Goal: Task Accomplishment & Management: Complete application form

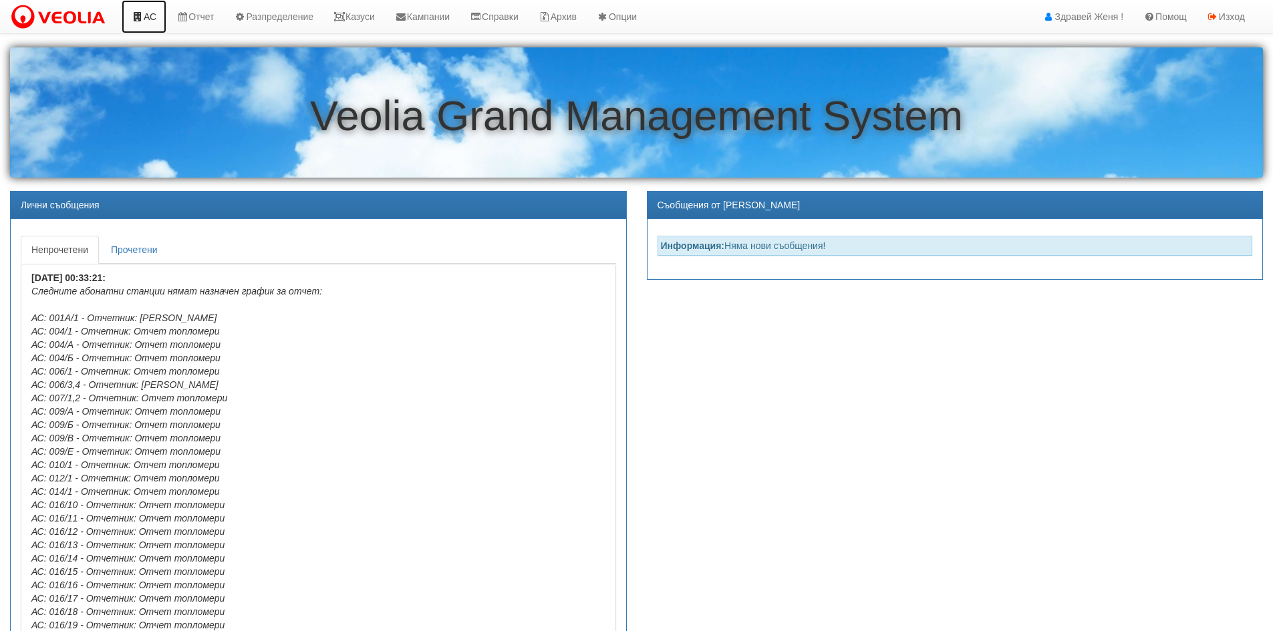
click at [145, 19] on link "АС" at bounding box center [144, 16] width 45 height 33
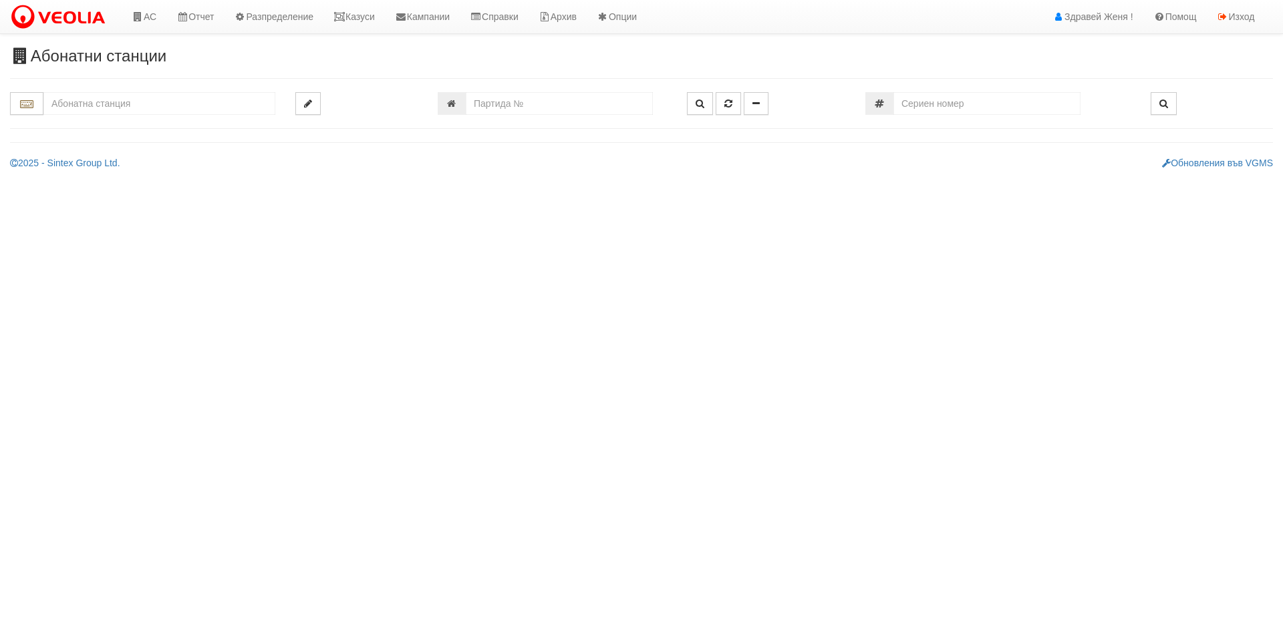
click at [106, 102] on input "text" at bounding box center [159, 103] width 232 height 23
click at [195, 123] on div "003/1 - Възраждане - "ВЕОЛИЯ"" at bounding box center [159, 124] width 228 height 15
type input "003/1 - Възраждане - "ВЕОЛИЯ""
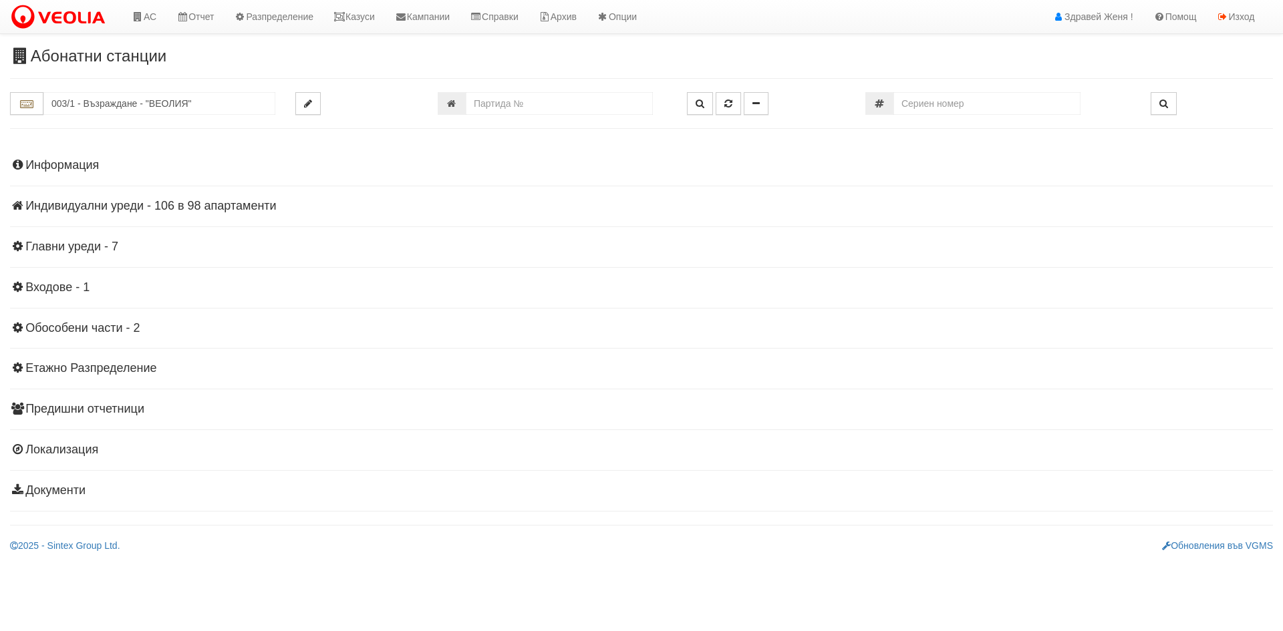
click at [256, 209] on h4 "Индивидуални уреди - 106 в 98 апартаменти" at bounding box center [641, 206] width 1263 height 13
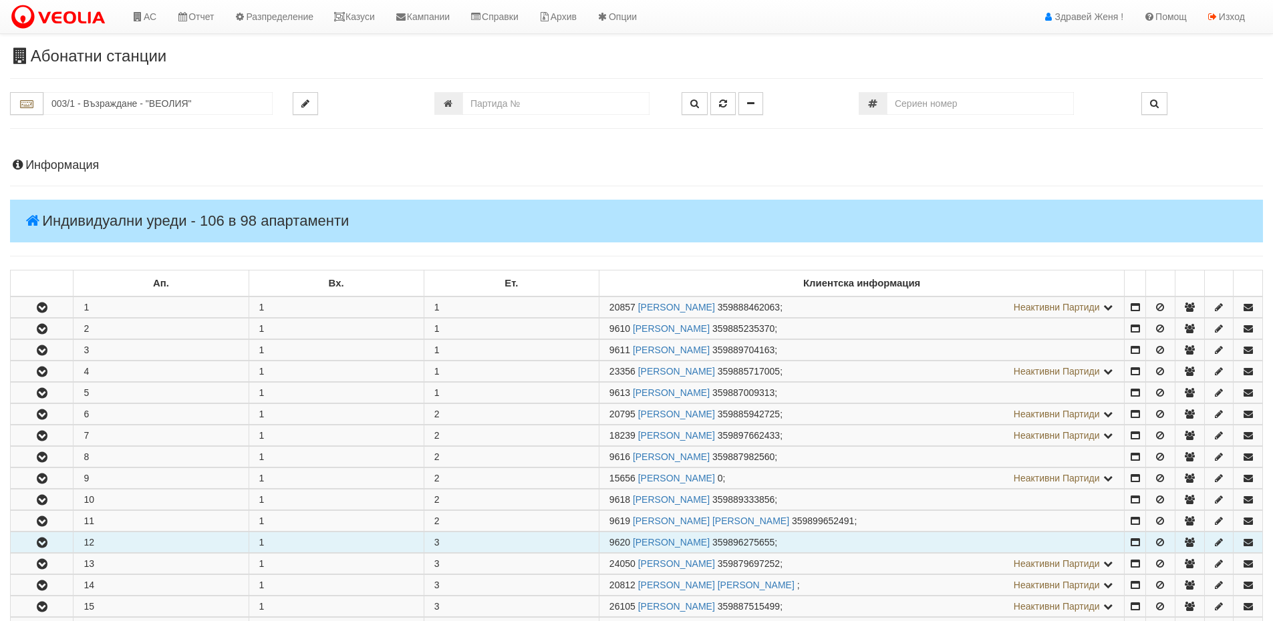
click at [53, 538] on button "button" at bounding box center [42, 542] width 62 height 20
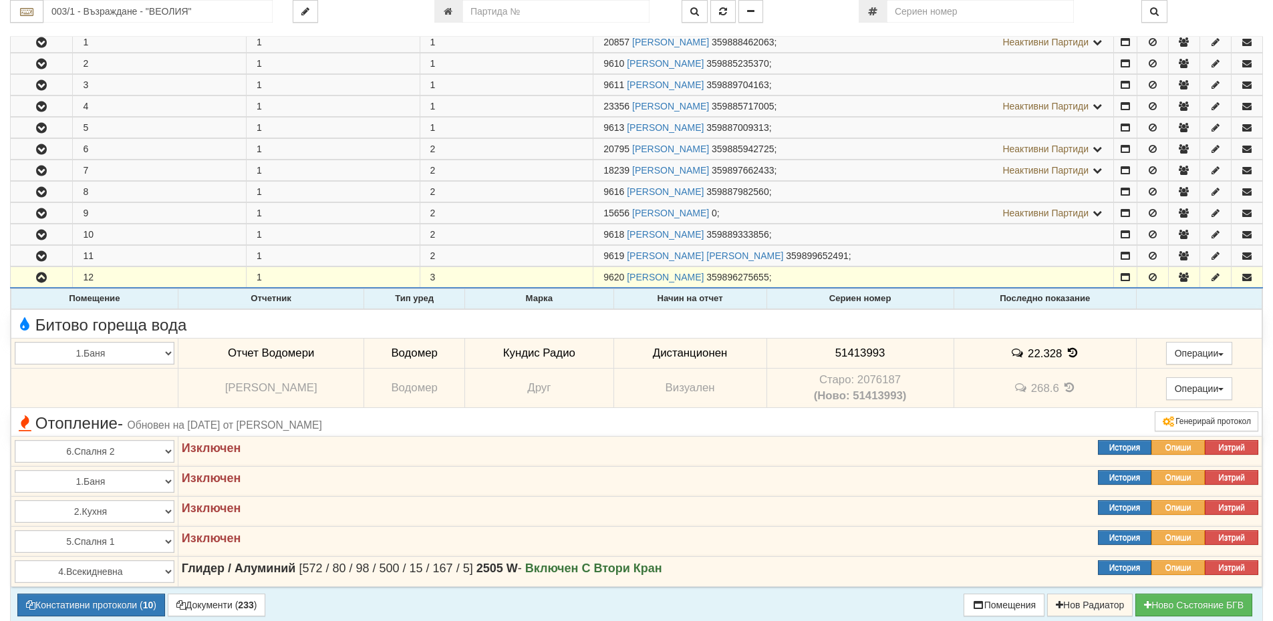
scroll to position [401, 0]
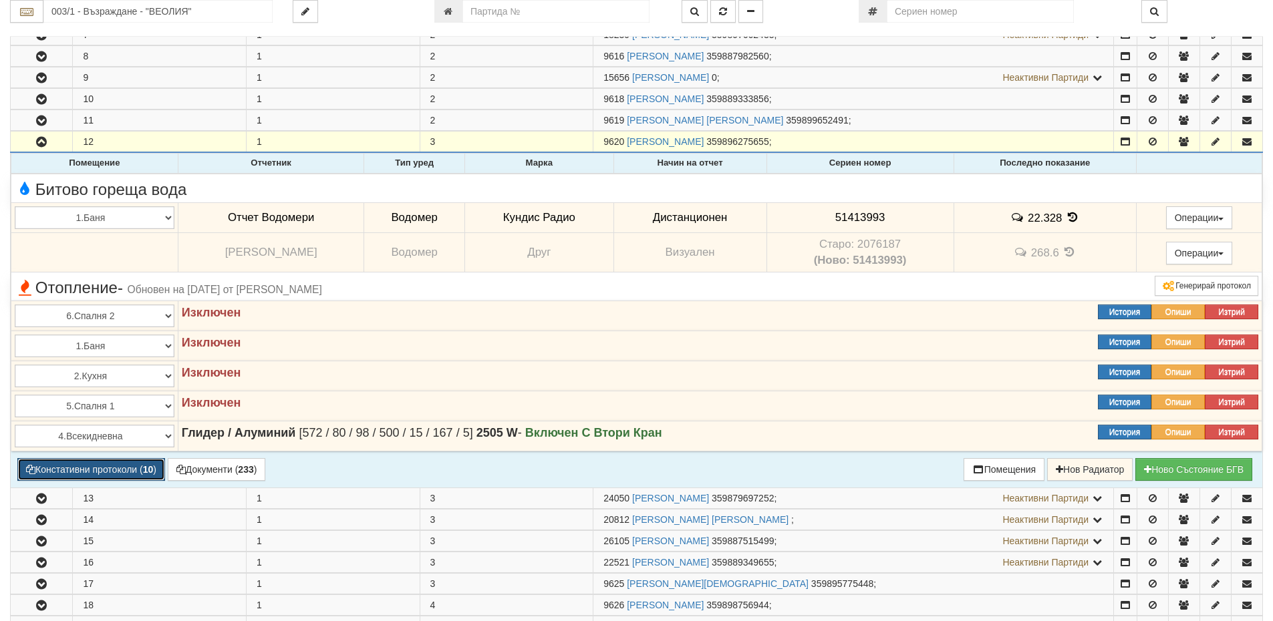
click at [146, 470] on b "10" at bounding box center [148, 469] width 11 height 11
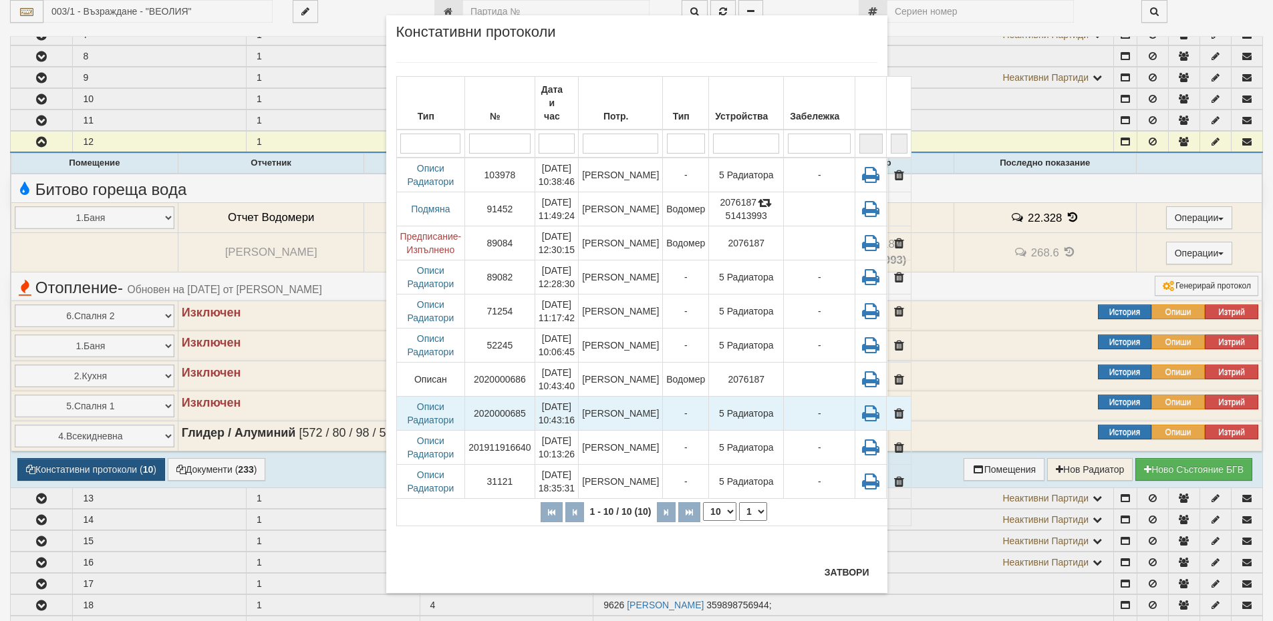
scroll to position [23, 0]
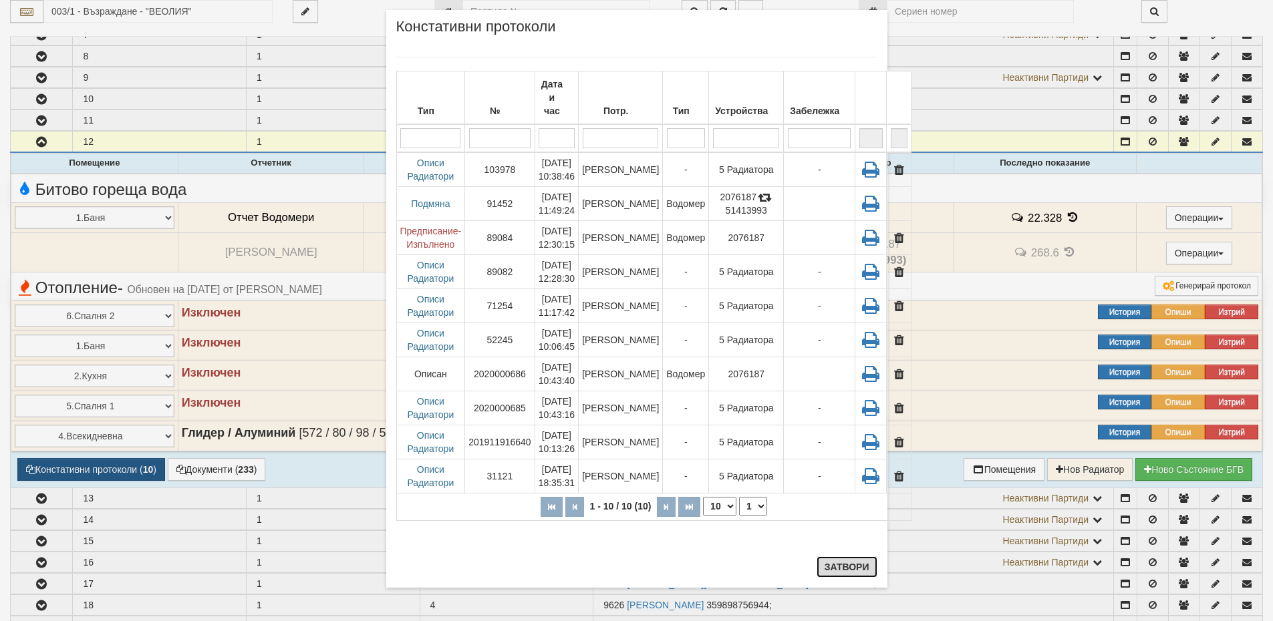
click at [847, 568] on button "Затвори" at bounding box center [846, 566] width 61 height 21
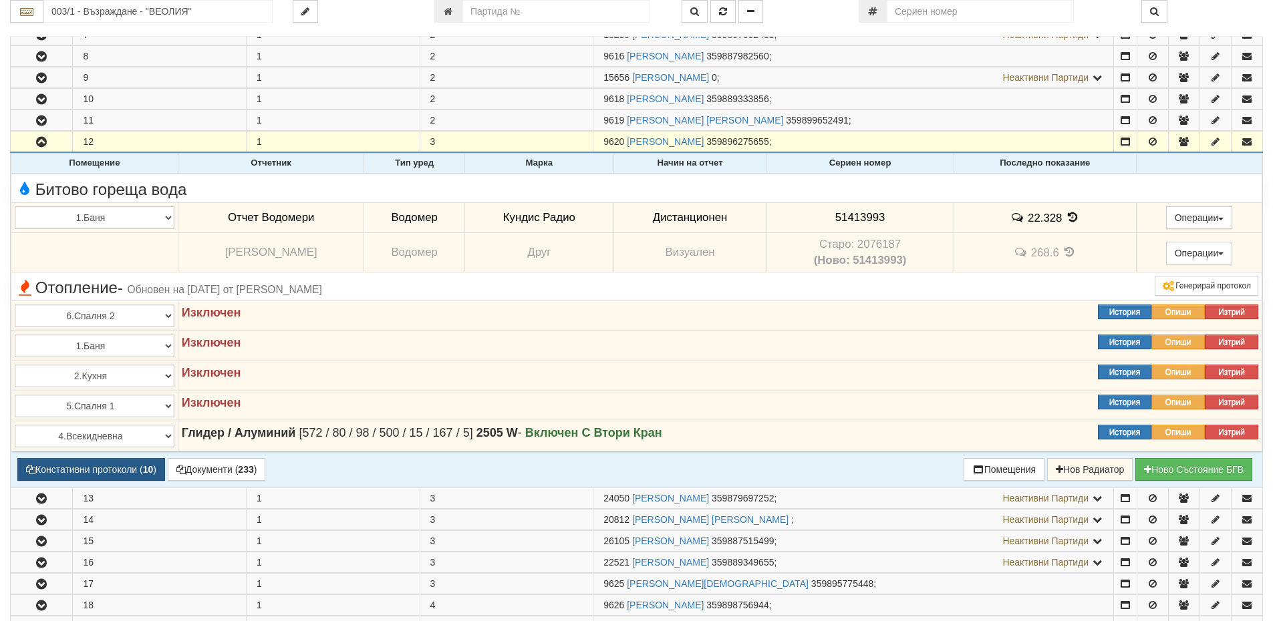
click at [1068, 216] on icon at bounding box center [1072, 217] width 15 height 11
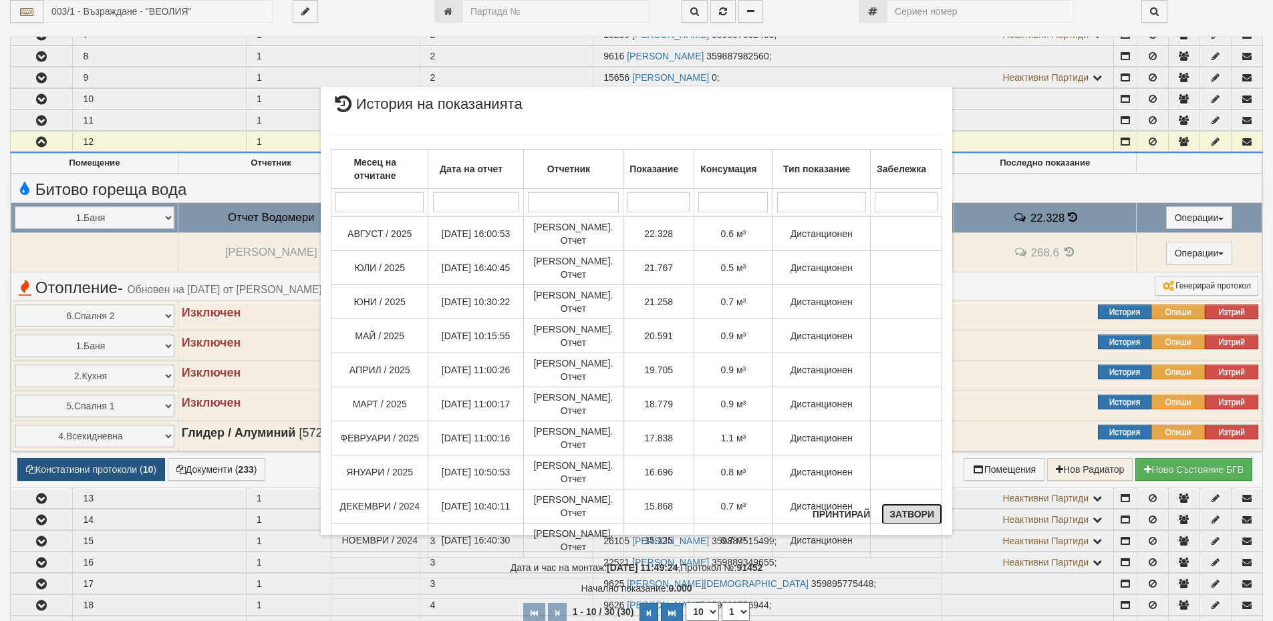
click at [917, 510] on button "Затвори" at bounding box center [911, 514] width 61 height 21
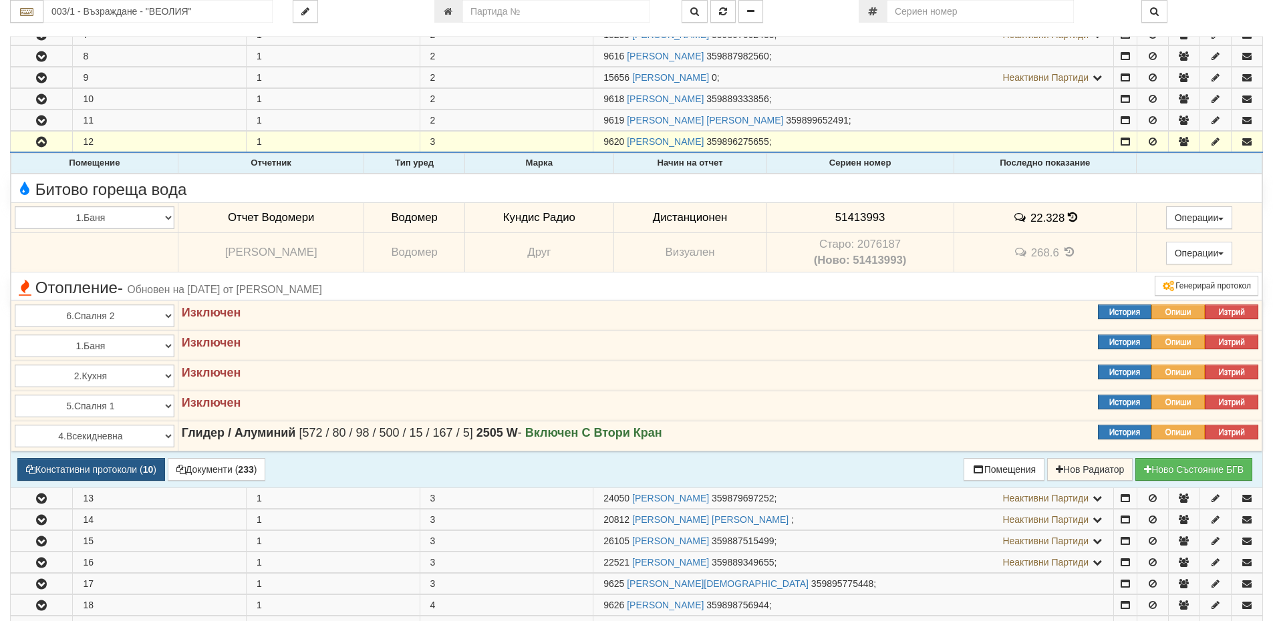
click at [1067, 217] on icon at bounding box center [1071, 217] width 9 height 11
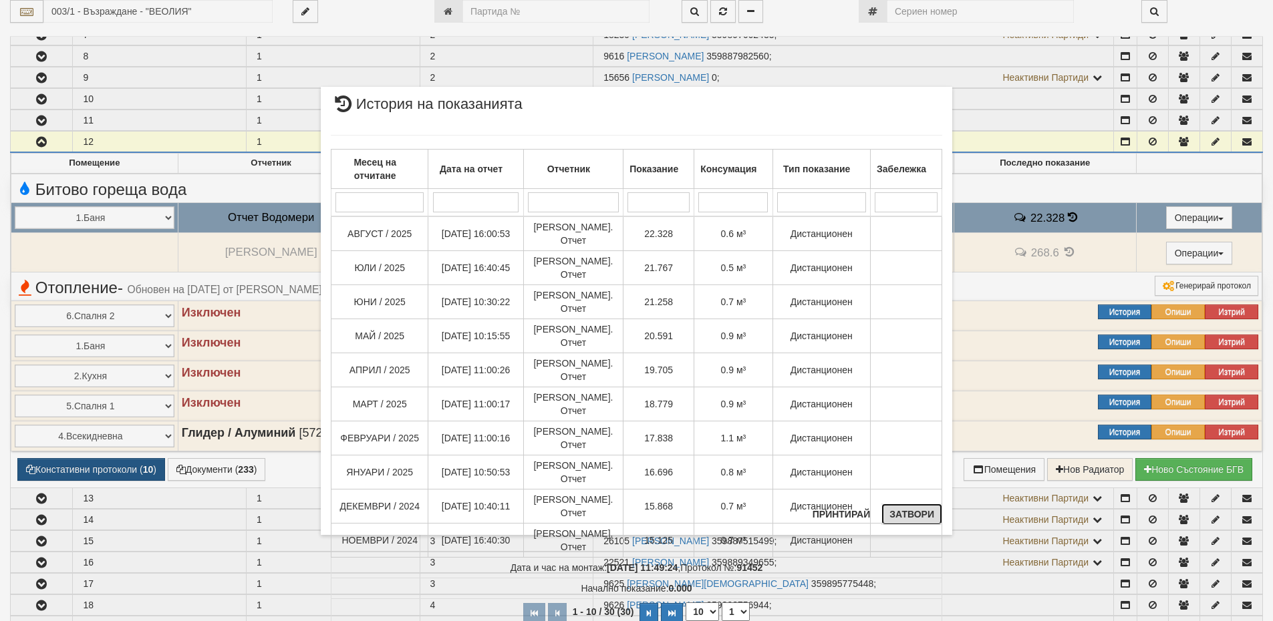
click at [913, 518] on button "Затвори" at bounding box center [911, 514] width 61 height 21
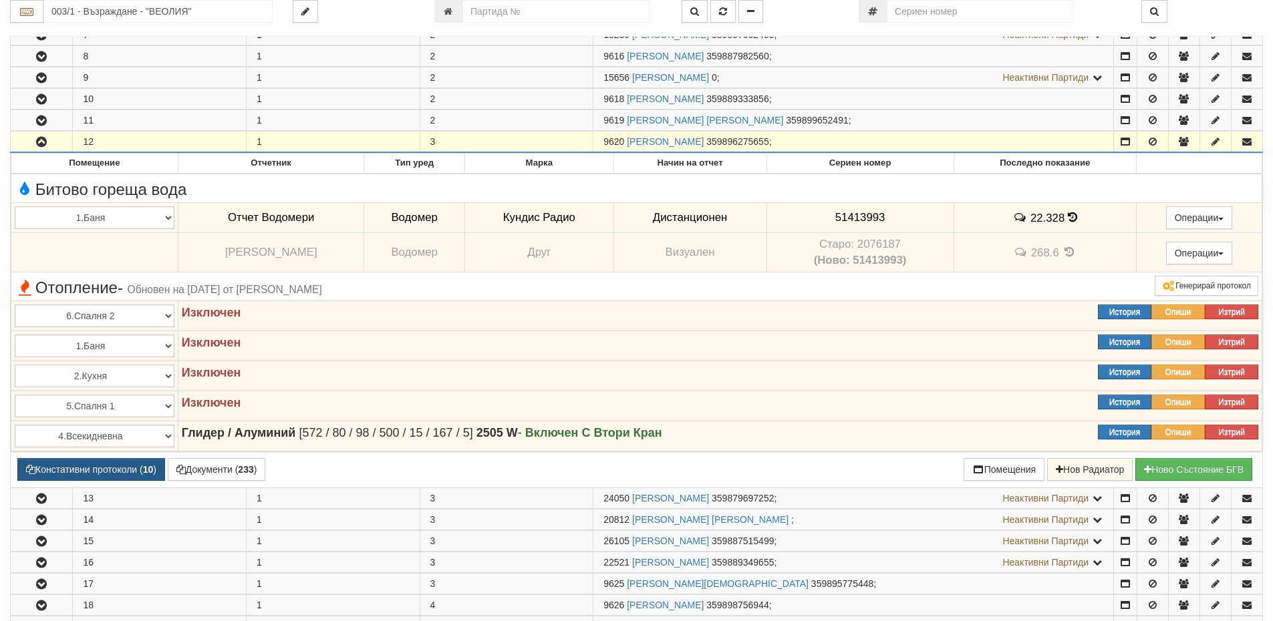
drag, startPoint x: 625, startPoint y: 139, endPoint x: 601, endPoint y: 138, distance: 23.4
click at [601, 138] on td "9620 СИМЕОНКА ТАНЕВА НИКОЛОВА 359896275655 ;" at bounding box center [853, 142] width 520 height 21
copy span "9620"
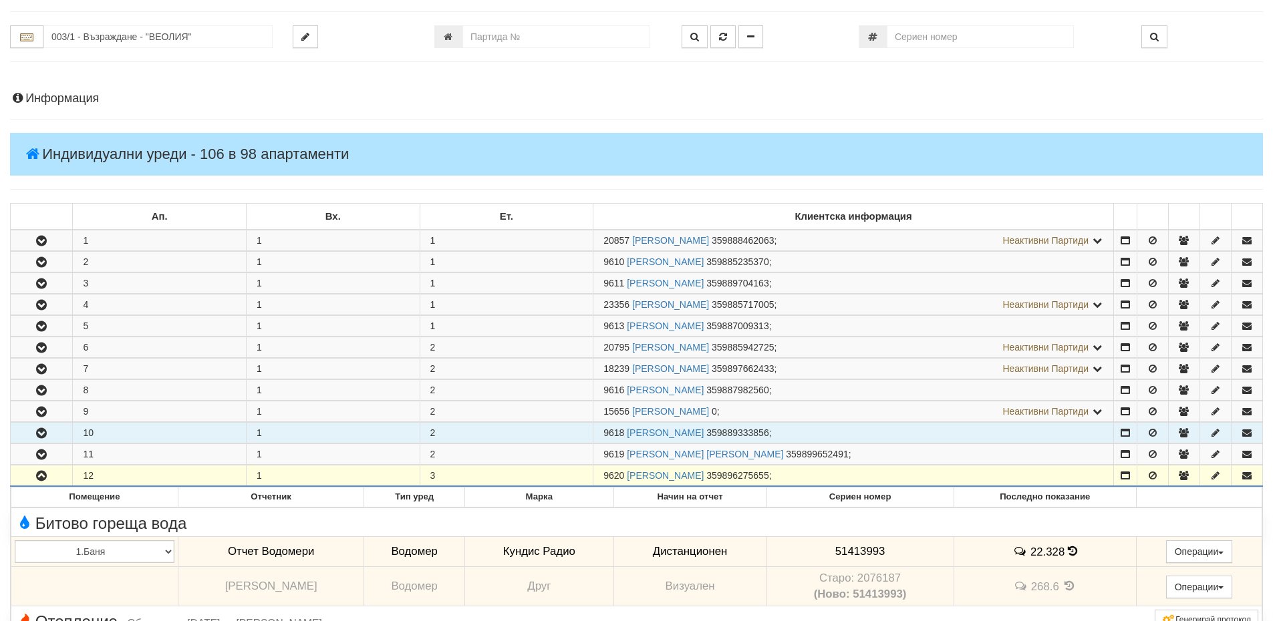
scroll to position [0, 0]
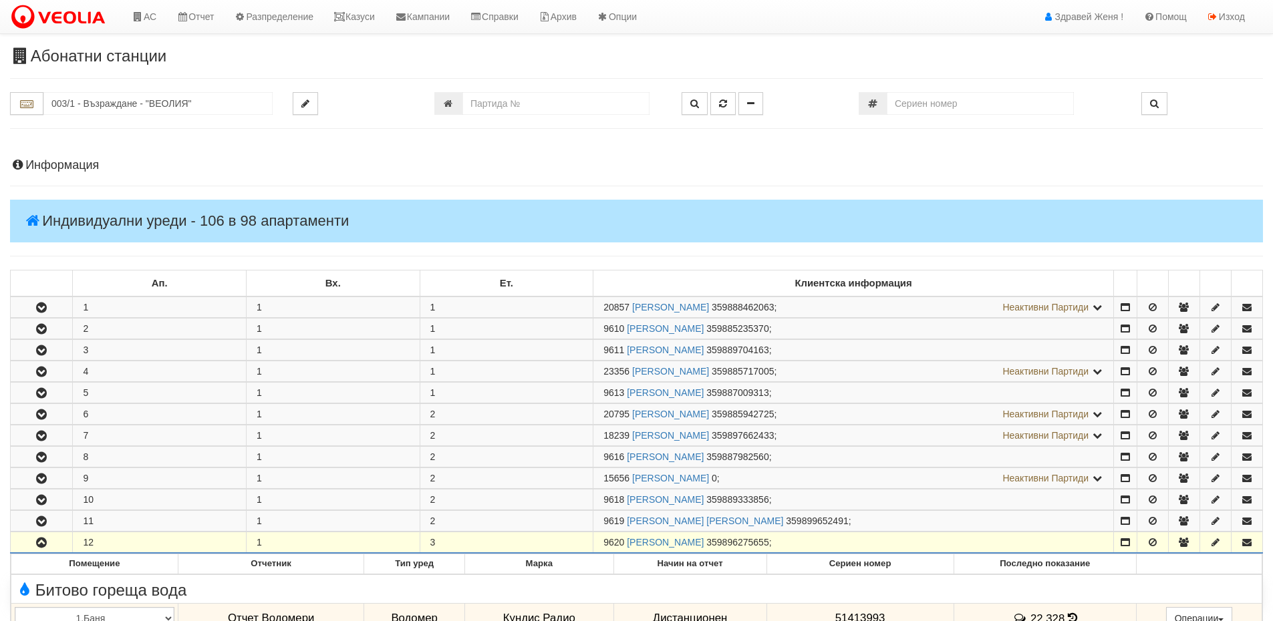
click at [113, 167] on h4 "Информация" at bounding box center [636, 165] width 1252 height 13
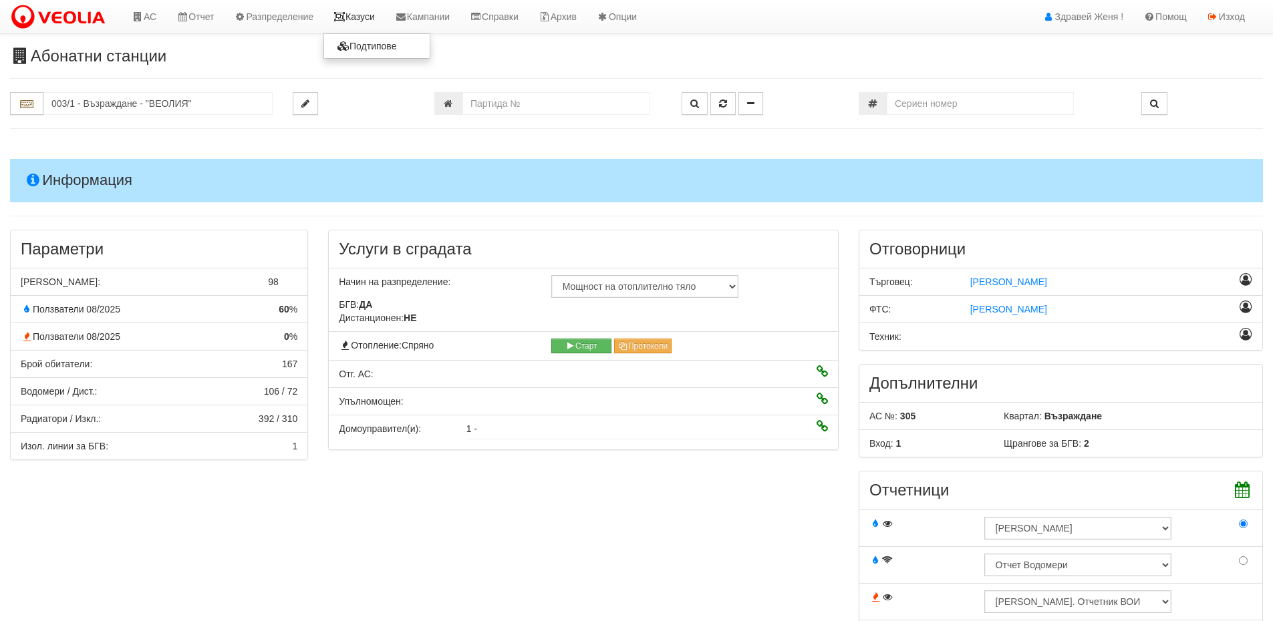
click at [355, 19] on link "Казуси" at bounding box center [353, 16] width 61 height 33
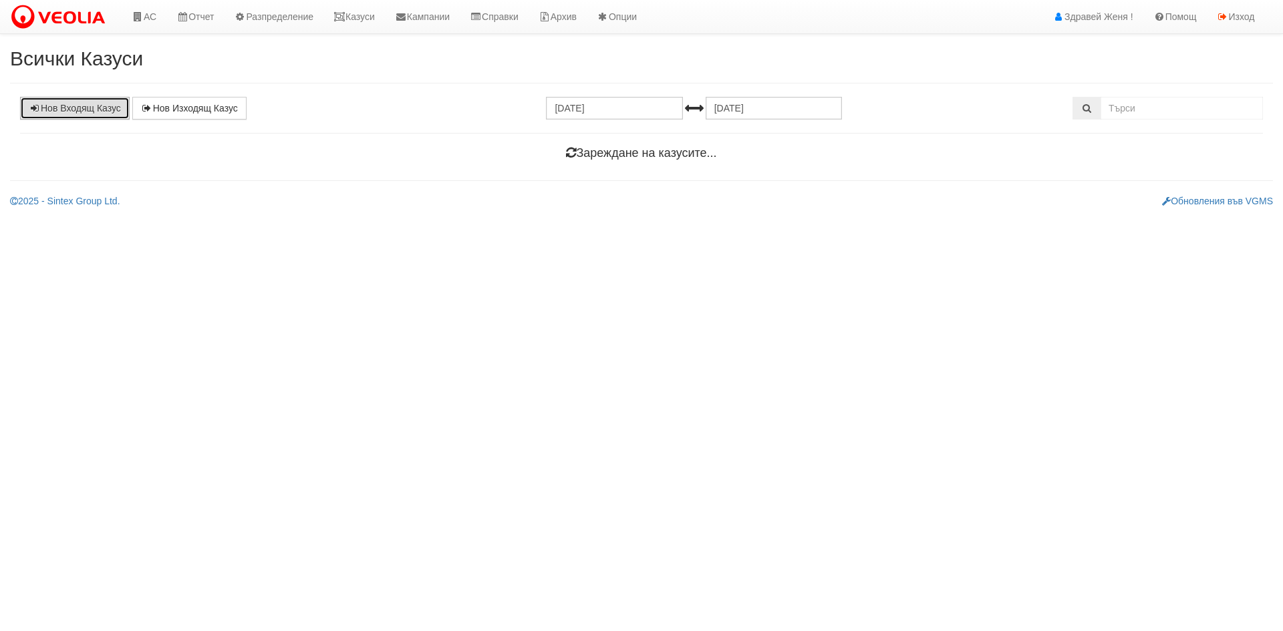
click at [104, 112] on link "Нов Входящ Казус" at bounding box center [75, 108] width 110 height 23
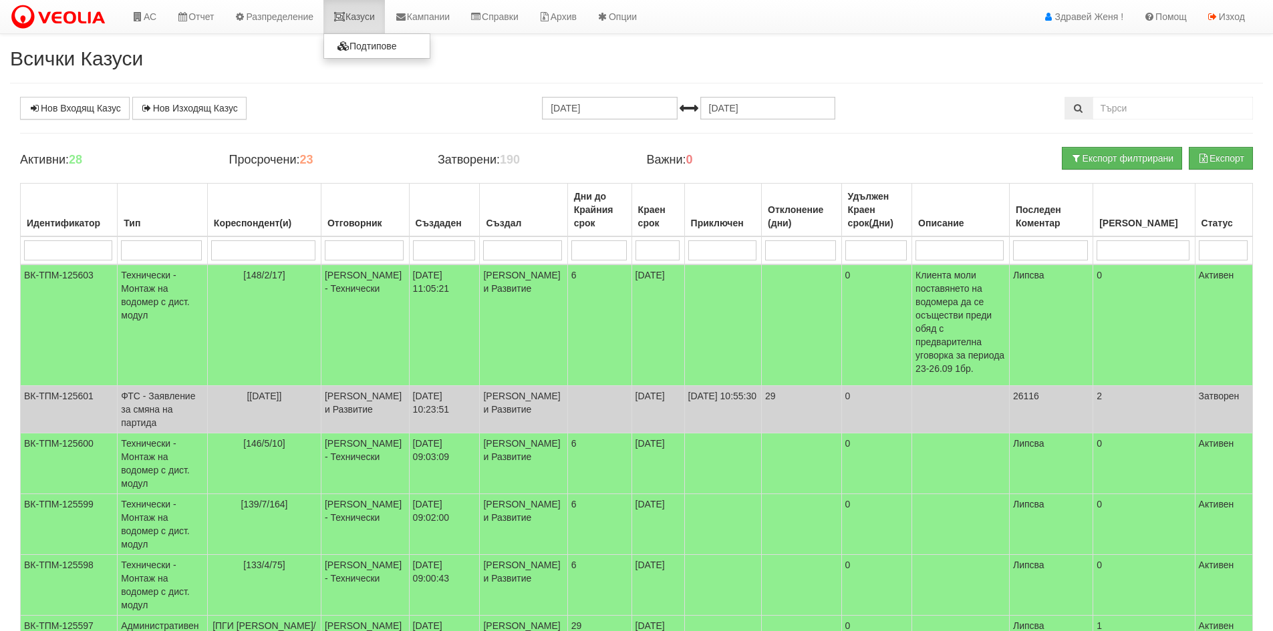
click at [377, 13] on link "Казуси" at bounding box center [353, 16] width 61 height 33
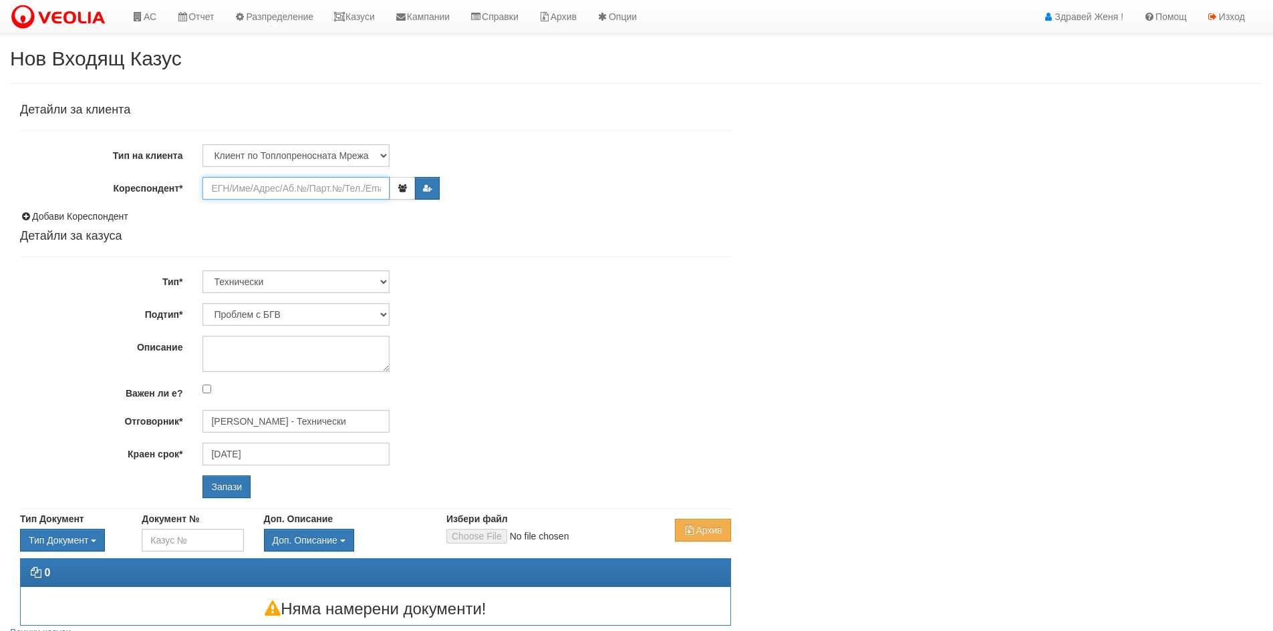
click at [267, 190] on input "Кореспондент*" at bounding box center [295, 188] width 187 height 23
paste input "9620"
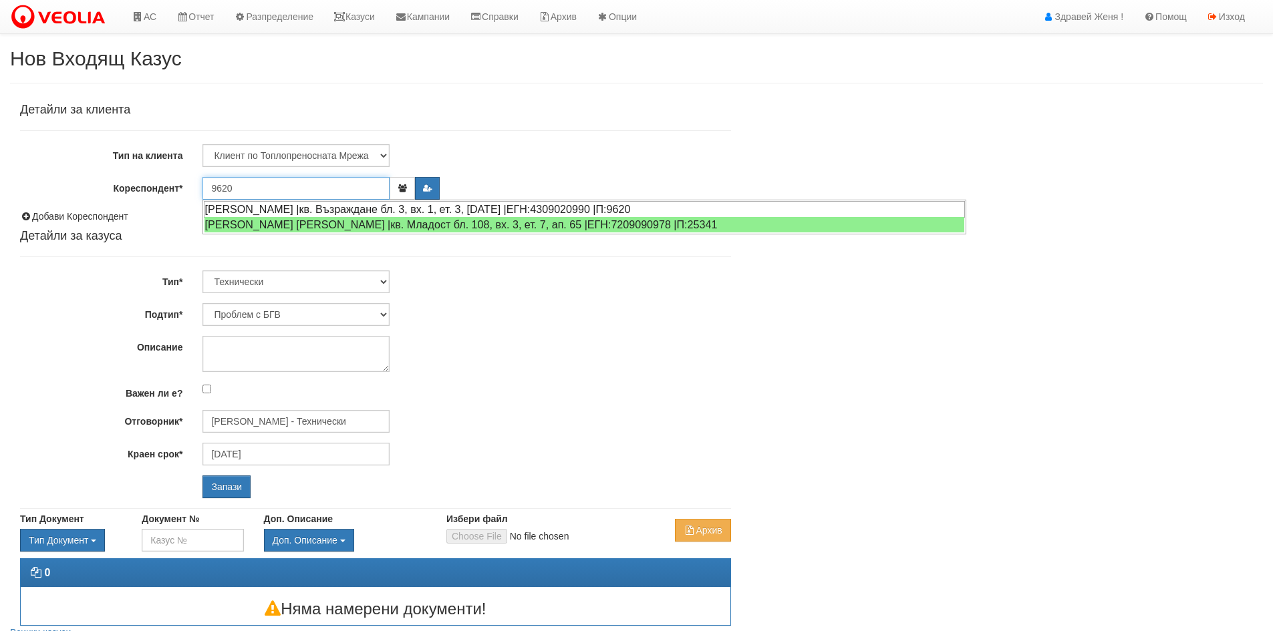
click at [277, 204] on div "[PERSON_NAME] |кв. Възраждане бл. 3, вх. 1, ет. 3, [DATE] |ЕГН:4309020990 |П:96…" at bounding box center [584, 209] width 761 height 17
type input "[PERSON_NAME]"
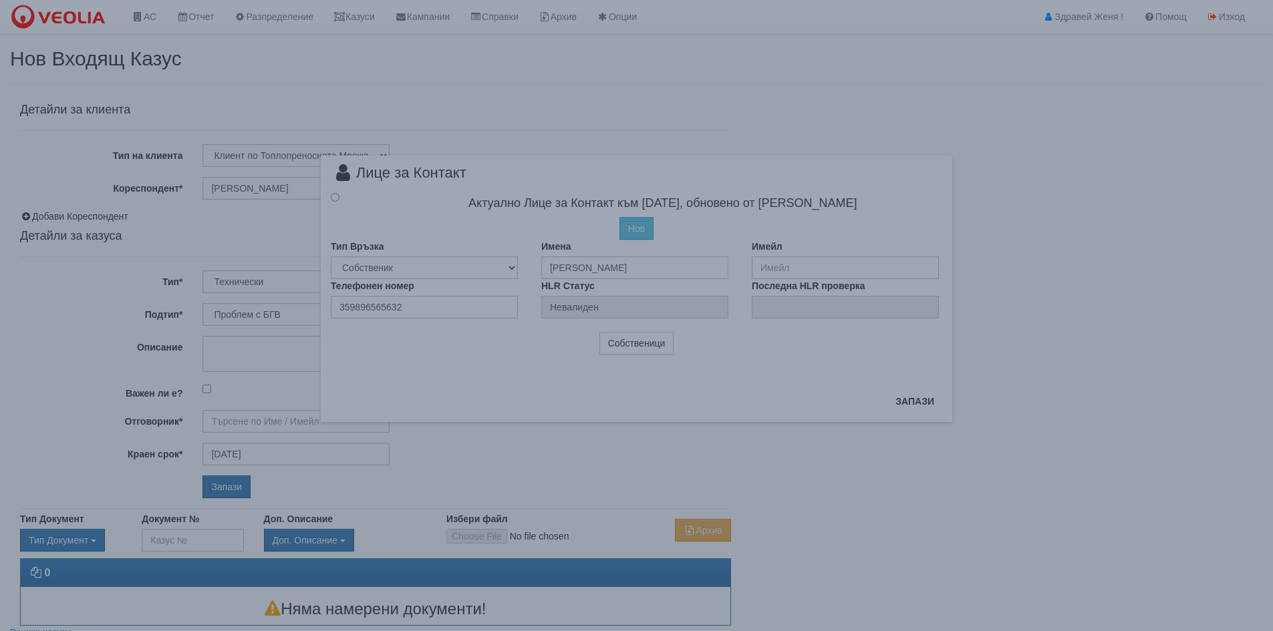
type input "[PERSON_NAME] - Технически"
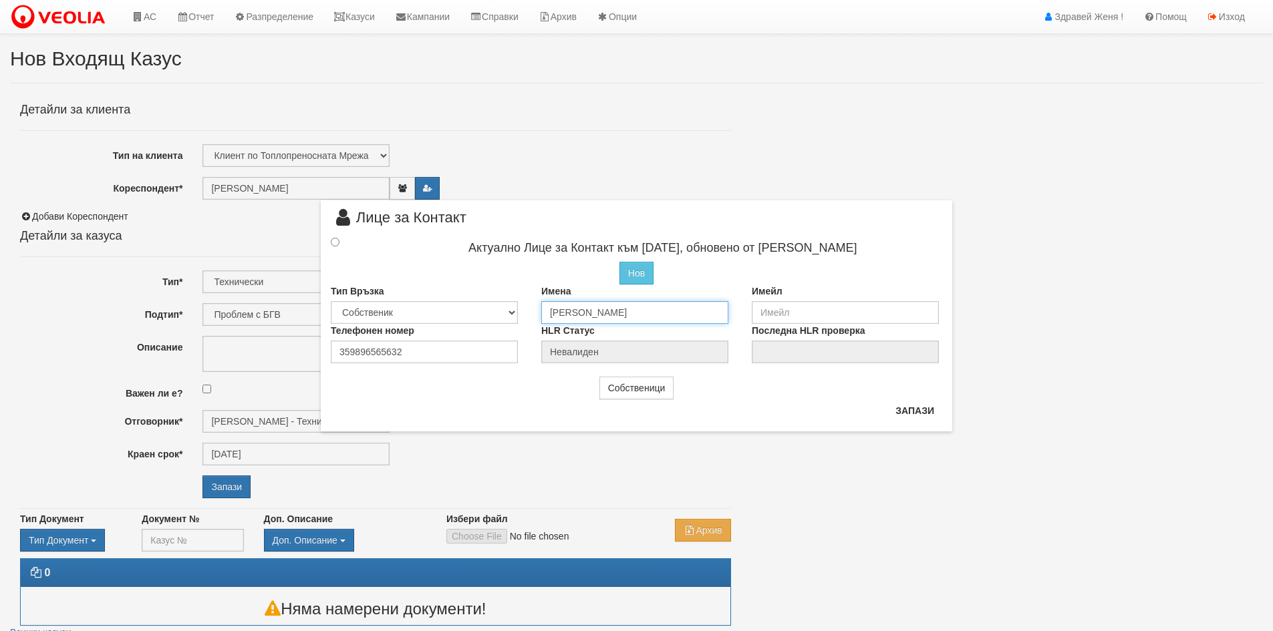
drag, startPoint x: 699, startPoint y: 313, endPoint x: 523, endPoint y: 303, distance: 176.6
click at [523, 303] on div "Тип Връзка Собственик [PERSON_NAME] Съсед Приятел Имена [PERSON_NAME] Имейл" at bounding box center [636, 304] width 631 height 39
type input "D"
type input "[PERSON_NAME]"
click at [595, 307] on input "text" at bounding box center [634, 310] width 187 height 23
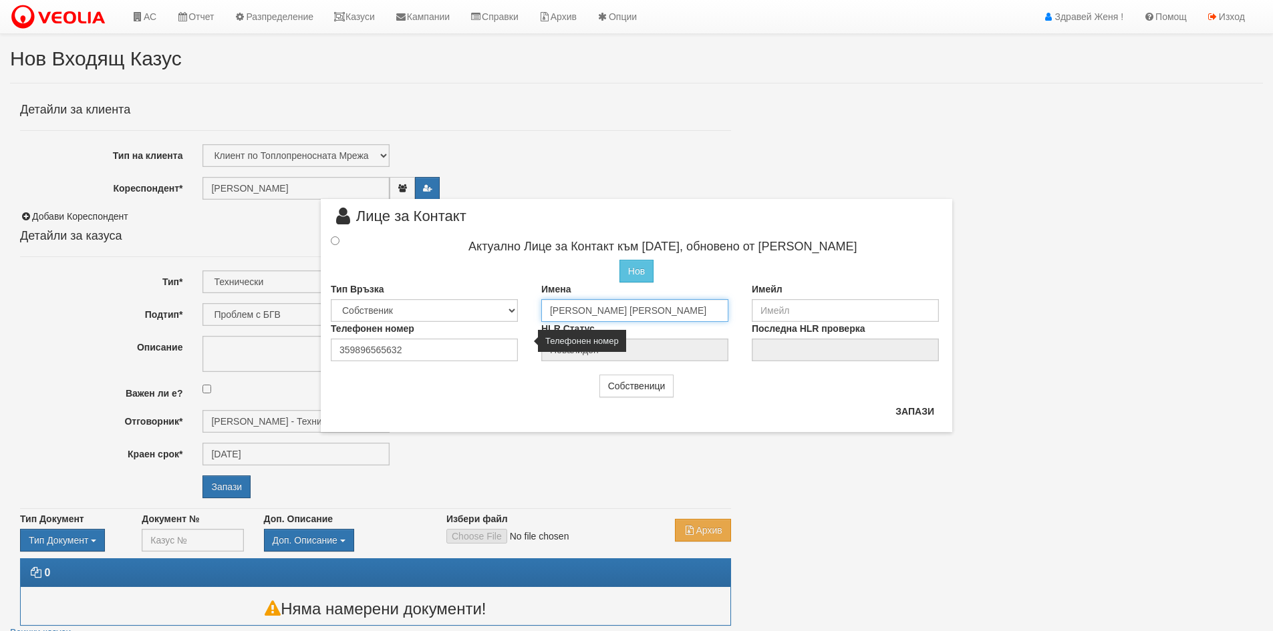
type input "[PERSON_NAME] [PERSON_NAME]"
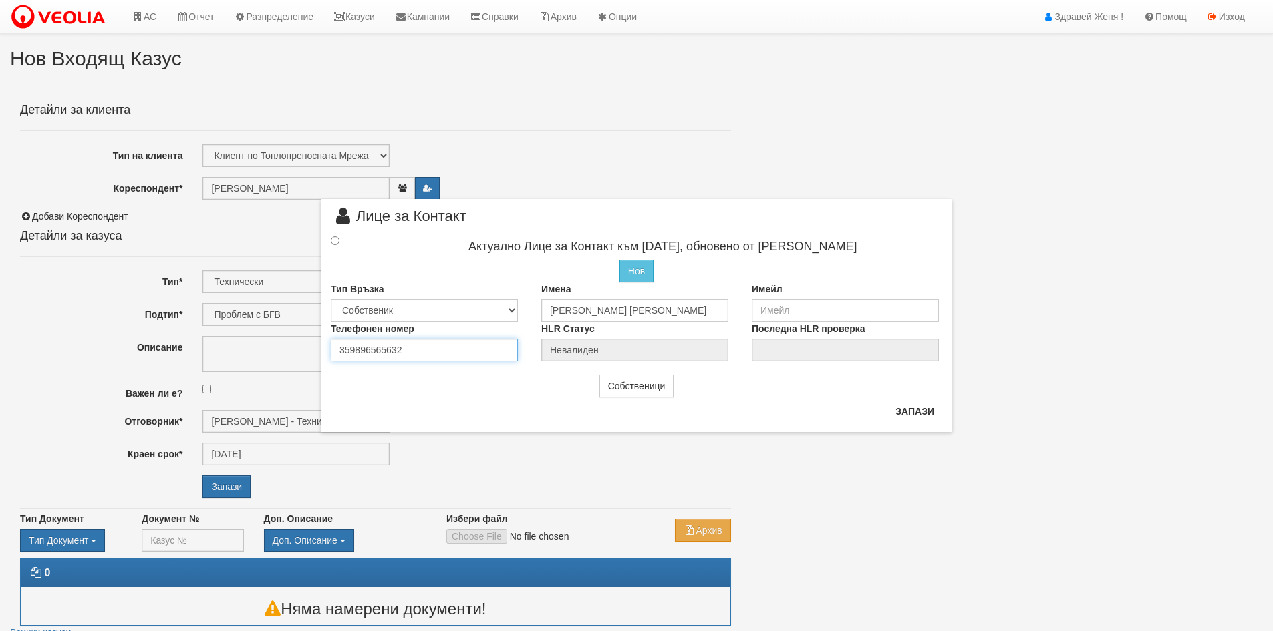
drag, startPoint x: 412, startPoint y: 348, endPoint x: 287, endPoint y: 341, distance: 125.1
click at [287, 341] on div "× Лице за Контакт Актуално Лице за Контакт към [DATE], обновено от [PERSON_NAME…" at bounding box center [637, 216] width 782 height 432
click at [336, 238] on input "radio" at bounding box center [335, 240] width 9 height 9
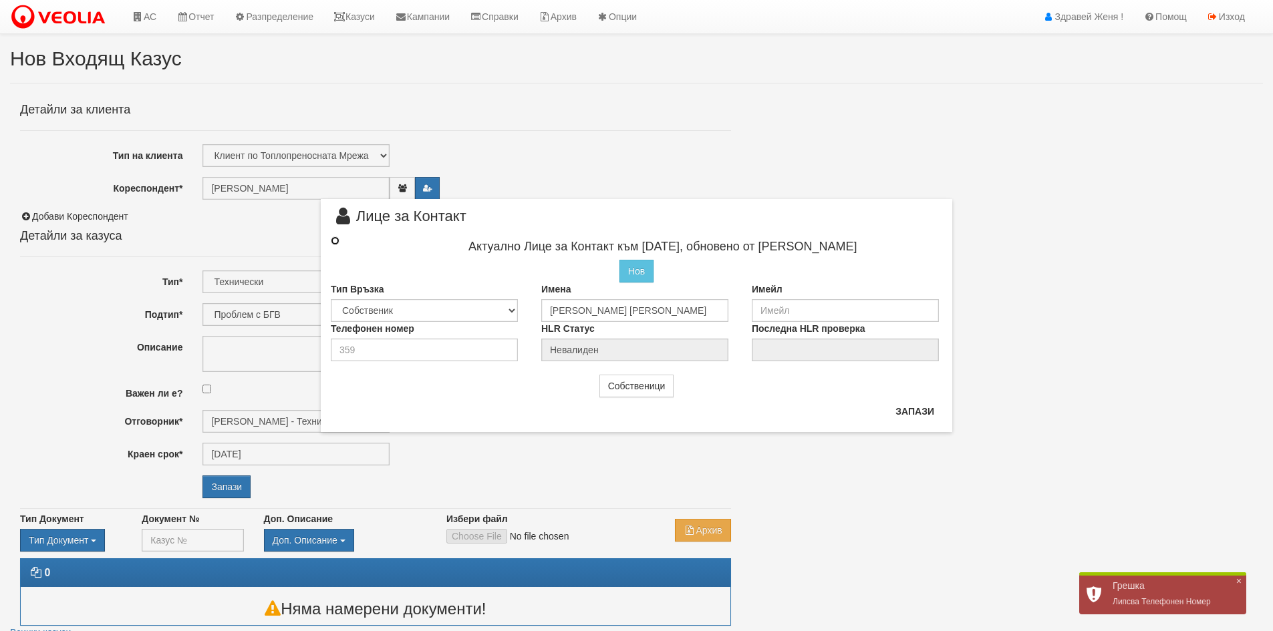
click at [333, 240] on input "radio" at bounding box center [335, 240] width 9 height 9
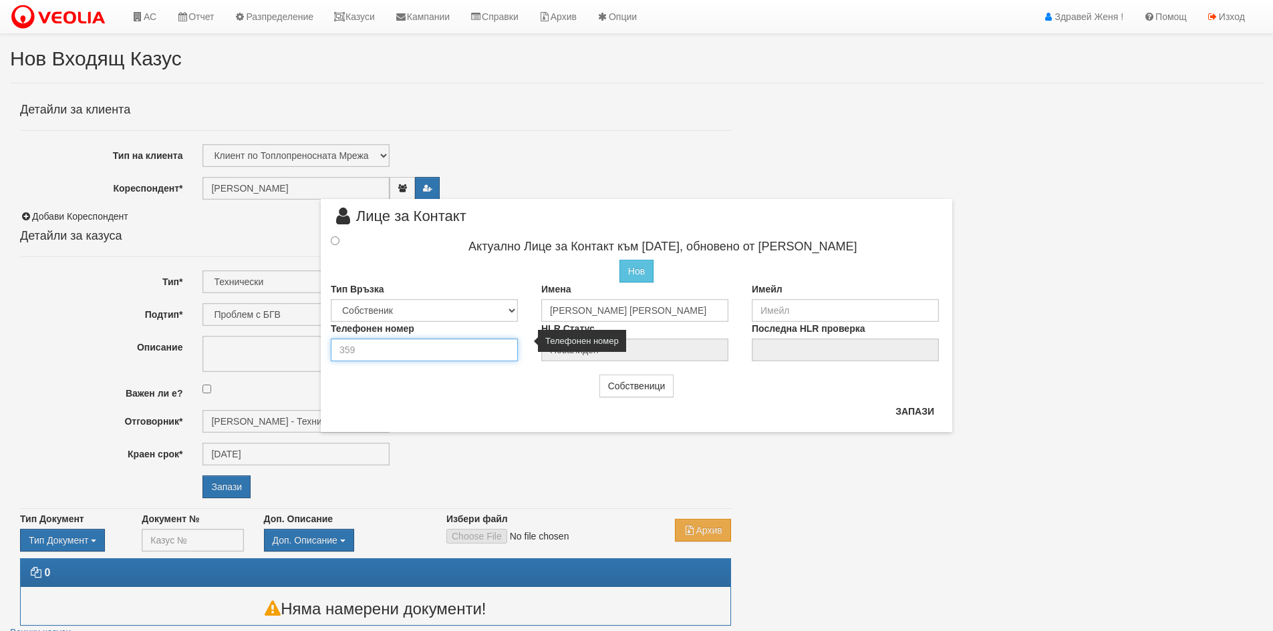
click at [364, 350] on input "number" at bounding box center [424, 350] width 187 height 23
type input "0896565632"
click at [333, 240] on input "radio" at bounding box center [335, 240] width 9 height 9
radio input "true"
type input "Диян Леваневски Динков"
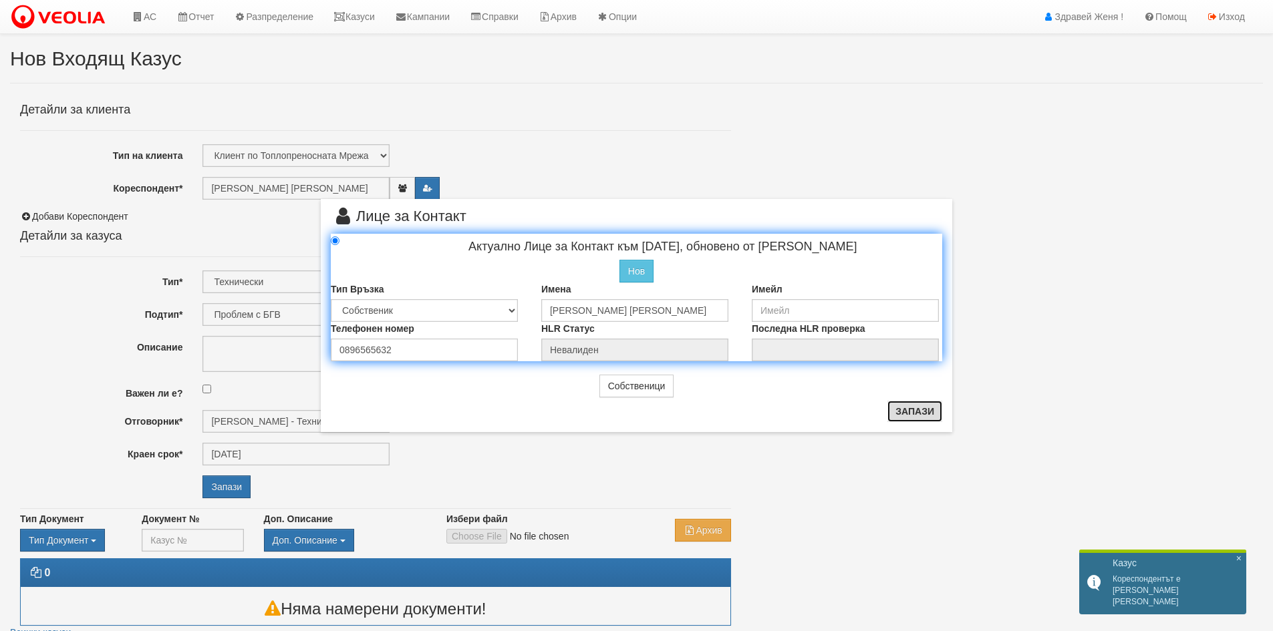
click at [910, 411] on button "Запази" at bounding box center [914, 411] width 55 height 21
radio input "true"
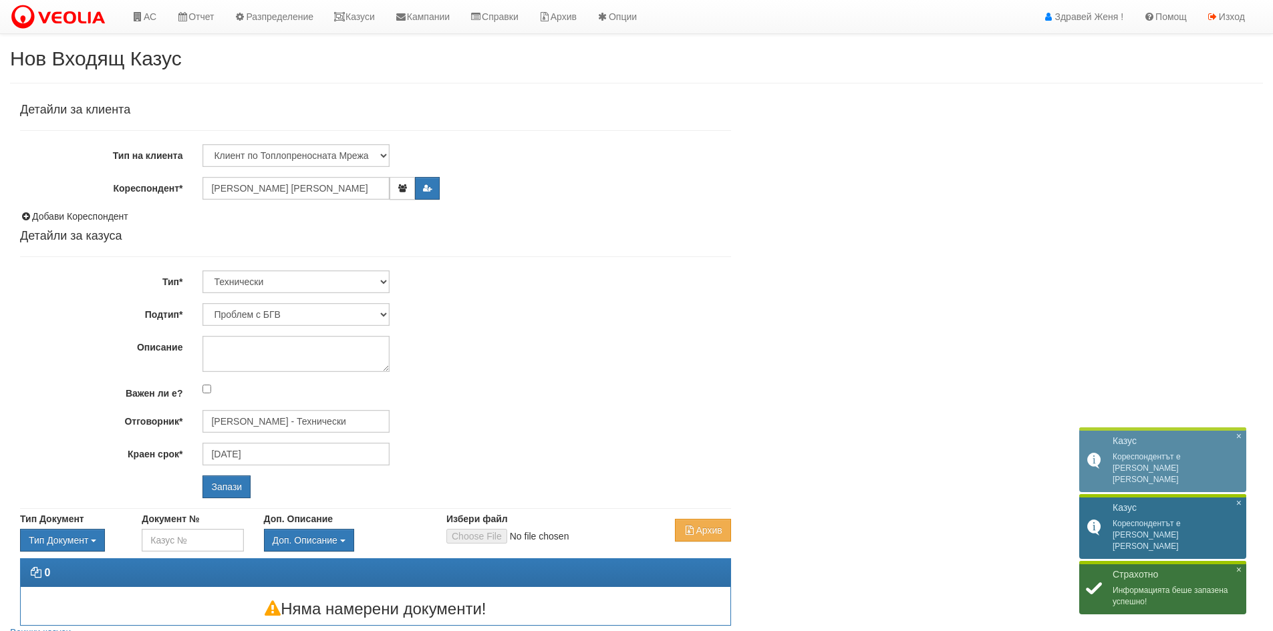
click at [390, 279] on div "Технически ФТС Търговски Административен Производствен Експлоатационен Финансов…" at bounding box center [466, 282] width 548 height 23
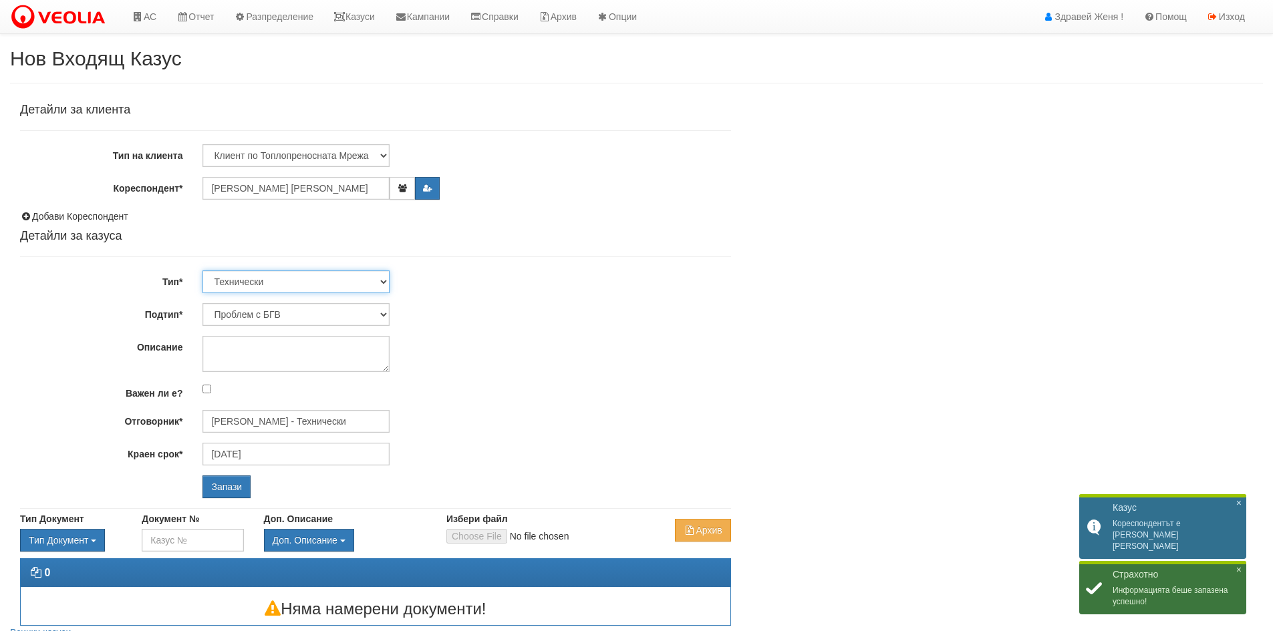
click at [385, 281] on select "Технически ФТС Търговски Административен Производствен Експлоатационен Финансов…" at bounding box center [295, 282] width 187 height 23
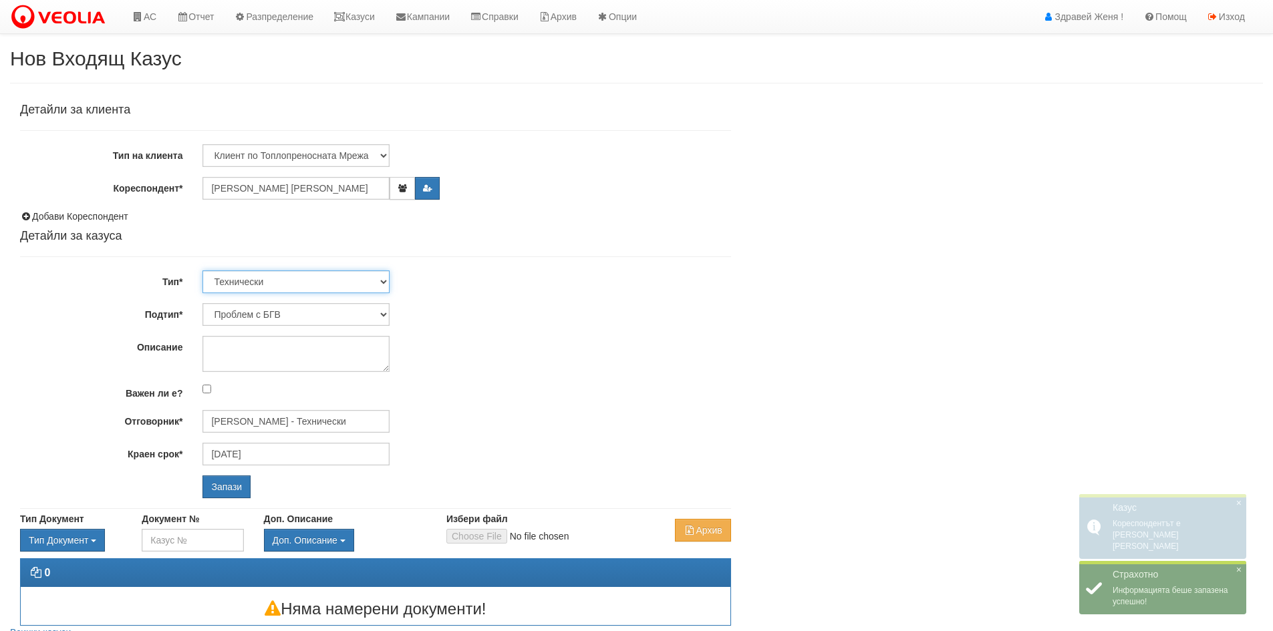
select select "1"
click at [202, 271] on select "Технически ФТС Търговски Административен Производствен Експлоатационен Финансов…" at bounding box center [295, 282] width 187 height 23
type input "[DATE]"
type input "[PERSON_NAME] и Развитие"
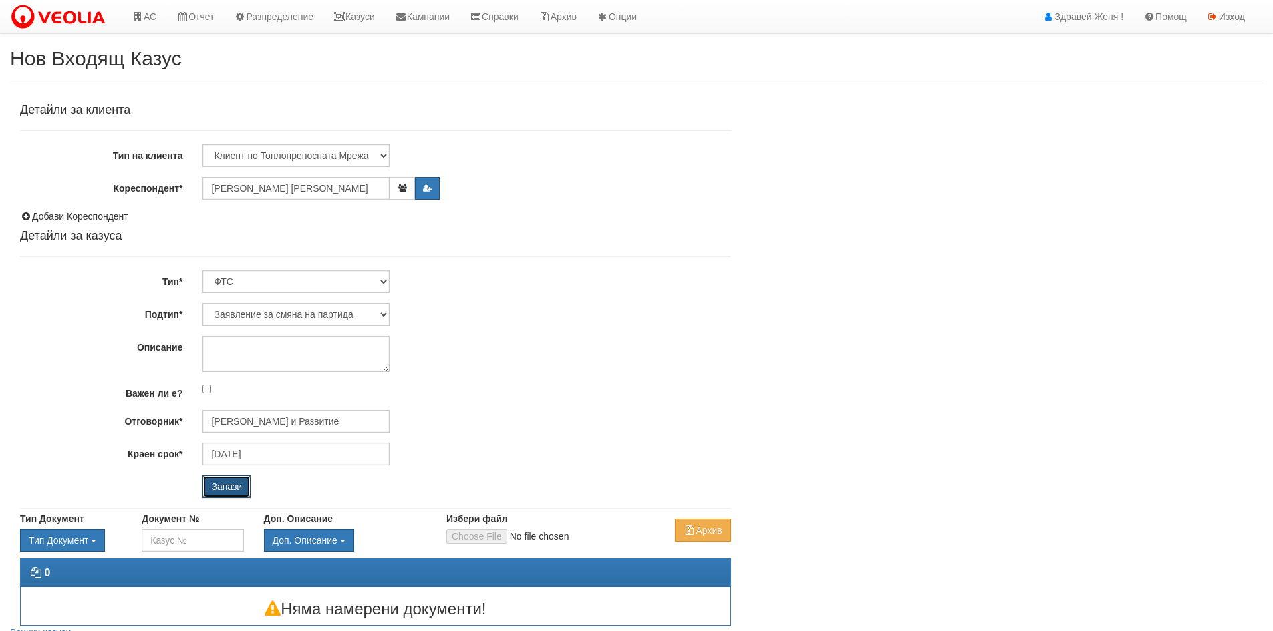
click at [231, 490] on input "Запази" at bounding box center [226, 487] width 48 height 23
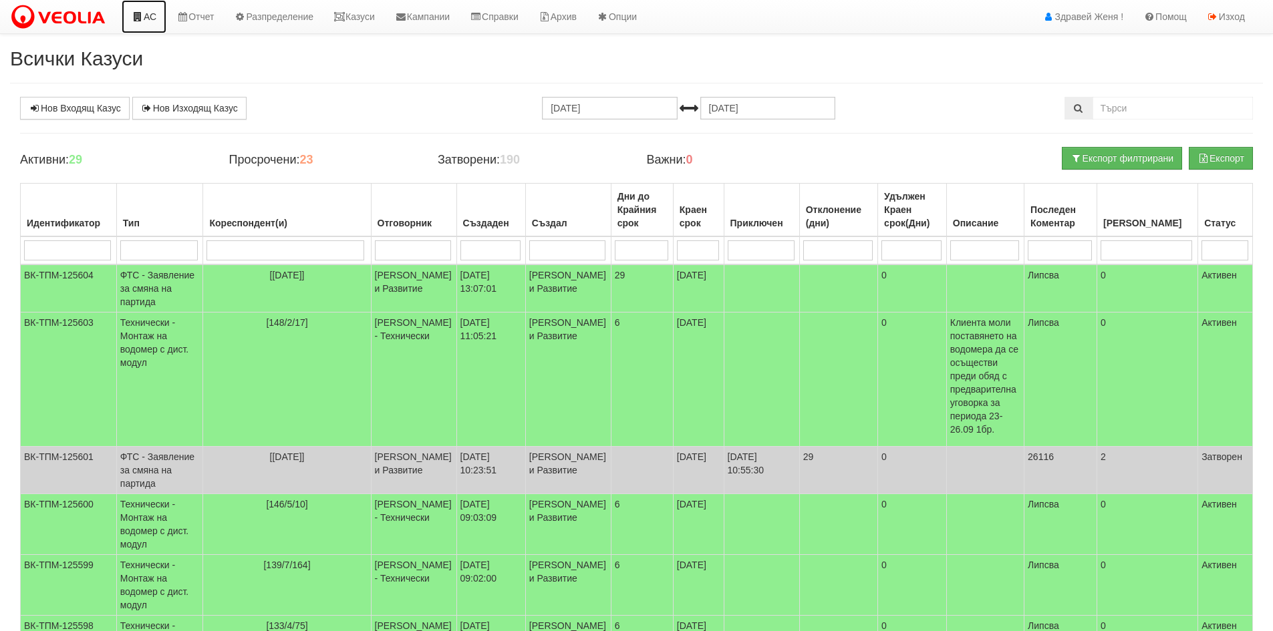
click at [154, 21] on link "АС" at bounding box center [144, 16] width 45 height 33
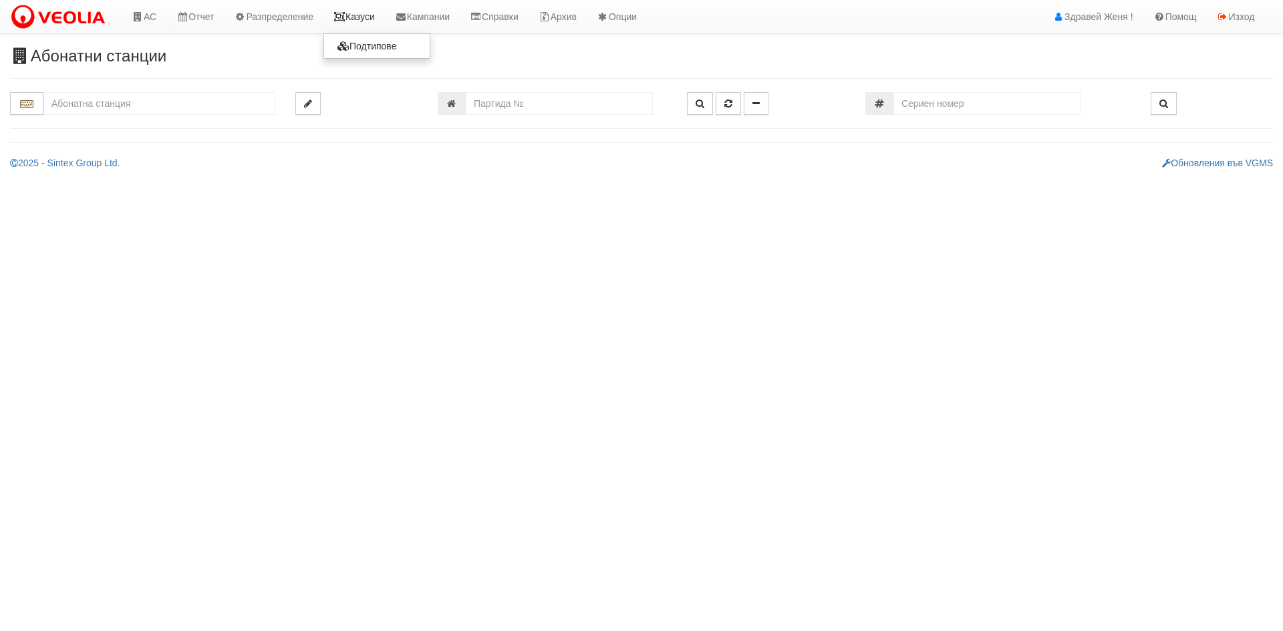
click at [359, 19] on link "Казуси" at bounding box center [353, 16] width 61 height 33
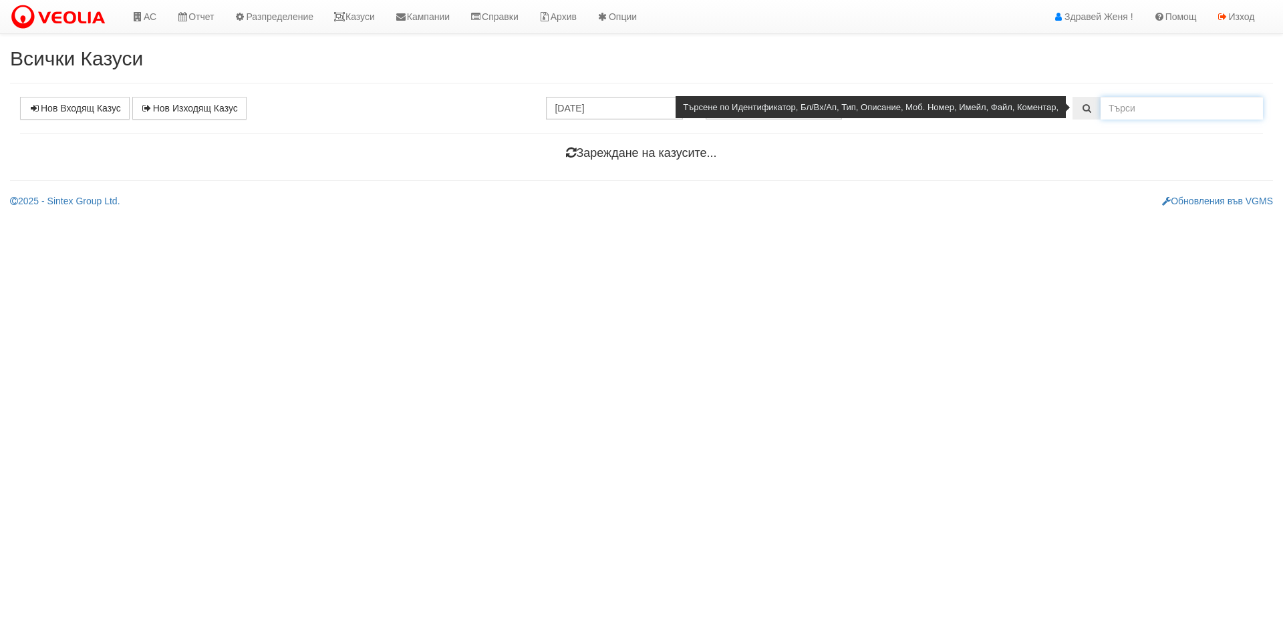
click at [1152, 100] on input "text" at bounding box center [1181, 108] width 162 height 23
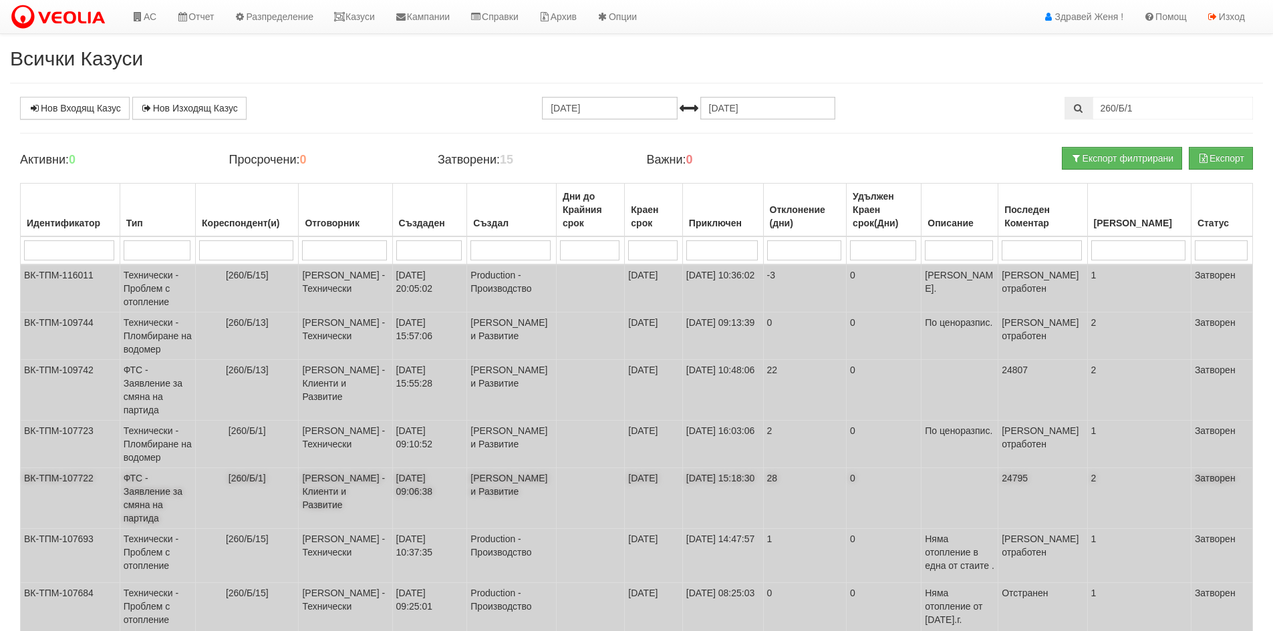
click at [269, 474] on td "[260/Б/1]" at bounding box center [247, 498] width 103 height 61
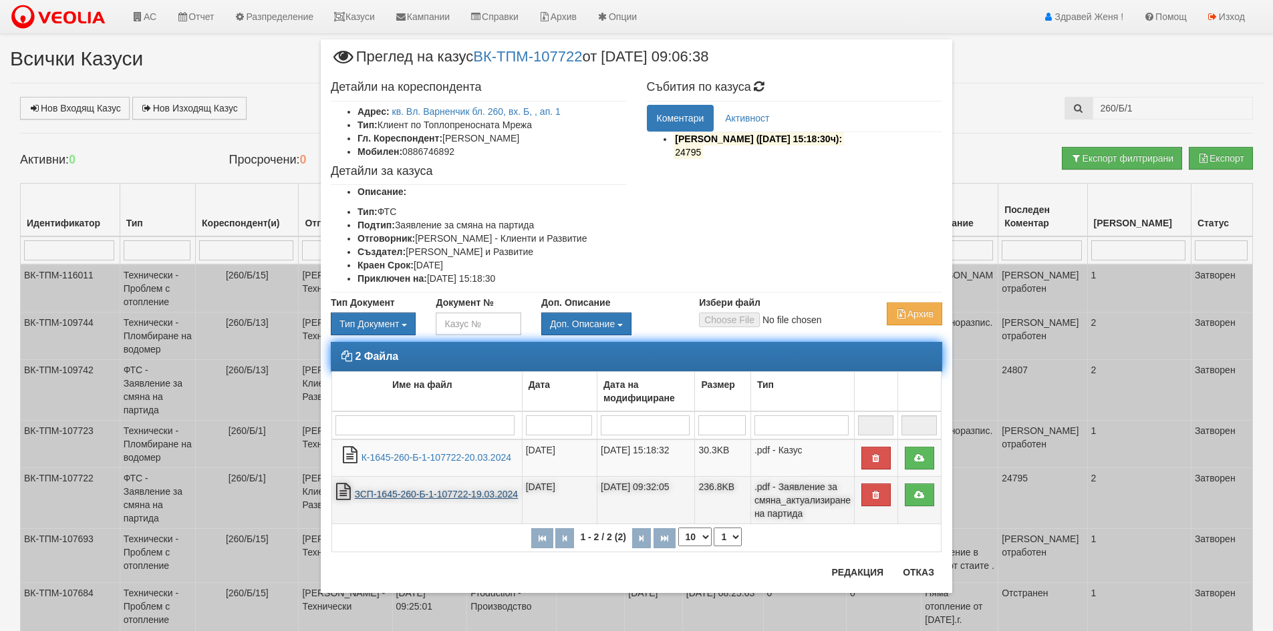
click at [462, 494] on link "ЗСП-1645-260-Б-1-107722-19.03.2024" at bounding box center [436, 494] width 164 height 11
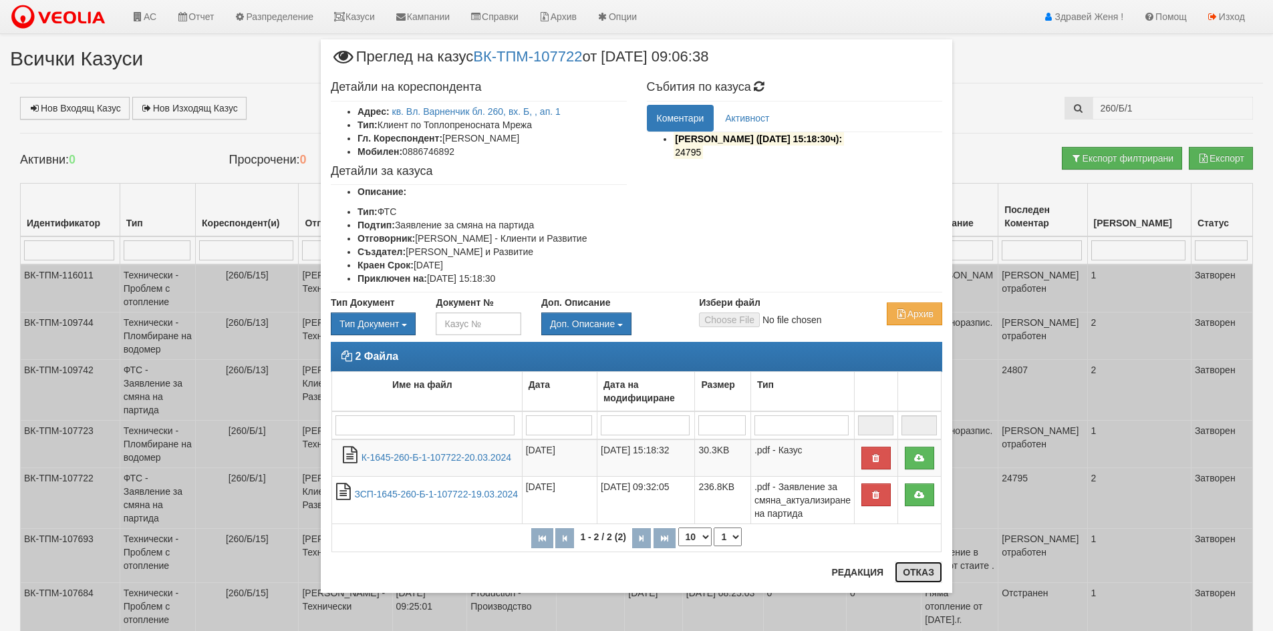
click at [929, 569] on button "Отказ" at bounding box center [917, 572] width 47 height 21
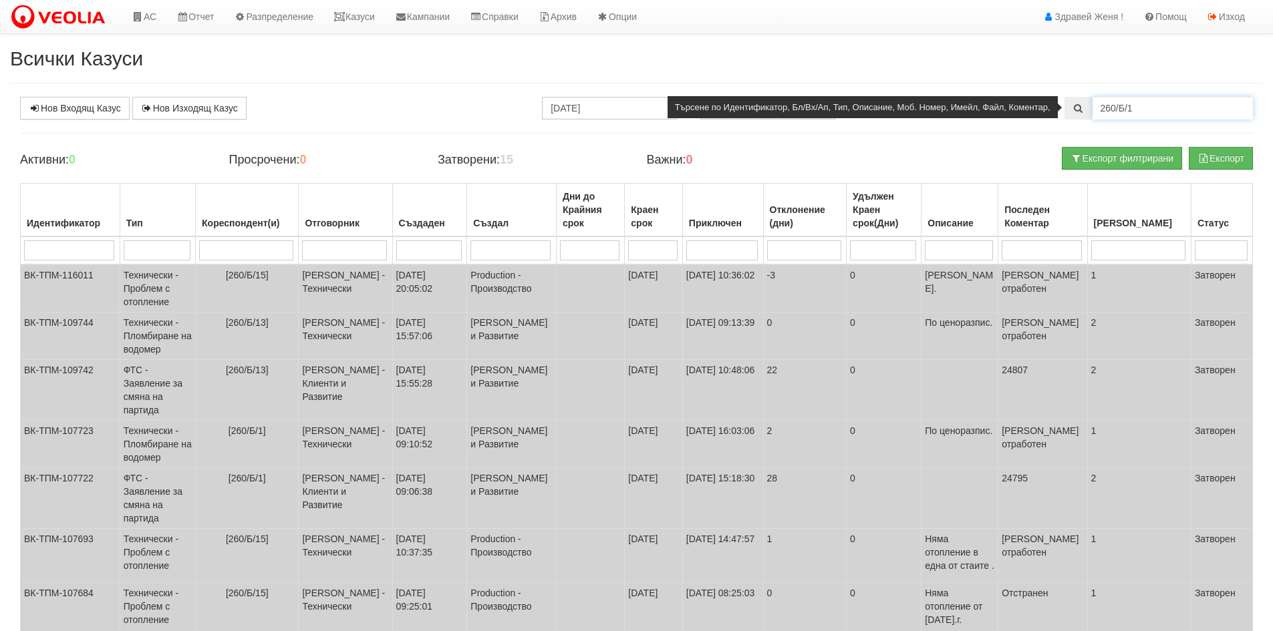
click at [1178, 106] on input "260/Б/1" at bounding box center [1172, 108] width 160 height 23
drag, startPoint x: 1174, startPoint y: 107, endPoint x: 1069, endPoint y: 107, distance: 104.9
click at [1069, 107] on div "260/Б/1" at bounding box center [1158, 108] width 188 height 23
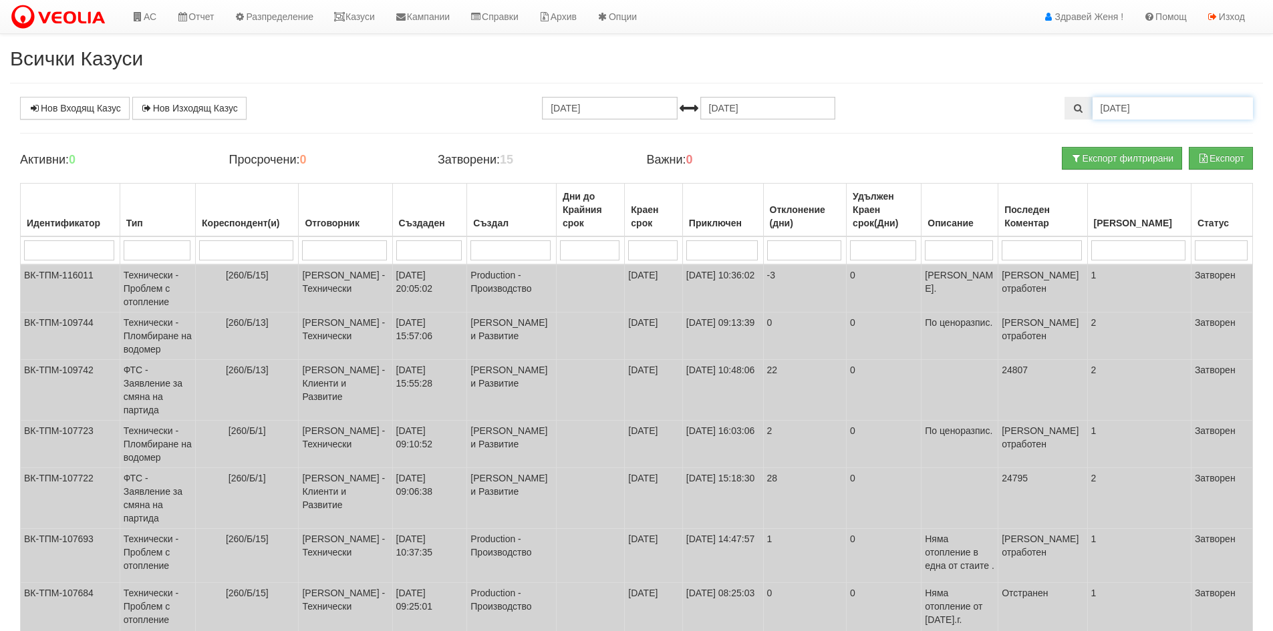
type input "[DATE]"
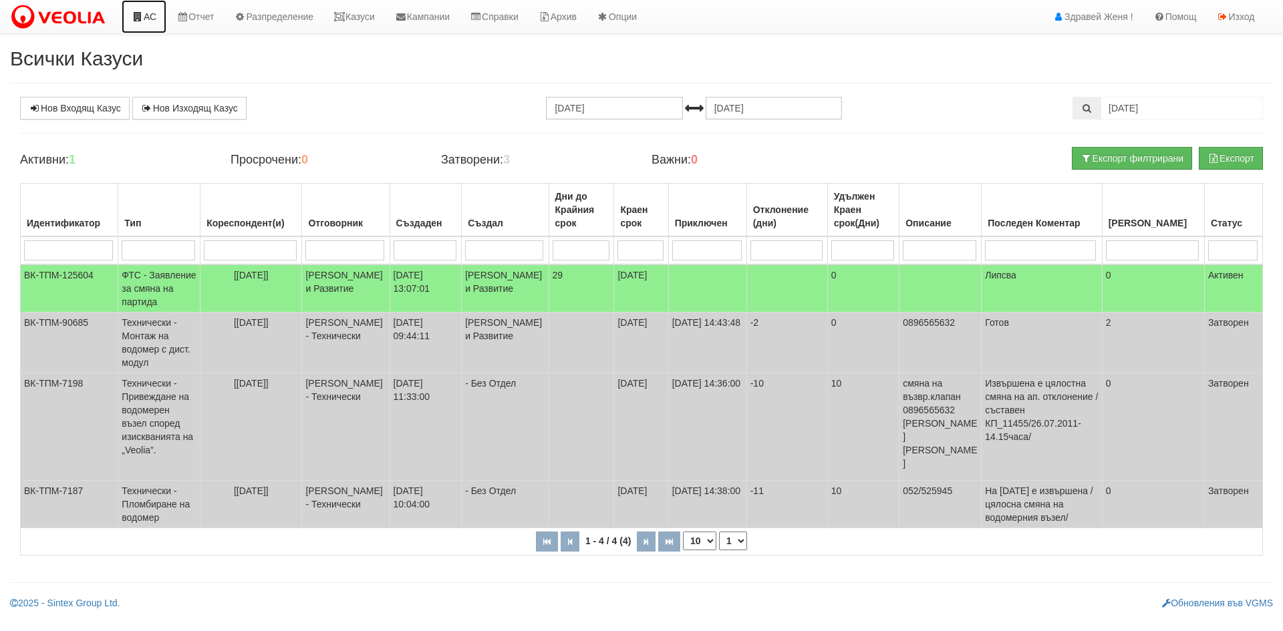
click at [151, 19] on link "АС" at bounding box center [144, 16] width 45 height 33
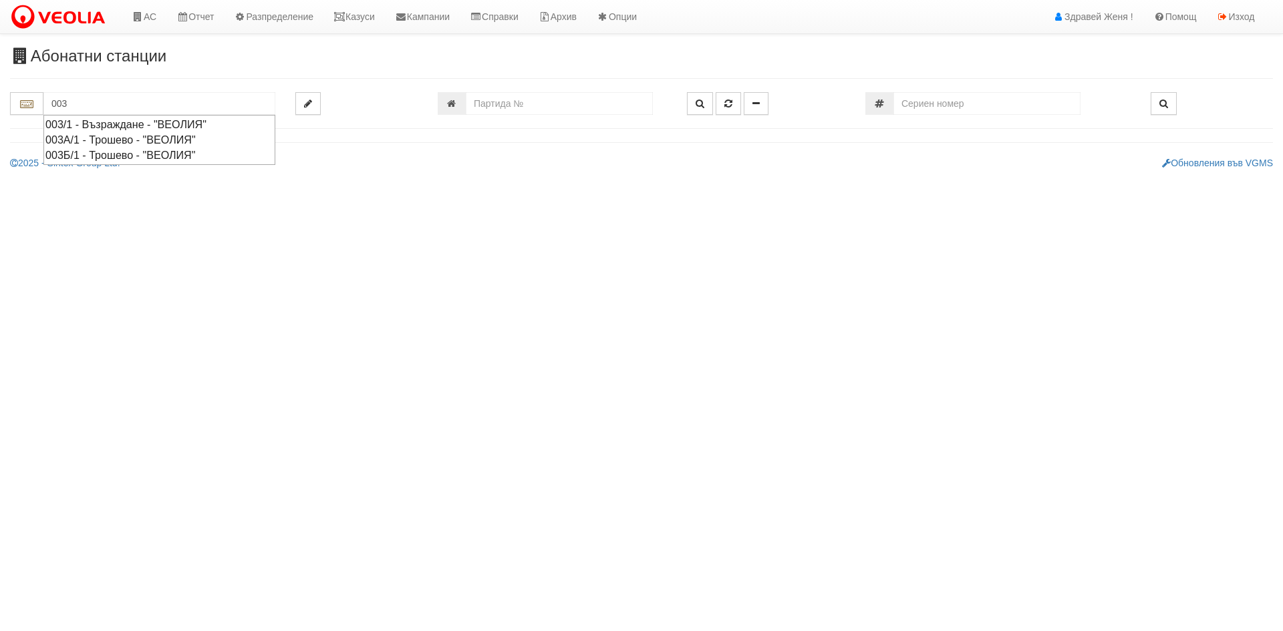
click at [209, 124] on div "003/1 - Възраждане - "ВЕОЛИЯ"" at bounding box center [159, 124] width 228 height 15
type input "003/1 - Възраждане - "ВЕОЛИЯ""
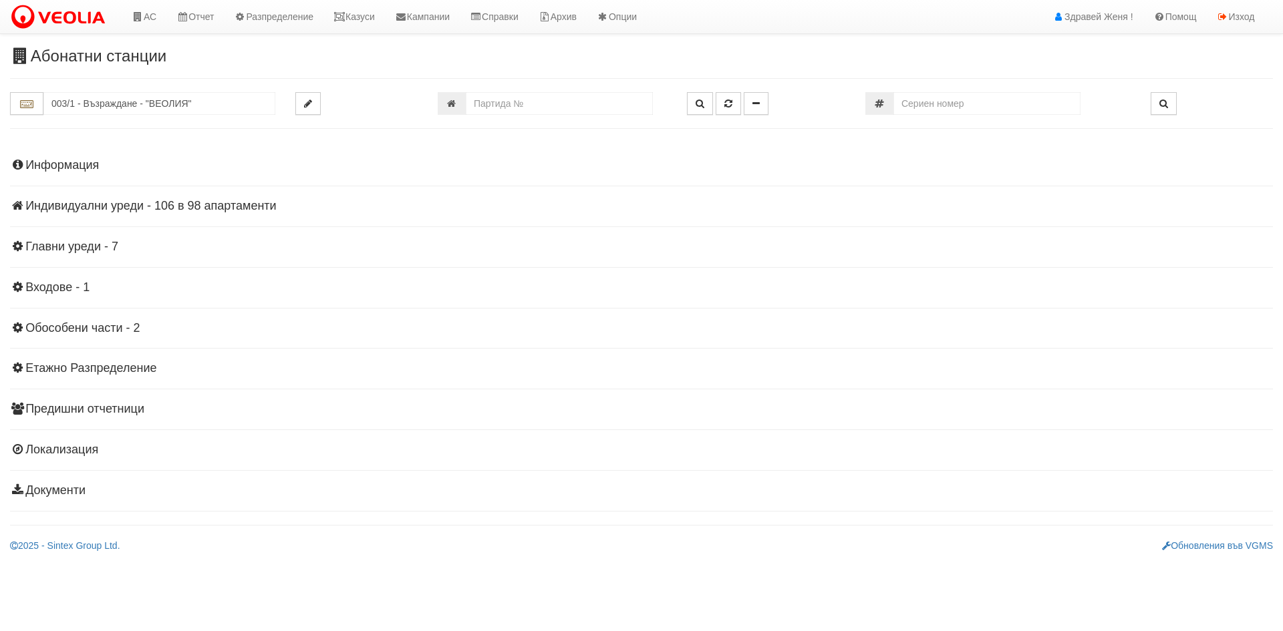
click at [134, 208] on h4 "Индивидуални уреди - 106 в 98 апартаменти" at bounding box center [641, 206] width 1263 height 13
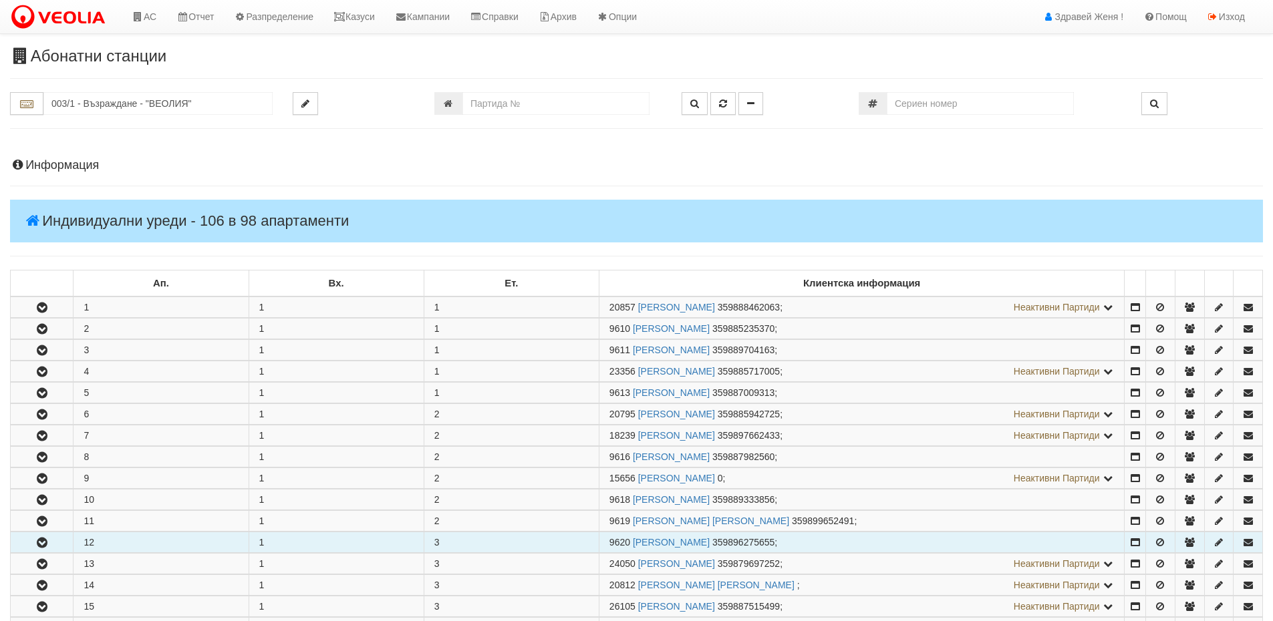
click at [37, 542] on icon "button" at bounding box center [42, 542] width 16 height 9
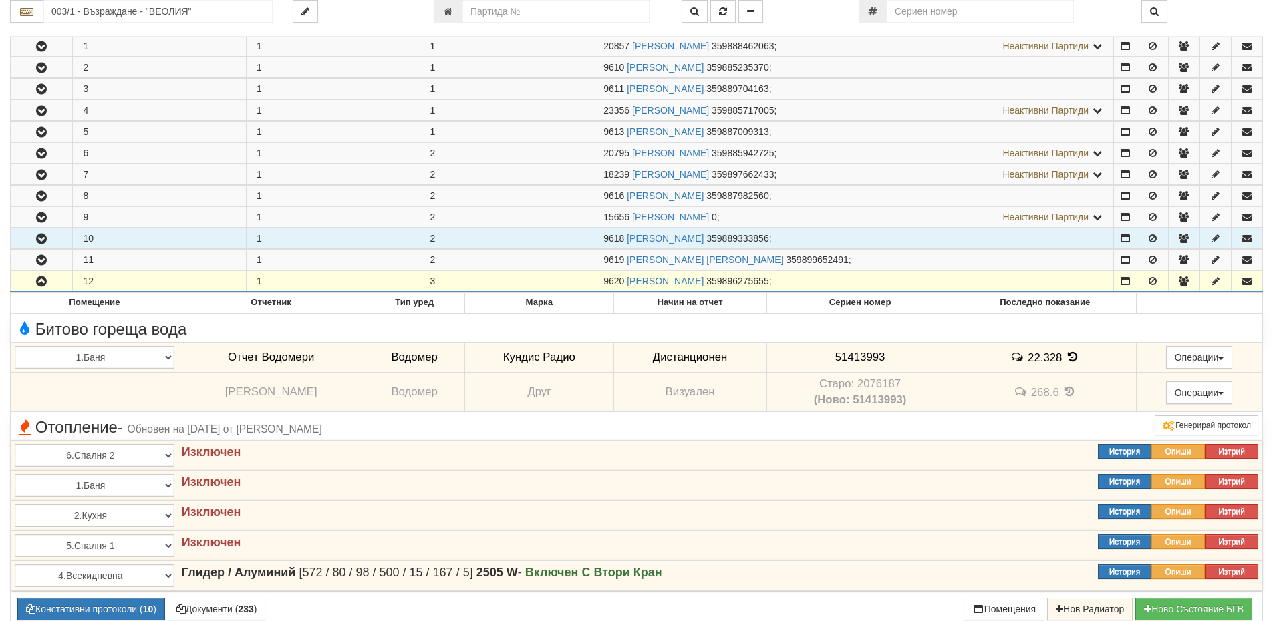
scroll to position [334, 0]
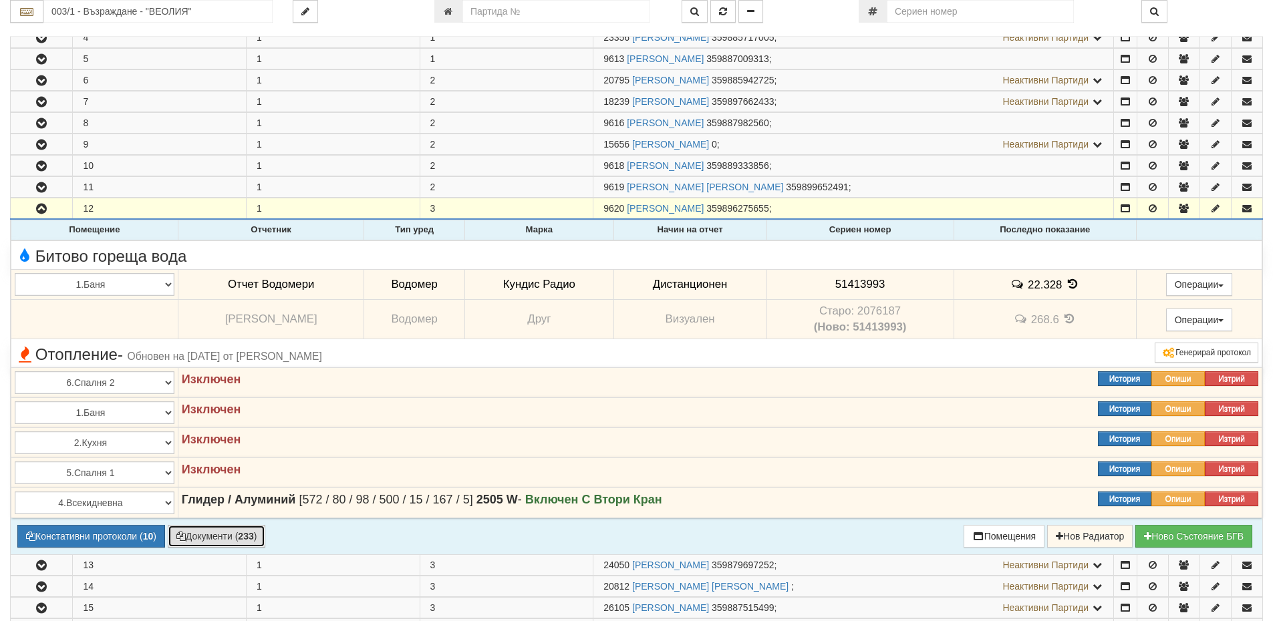
click at [210, 540] on button "Документи ( 233 )" at bounding box center [217, 536] width 98 height 23
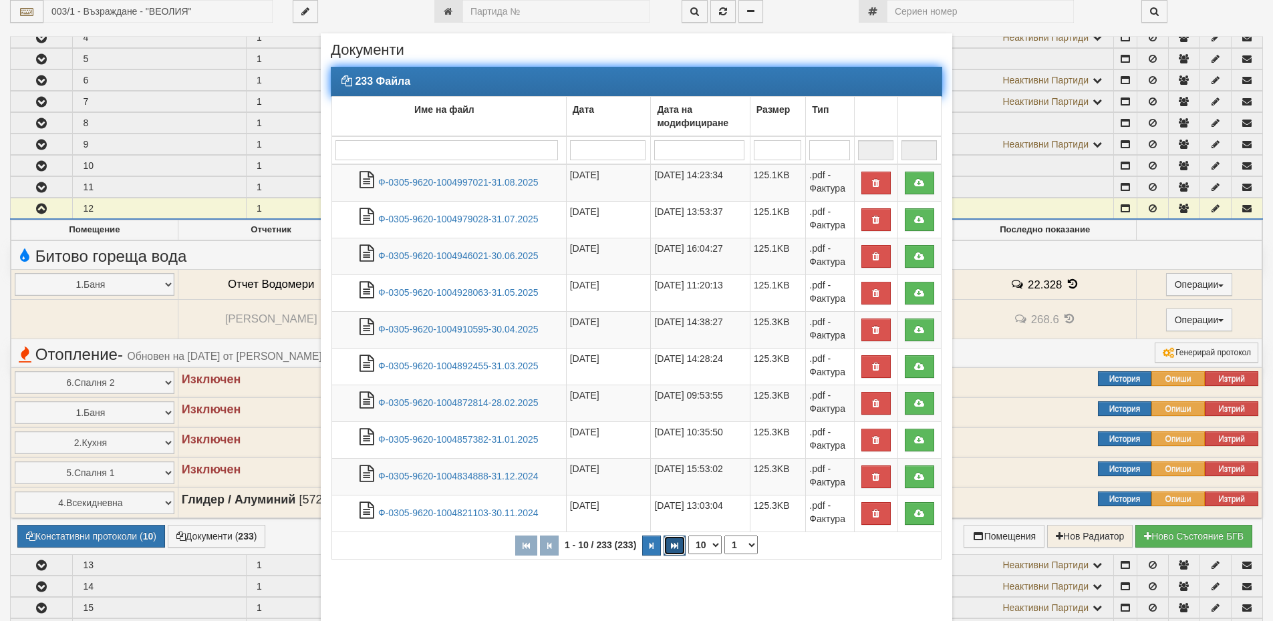
click at [674, 548] on button "button" at bounding box center [674, 546] width 22 height 20
select select "24"
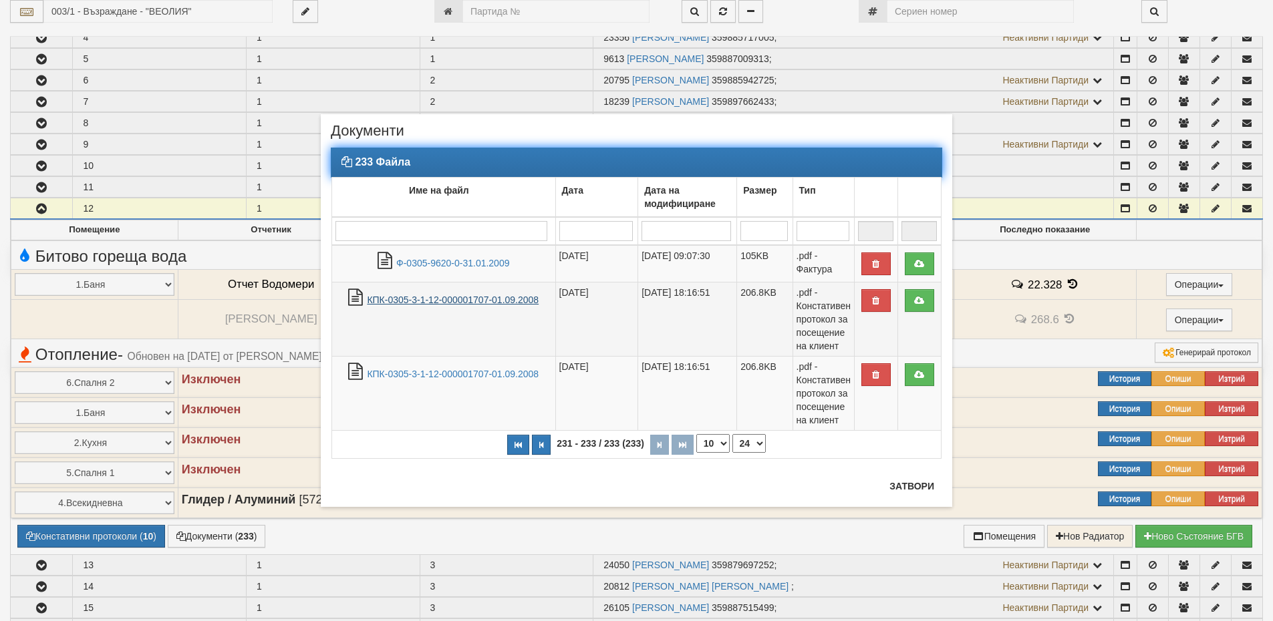
click at [487, 299] on link "КПК-0305-3-1-12-000001707-01.09.2008" at bounding box center [453, 300] width 172 height 11
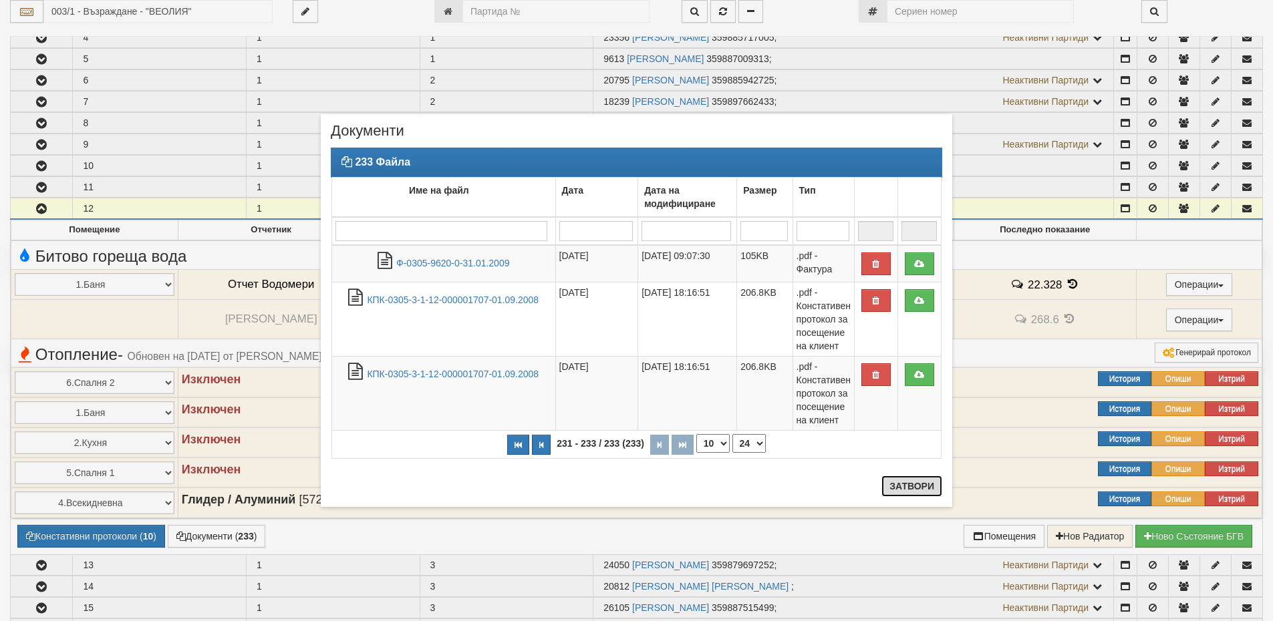
click at [916, 486] on button "Затвори" at bounding box center [911, 486] width 61 height 21
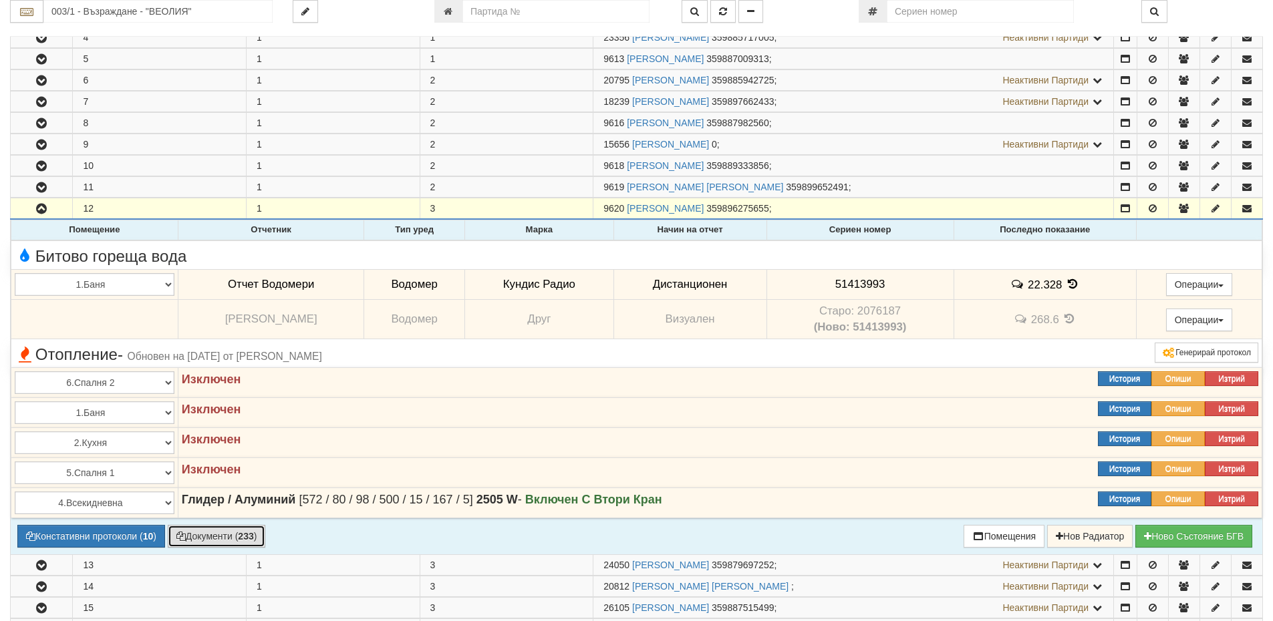
click at [226, 539] on button "Документи ( 233 )" at bounding box center [217, 536] width 98 height 23
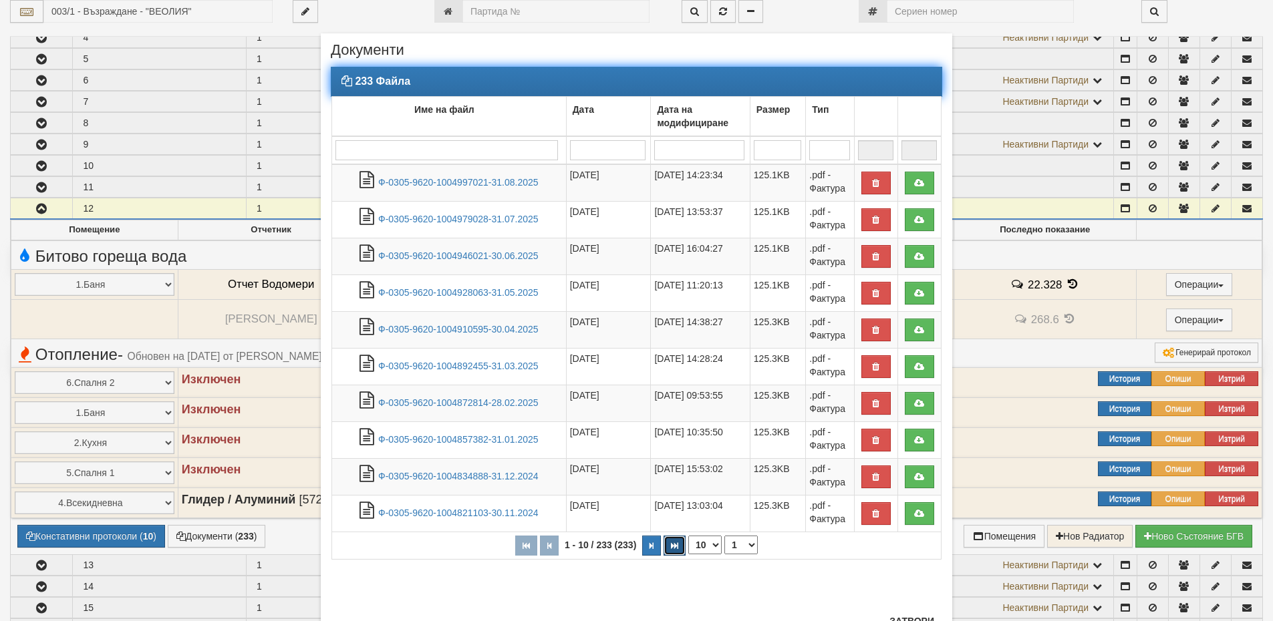
click at [673, 551] on button "button" at bounding box center [674, 546] width 22 height 20
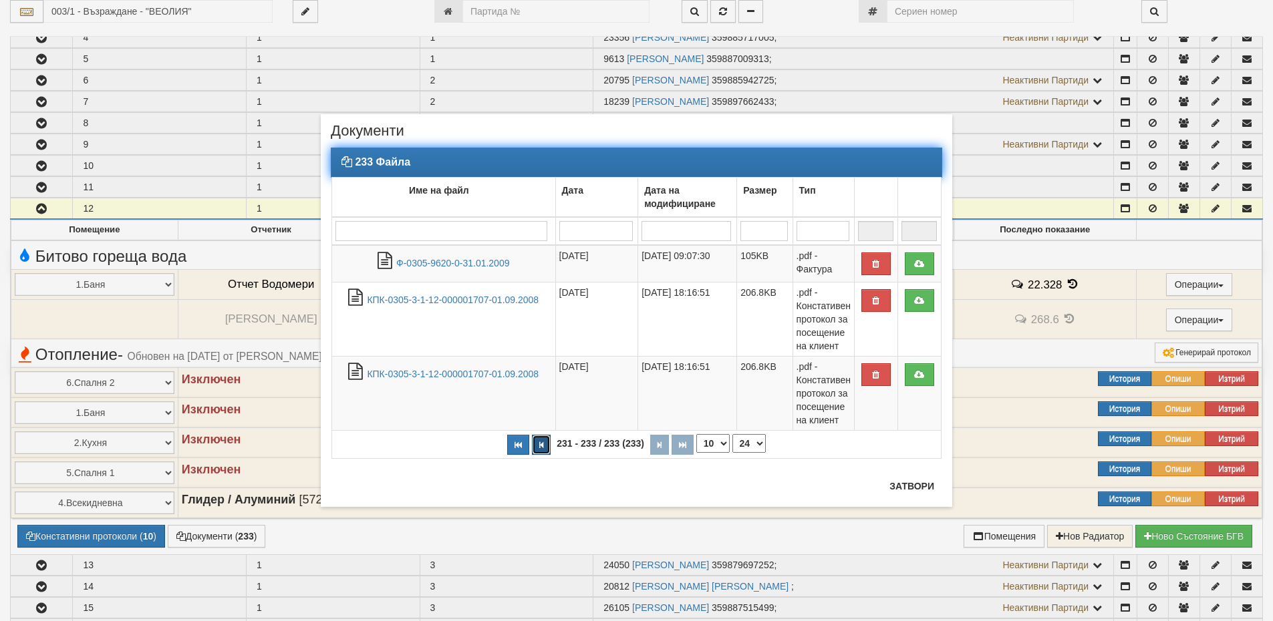
click at [538, 442] on button "button" at bounding box center [541, 445] width 19 height 20
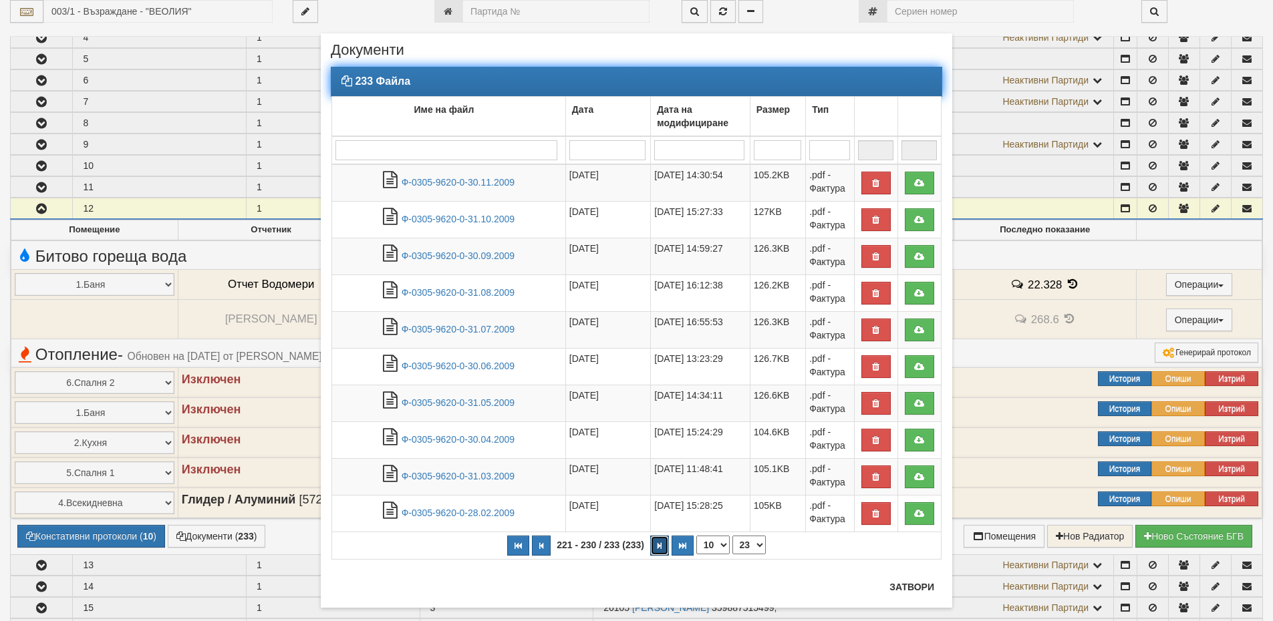
click at [659, 542] on button "button" at bounding box center [659, 546] width 19 height 20
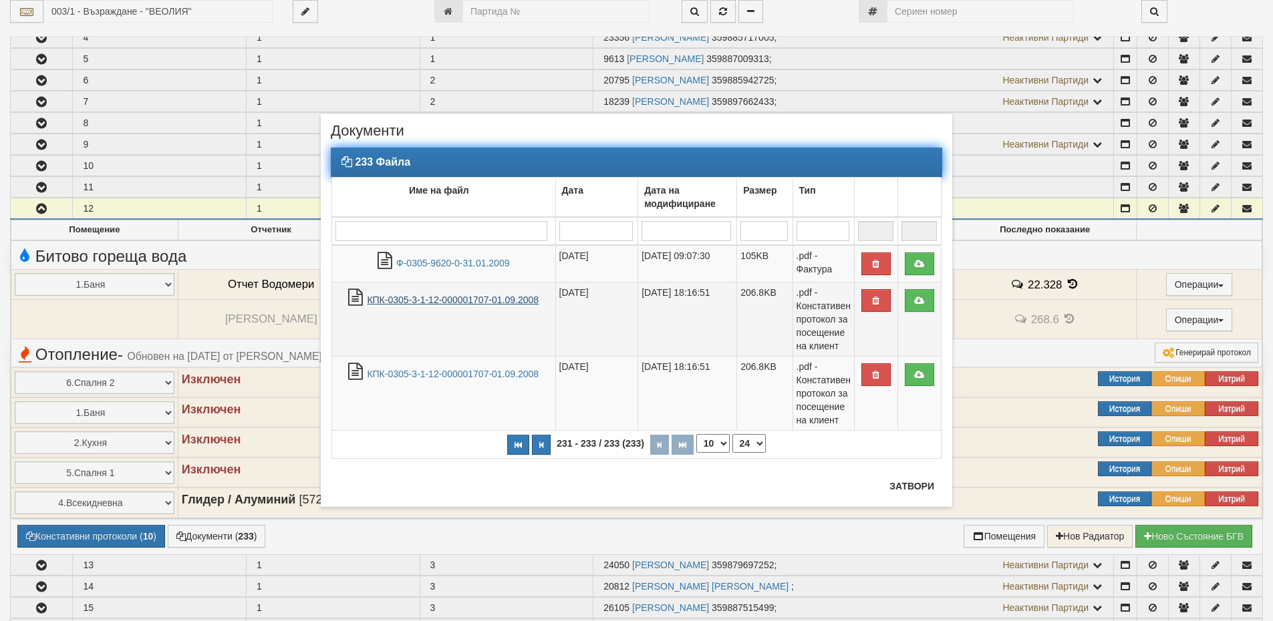
click at [513, 300] on link "КПК-0305-3-1-12-000001707-01.09.2008" at bounding box center [453, 300] width 172 height 11
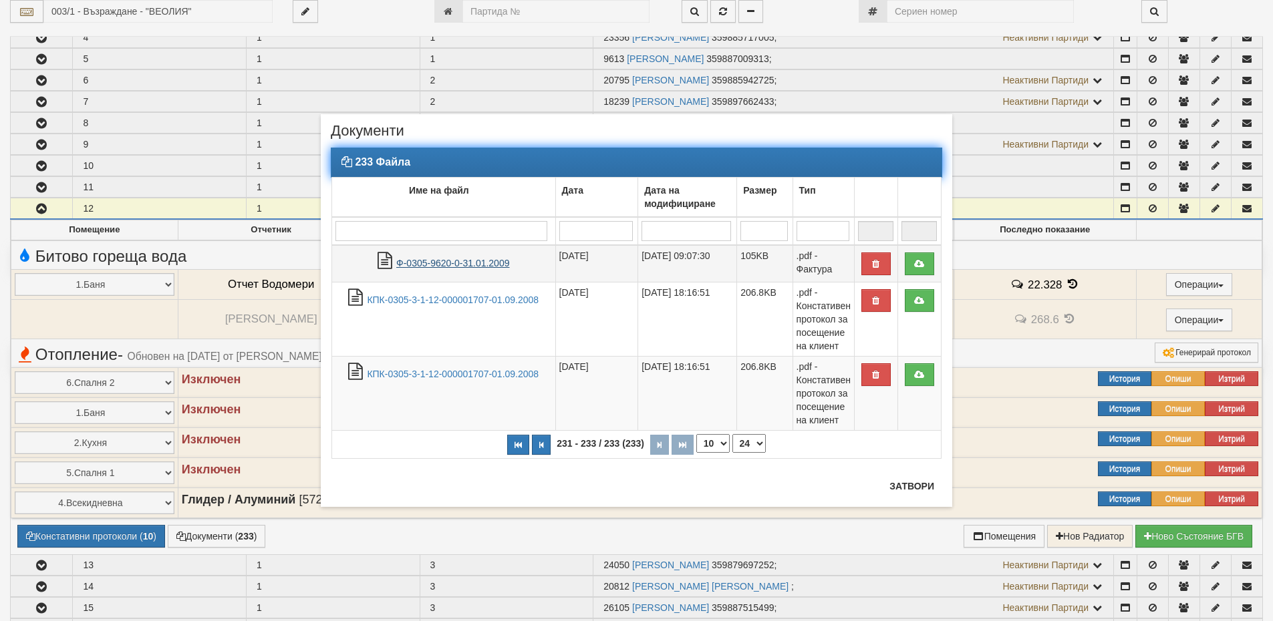
click at [424, 263] on link "Ф-0305-9620-0-31.01.2009" at bounding box center [452, 263] width 113 height 11
click at [545, 442] on button "button" at bounding box center [541, 445] width 19 height 20
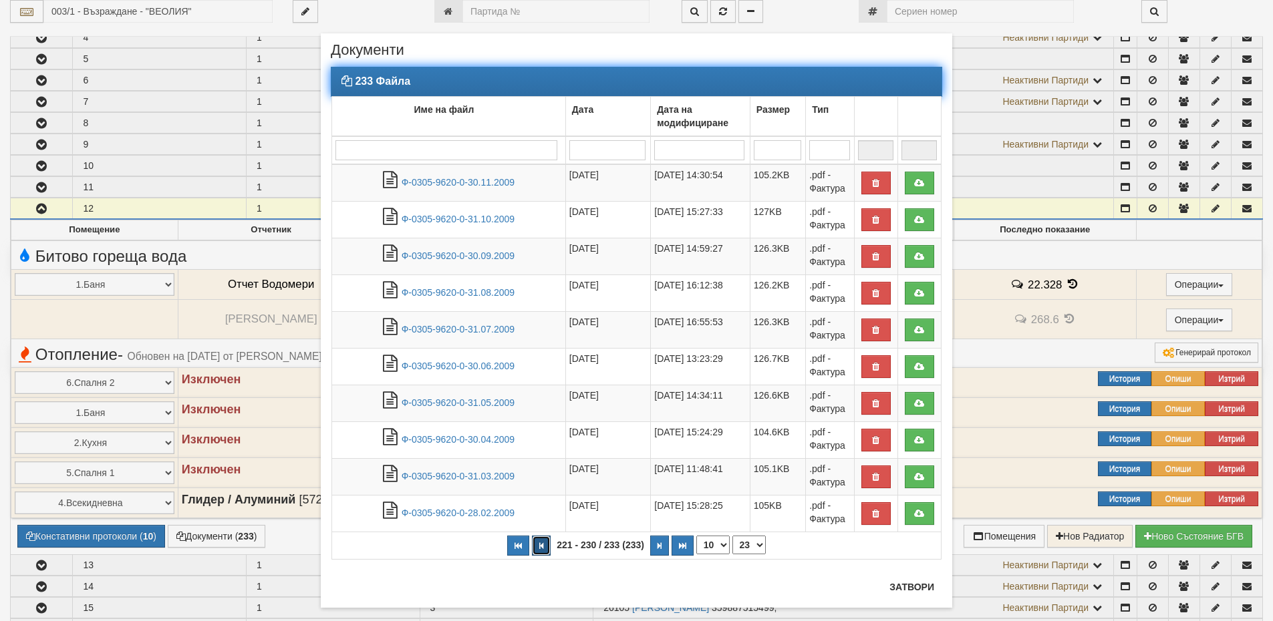
click at [539, 547] on icon "button" at bounding box center [541, 545] width 4 height 7
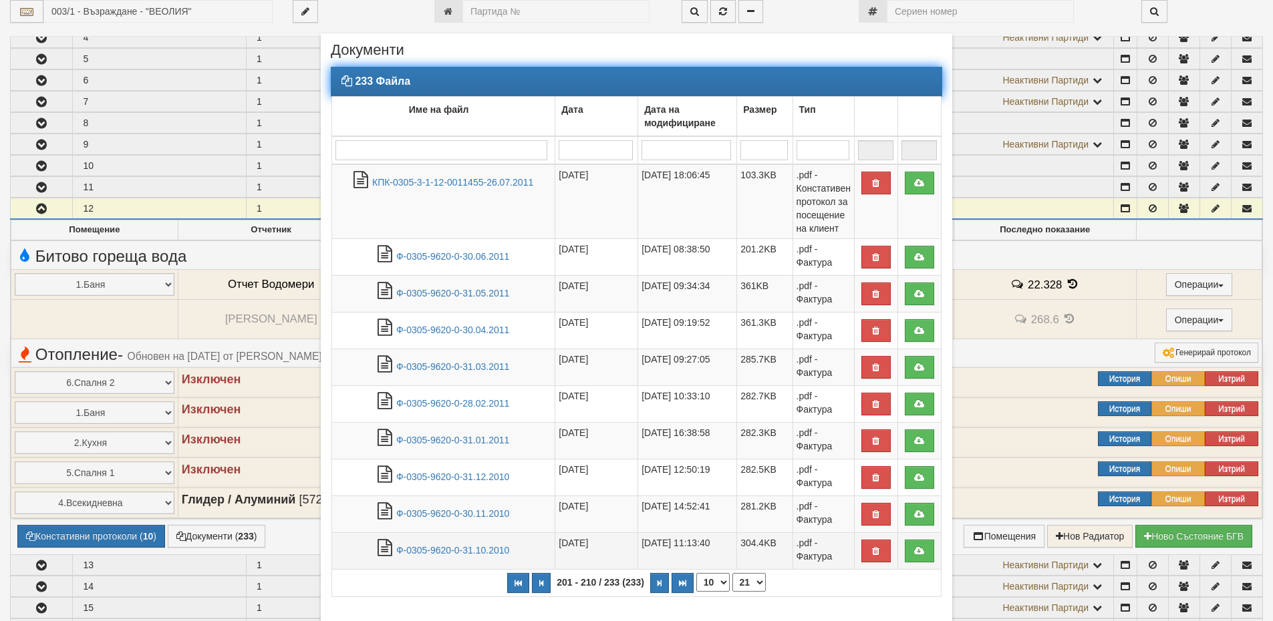
click at [537, 547] on td "Ф-0305-9620-0-31.10.2010" at bounding box center [443, 550] width 223 height 37
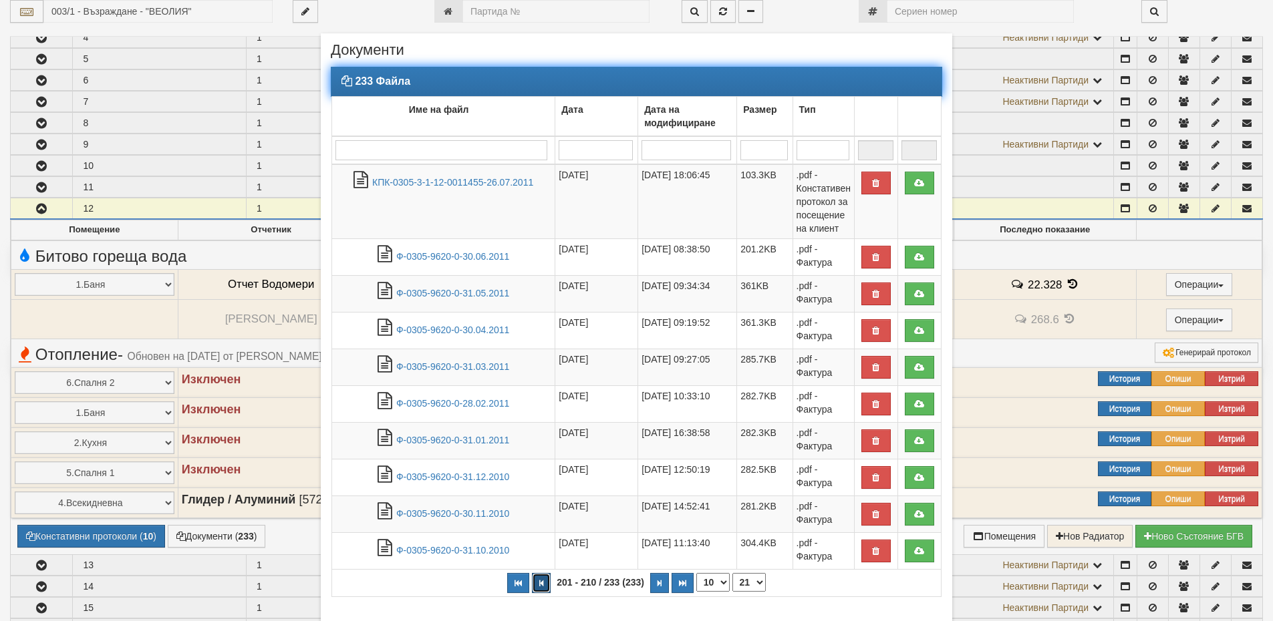
click at [534, 588] on button "button" at bounding box center [541, 583] width 19 height 20
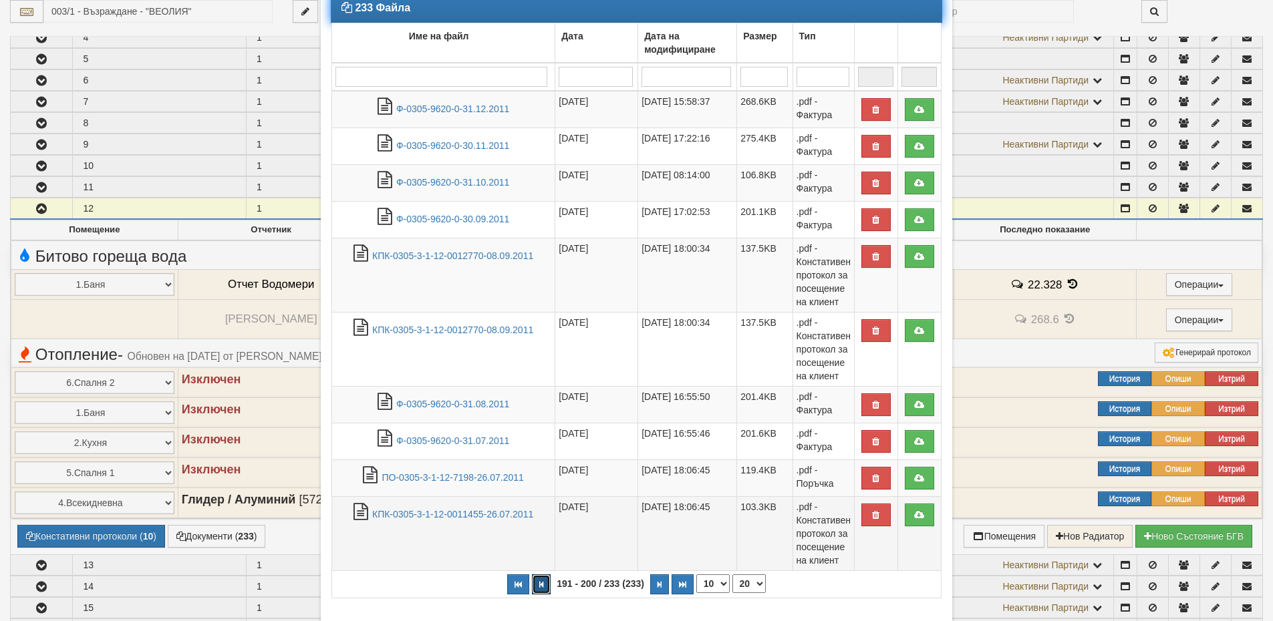
scroll to position [132, 0]
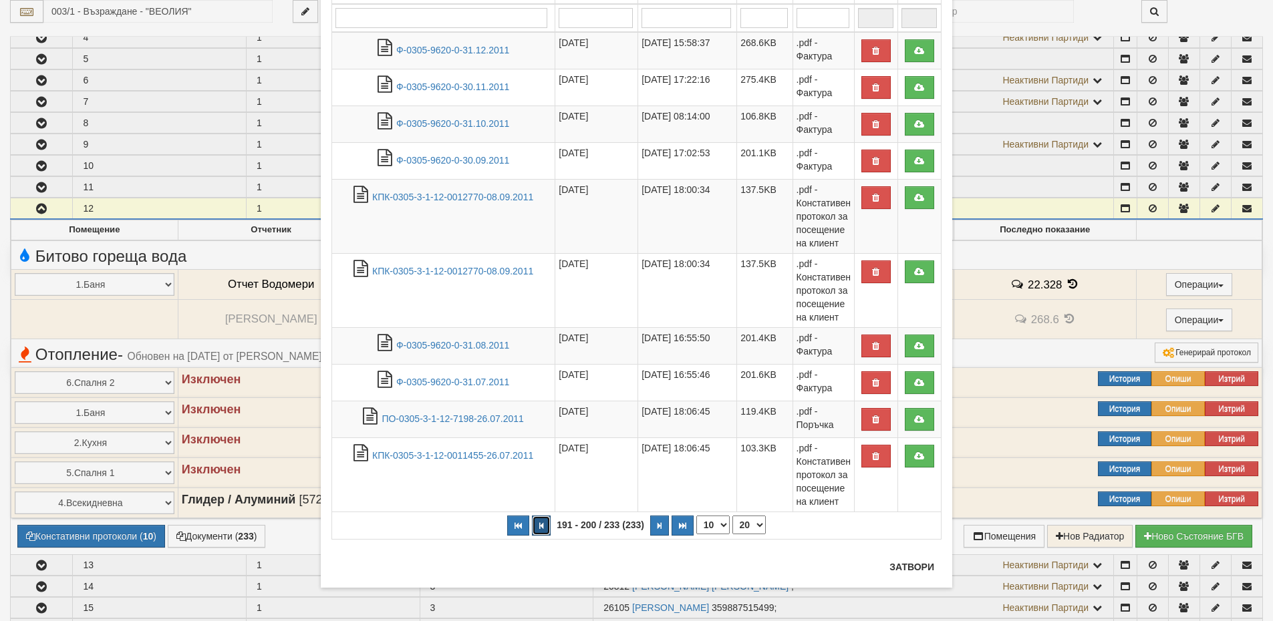
click at [536, 530] on button "button" at bounding box center [541, 526] width 19 height 20
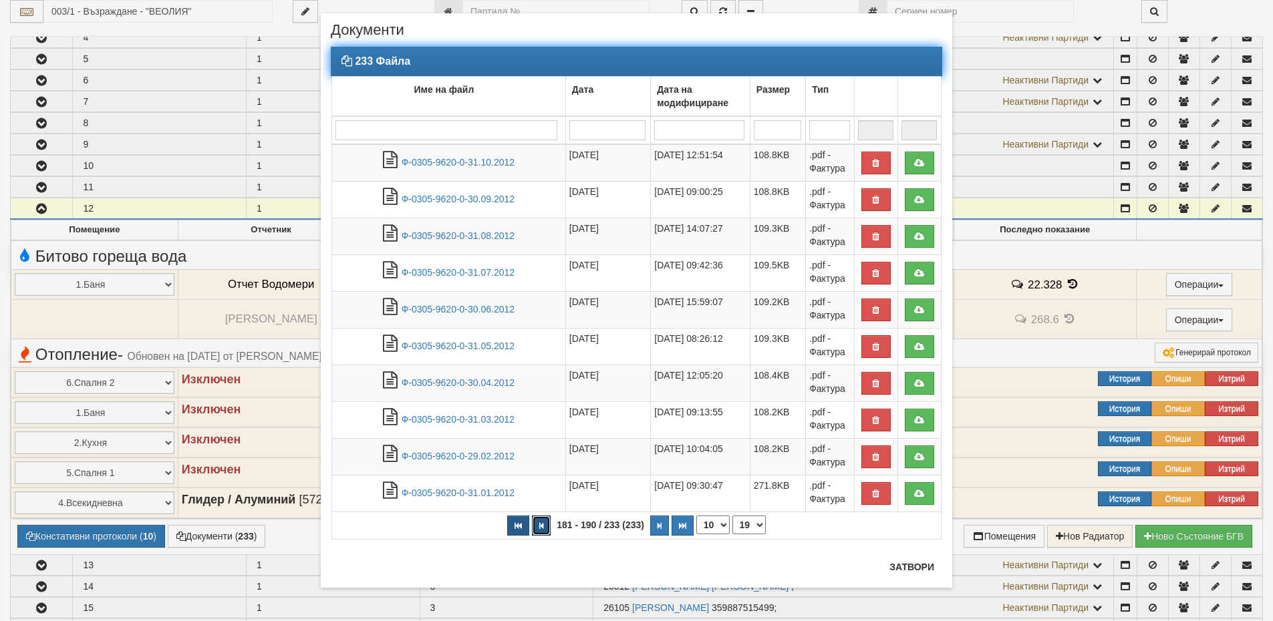
scroll to position [20, 0]
click at [539, 528] on icon "button" at bounding box center [541, 525] width 4 height 7
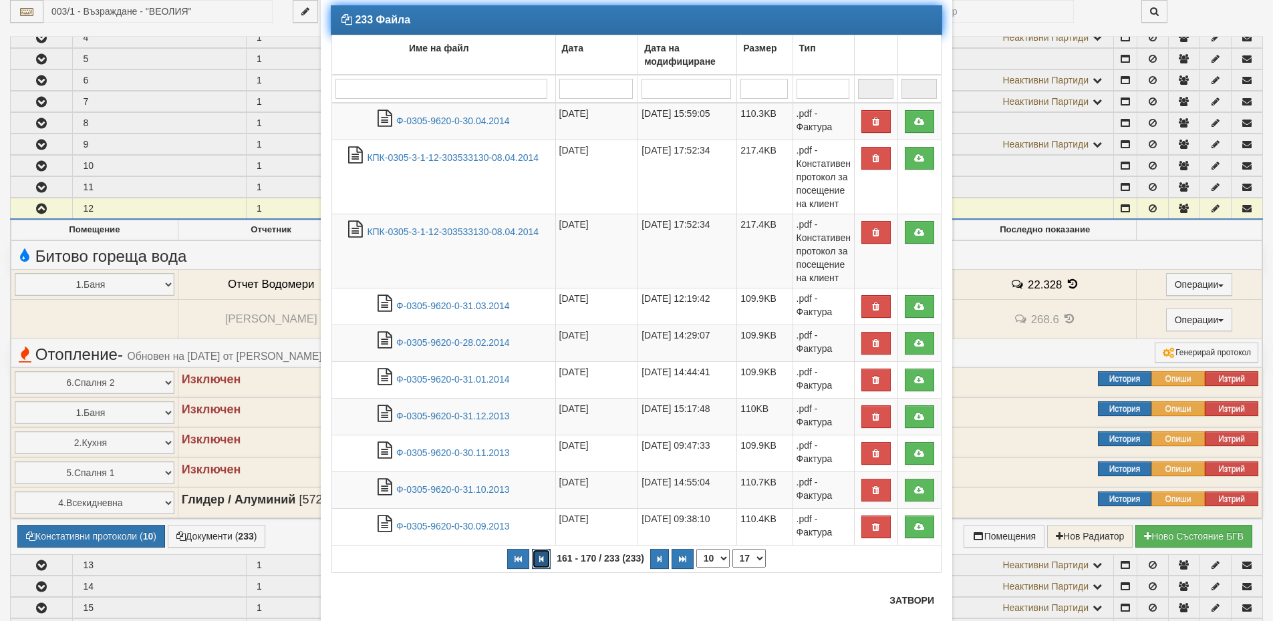
click at [532, 564] on button "button" at bounding box center [541, 559] width 19 height 20
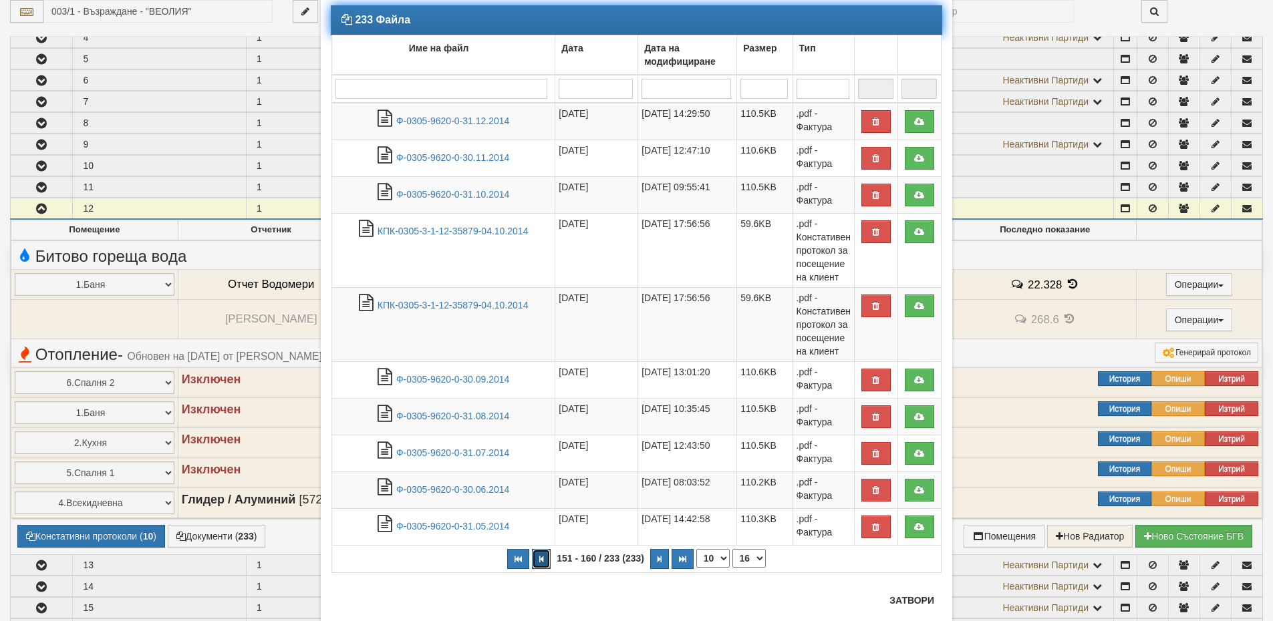
click at [539, 563] on icon "button" at bounding box center [541, 559] width 4 height 7
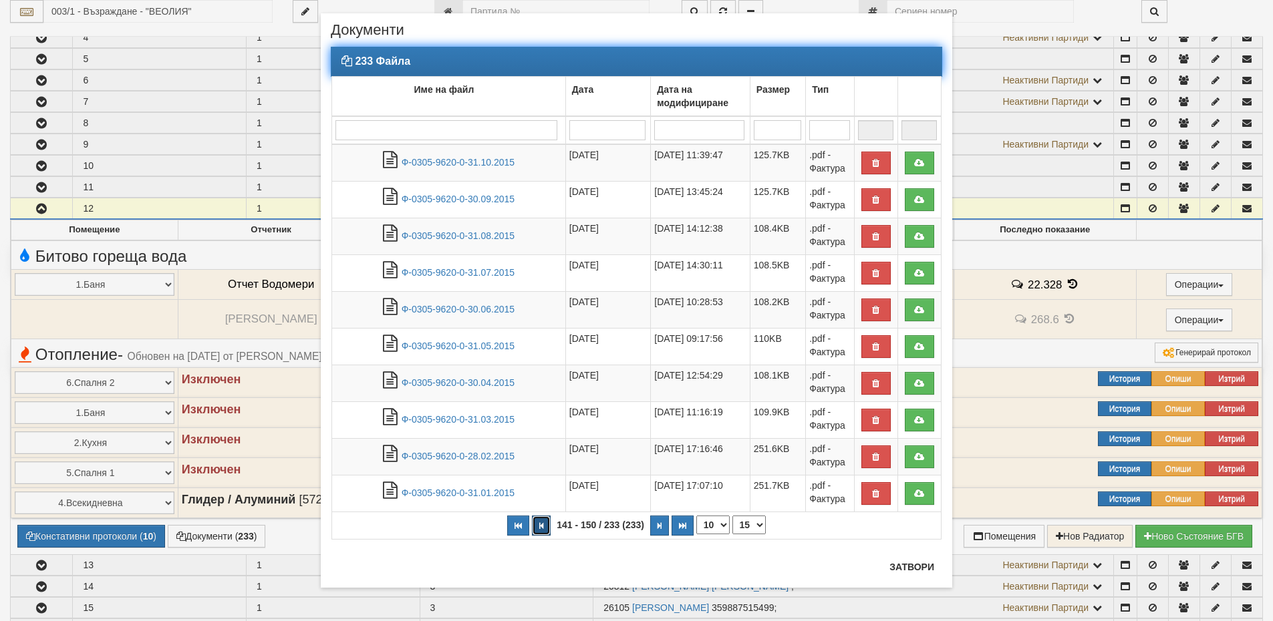
scroll to position [20, 0]
click at [532, 528] on button "button" at bounding box center [541, 526] width 19 height 20
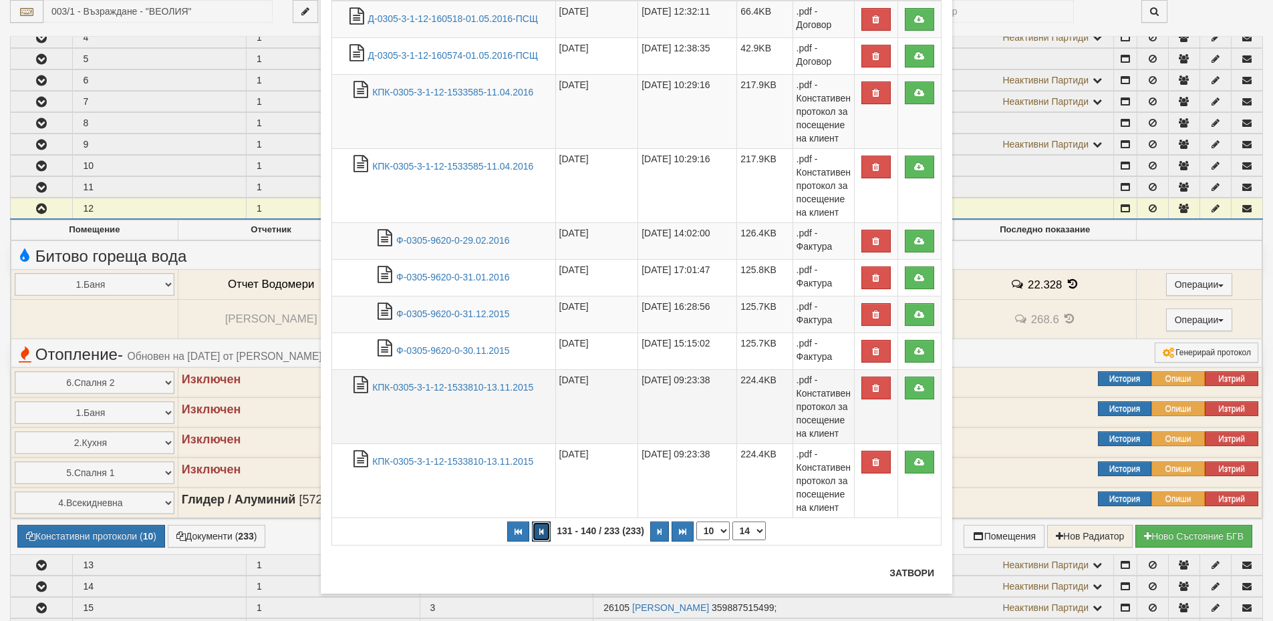
scroll to position [170, 0]
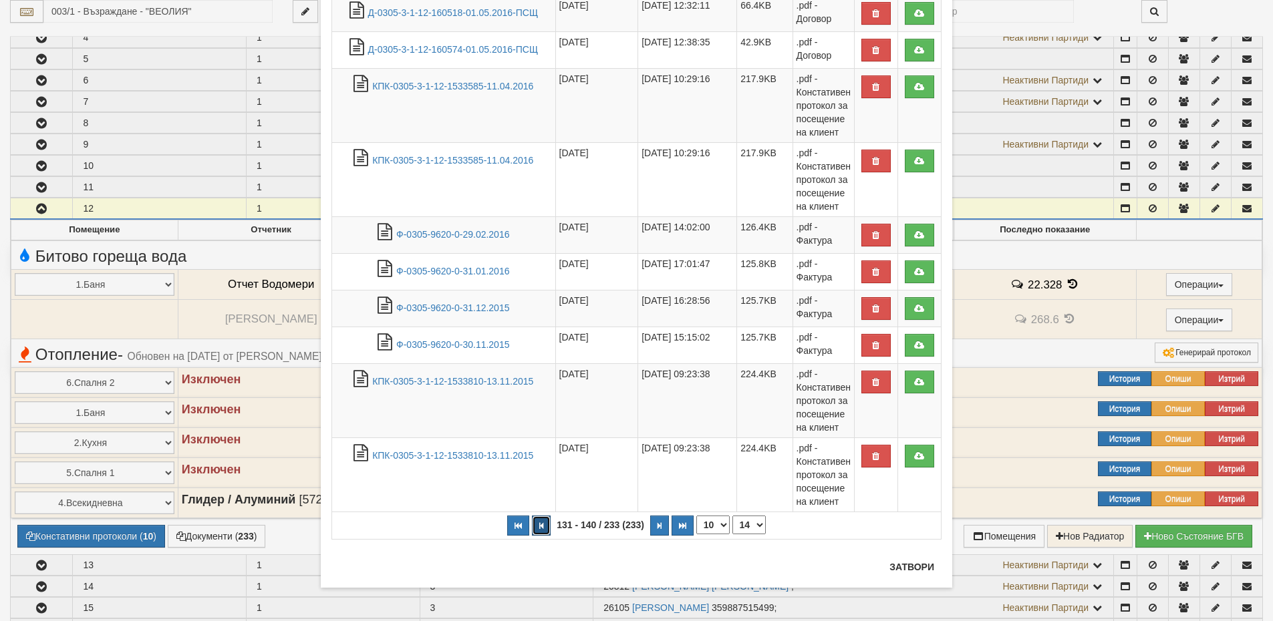
click at [536, 521] on button "button" at bounding box center [541, 526] width 19 height 20
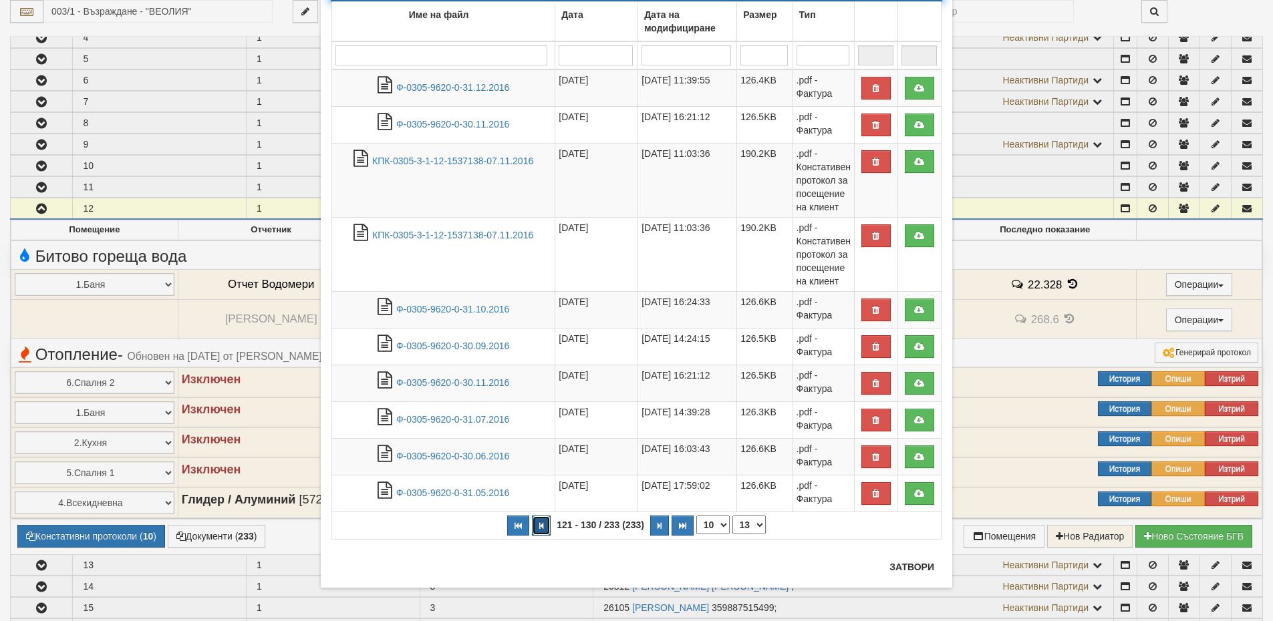
scroll to position [95, 0]
click at [537, 521] on button "button" at bounding box center [541, 526] width 19 height 20
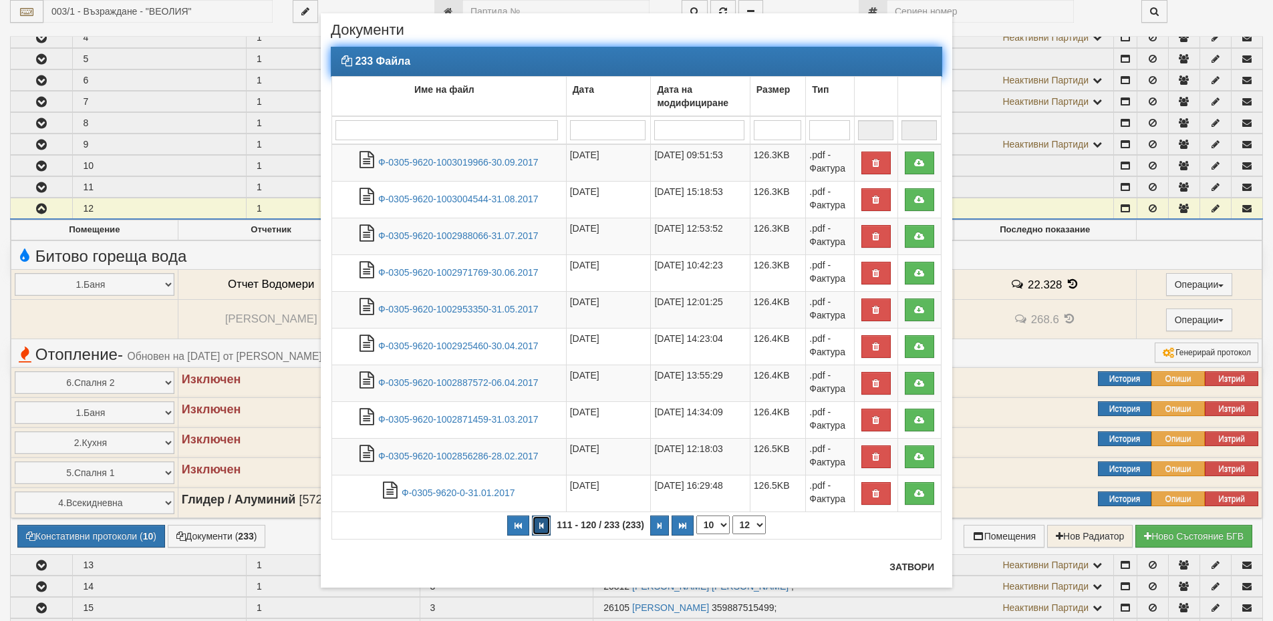
scroll to position [20, 0]
click at [535, 530] on button "button" at bounding box center [541, 526] width 19 height 20
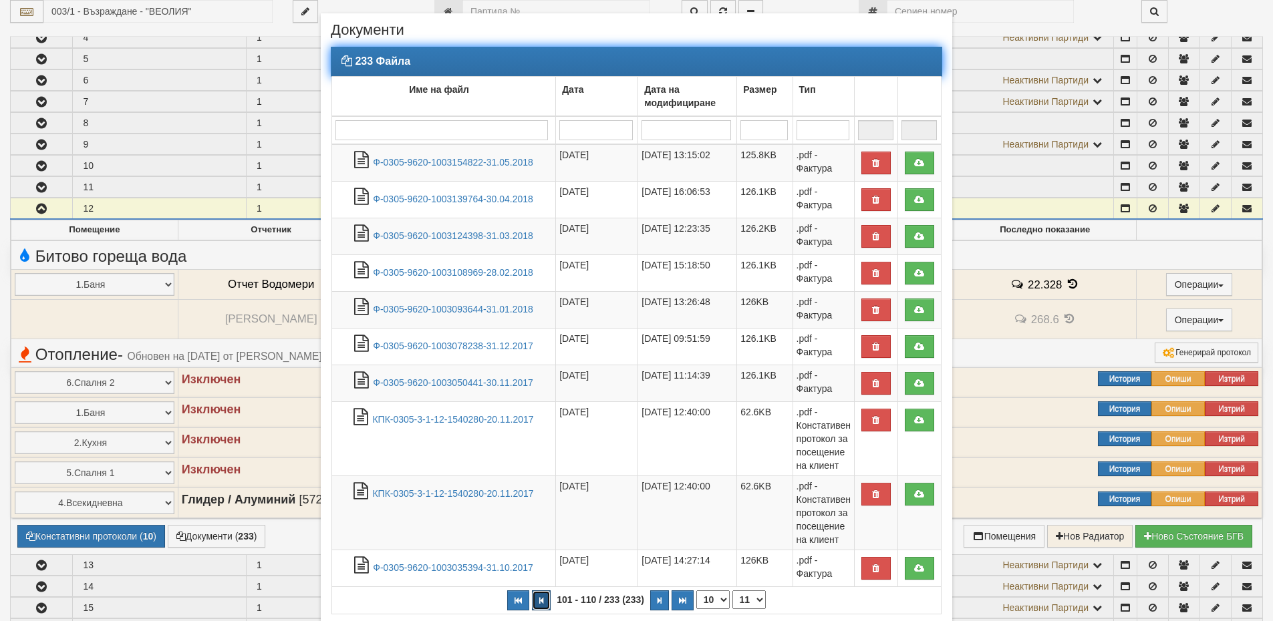
scroll to position [63, 0]
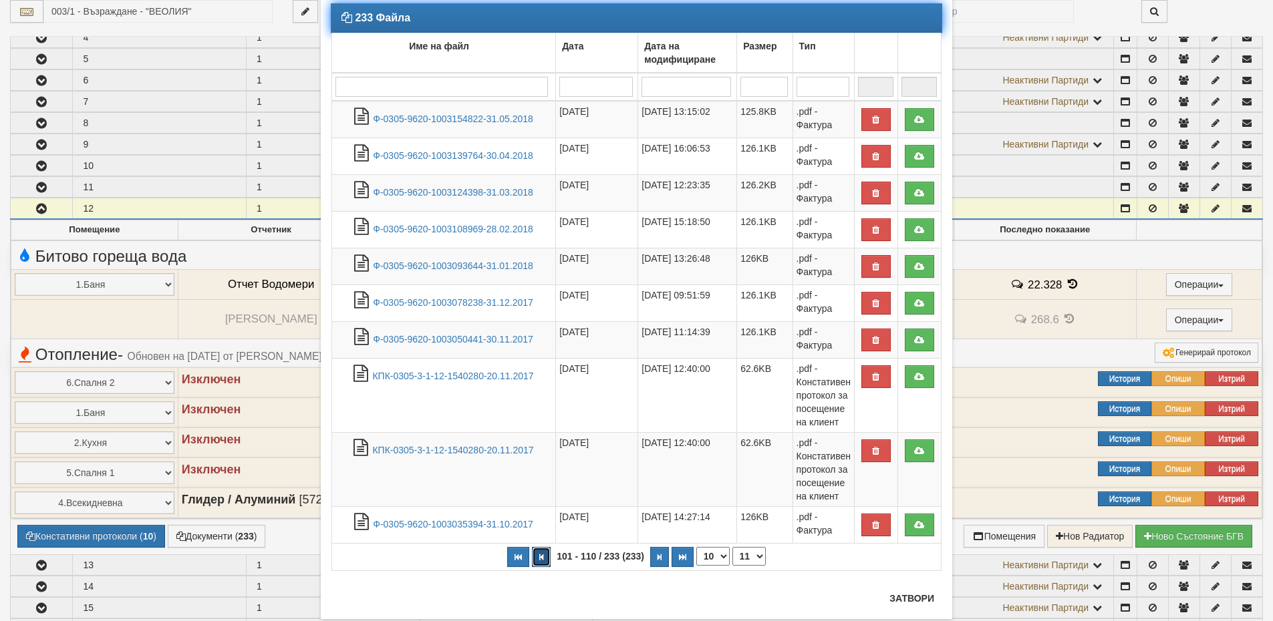
click at [532, 553] on button "button" at bounding box center [541, 557] width 19 height 20
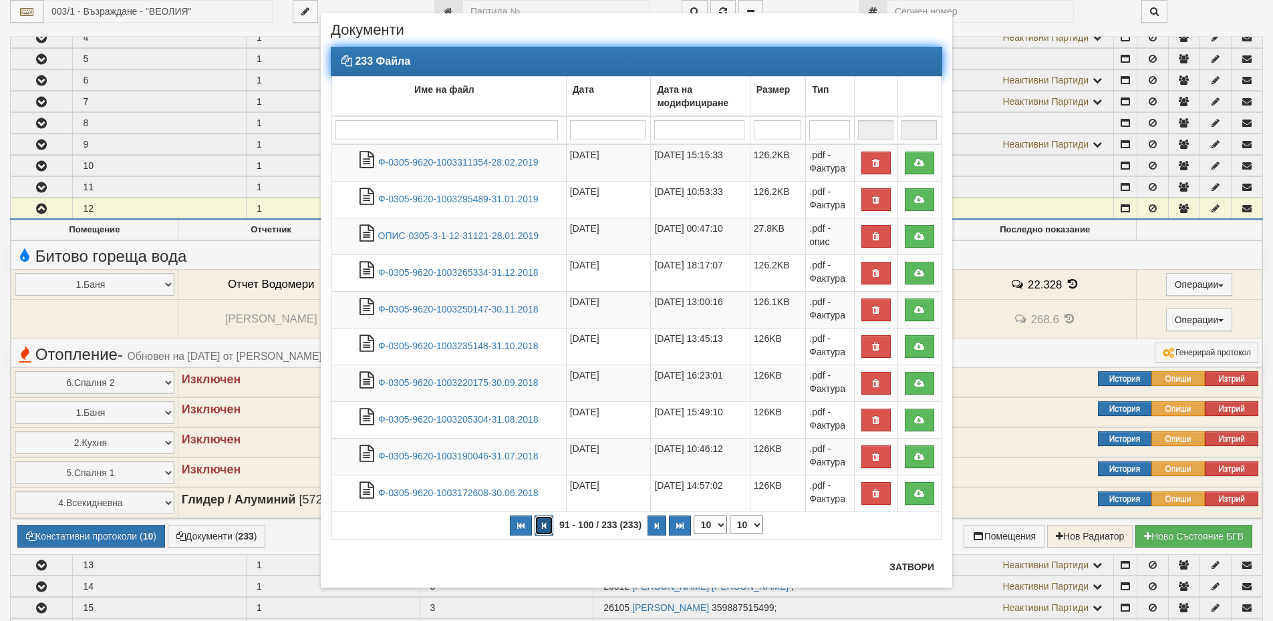
scroll to position [20, 0]
click at [542, 523] on button "button" at bounding box center [543, 526] width 19 height 20
click at [544, 523] on icon "button" at bounding box center [546, 525] width 4 height 7
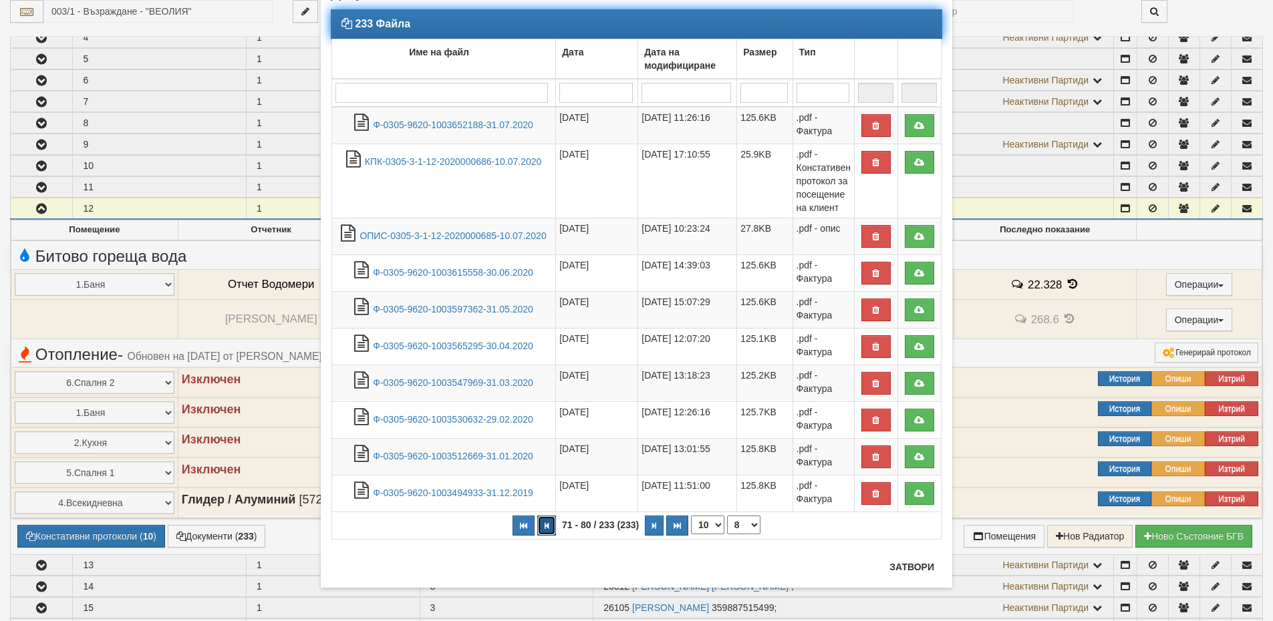
click at [544, 523] on icon "button" at bounding box center [546, 525] width 4 height 7
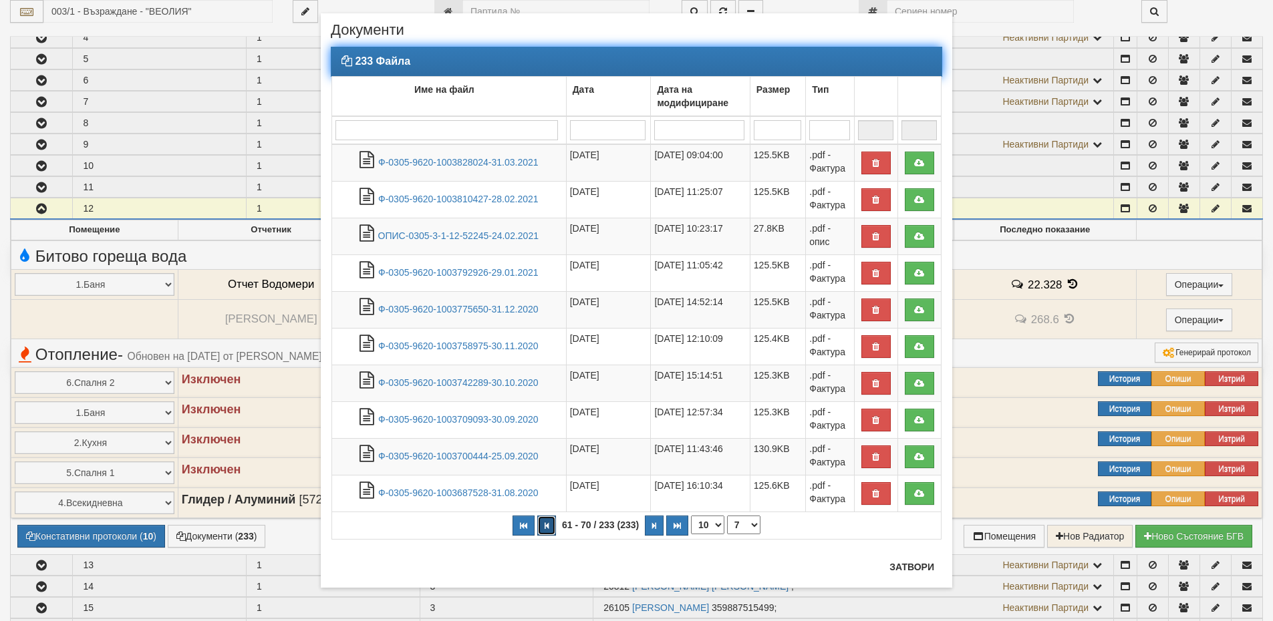
click at [544, 523] on icon "button" at bounding box center [546, 525] width 4 height 7
select select "4"
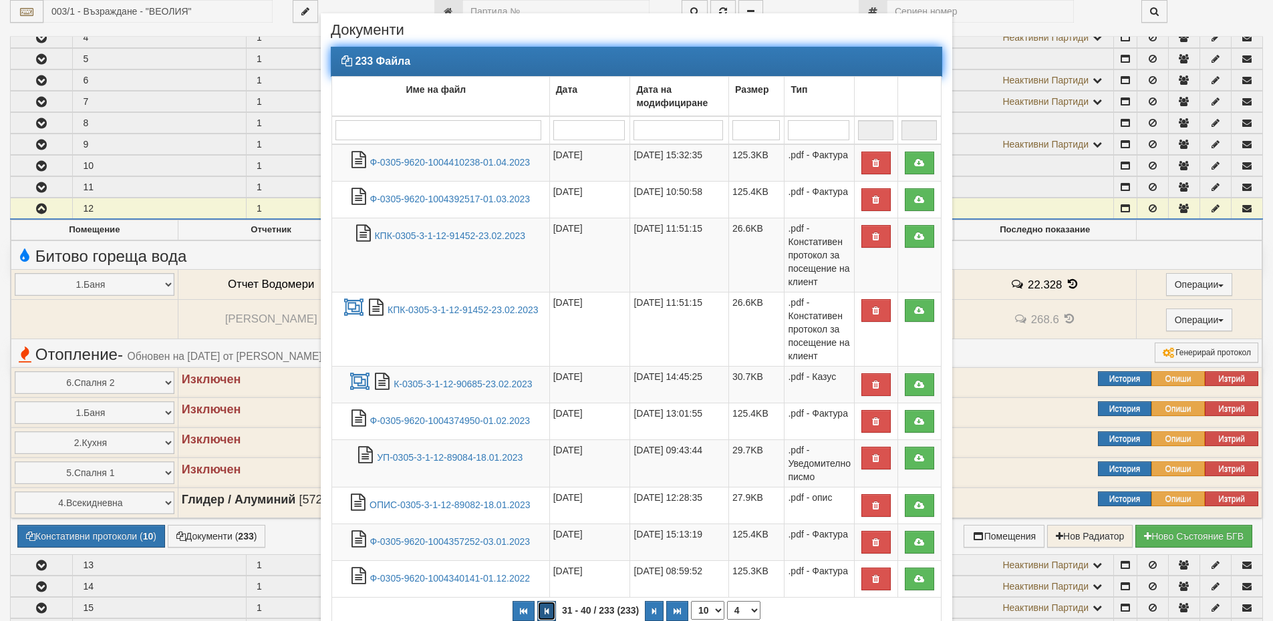
scroll to position [56, 0]
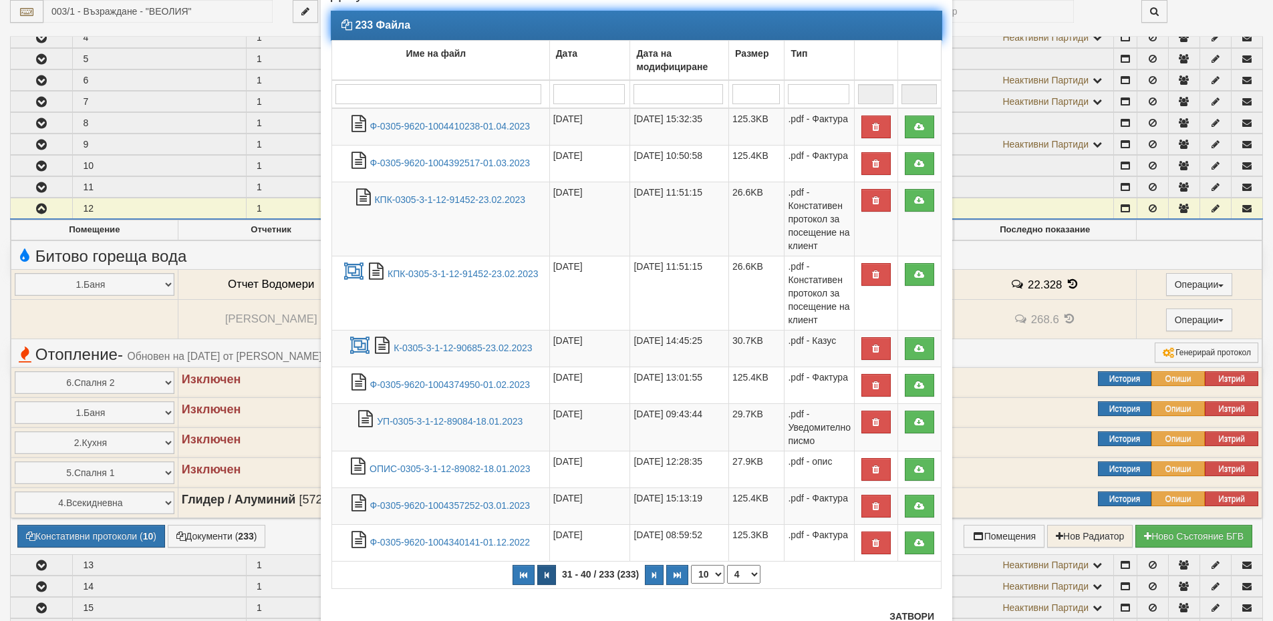
click at [549, 523] on td "03/01/2023" at bounding box center [589, 506] width 81 height 37
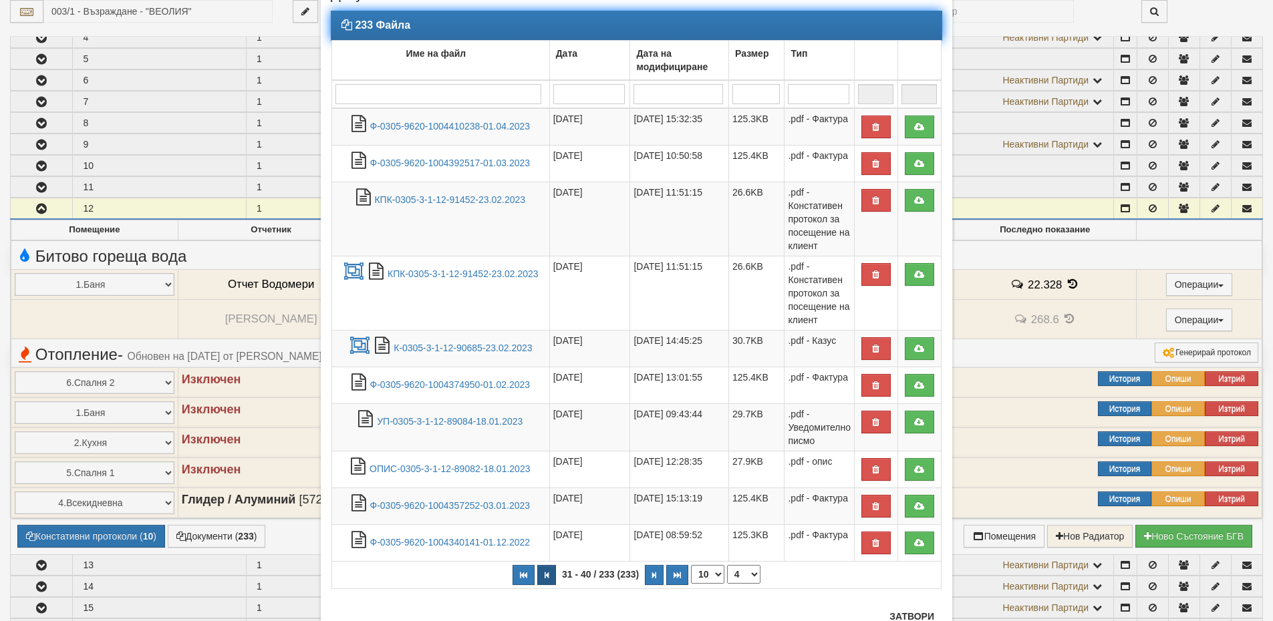
click at [549, 523] on td "03/01/2023" at bounding box center [589, 506] width 81 height 37
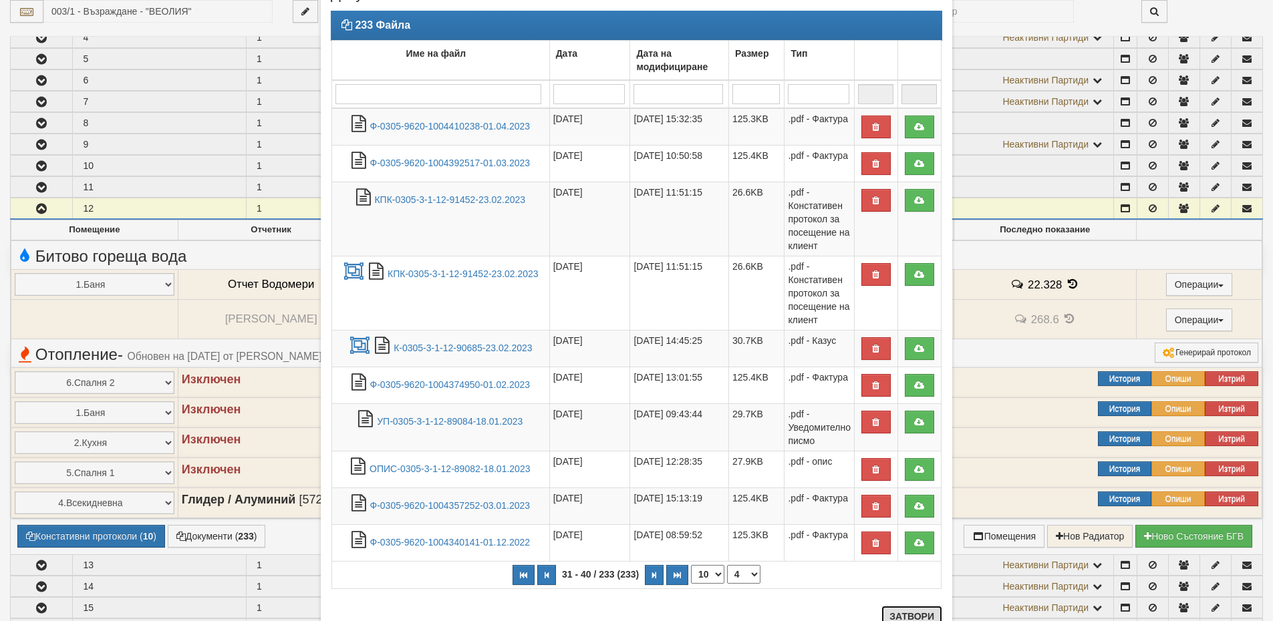
drag, startPoint x: 913, startPoint y: 615, endPoint x: 921, endPoint y: 619, distance: 9.0
click at [913, 615] on button "Затвори" at bounding box center [911, 616] width 61 height 21
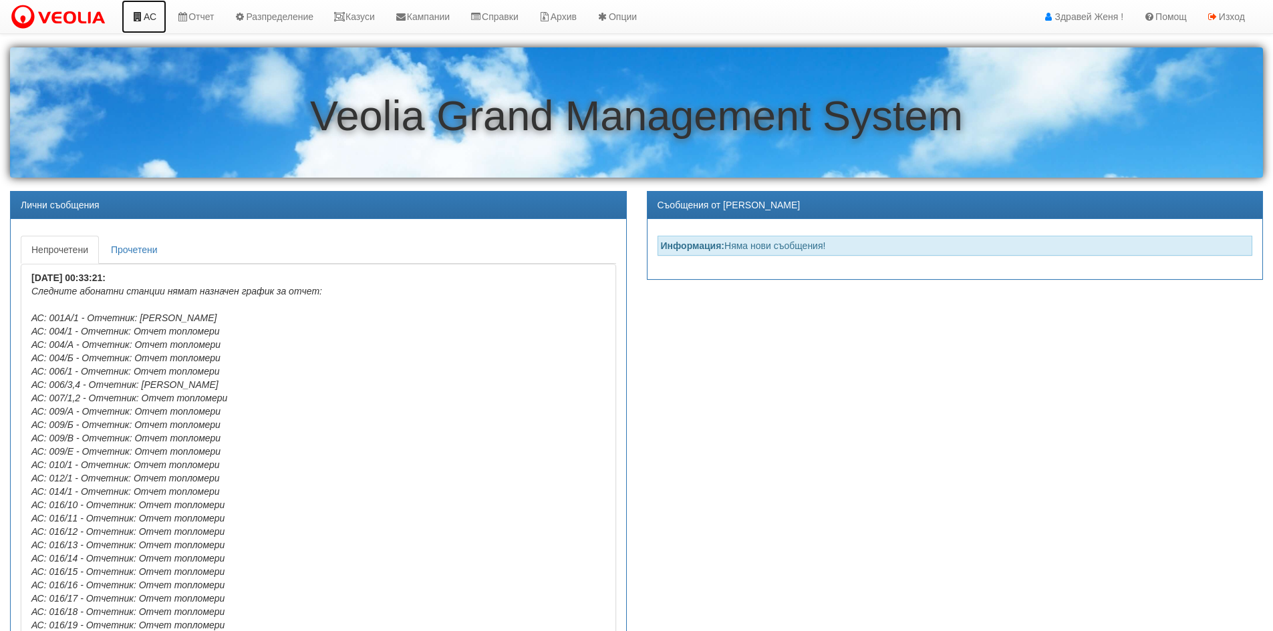
click at [154, 15] on link "АС" at bounding box center [144, 16] width 45 height 33
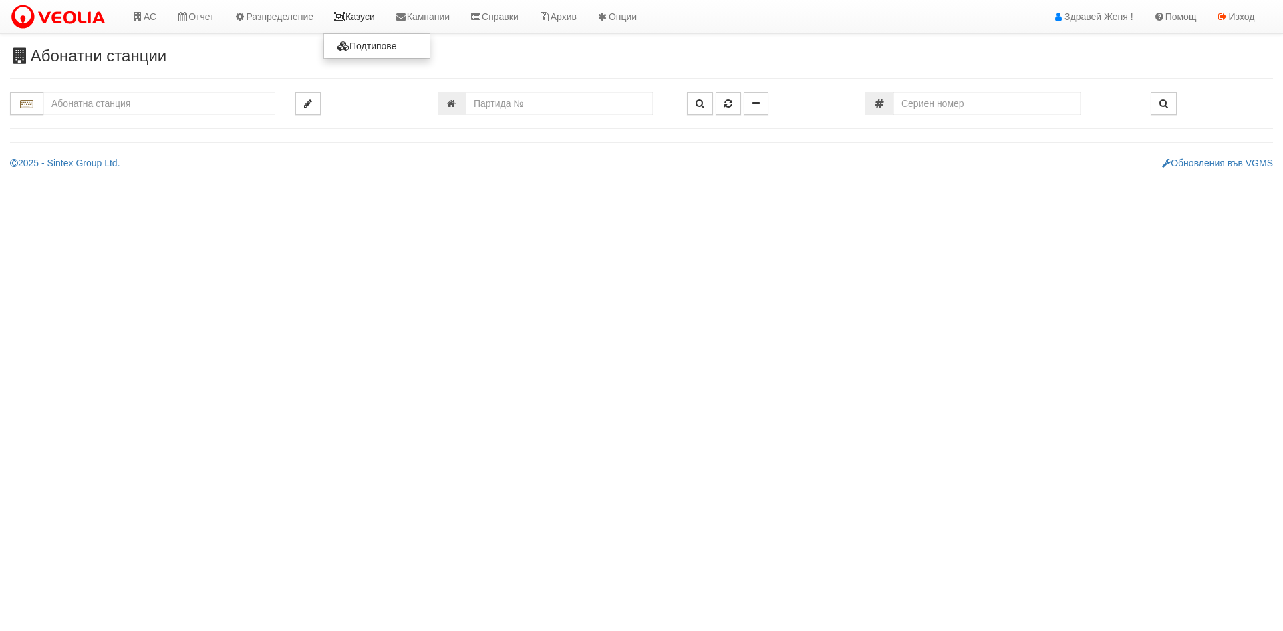
click at [356, 19] on link "Казуси" at bounding box center [353, 16] width 61 height 33
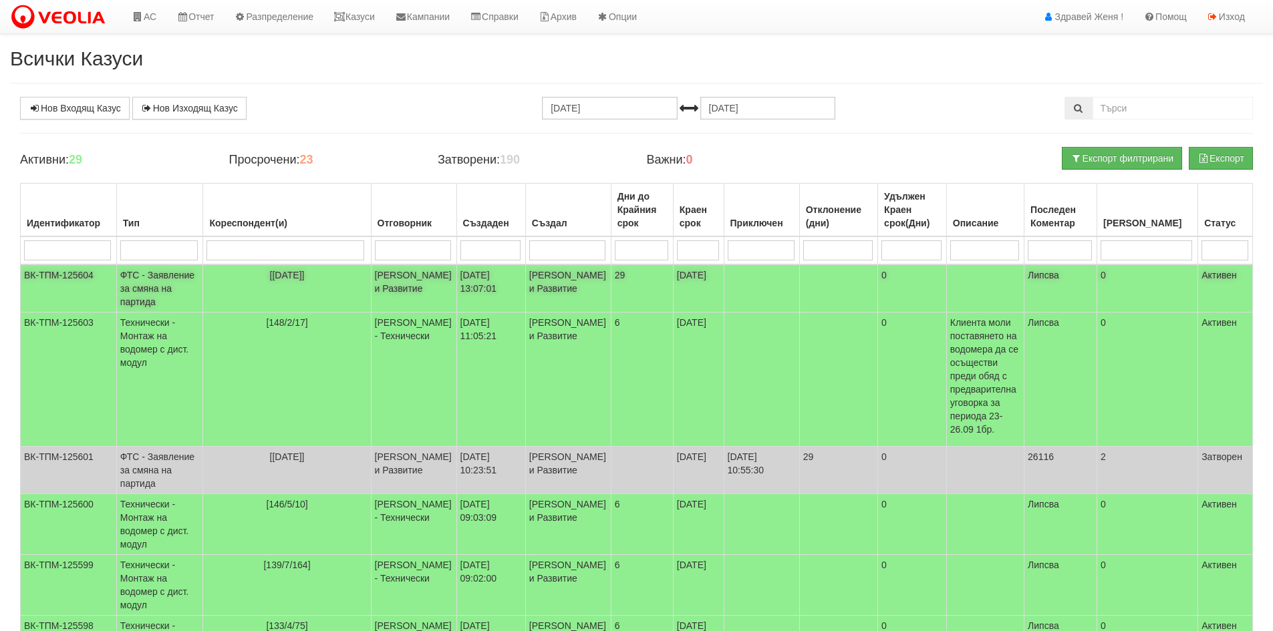
click at [146, 277] on td "ФТС - Заявление за смяна на партида" at bounding box center [159, 289] width 87 height 48
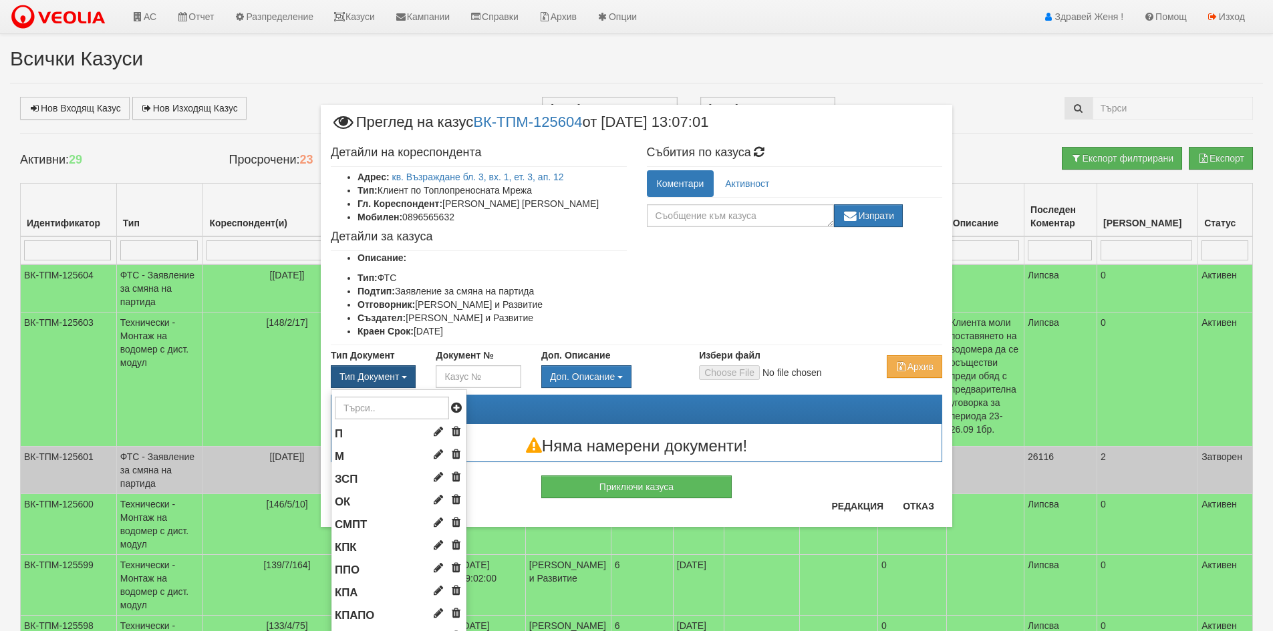
click at [379, 375] on span "Тип Документ" at bounding box center [368, 376] width 59 height 11
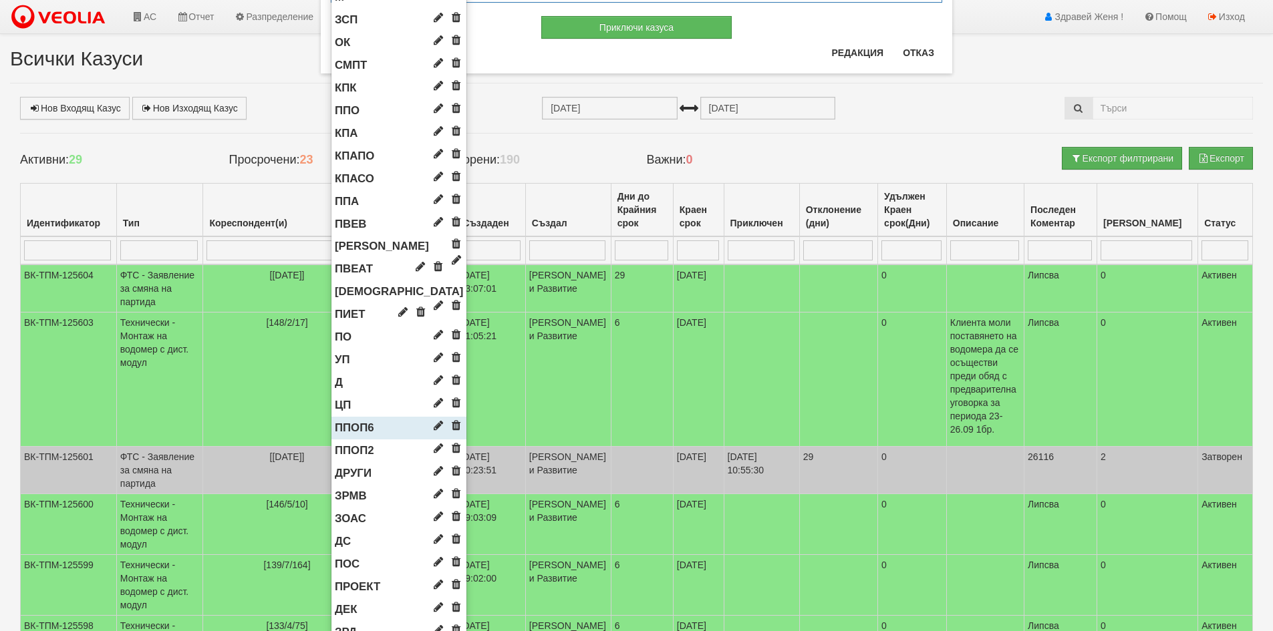
scroll to position [668, 0]
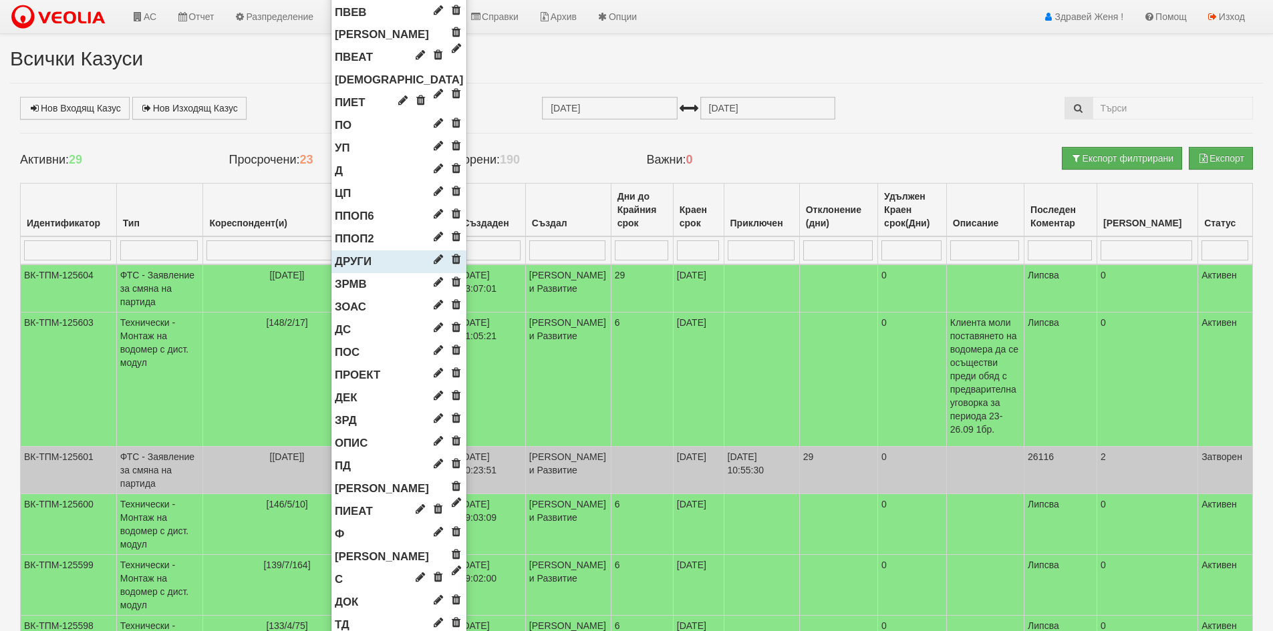
click at [337, 256] on span "ДРУГИ" at bounding box center [353, 261] width 37 height 13
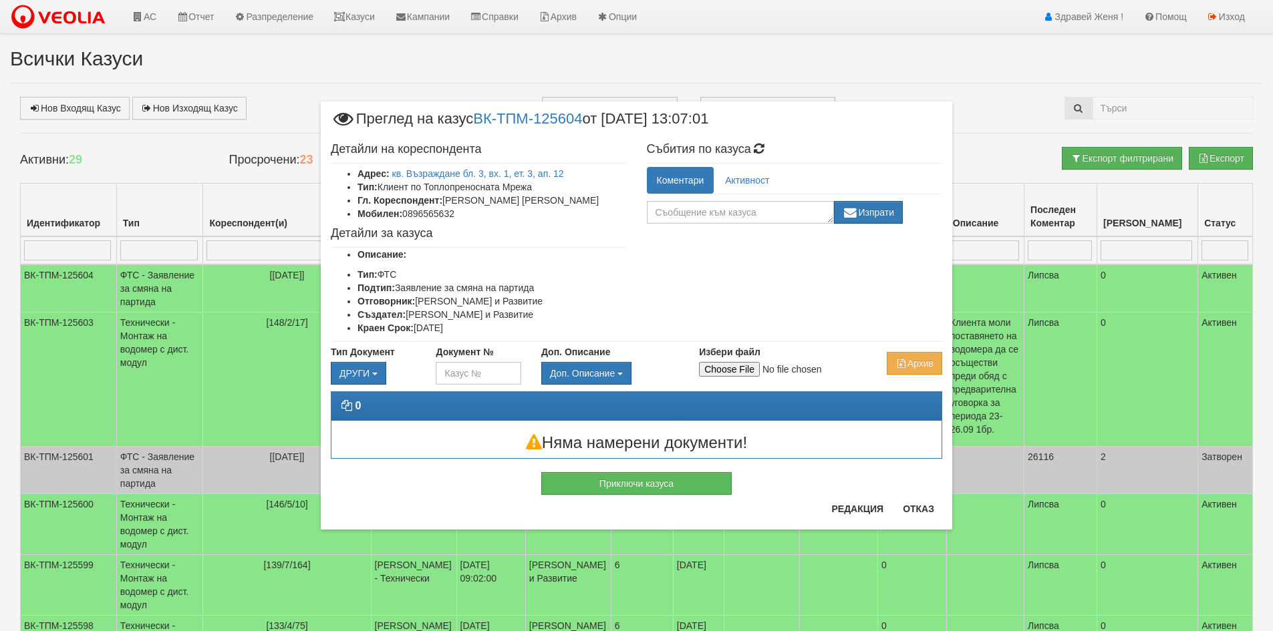
scroll to position [0, 0]
click at [733, 369] on input "Избери файл" at bounding box center [787, 369] width 177 height 15
type input "C:\fakepath\DOC140.pdf"
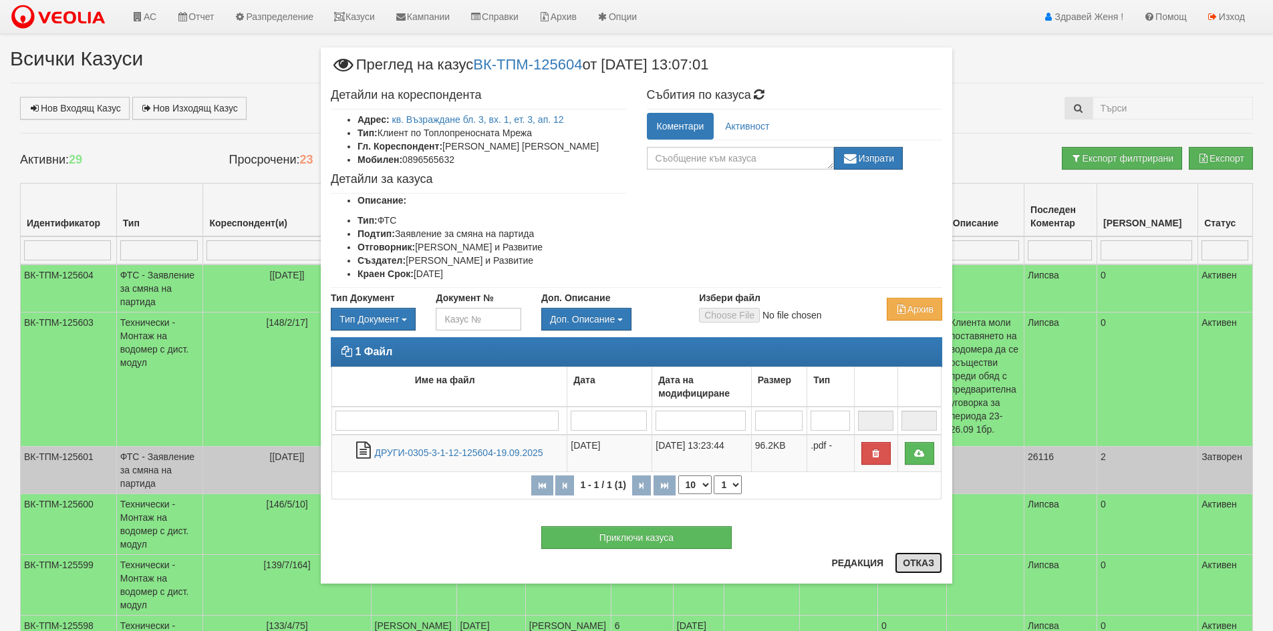
click at [925, 567] on button "Отказ" at bounding box center [917, 562] width 47 height 21
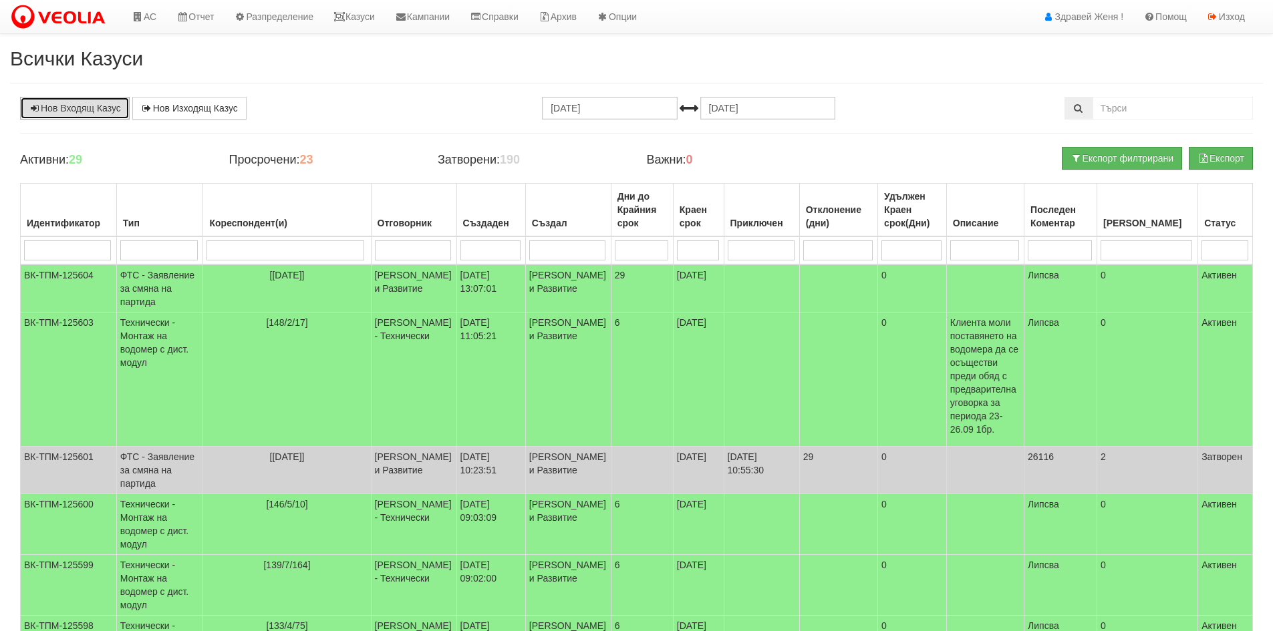
click at [104, 110] on link "Нов Входящ Казус" at bounding box center [75, 108] width 110 height 23
click at [359, 19] on link "Казуси" at bounding box center [353, 16] width 61 height 33
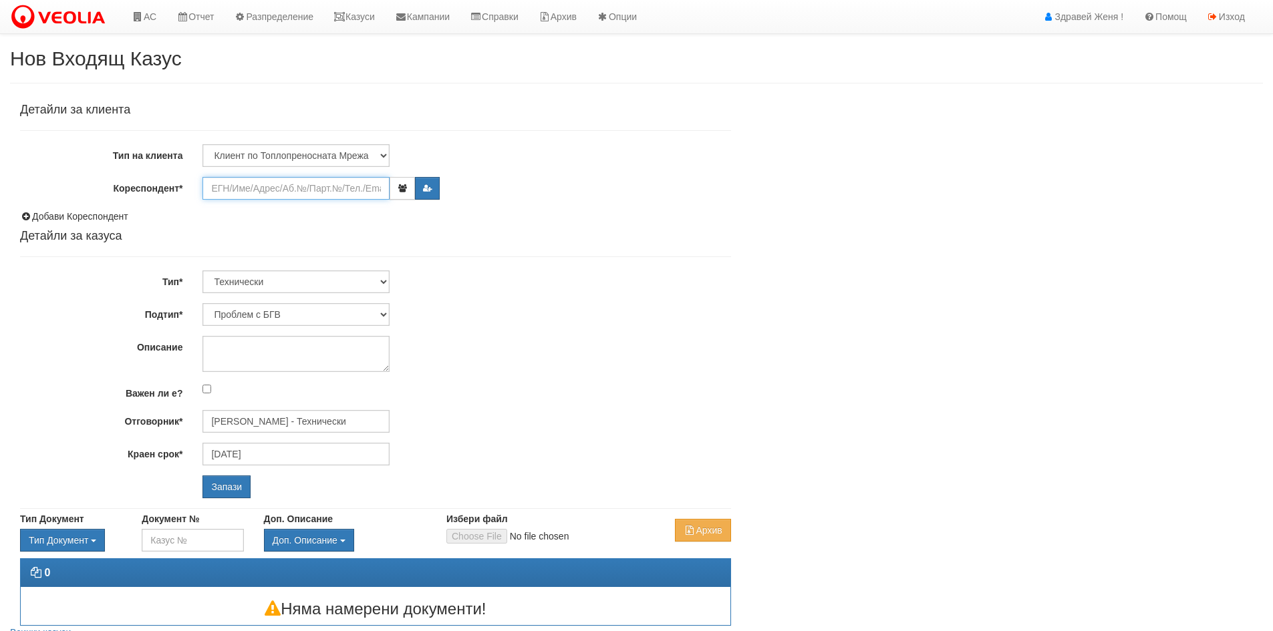
click at [341, 190] on input "Кореспондент*" at bounding box center [295, 188] width 187 height 23
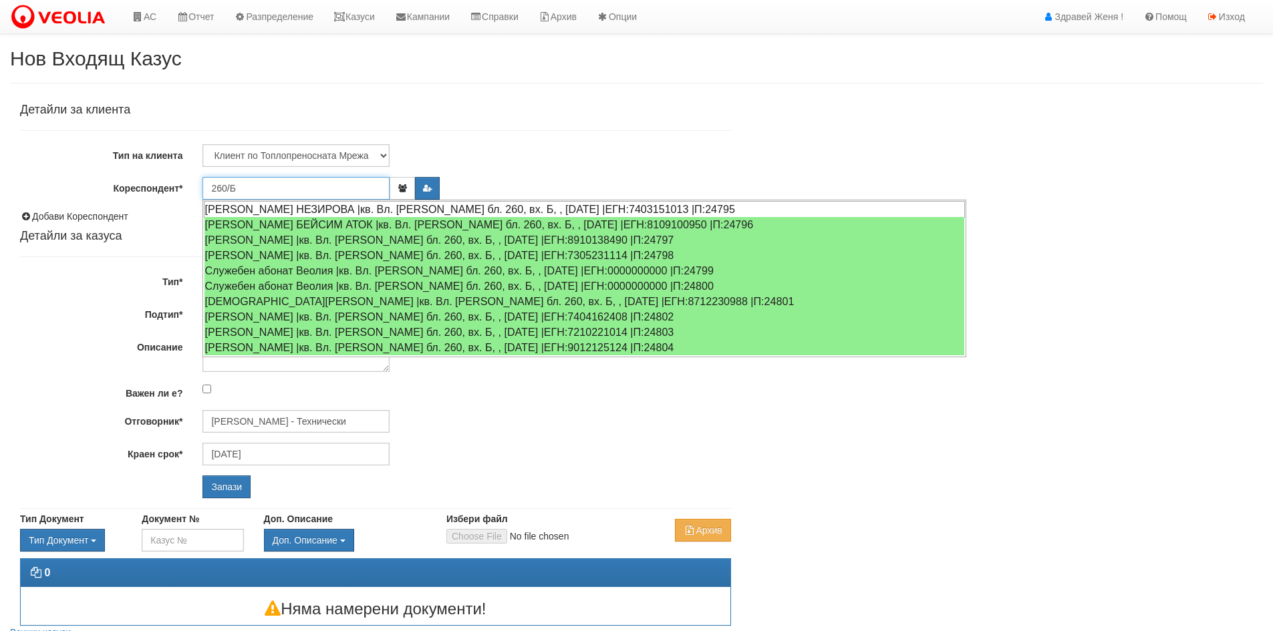
click at [309, 208] on div "АЛИМЕ ХАСАНОВА НЕЗИРОВА |кв. Вл. Варненчик бл. 260, вх. Б, , ап. 1 |ЕГН:7403151…" at bounding box center [584, 209] width 761 height 17
type input "Алиме Хасанова Незирова"
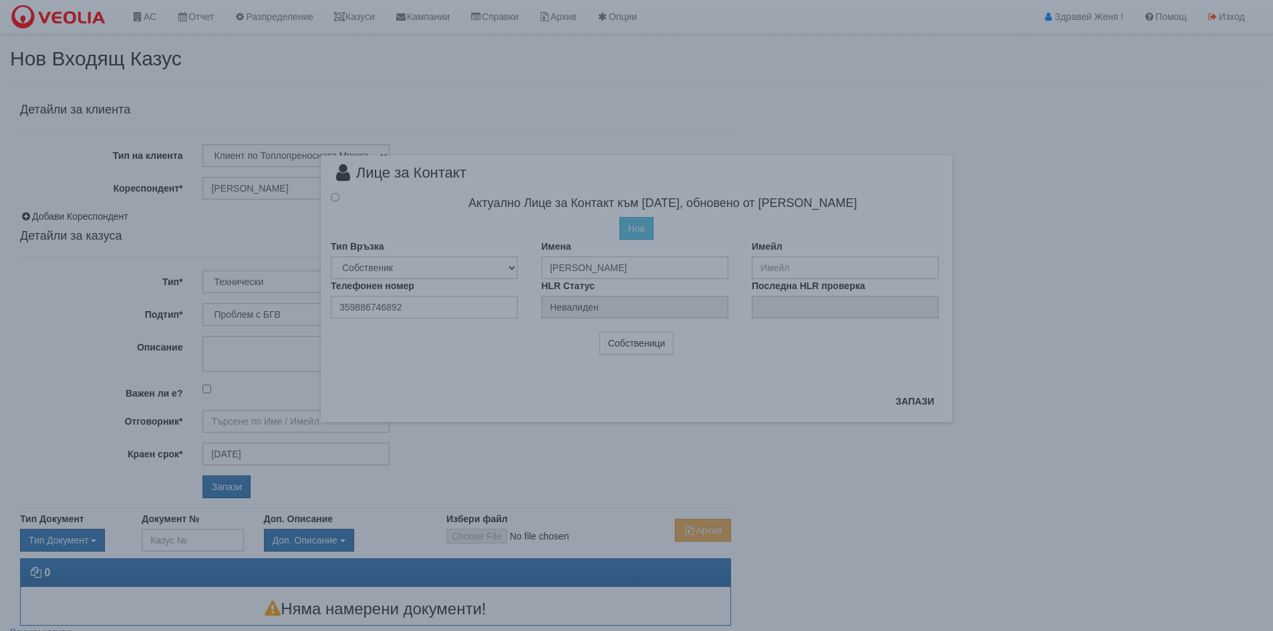
type input "[PERSON_NAME] - Технически"
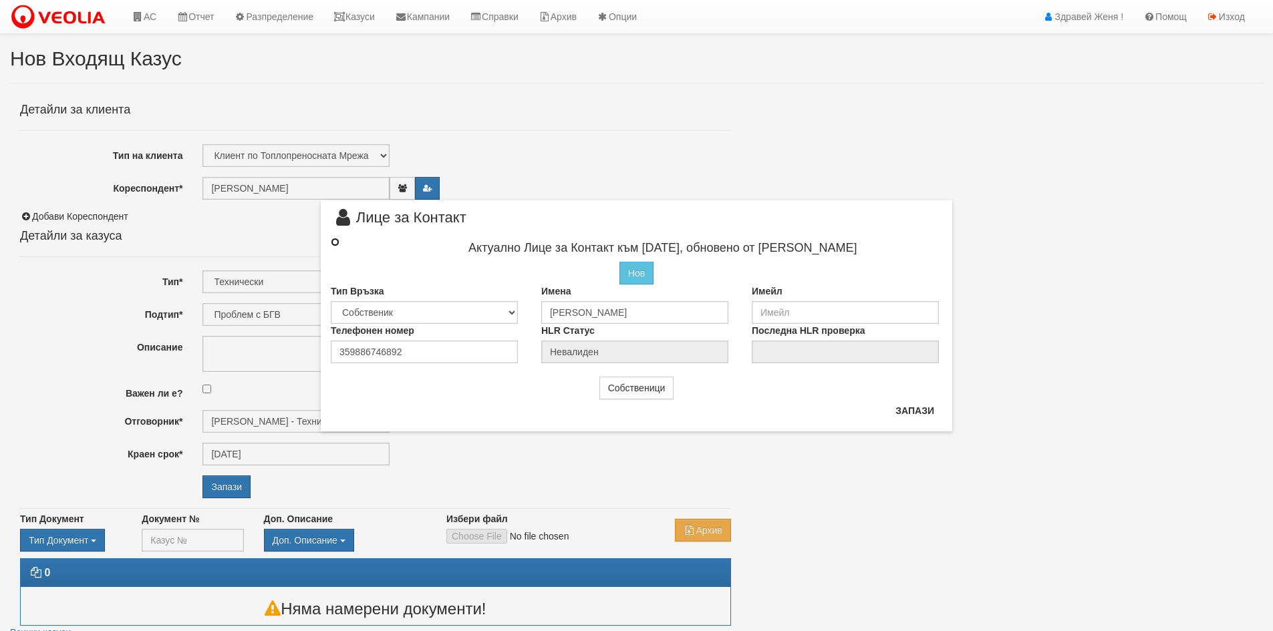
click at [336, 241] on input "radio" at bounding box center [335, 242] width 9 height 9
radio input "true"
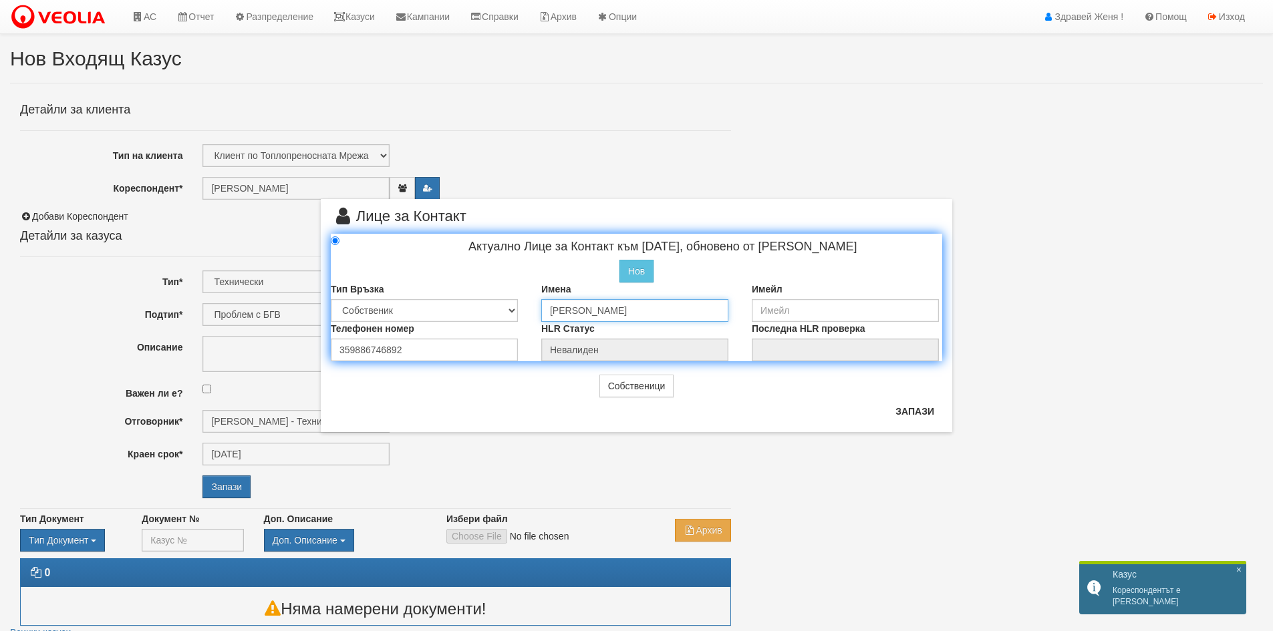
drag, startPoint x: 687, startPoint y: 315, endPoint x: 410, endPoint y: 307, distance: 277.4
click at [410, 307] on div "Тип Връзка Собственик Наемател Роднина Съсед Приятел Имена Алиме Хасанова Незир…" at bounding box center [636, 302] width 631 height 39
type input "Петранка Георгиева"
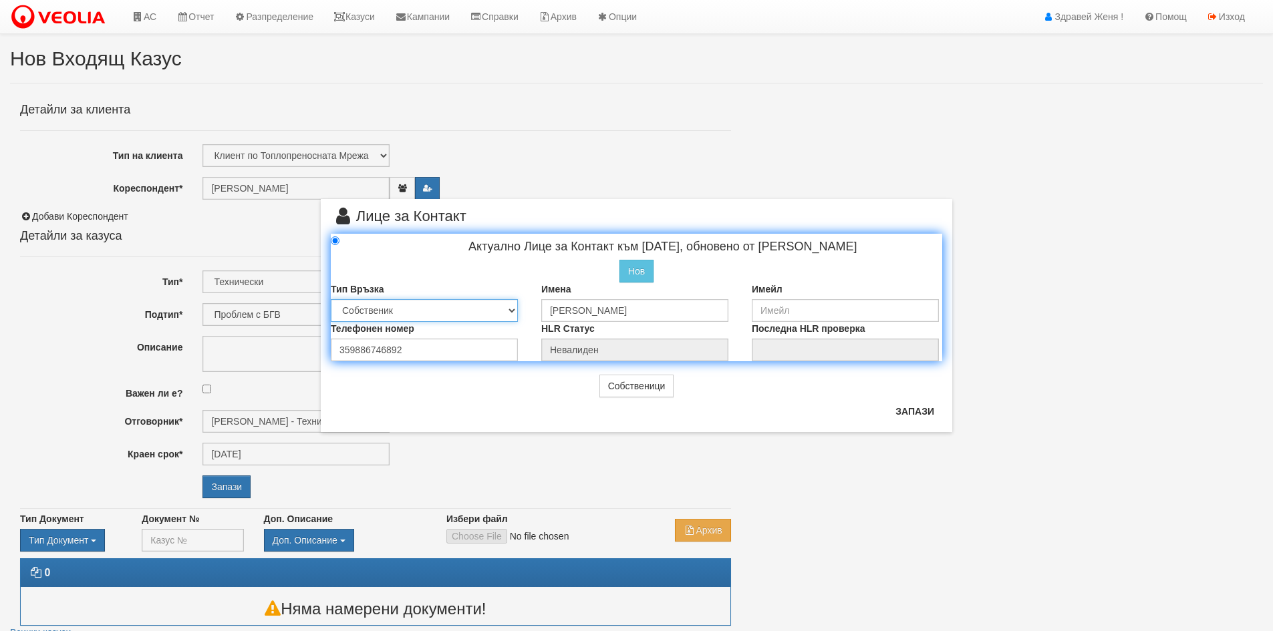
click at [512, 306] on select "Собственик Наемател Роднина Съсед Приятел" at bounding box center [424, 310] width 187 height 23
select select "1"
click at [331, 299] on select "Собственик Наемател Роднина Съсед Приятел" at bounding box center [424, 310] width 187 height 23
drag, startPoint x: 430, startPoint y: 351, endPoint x: 216, endPoint y: 353, distance: 213.8
click at [222, 363] on div "× Лице за Контакт Актуално Лице за Контакт към 19/03/2024, обновено от Веселина…" at bounding box center [636, 315] width 1273 height 631
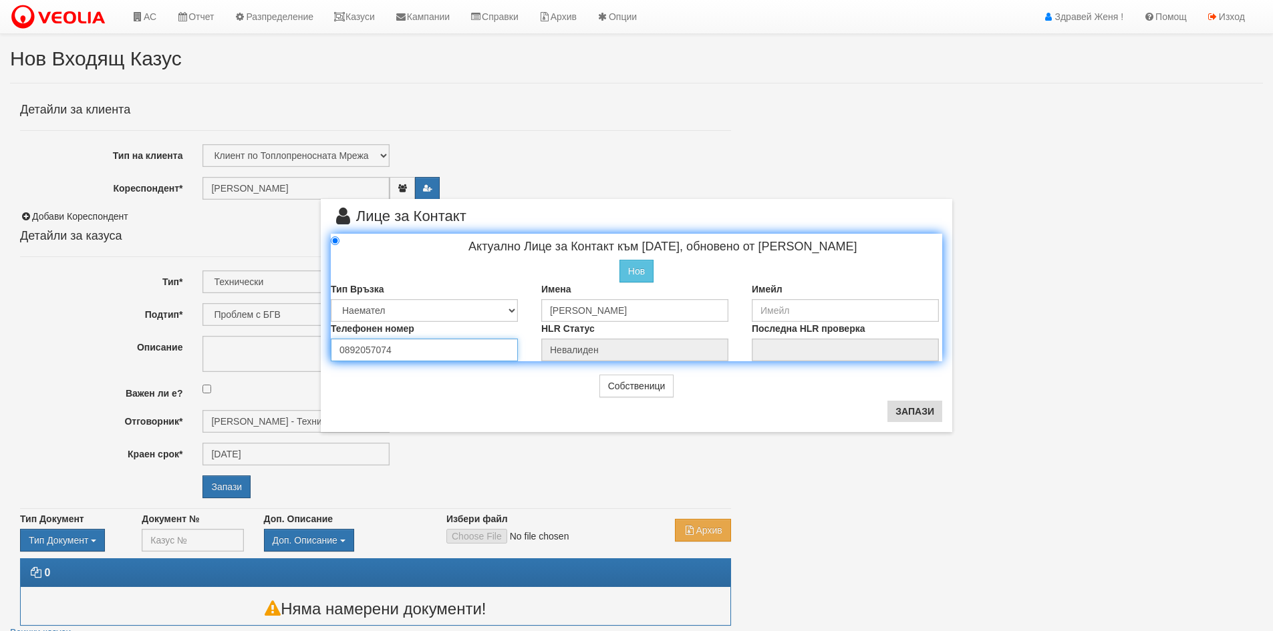
type input "0892057074"
click at [918, 411] on button "Запази" at bounding box center [914, 411] width 55 height 21
type input "Петранка Георгиева"
radio input "true"
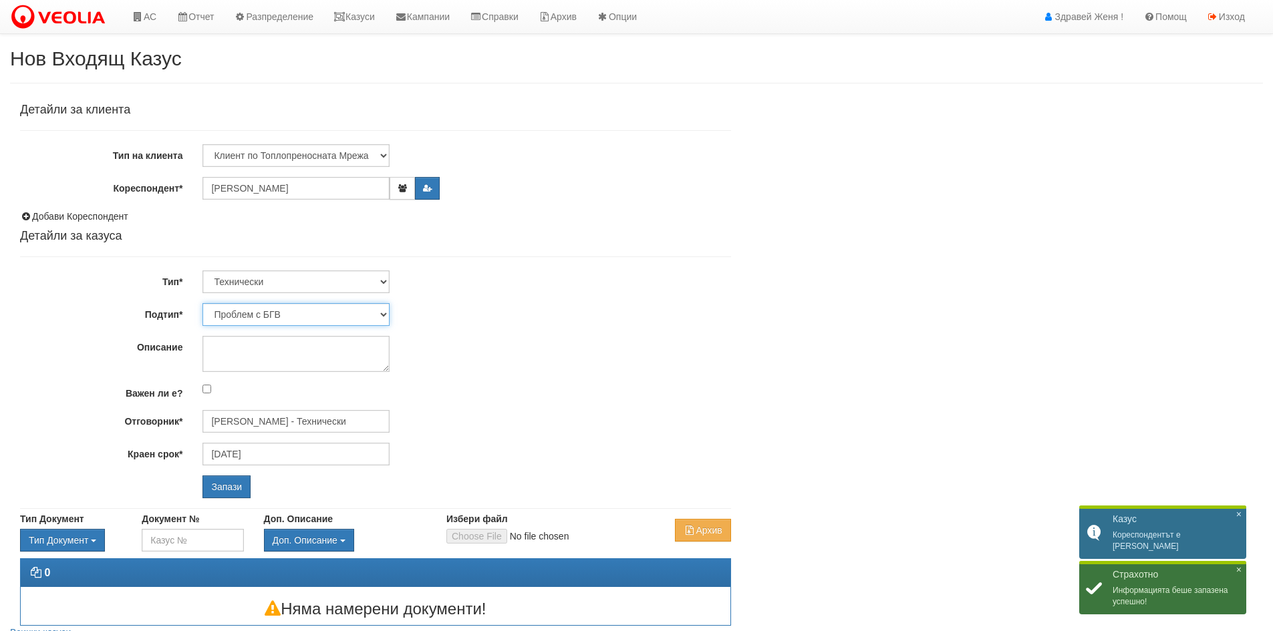
click at [382, 314] on select "Проблем с БГВ Теч ВОИ Теч БГВ Теч в АС Теч от водомер Проблем в АС Интервенция …" at bounding box center [295, 314] width 187 height 23
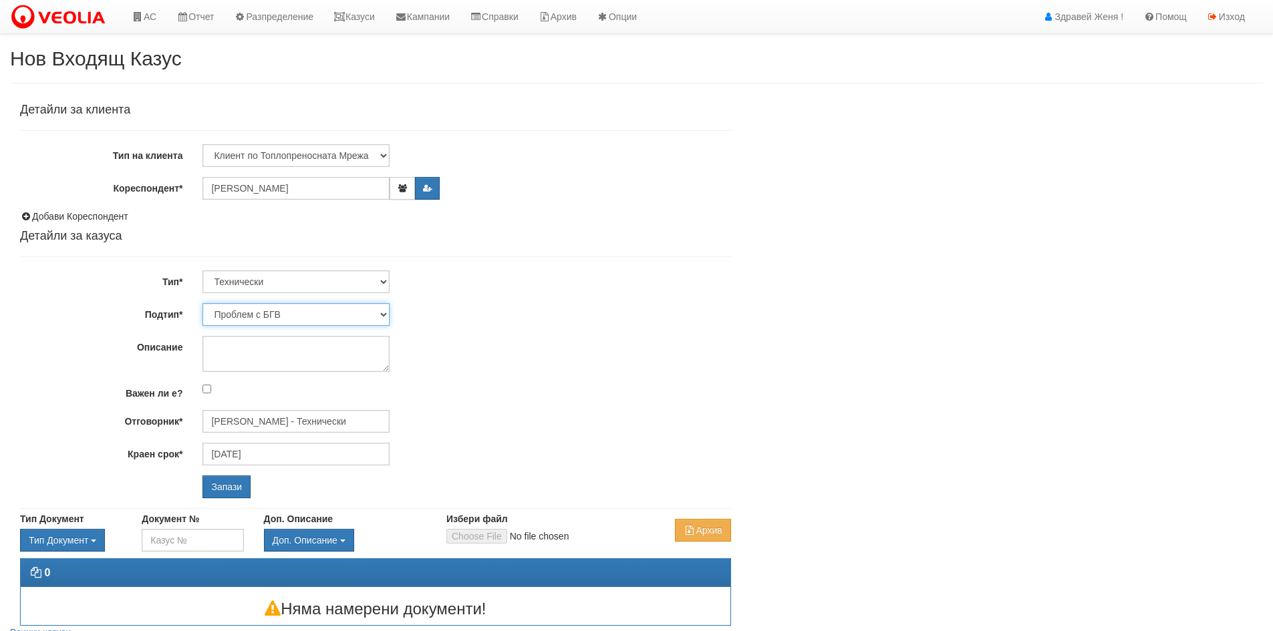
select select "Монтаж/подмяна на топломер"
click at [202, 303] on select "Проблем с БГВ Теч ВОИ Теч БГВ Теч в АС Теч от водомер Проблем в АС Интервенция …" at bounding box center [295, 314] width 187 height 23
type input "24/09/2025"
type input "Дончо Дончев - Технически"
click at [216, 482] on input "Запази" at bounding box center [226, 487] width 48 height 23
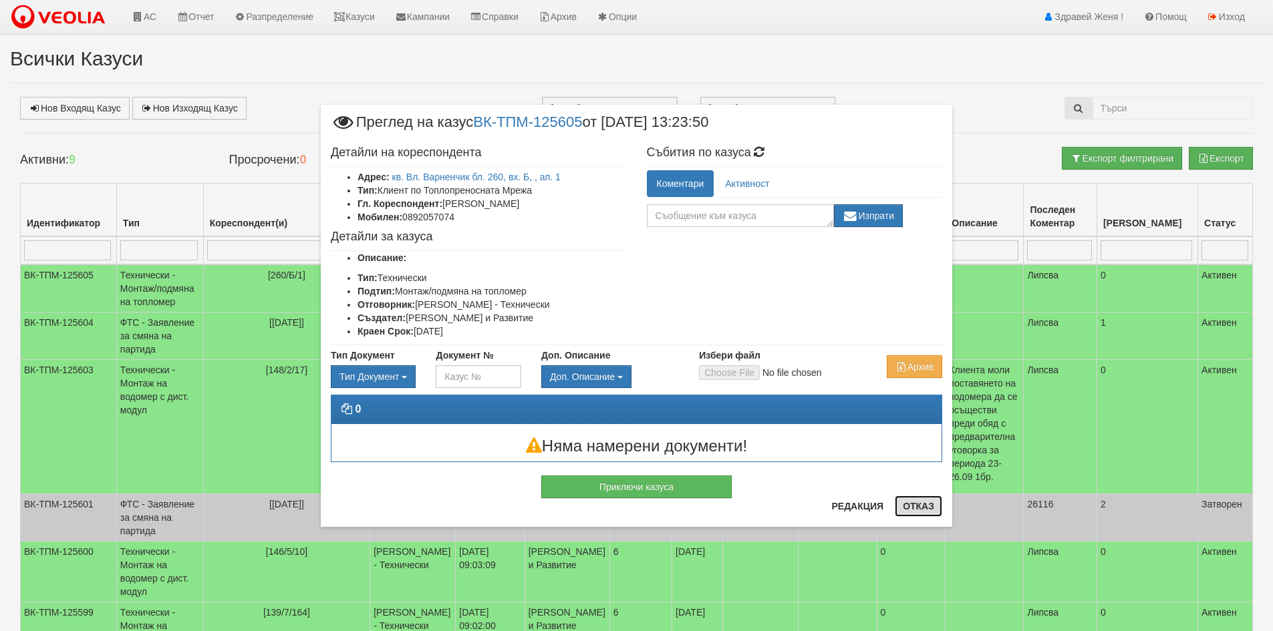
click at [926, 506] on button "Отказ" at bounding box center [917, 506] width 47 height 21
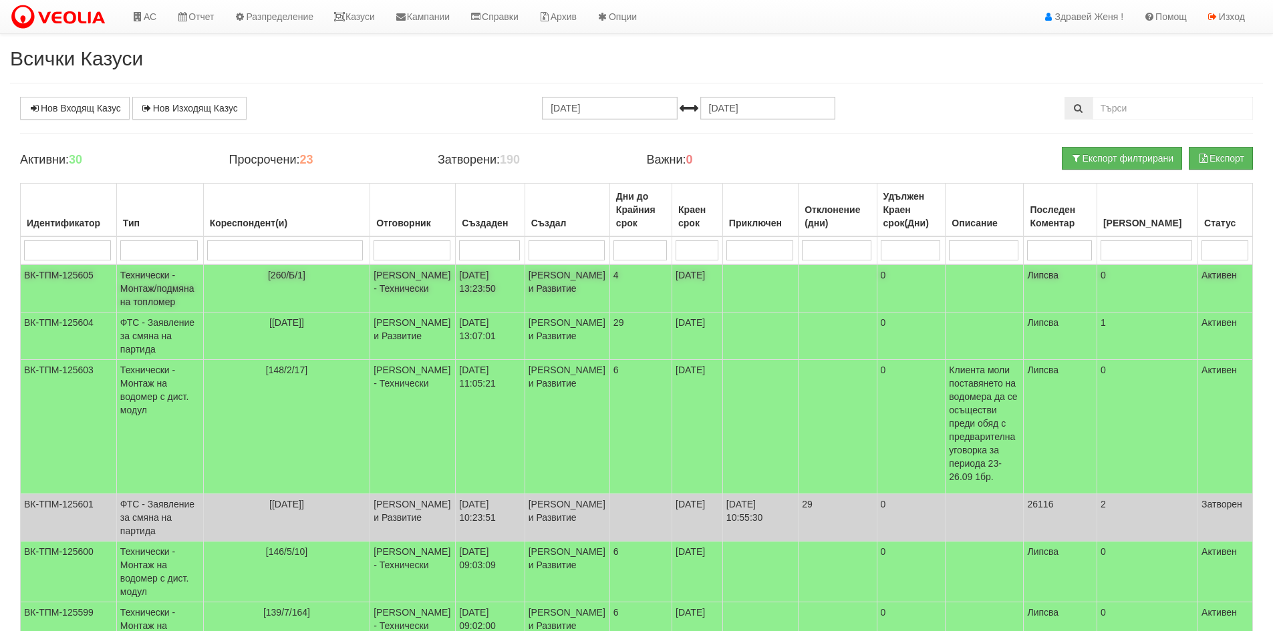
click at [456, 279] on td "[DATE] 13:23:50" at bounding box center [490, 289] width 69 height 48
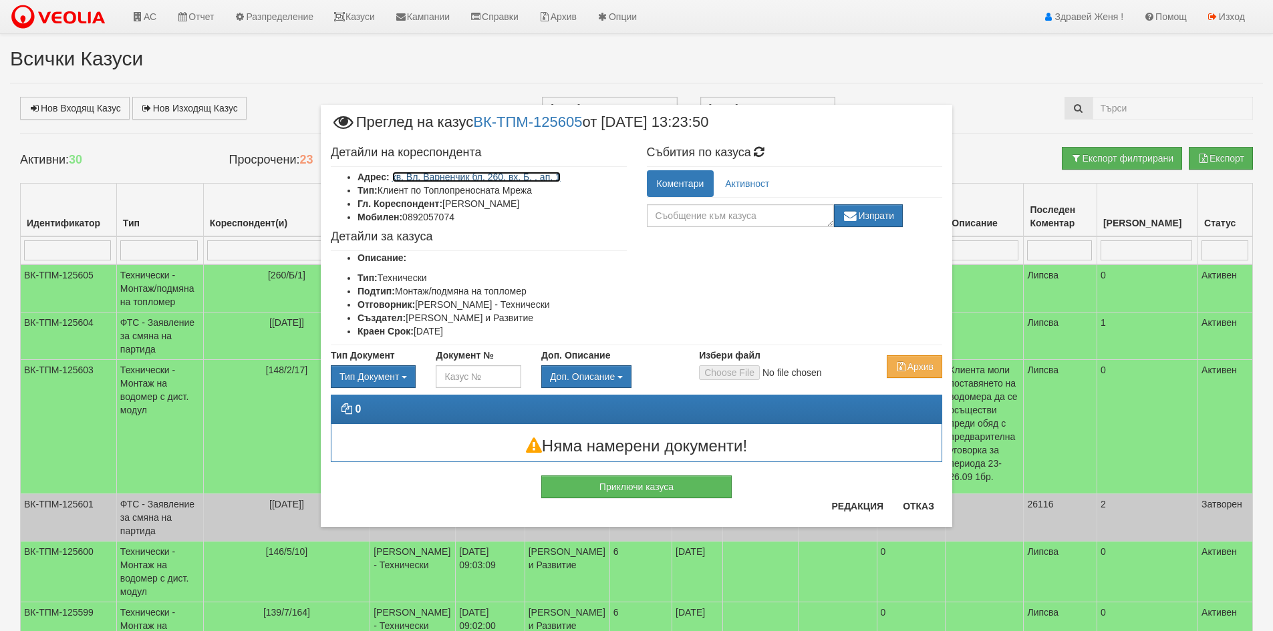
click at [488, 176] on link "кв. Вл. Варненчик бл. 260, вх. Б, , ап. 1" at bounding box center [476, 177] width 168 height 11
click at [202, 339] on div "× Преглед на казус ВК-ТПМ-125605 от [DATE] 13:23:50 Детайли на кореспондента Ад…" at bounding box center [636, 315] width 1273 height 631
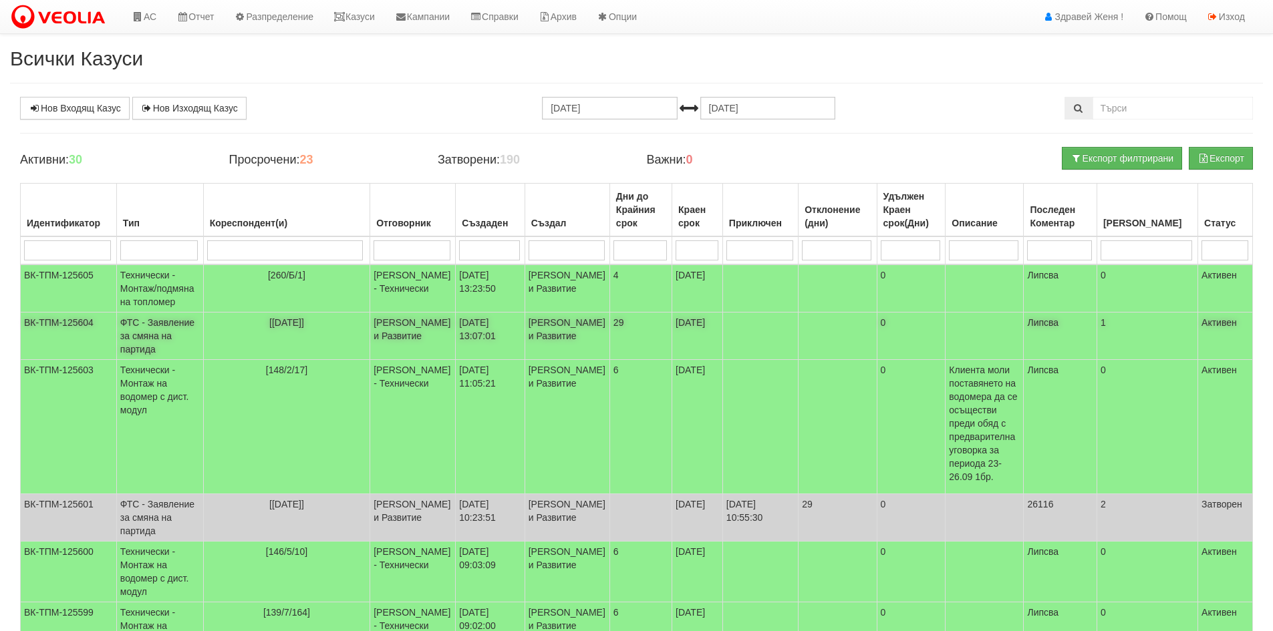
click at [370, 347] on td "[PERSON_NAME] и Развитие" at bounding box center [413, 336] width 86 height 47
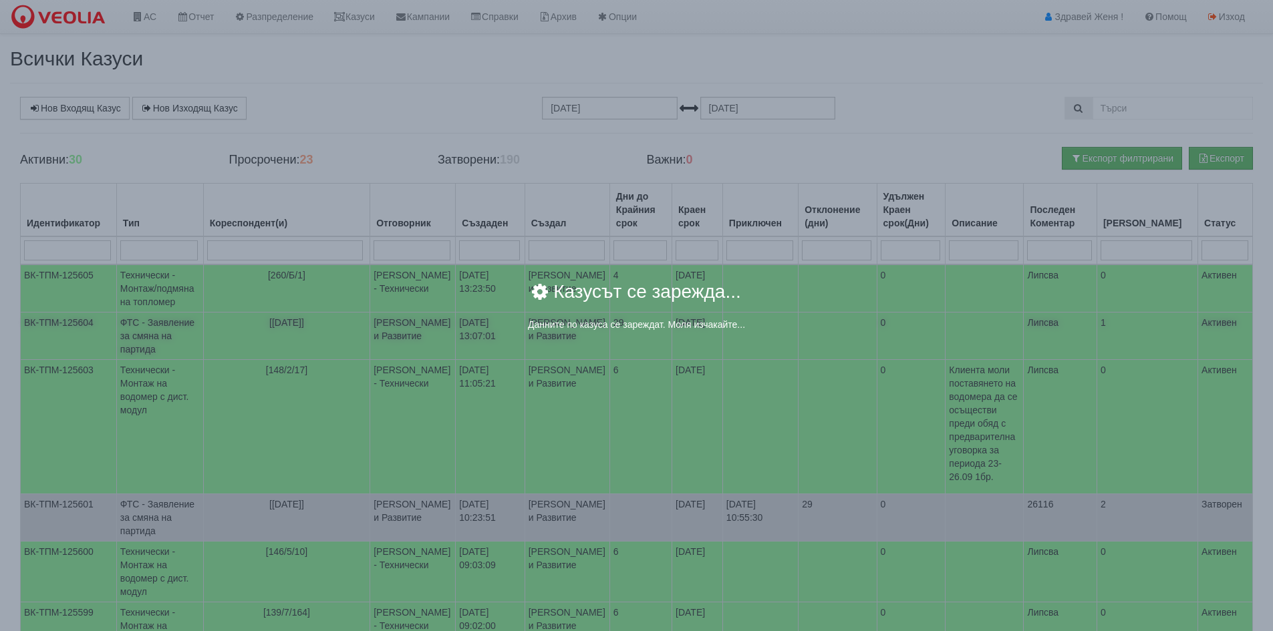
click at [330, 347] on div "× Казусът се зарежда... Данните по казуса се зареждат. Моля изчакайте..." at bounding box center [637, 313] width 762 height 80
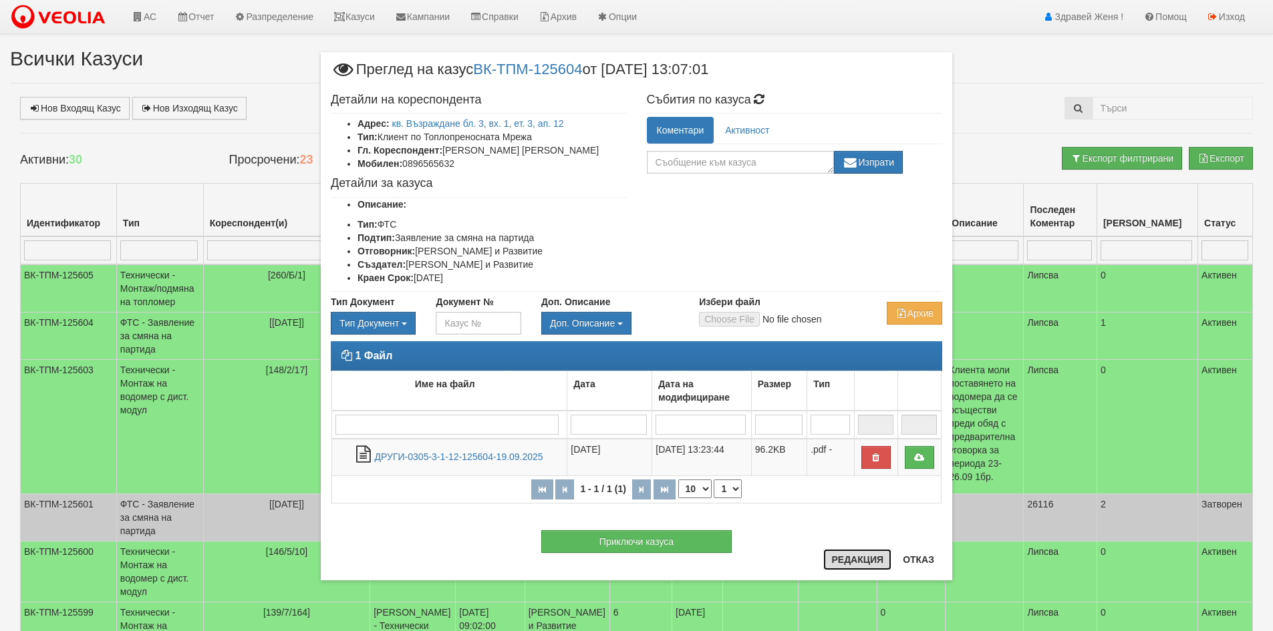
click at [840, 562] on button "Редакция" at bounding box center [857, 559] width 68 height 21
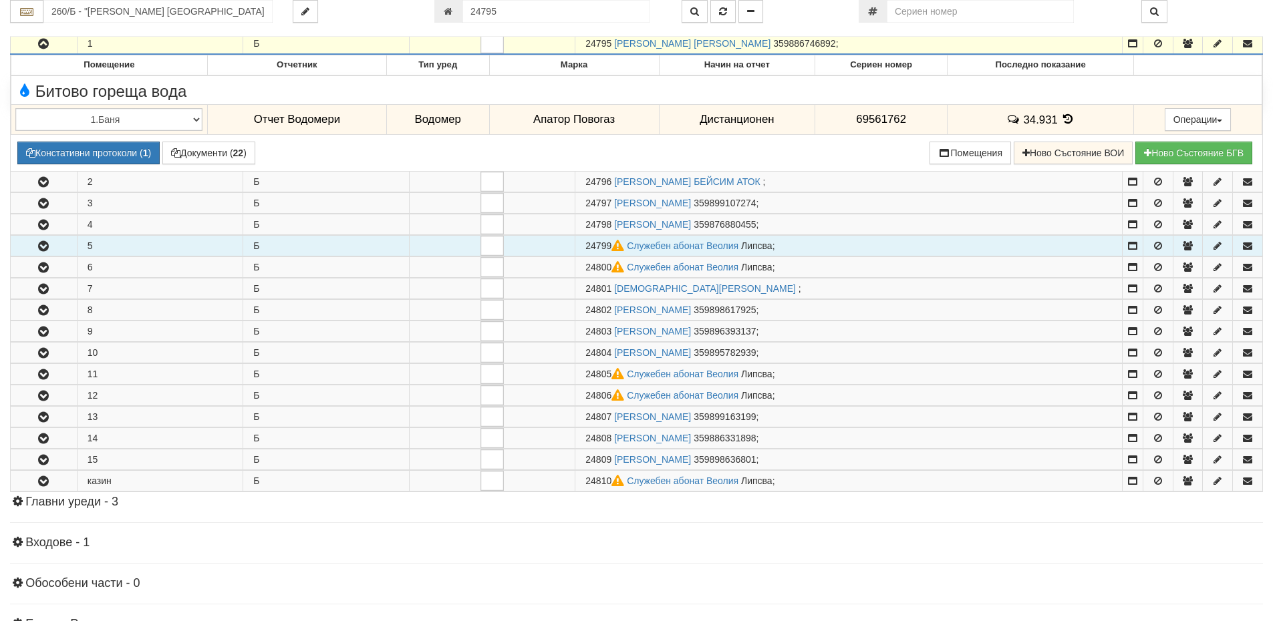
scroll to position [130, 0]
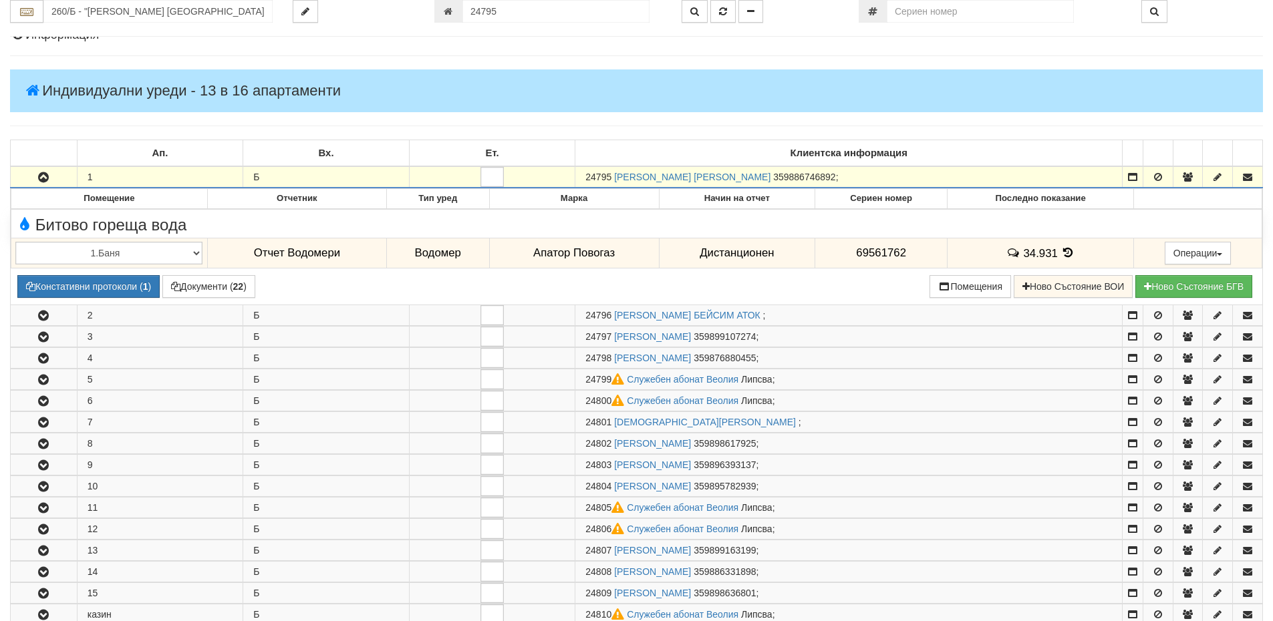
click at [611, 177] on span "24795" at bounding box center [598, 177] width 26 height 11
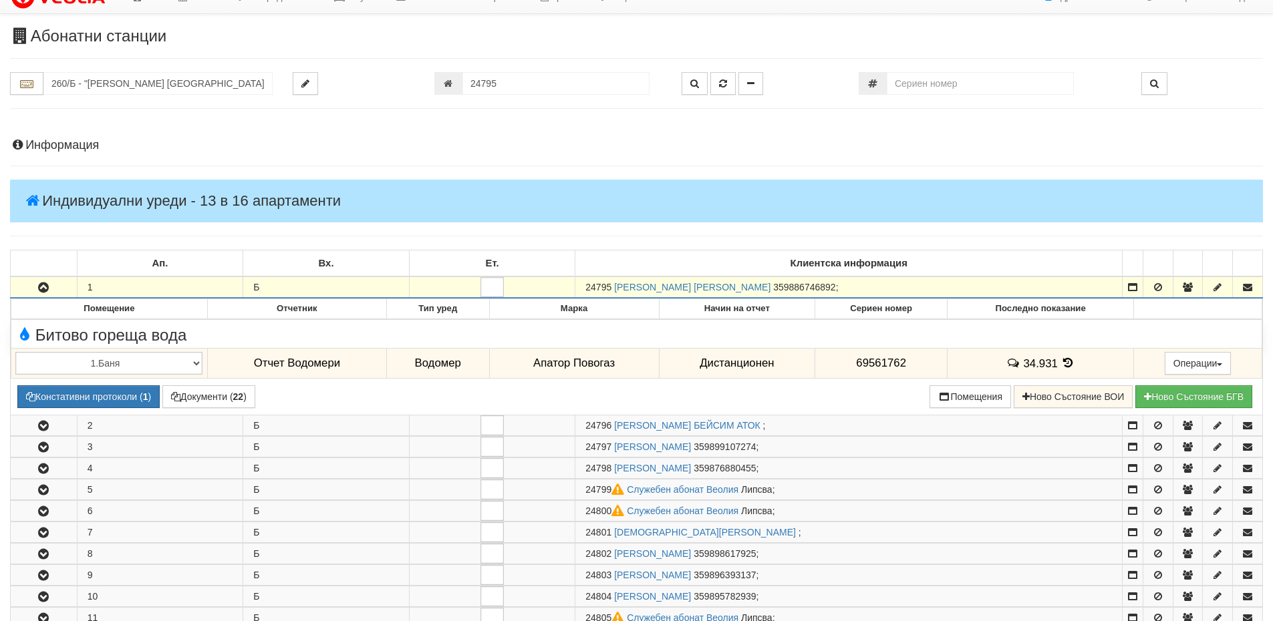
scroll to position [0, 0]
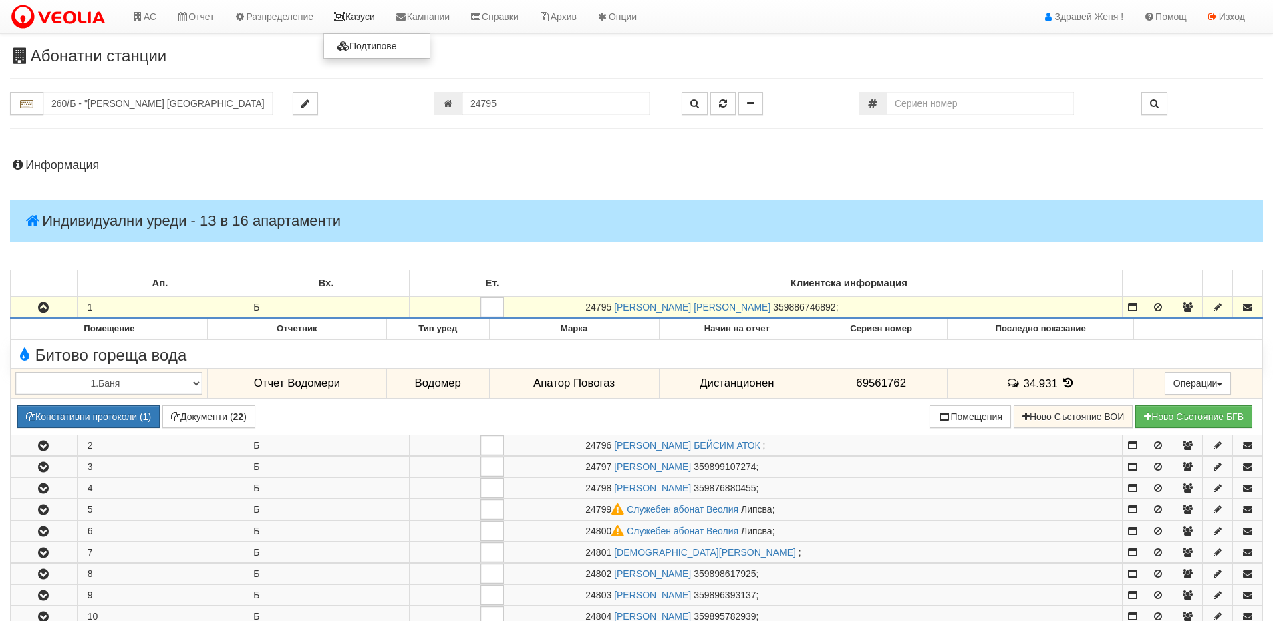
click at [385, 12] on link "Казуси" at bounding box center [353, 16] width 61 height 33
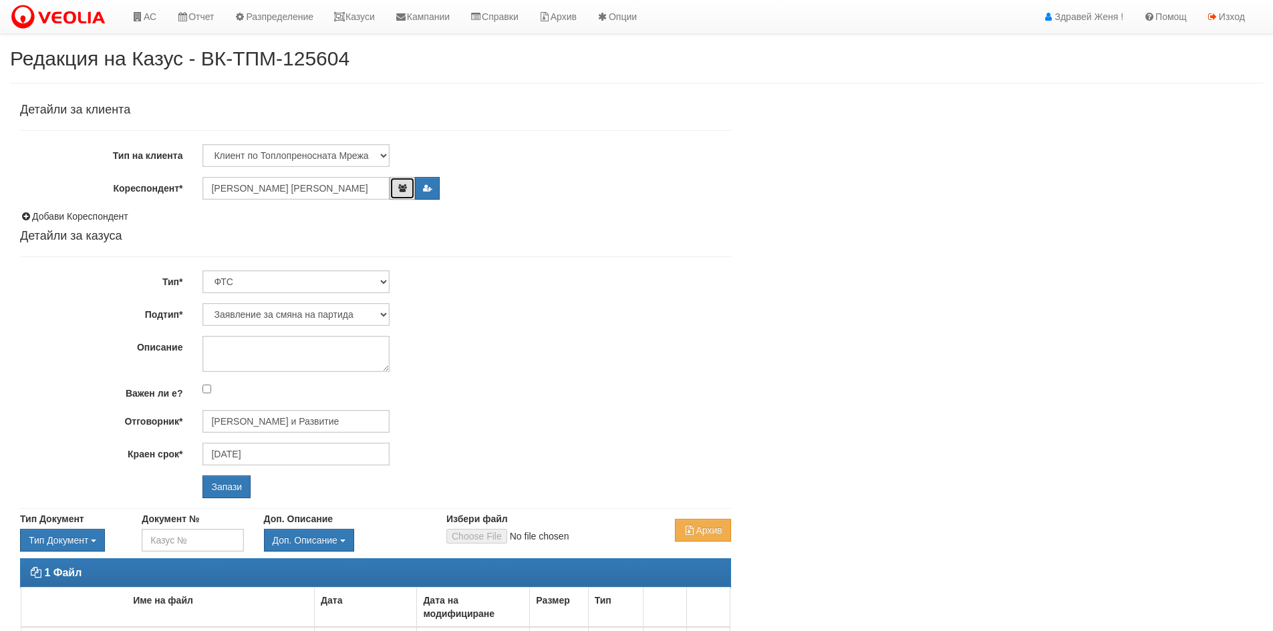
click at [401, 186] on icon "button" at bounding box center [402, 188] width 10 height 8
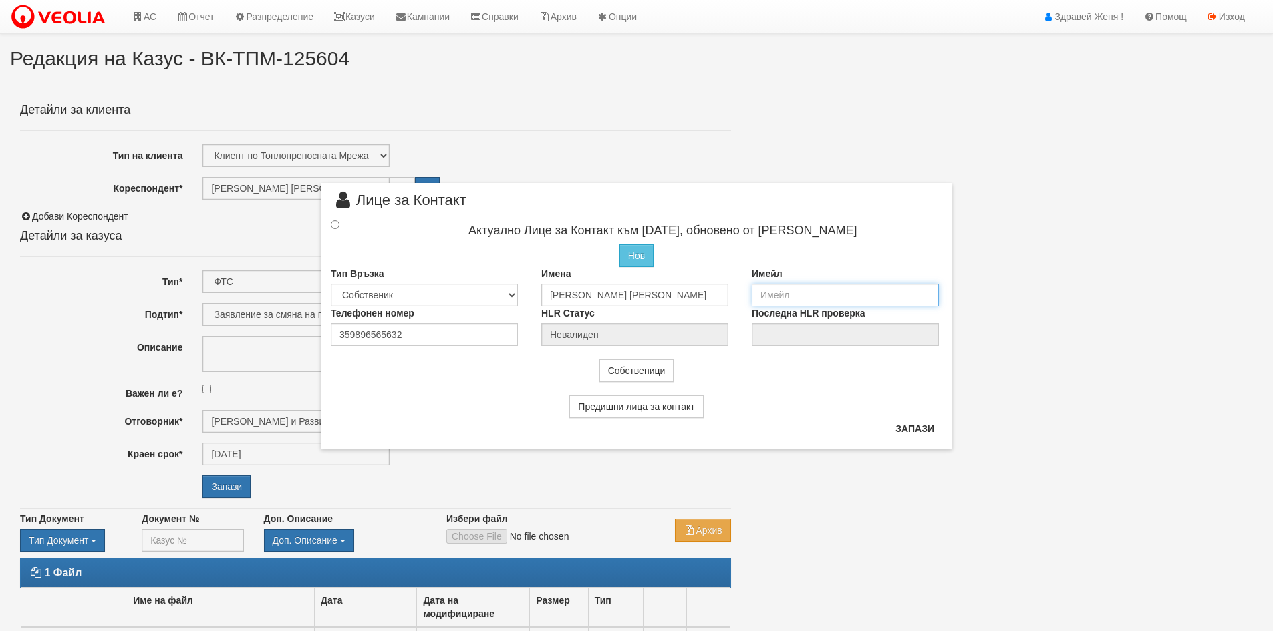
click at [776, 293] on input "email" at bounding box center [844, 295] width 187 height 23
type input "[EMAIL_ADDRESS][DOMAIN_NAME]"
click at [336, 223] on input "radio" at bounding box center [335, 224] width 9 height 9
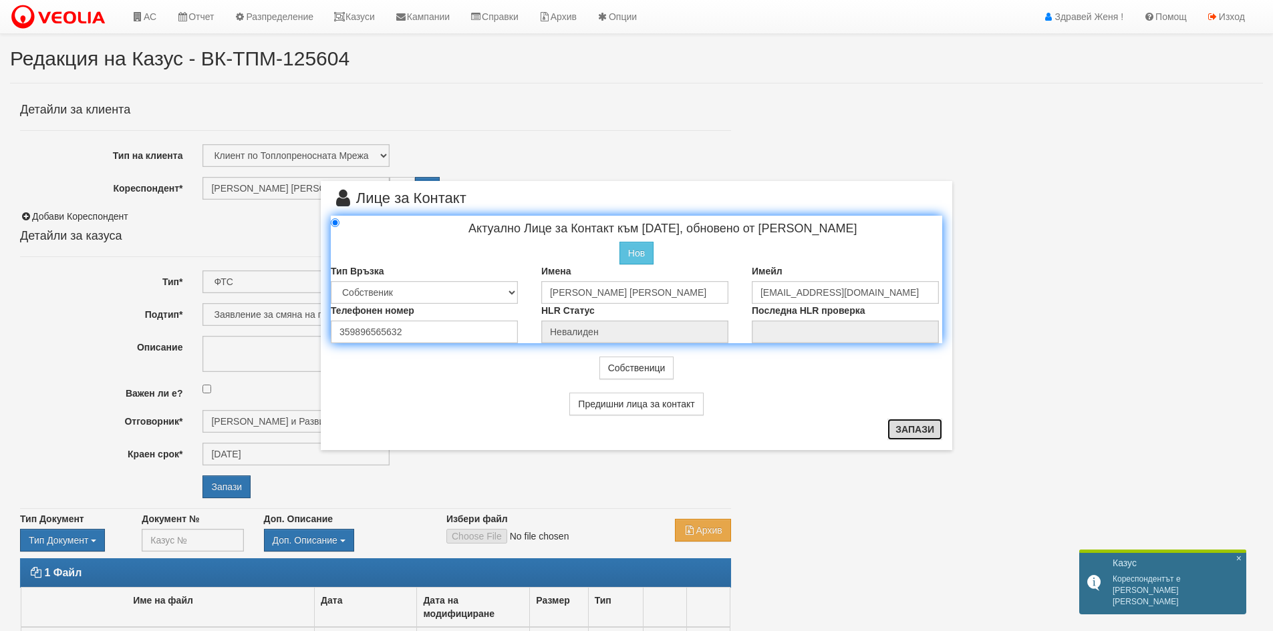
click at [907, 430] on button "Запази" at bounding box center [914, 429] width 55 height 21
radio input "true"
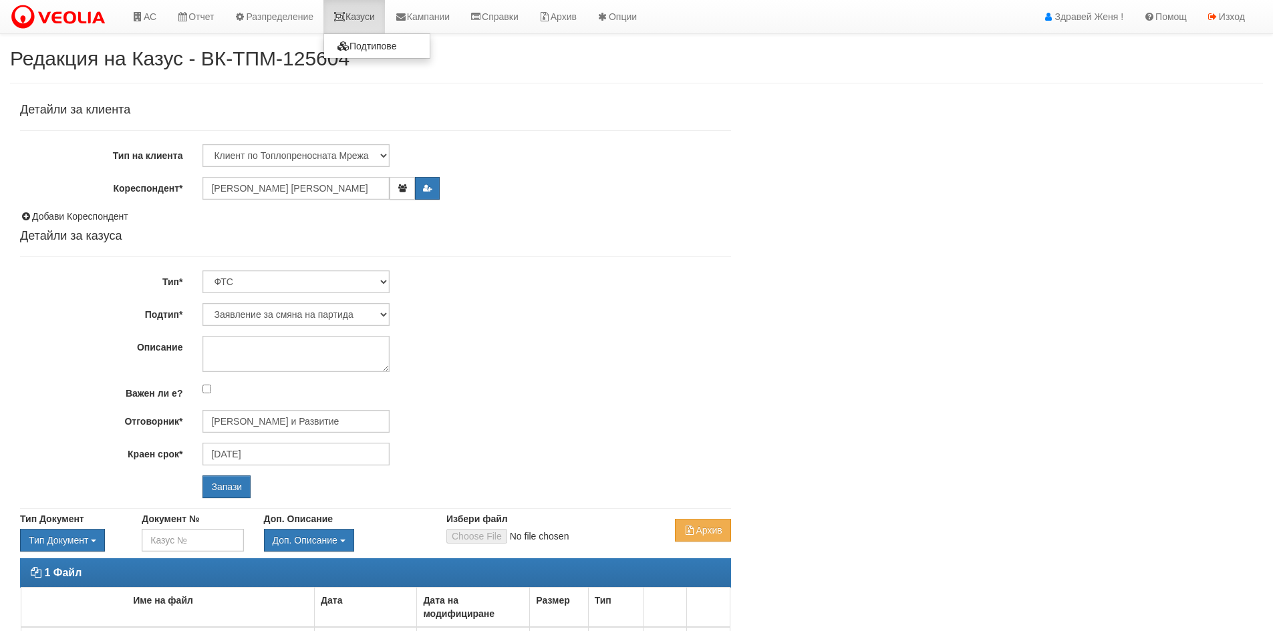
click at [366, 17] on link "Казуси" at bounding box center [353, 16] width 61 height 33
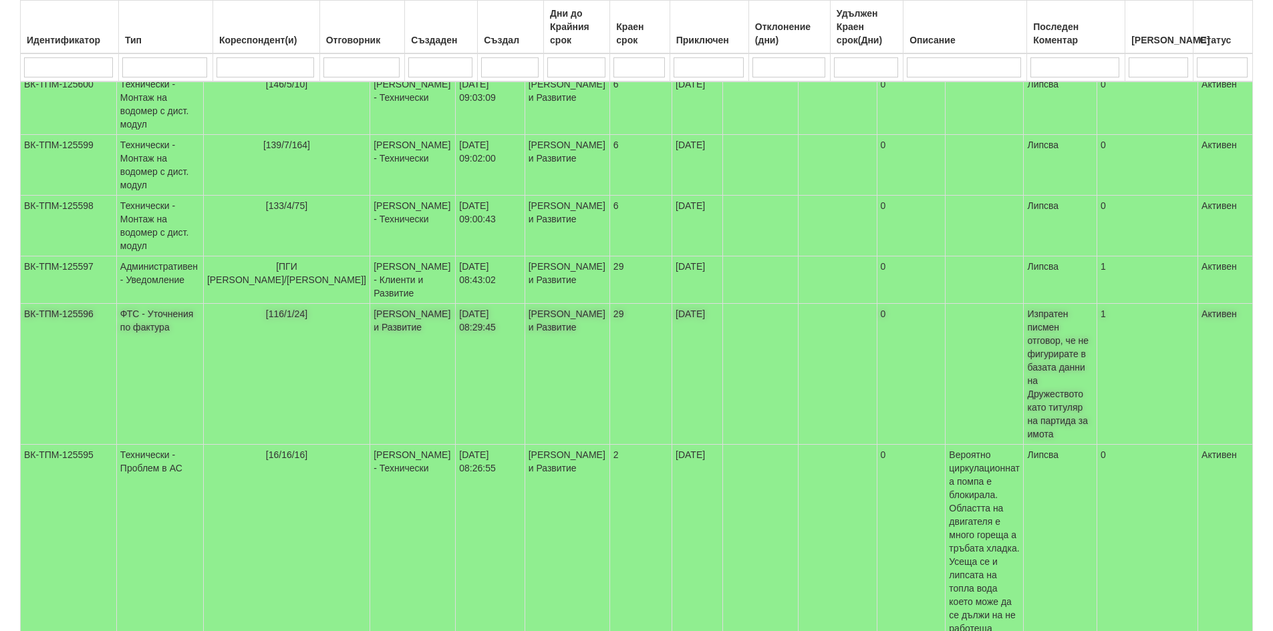
scroll to position [480, 0]
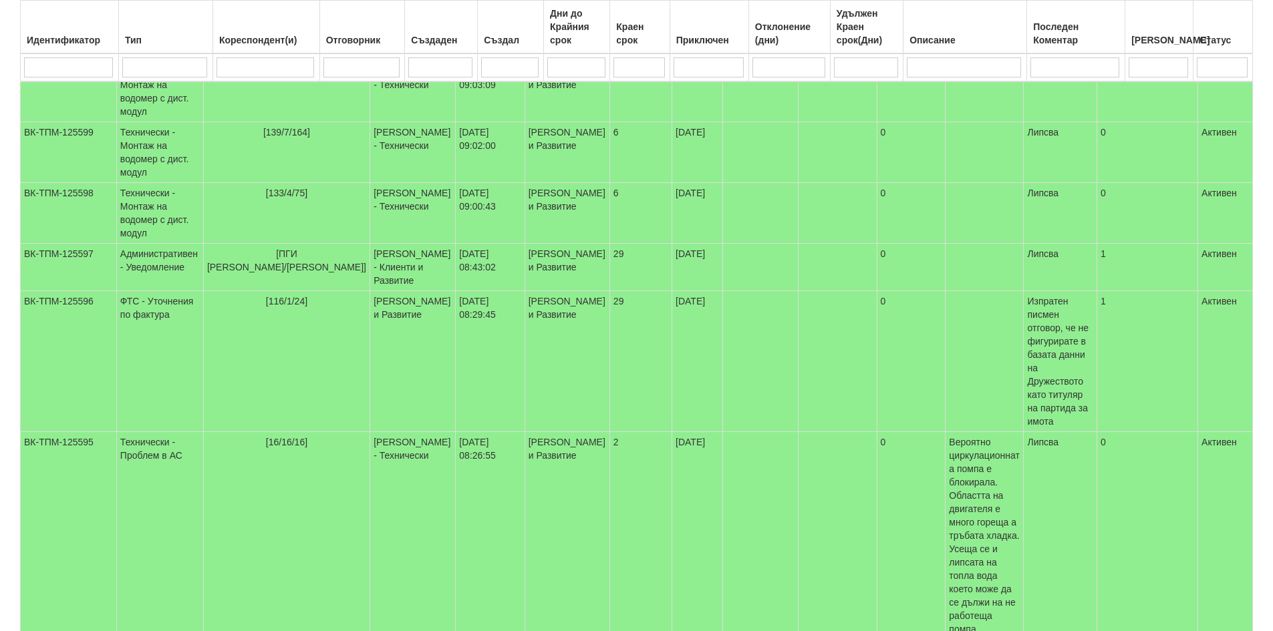
select select "40"
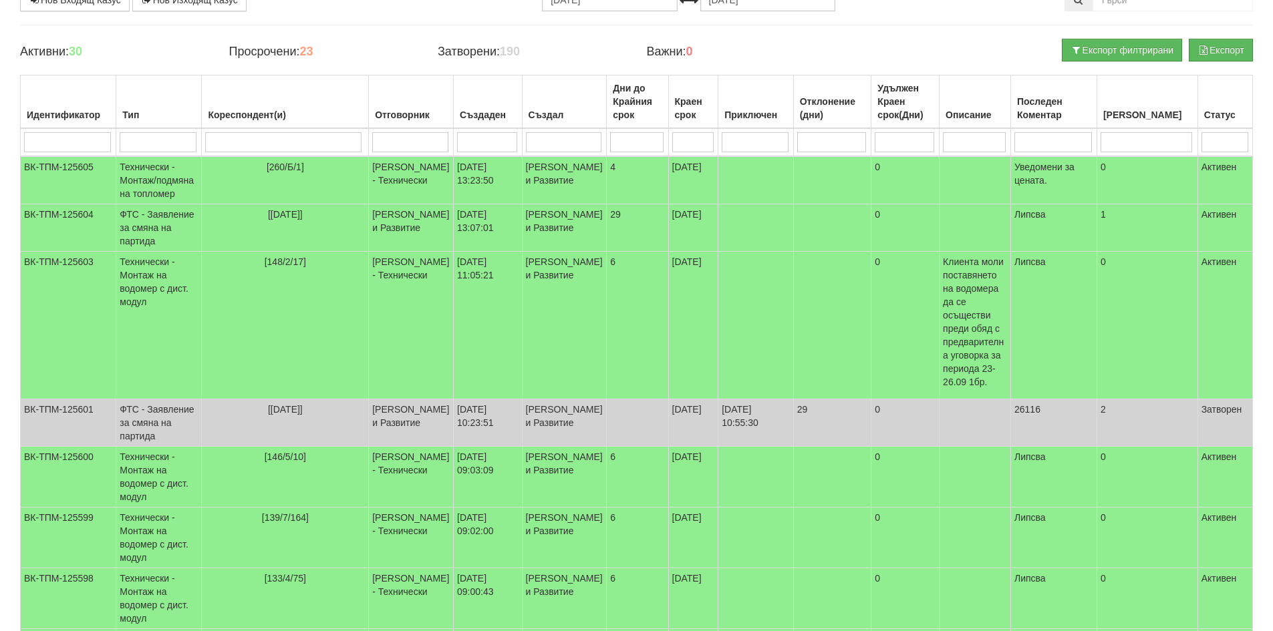
scroll to position [0, 0]
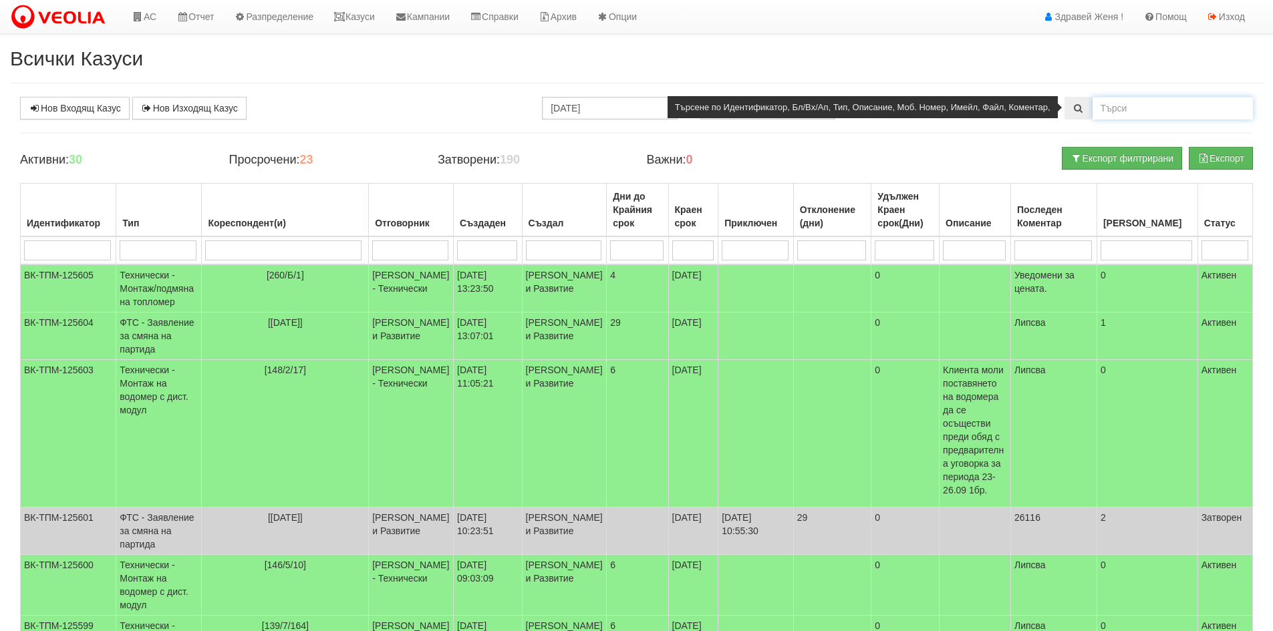
click at [1114, 104] on input "text" at bounding box center [1172, 108] width 160 height 23
type input "134/5"
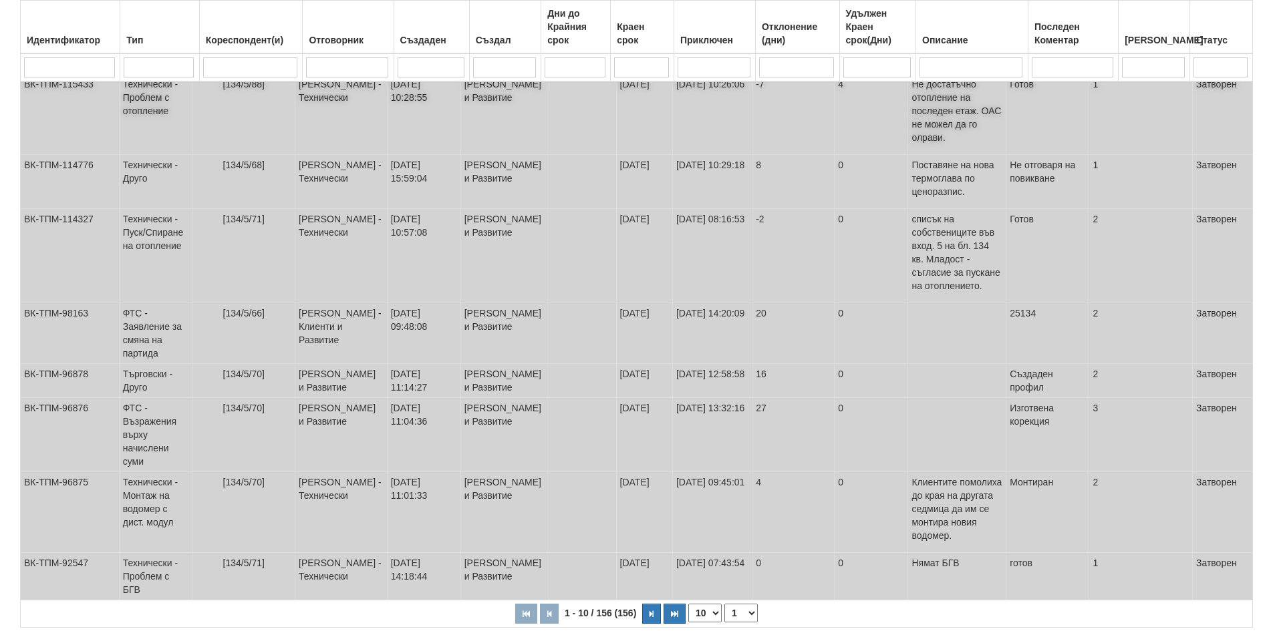
scroll to position [380, 0]
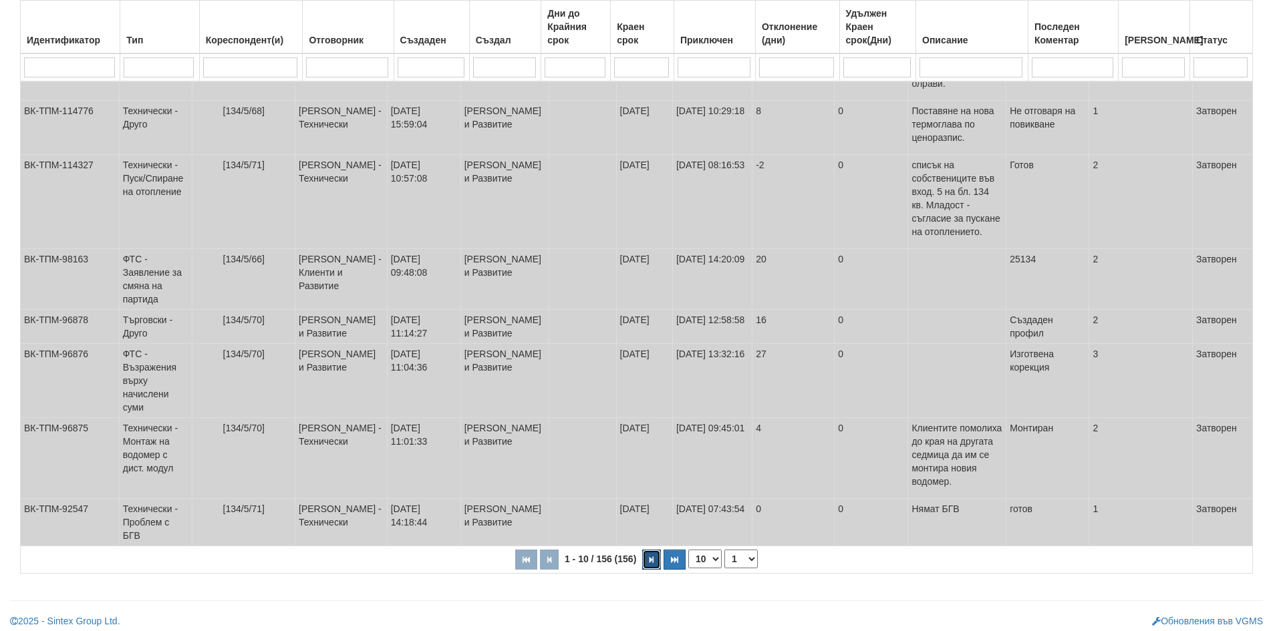
click at [651, 556] on icon "button" at bounding box center [651, 559] width 4 height 7
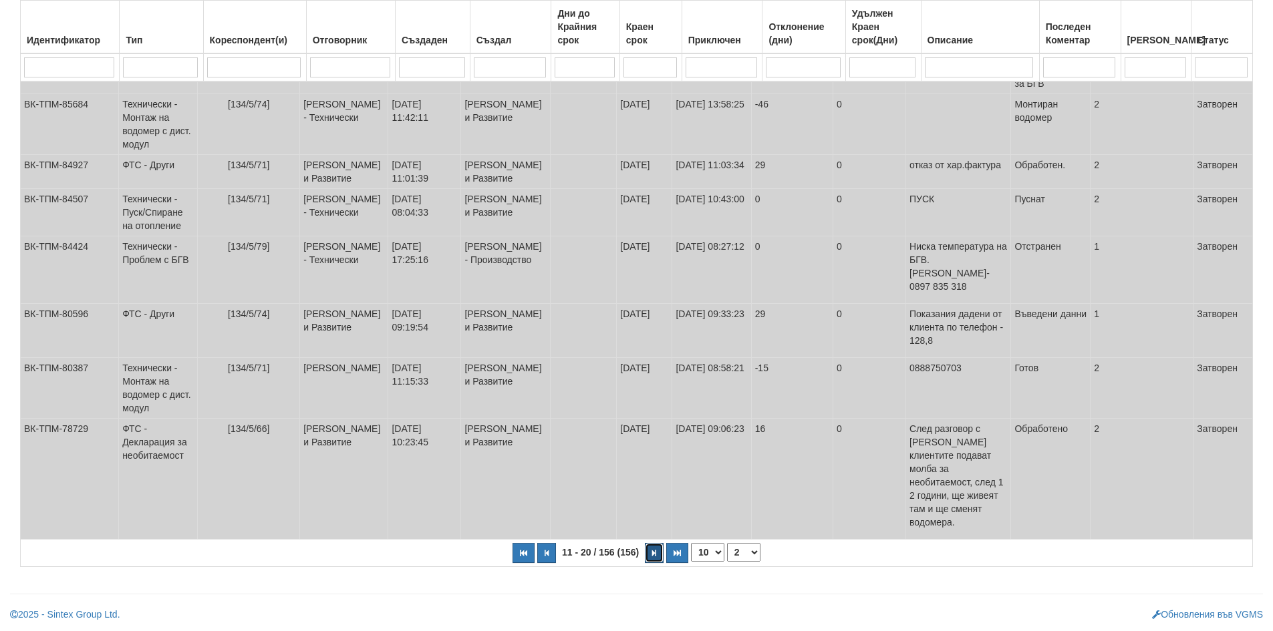
click at [649, 556] on button "button" at bounding box center [654, 553] width 19 height 20
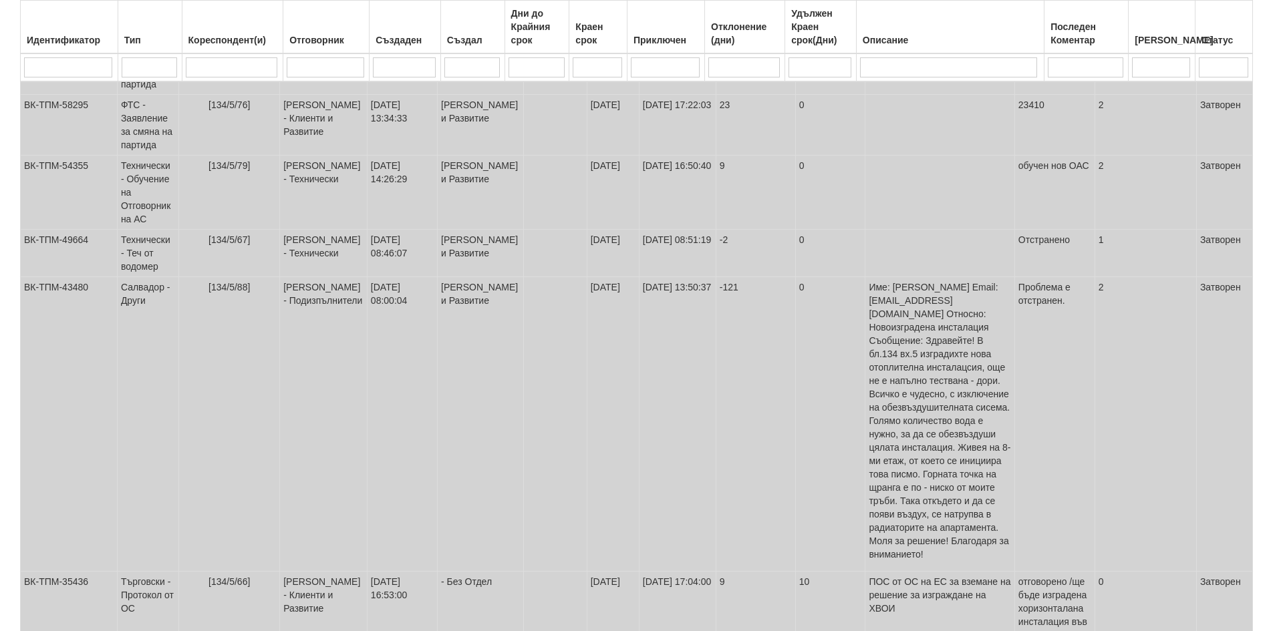
click at [649, 572] on td "[DATE] 17:04:00" at bounding box center [677, 609] width 77 height 74
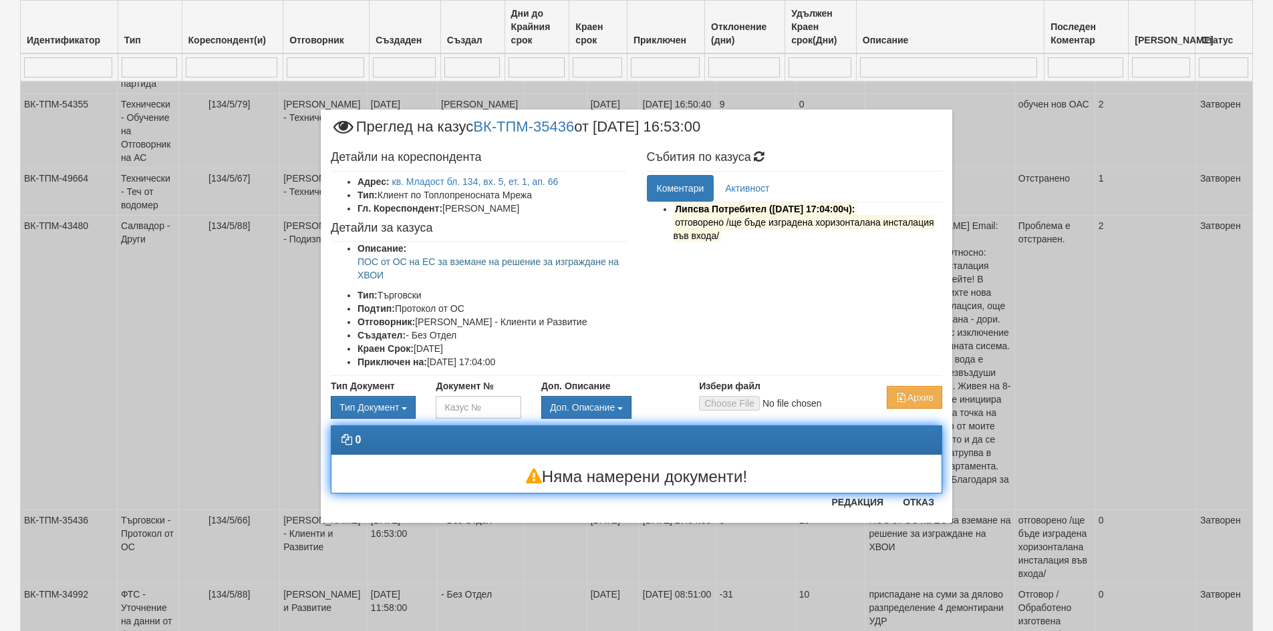
scroll to position [500, 0]
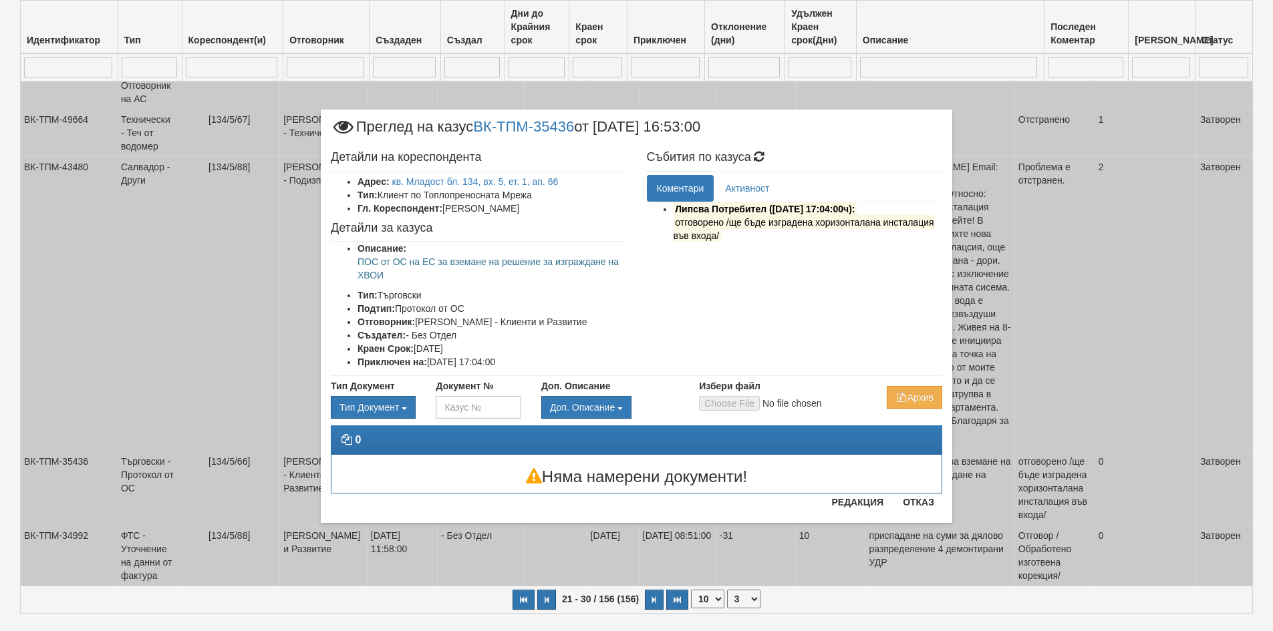
click at [655, 551] on div "× Преглед на казус ВК-ТПМ-35436 от [DATE] 16:53:00 Детайли на кореспондента Адр…" at bounding box center [636, 278] width 651 height 556
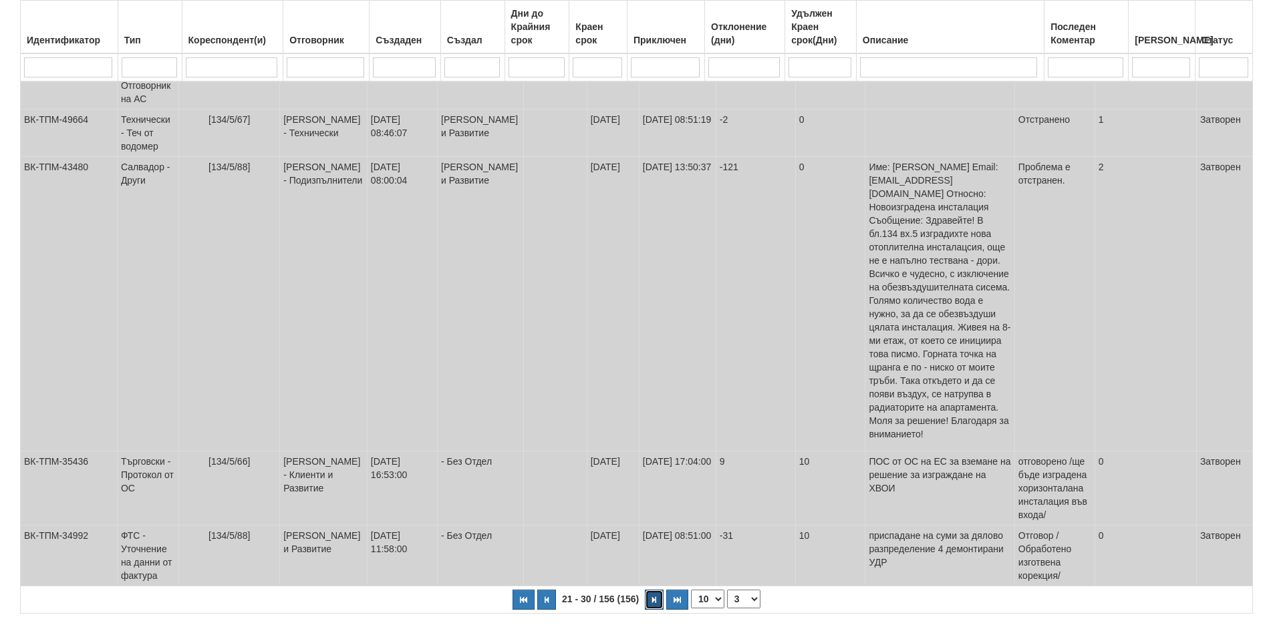
click at [655, 590] on button "button" at bounding box center [654, 600] width 19 height 20
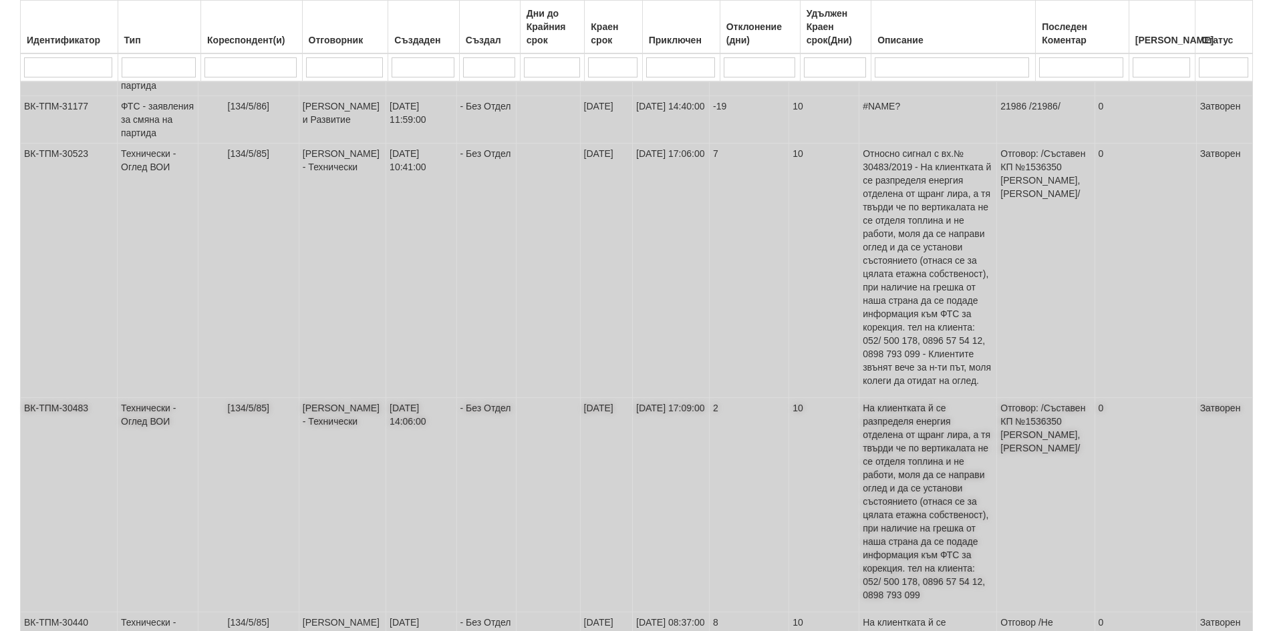
scroll to position [667, 0]
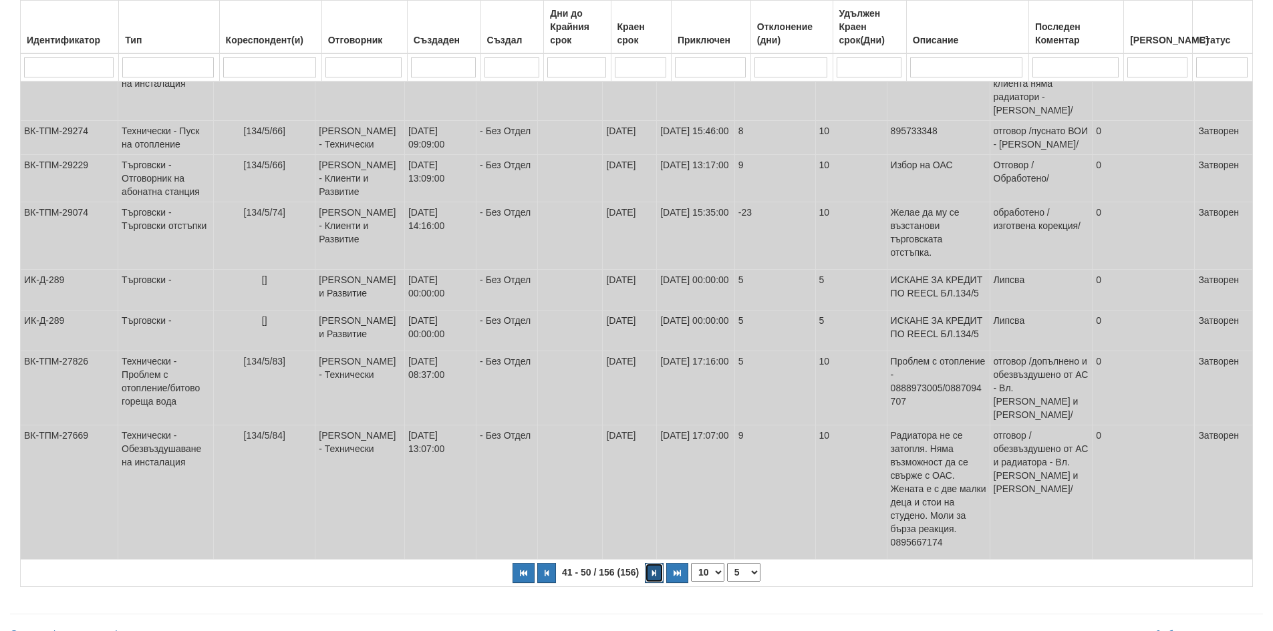
click at [654, 570] on icon "button" at bounding box center [654, 573] width 4 height 7
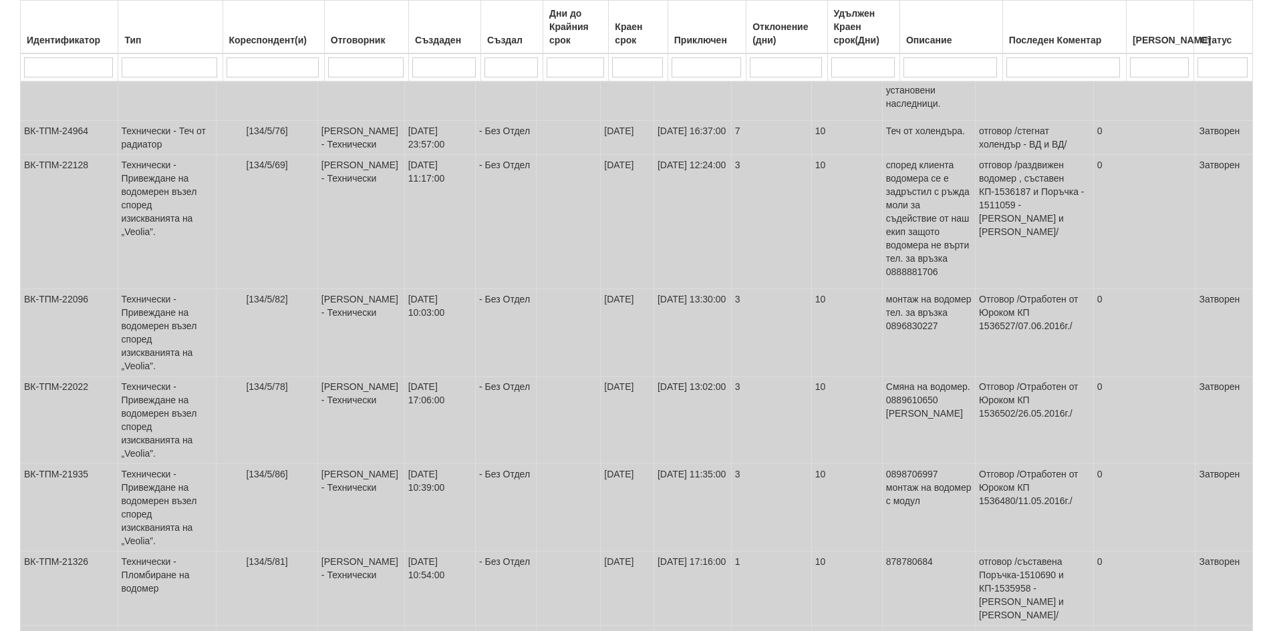
scroll to position [514, 0]
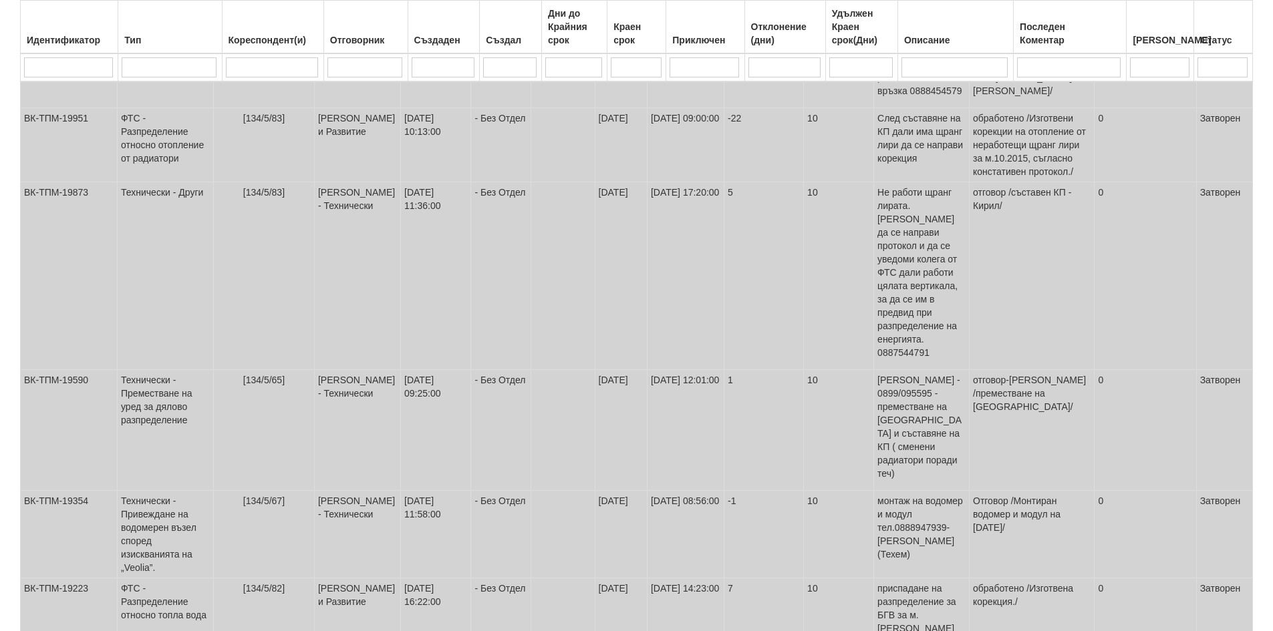
scroll to position [587, 0]
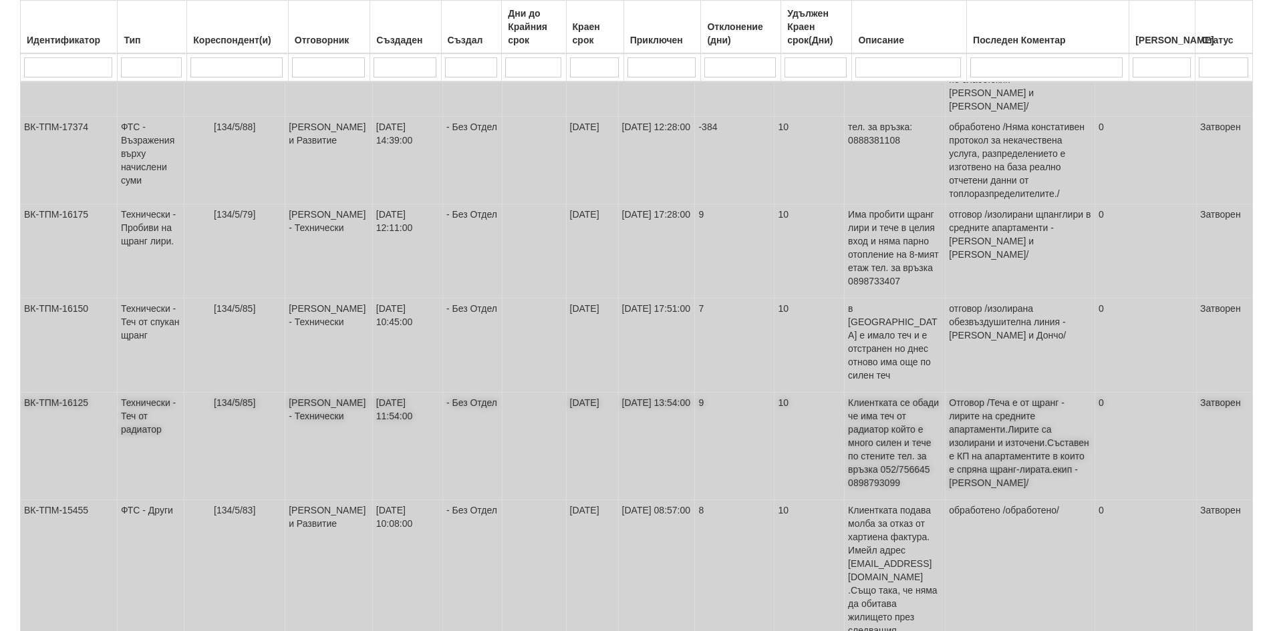
scroll to position [788, 0]
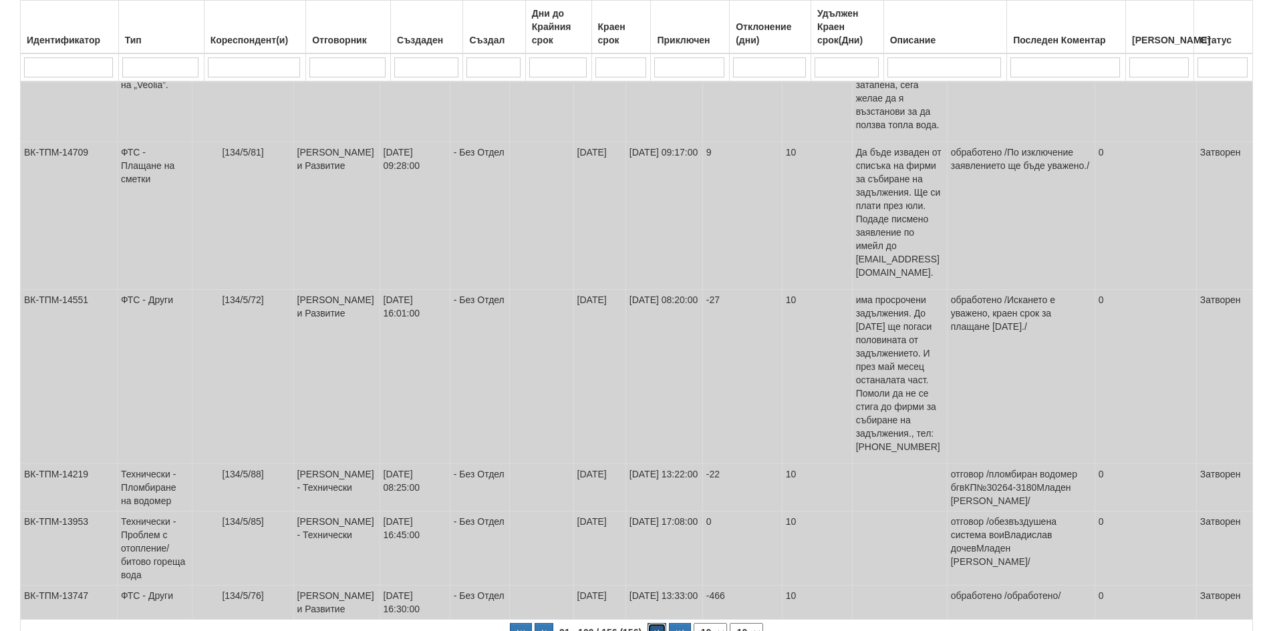
click at [653, 623] on button "button" at bounding box center [656, 633] width 19 height 20
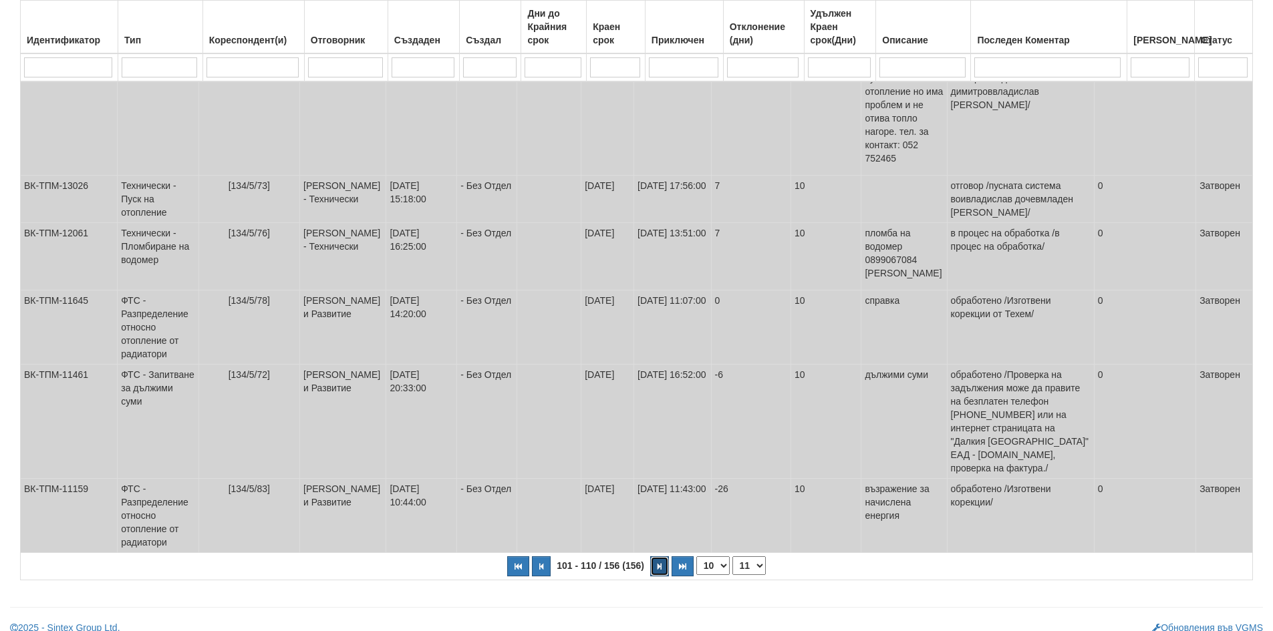
click at [661, 563] on icon "button" at bounding box center [659, 566] width 4 height 7
select select "12"
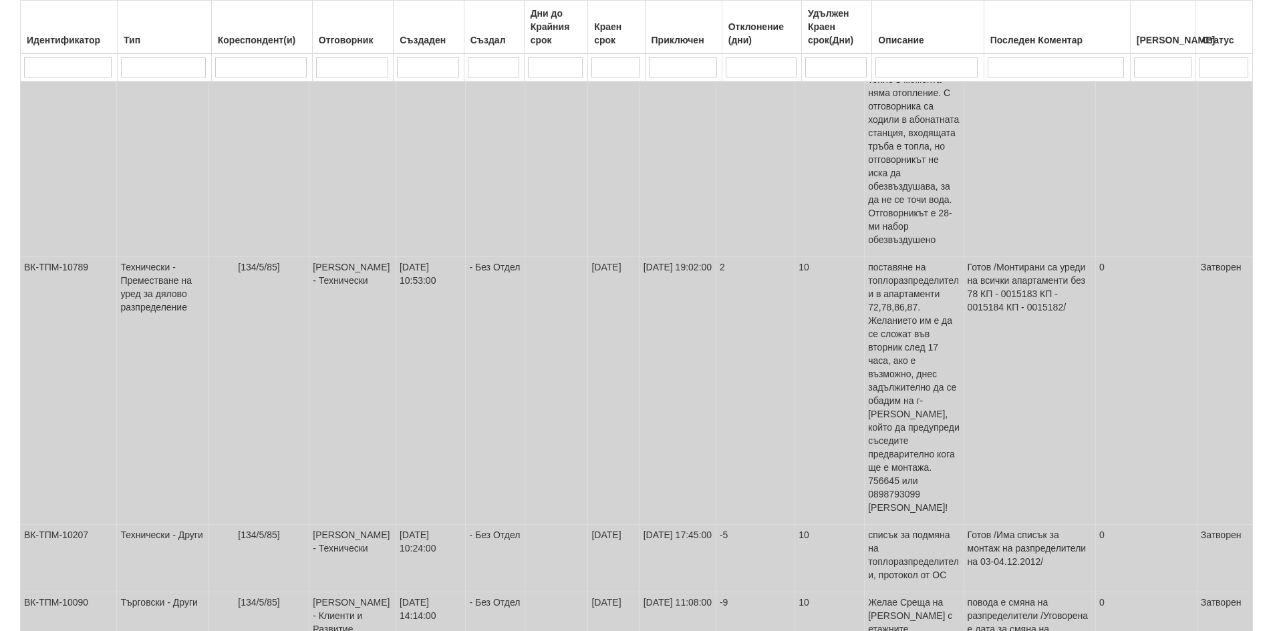
scroll to position [0, 0]
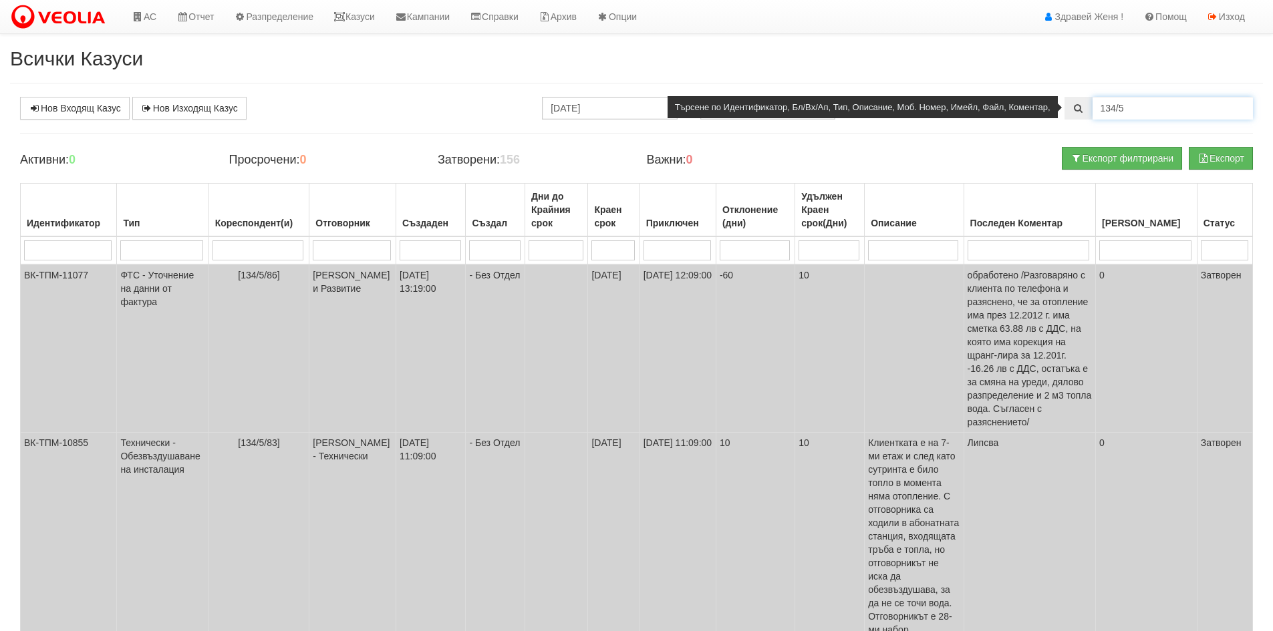
drag, startPoint x: 1142, startPoint y: 102, endPoint x: 973, endPoint y: 116, distance: 170.3
click at [1064, 116] on div "134/5" at bounding box center [1158, 108] width 188 height 23
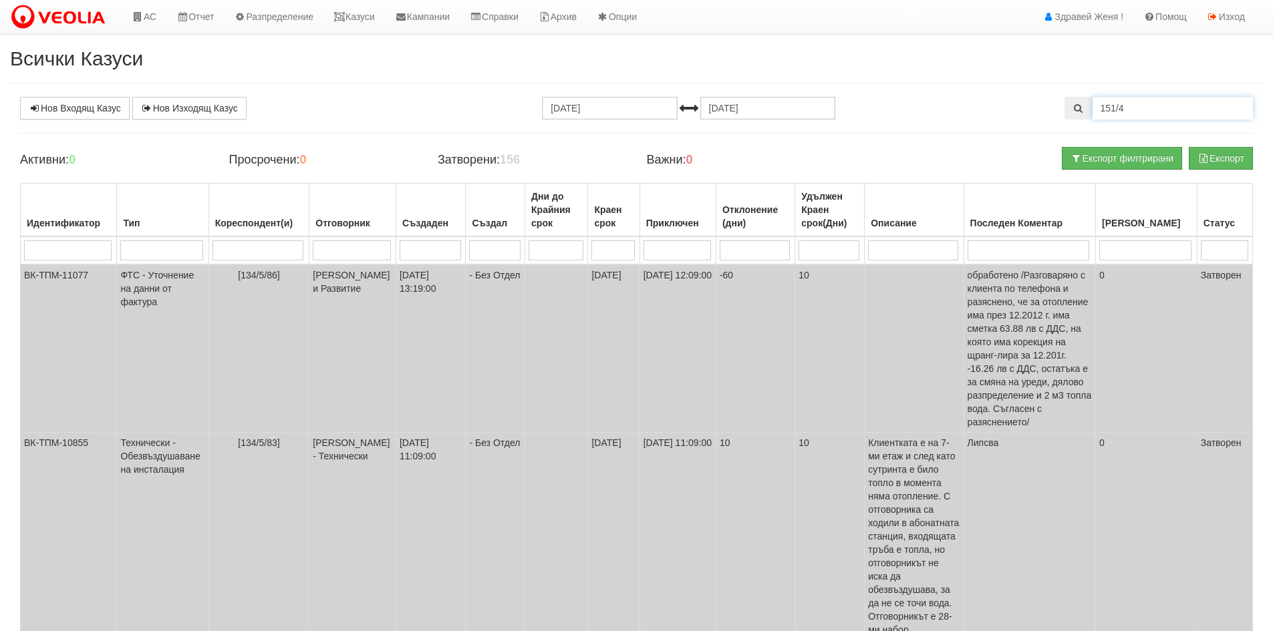
type input "151/4"
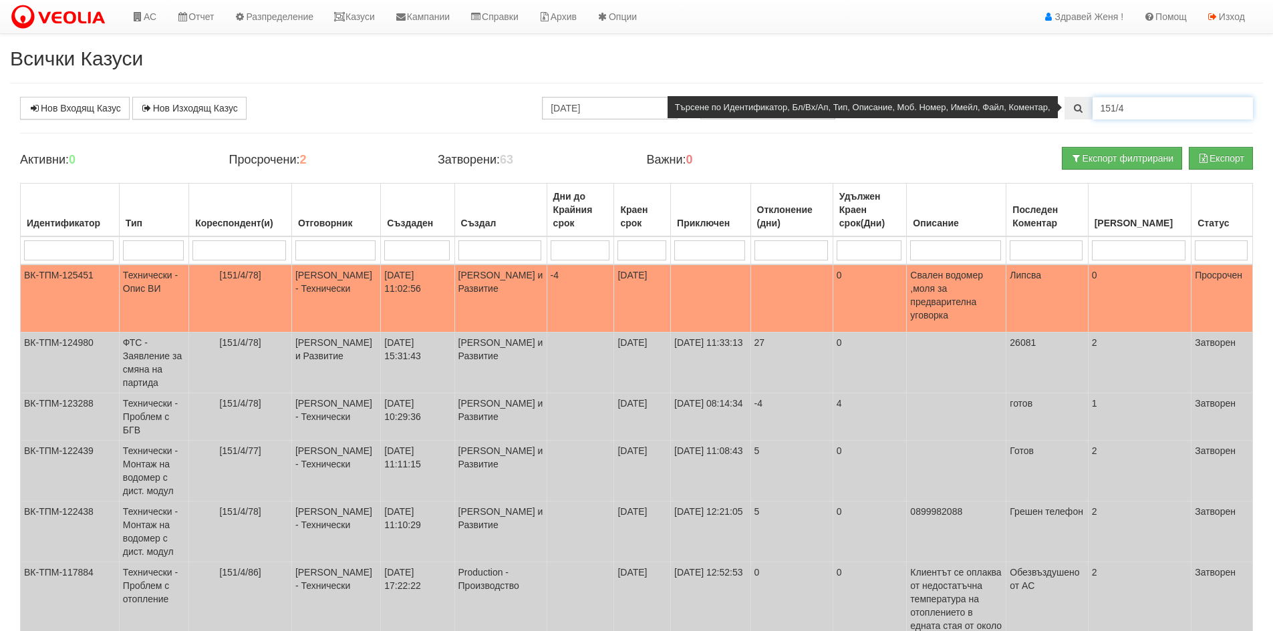
click at [1155, 107] on input "151/4" at bounding box center [1172, 108] width 160 height 23
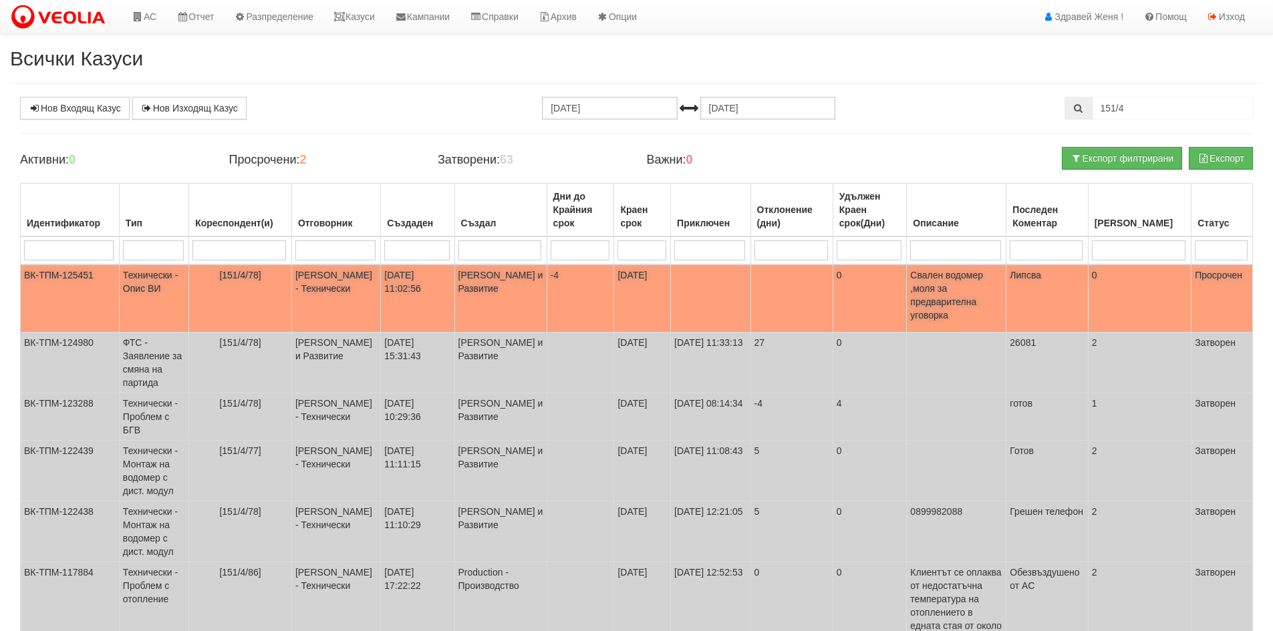
click at [635, 287] on td "[DATE]" at bounding box center [642, 299] width 57 height 68
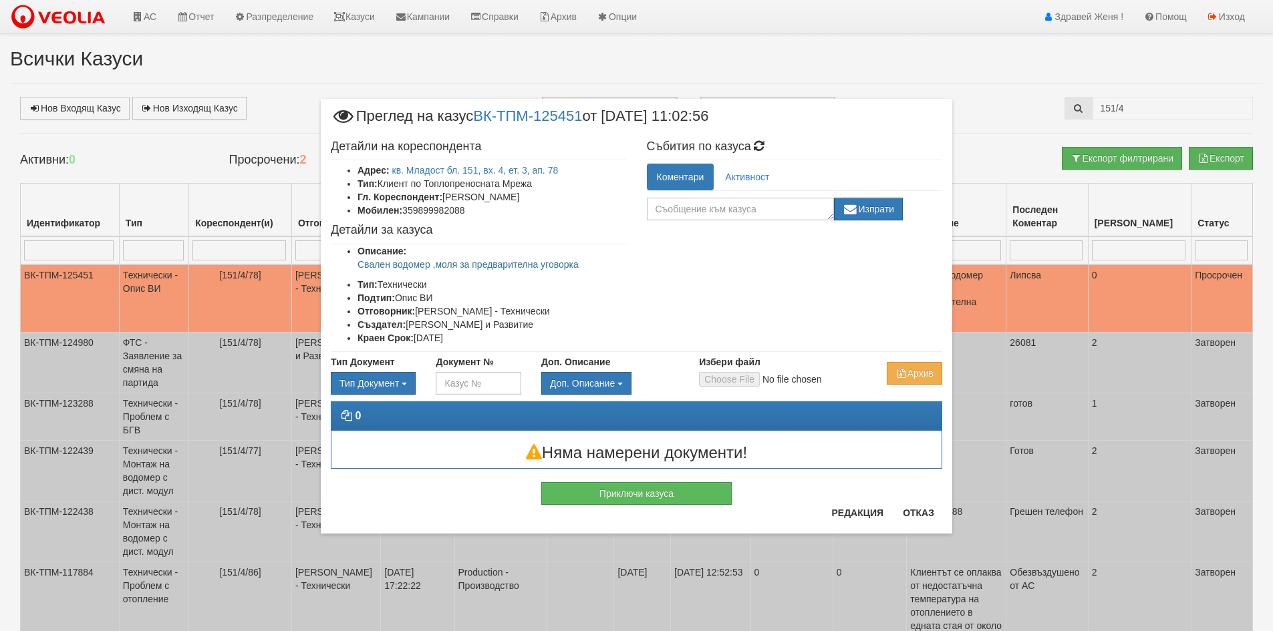
click at [152, 288] on div "× Преглед на казус ВК-ТПМ-125451 от [DATE] 11:02:56 Детайли на кореспондента Ад…" at bounding box center [636, 315] width 1273 height 631
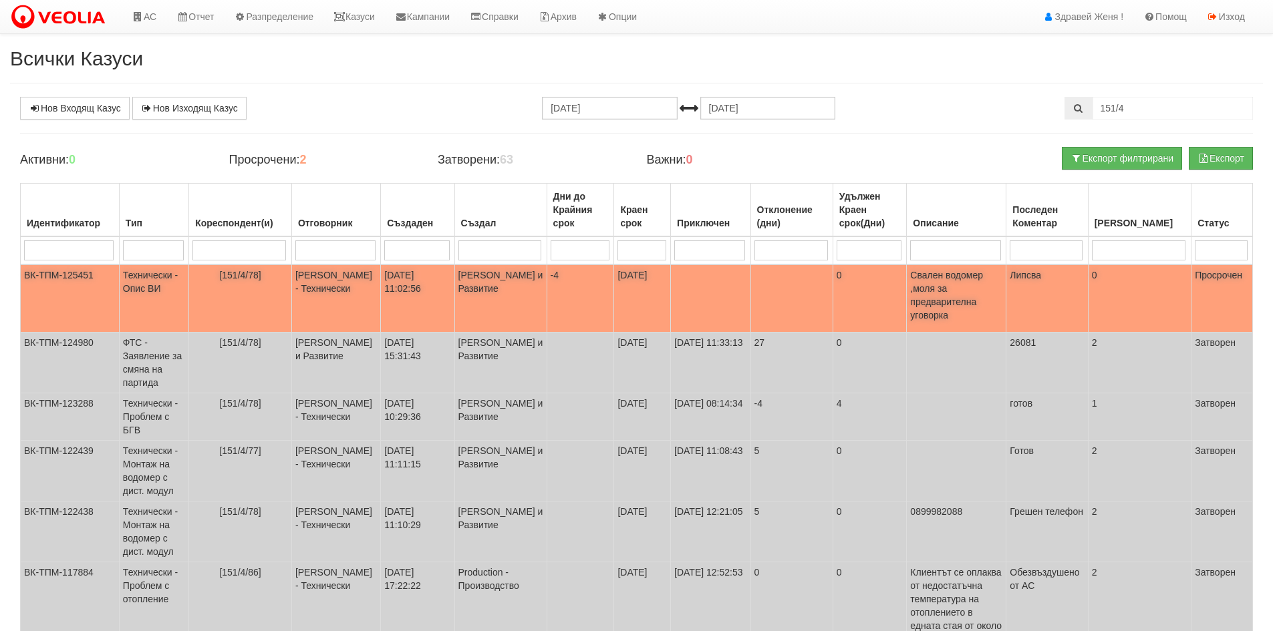
click at [173, 288] on td "Технически - Опис ВИ" at bounding box center [153, 299] width 69 height 68
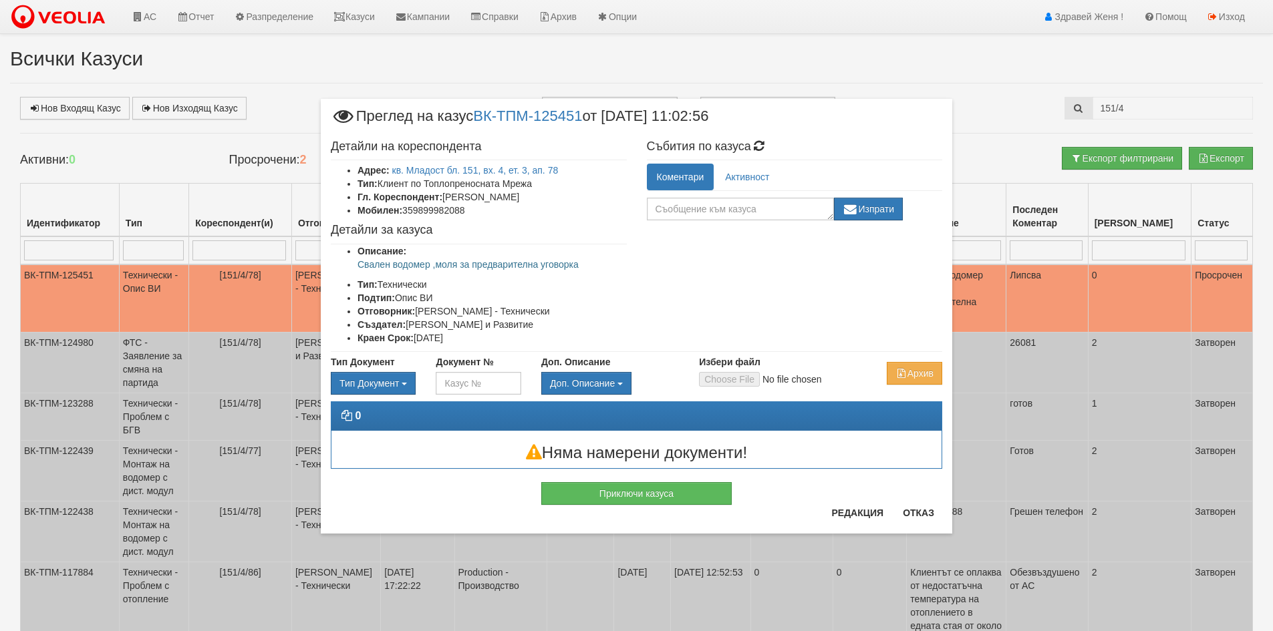
click at [991, 102] on div "× Преглед на казус ВК-ТПМ-125451 от [DATE] 11:02:56 Детайли на кореспондента Ад…" at bounding box center [637, 283] width 782 height 567
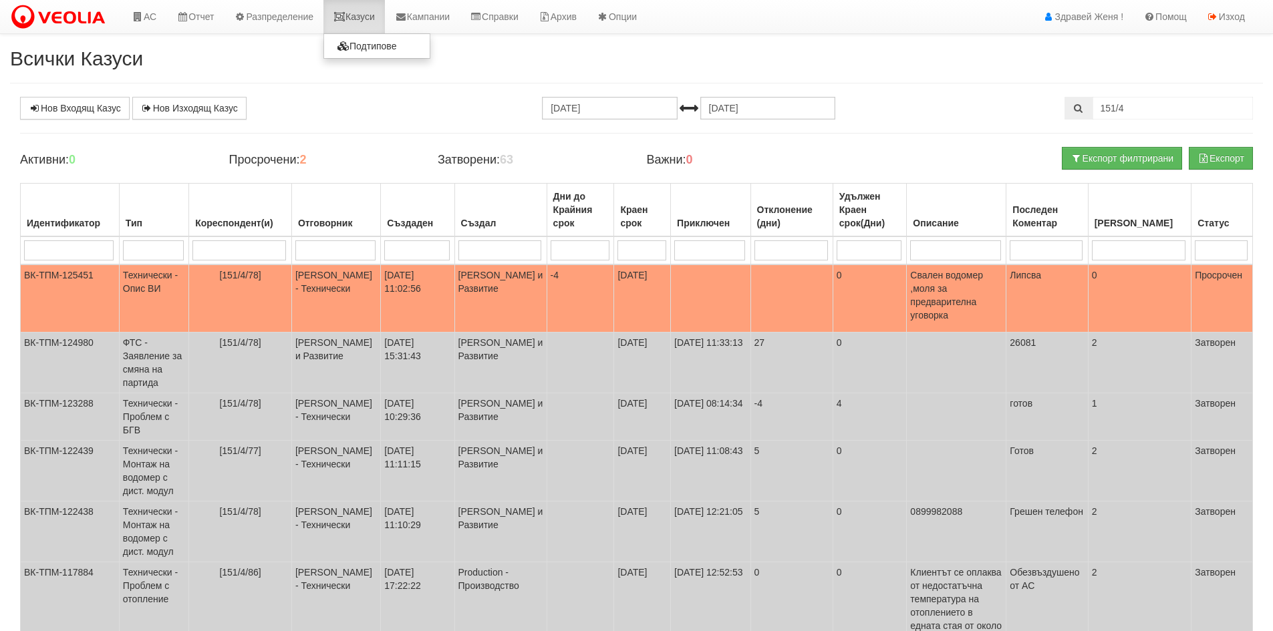
click at [362, 23] on link "Казуси" at bounding box center [353, 16] width 61 height 33
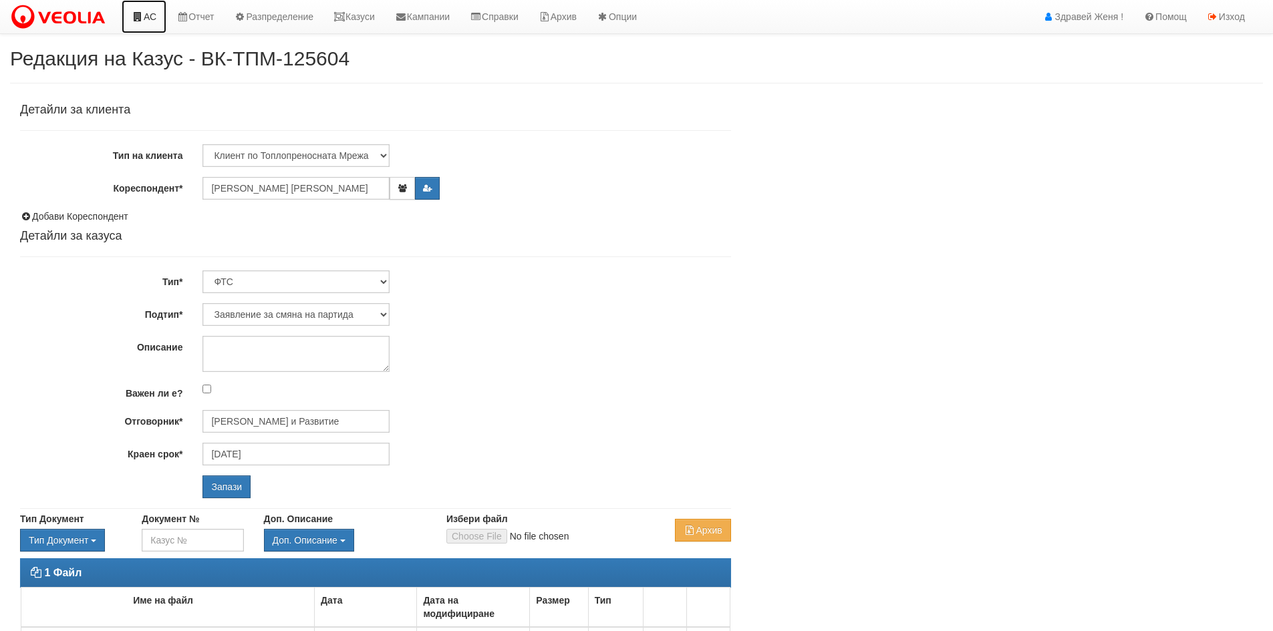
click at [150, 20] on link "АС" at bounding box center [144, 16] width 45 height 33
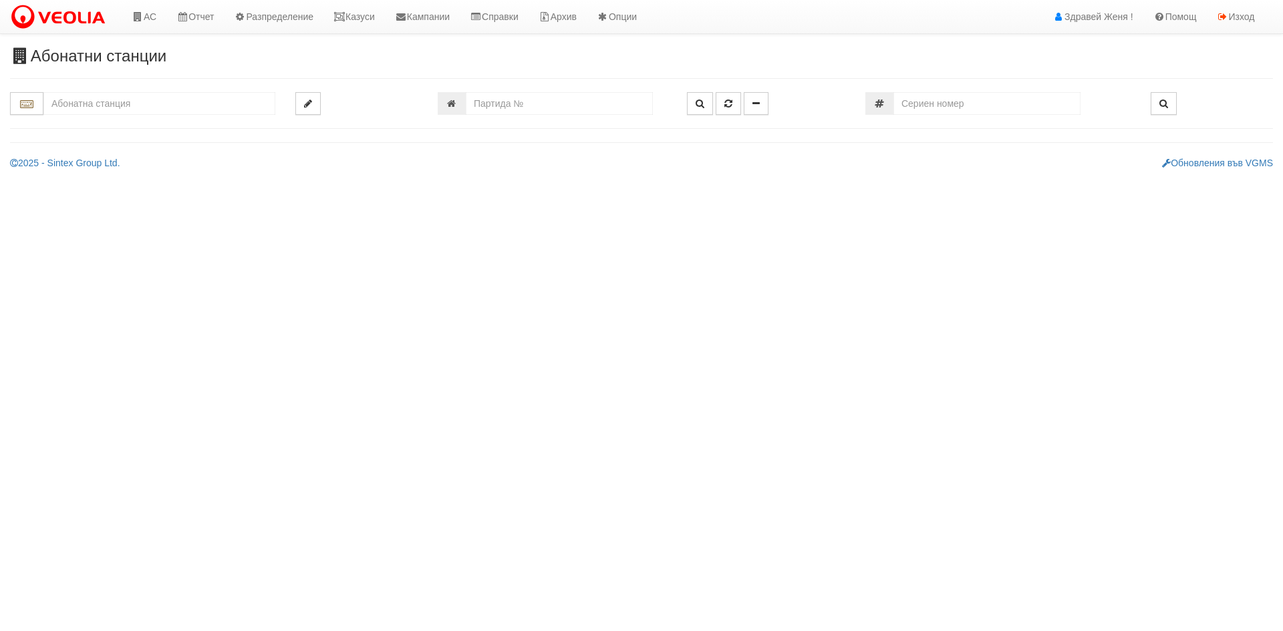
click at [150, 103] on input "text" at bounding box center [159, 103] width 232 height 23
click at [177, 105] on input "text" at bounding box center [159, 103] width 232 height 23
drag, startPoint x: 118, startPoint y: 100, endPoint x: 45, endPoint y: 107, distance: 73.8
click at [45, 107] on input "25286" at bounding box center [159, 103] width 232 height 23
type input "25286"
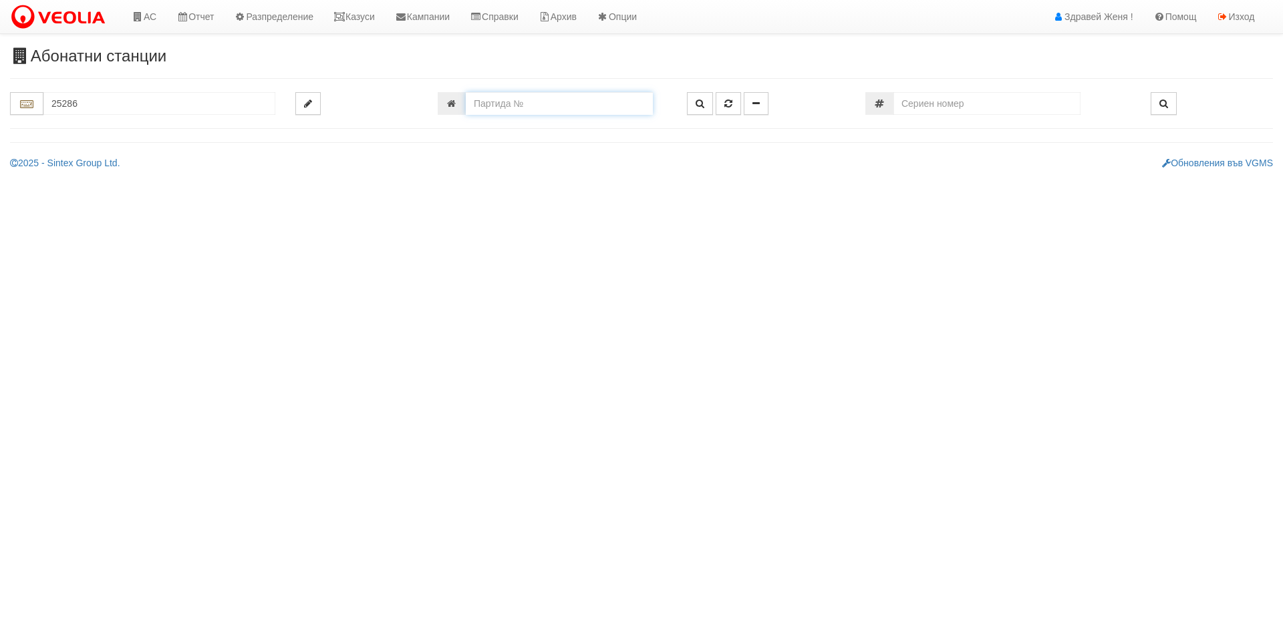
click at [515, 104] on input "number" at bounding box center [559, 103] width 187 height 23
paste input "25286"
type input "25286"
click at [689, 102] on button "button" at bounding box center [700, 103] width 26 height 23
type input "025/4Б - "[PERSON_NAME] [GEOGRAPHIC_DATA] " ЕАД"
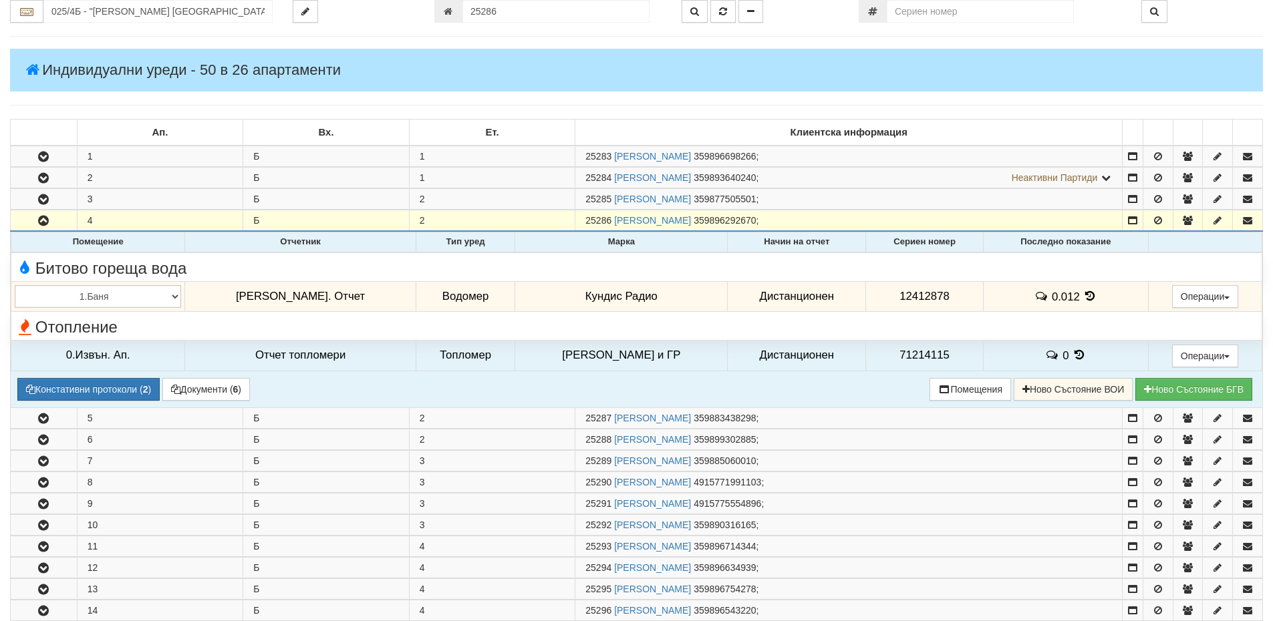
scroll to position [128, 0]
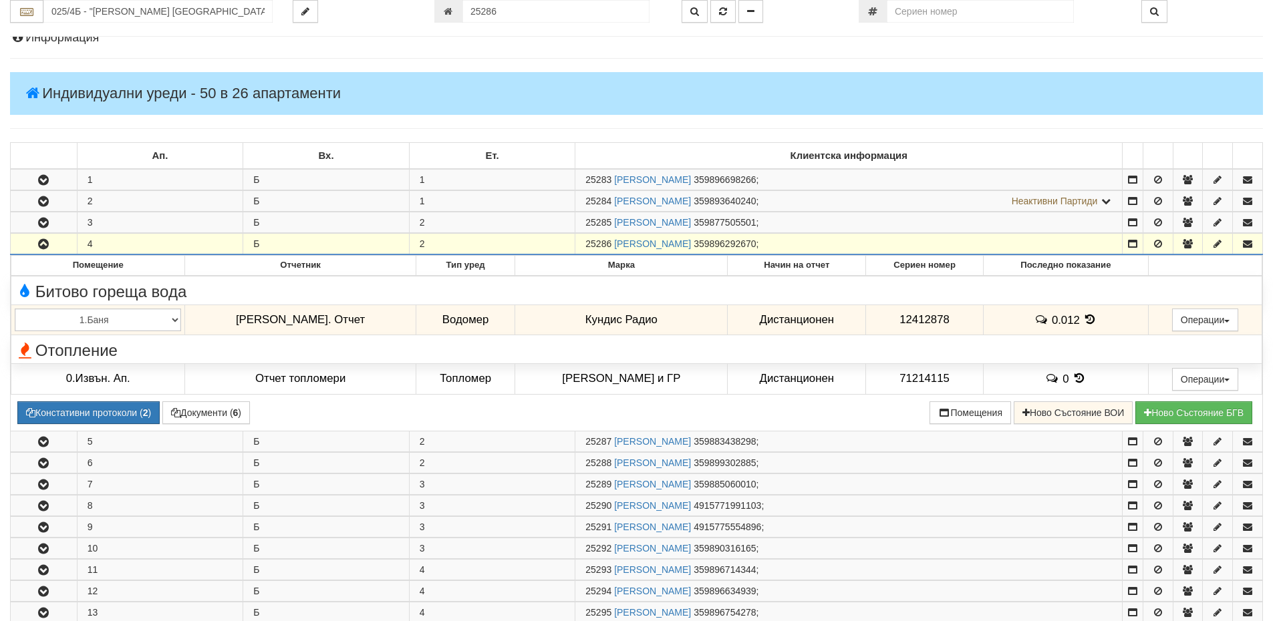
click at [96, 41] on h4 "Информация" at bounding box center [636, 37] width 1252 height 13
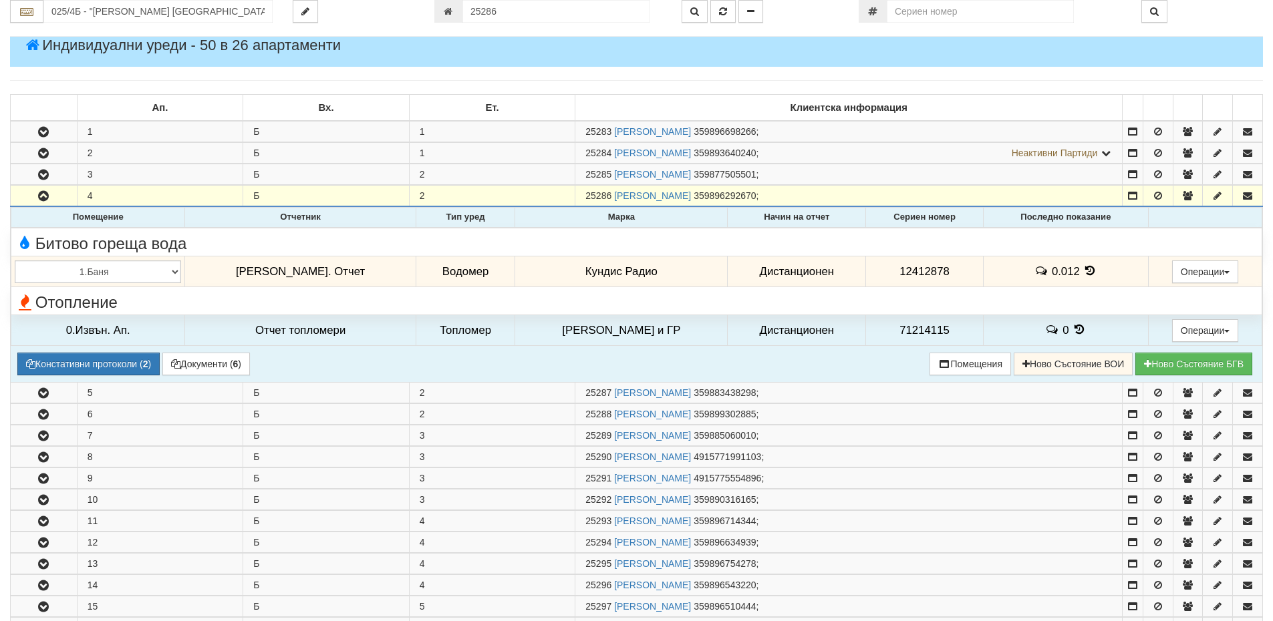
scroll to position [662, 0]
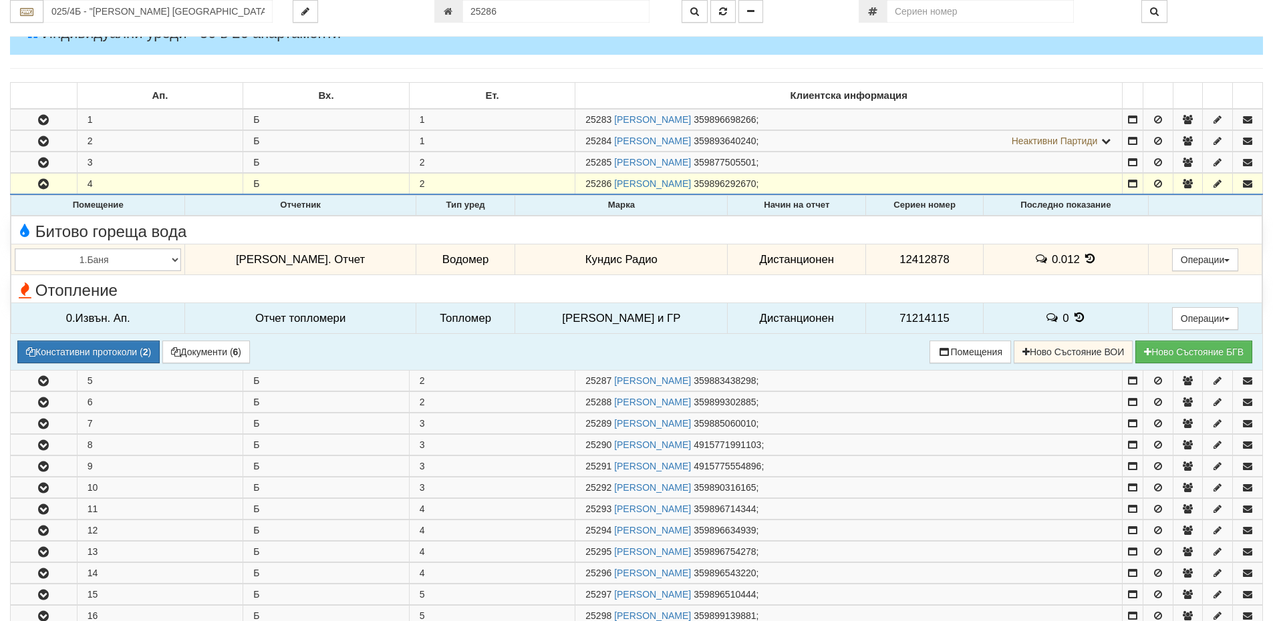
click at [1071, 316] on icon at bounding box center [1078, 317] width 15 height 11
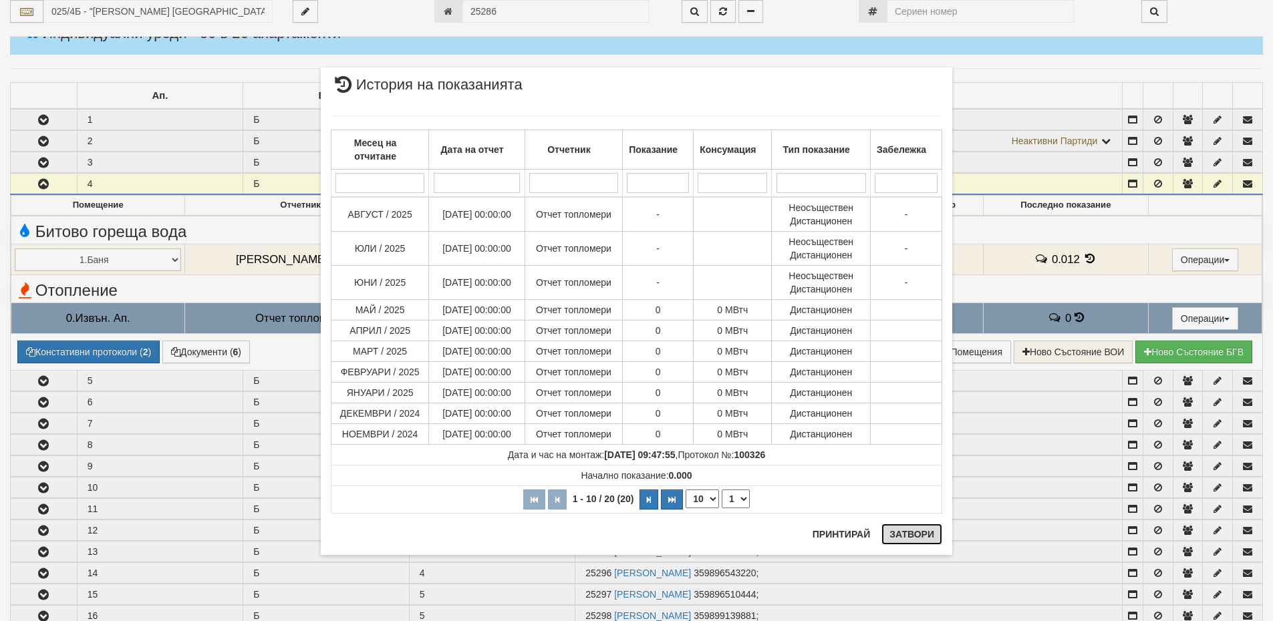
drag, startPoint x: 918, startPoint y: 538, endPoint x: 985, endPoint y: 377, distance: 174.3
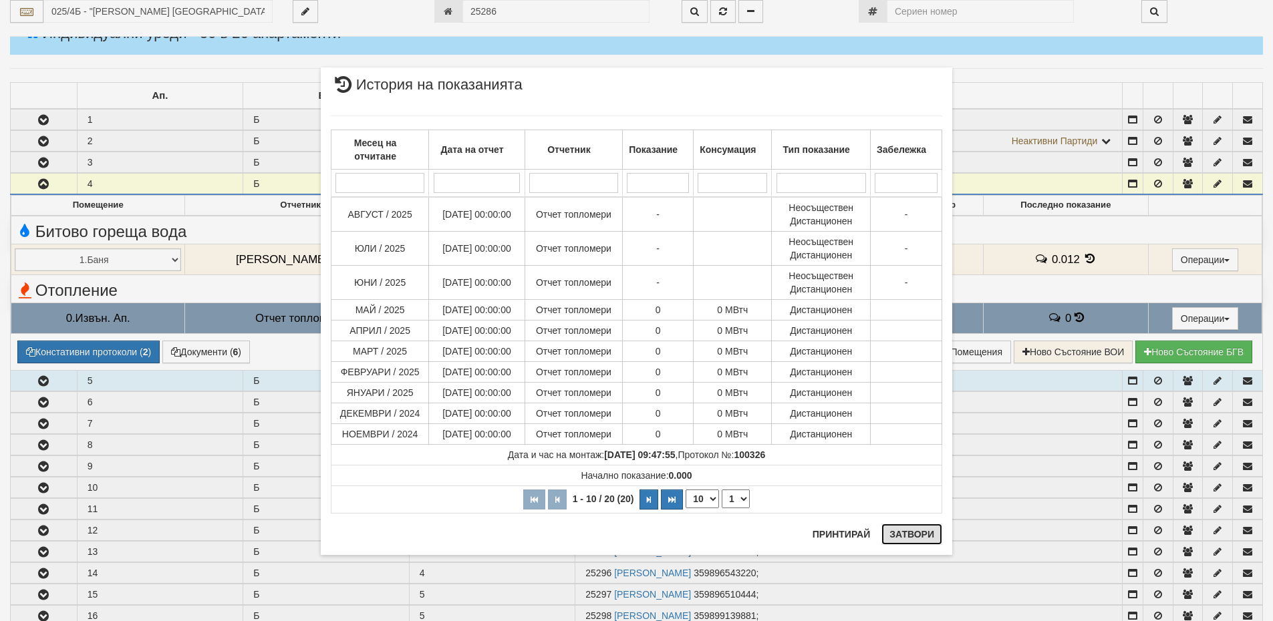
click at [920, 535] on button "Затвори" at bounding box center [911, 534] width 61 height 21
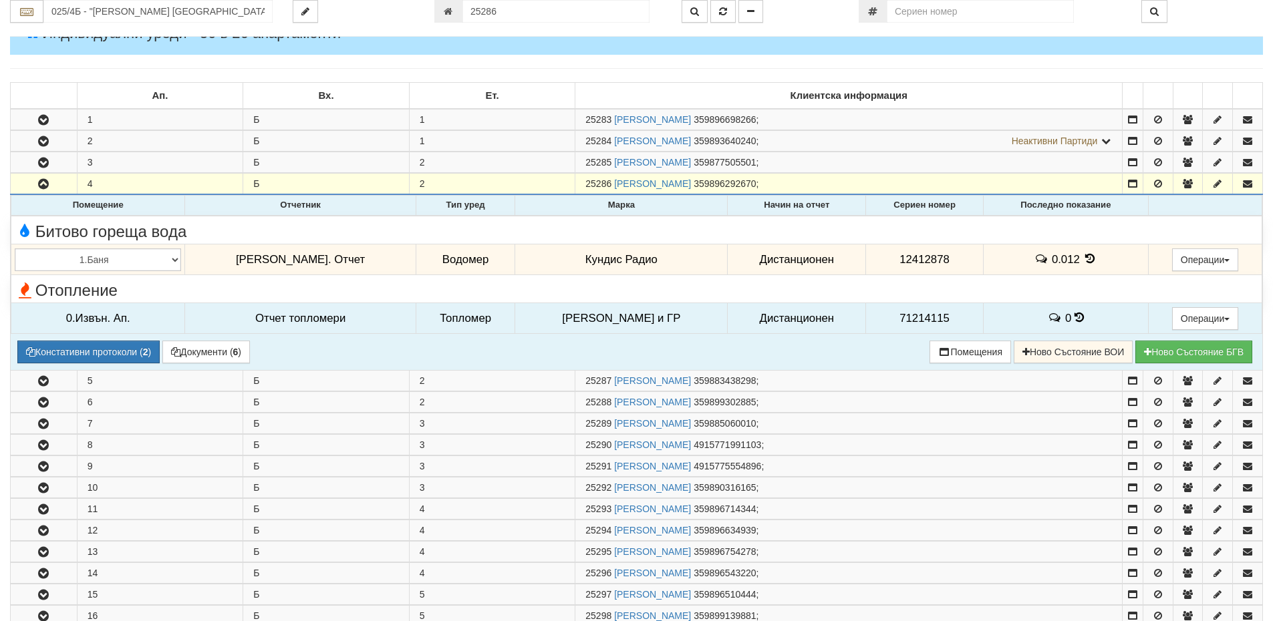
click at [1083, 257] on icon at bounding box center [1090, 258] width 15 height 11
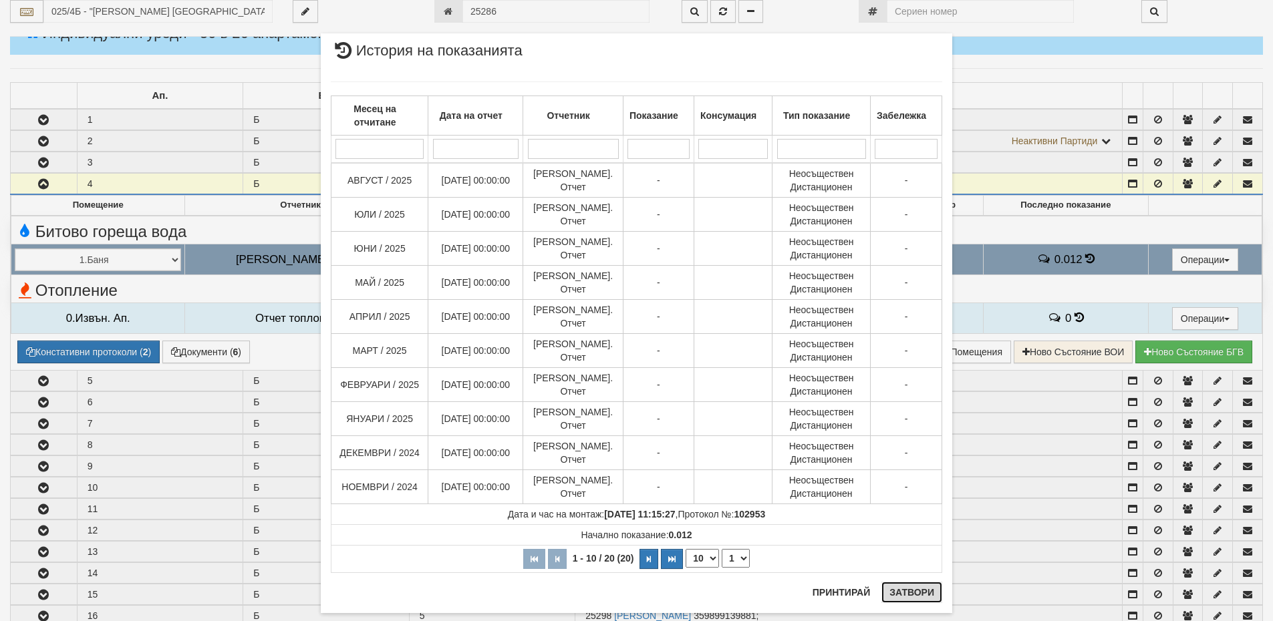
click at [909, 591] on button "Затвори" at bounding box center [911, 592] width 61 height 21
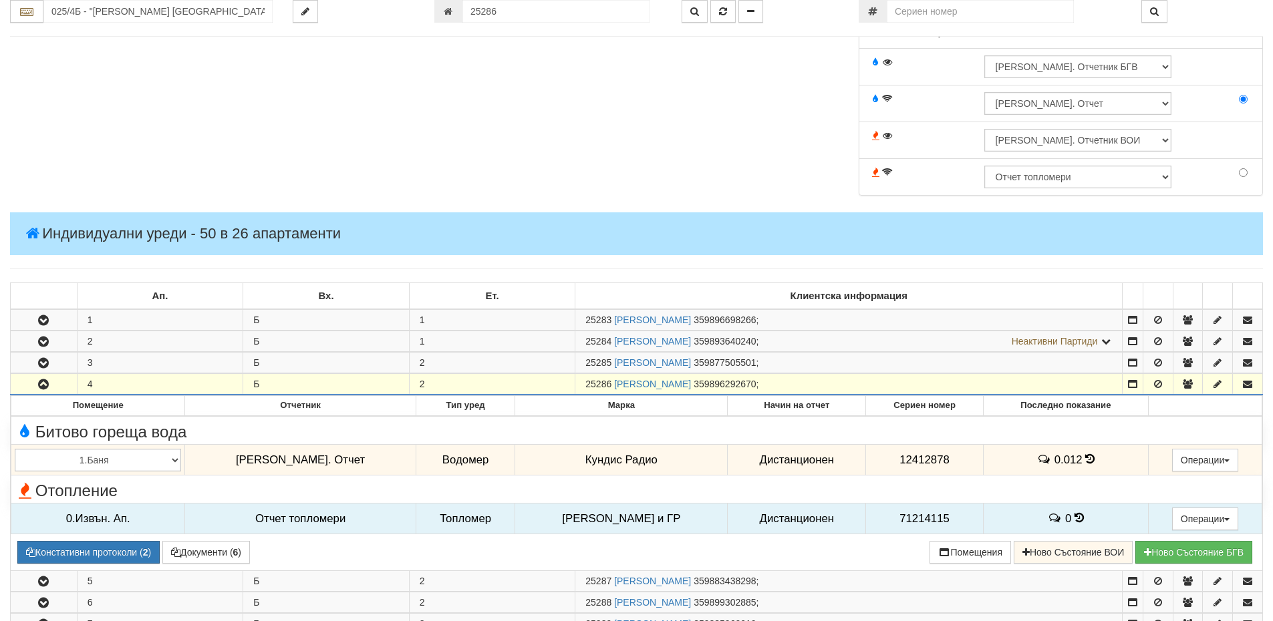
scroll to position [0, 0]
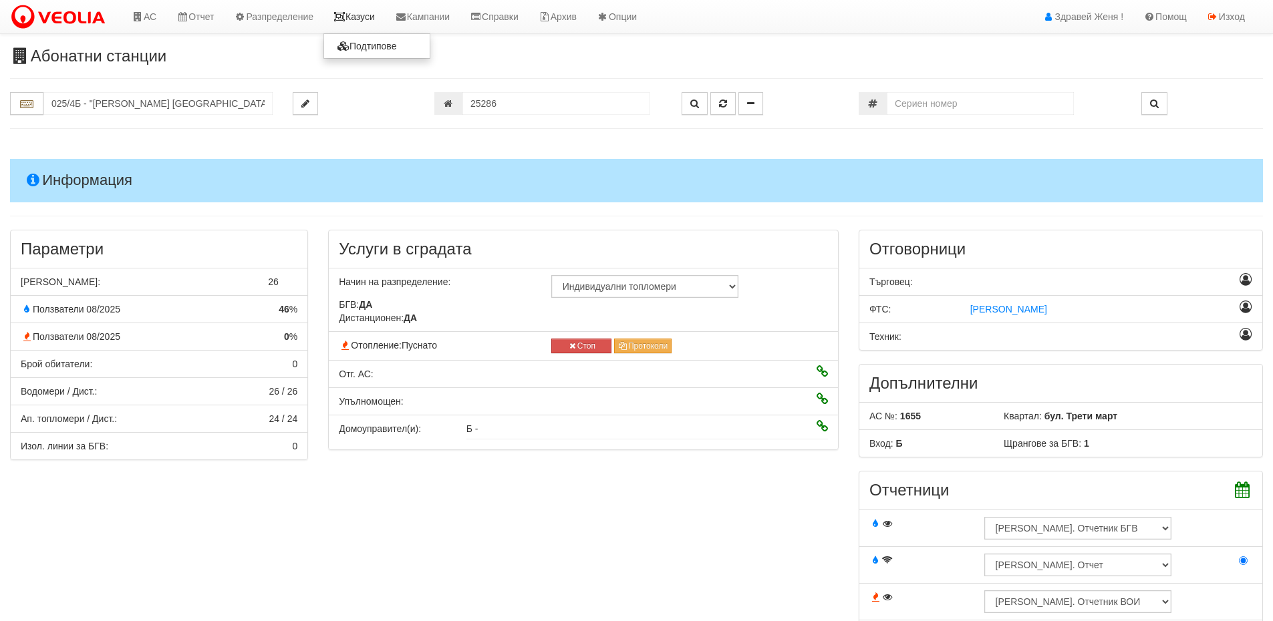
click at [383, 15] on link "Казуси" at bounding box center [353, 16] width 61 height 33
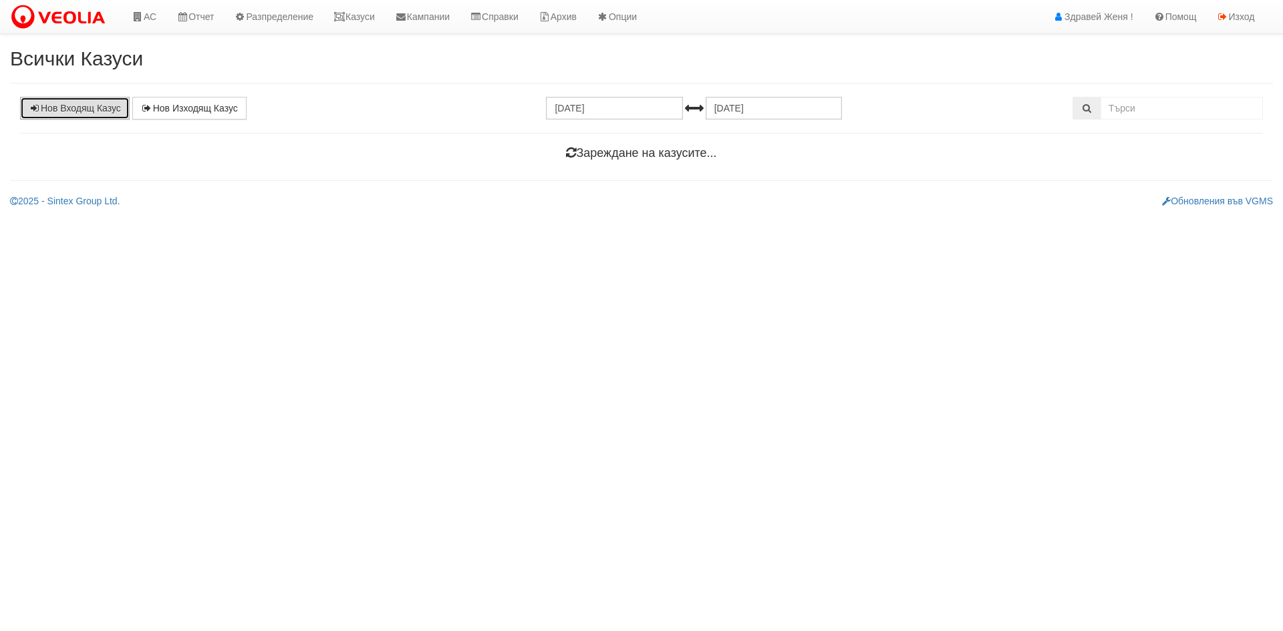
click at [101, 106] on link "Нов Входящ Казус" at bounding box center [75, 108] width 110 height 23
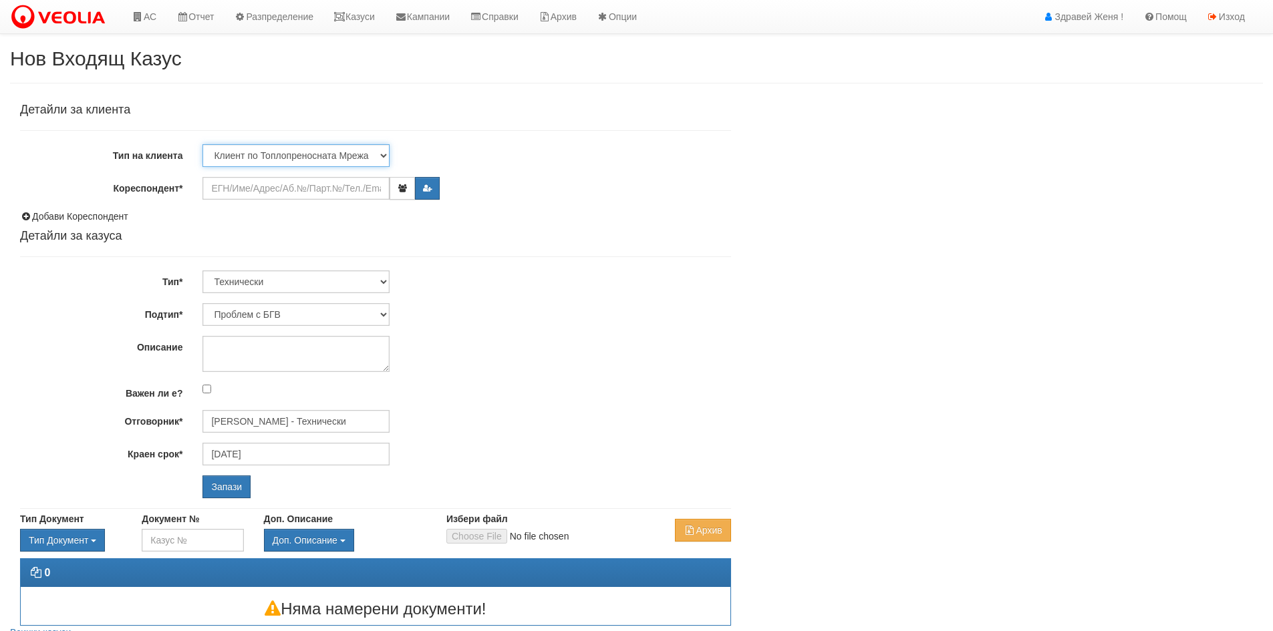
click at [380, 155] on select "Клиент по Топлопреносната Мрежа Институция Партньори Други" at bounding box center [295, 155] width 187 height 23
select select "Institution"
click at [202, 144] on select "Клиент по Топлопреносната Мрежа Институция Партньори Други" at bounding box center [295, 155] width 187 height 23
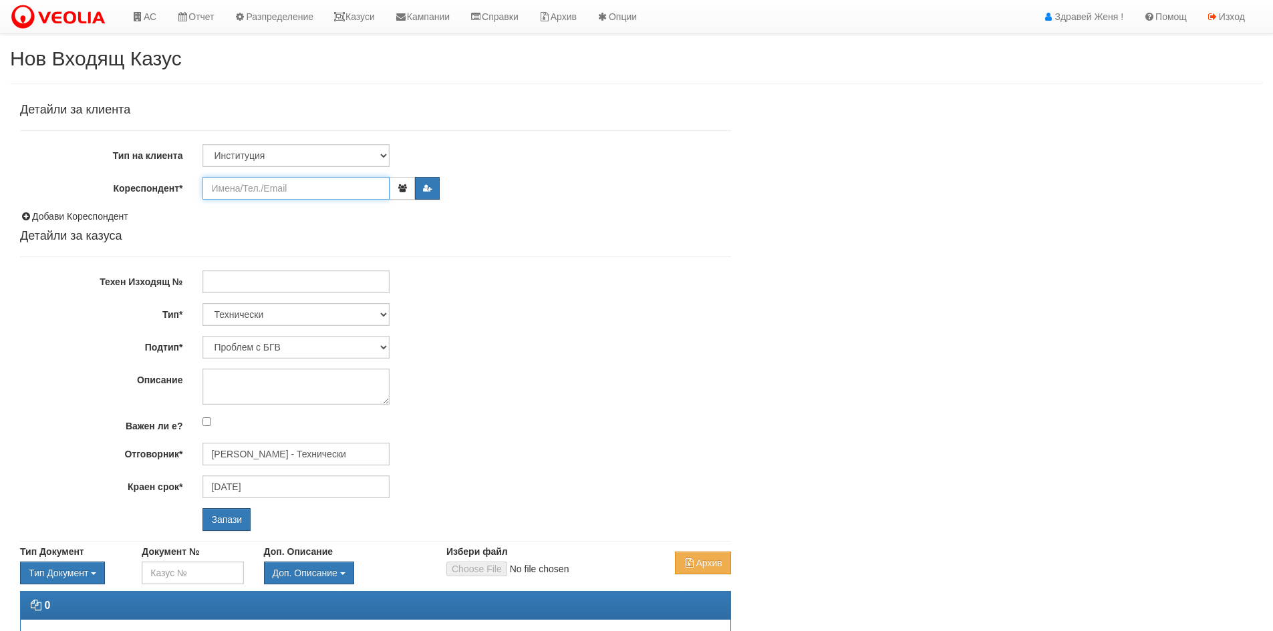
click at [248, 188] on input "Кореспондент*" at bounding box center [295, 188] width 187 height 23
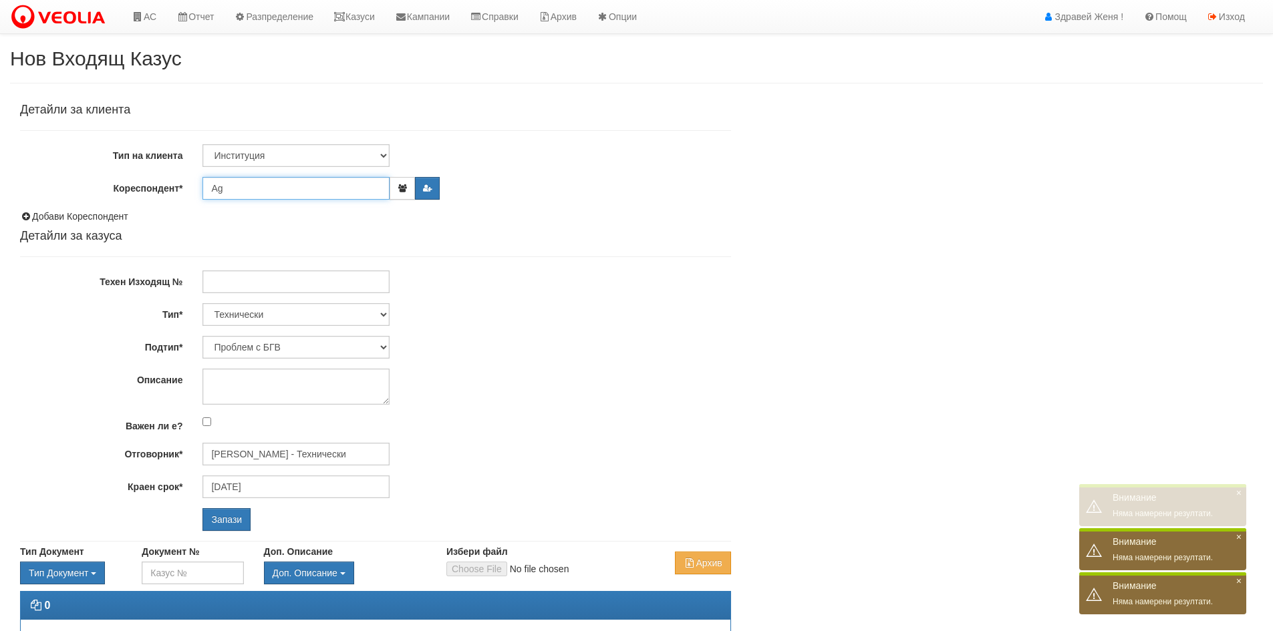
type input "A"
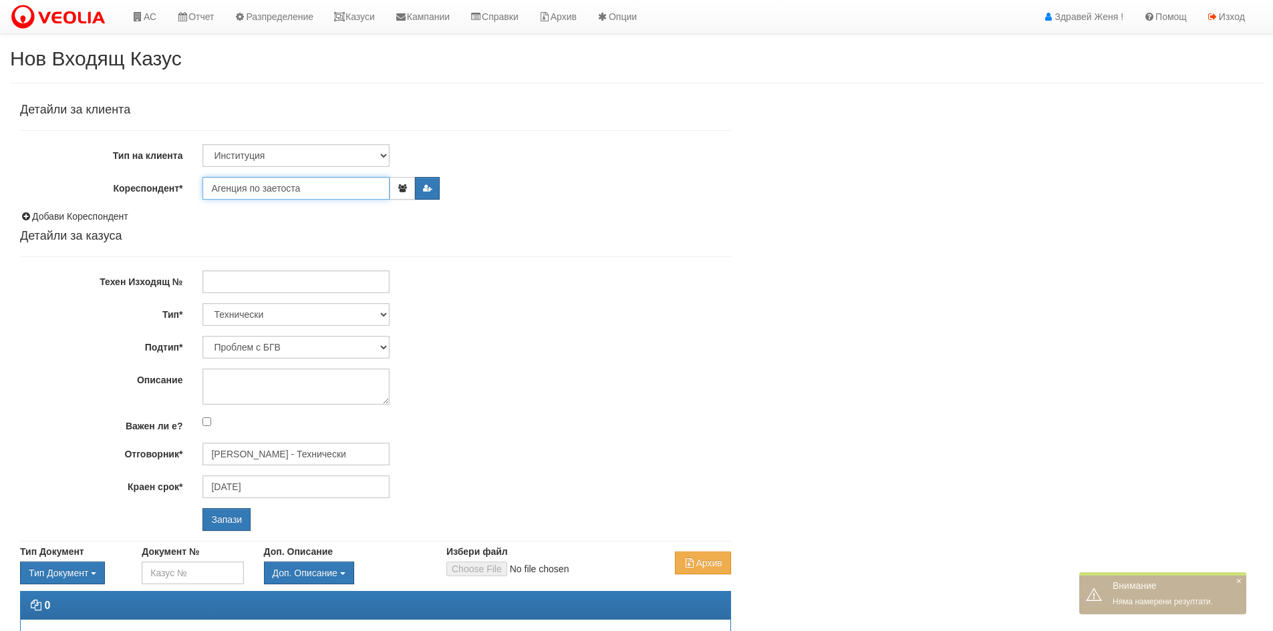
type input "Агенция по заетоста"
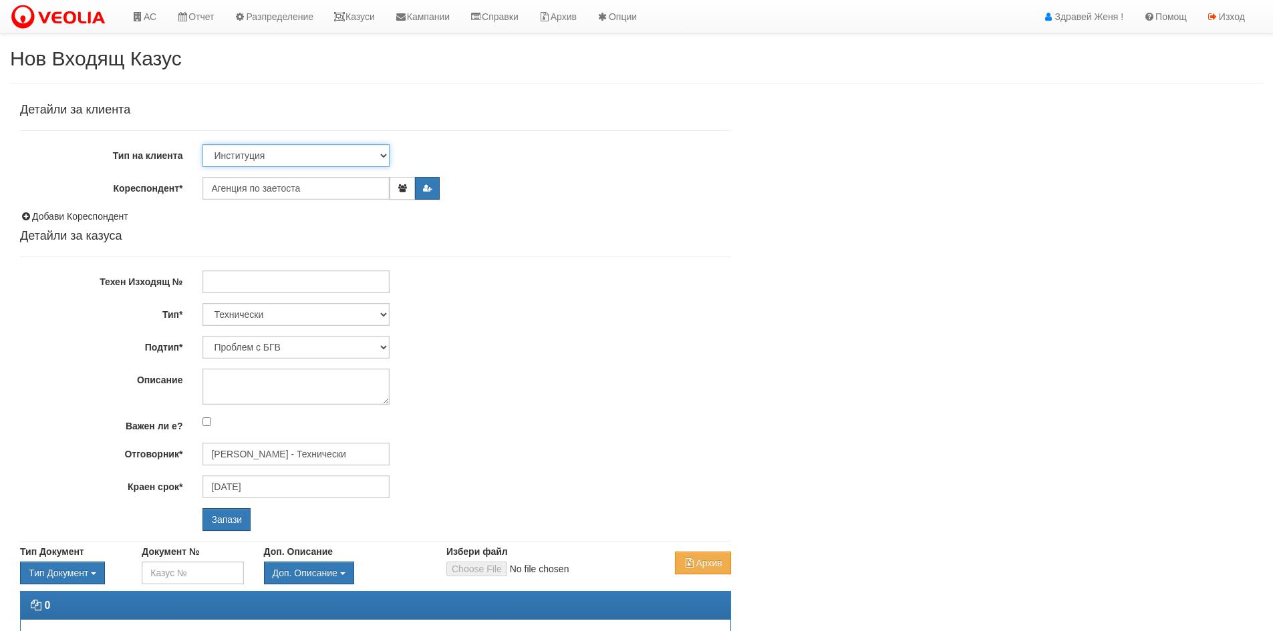
click at [381, 152] on select "Клиент по Топлопреносната Мрежа Институция Партньори Други" at bounding box center [295, 155] width 187 height 23
select select "Partner"
click at [202, 144] on select "Клиент по Топлопреносната Мрежа Институция Партньори Други" at bounding box center [295, 155] width 187 height 23
click at [387, 154] on select "Клиент по Топлопреносната Мрежа Институция Партньори Други" at bounding box center [295, 155] width 187 height 23
click at [202, 144] on select "Клиент по Топлопреносната Мрежа Институция Партньори Други" at bounding box center [295, 155] width 187 height 23
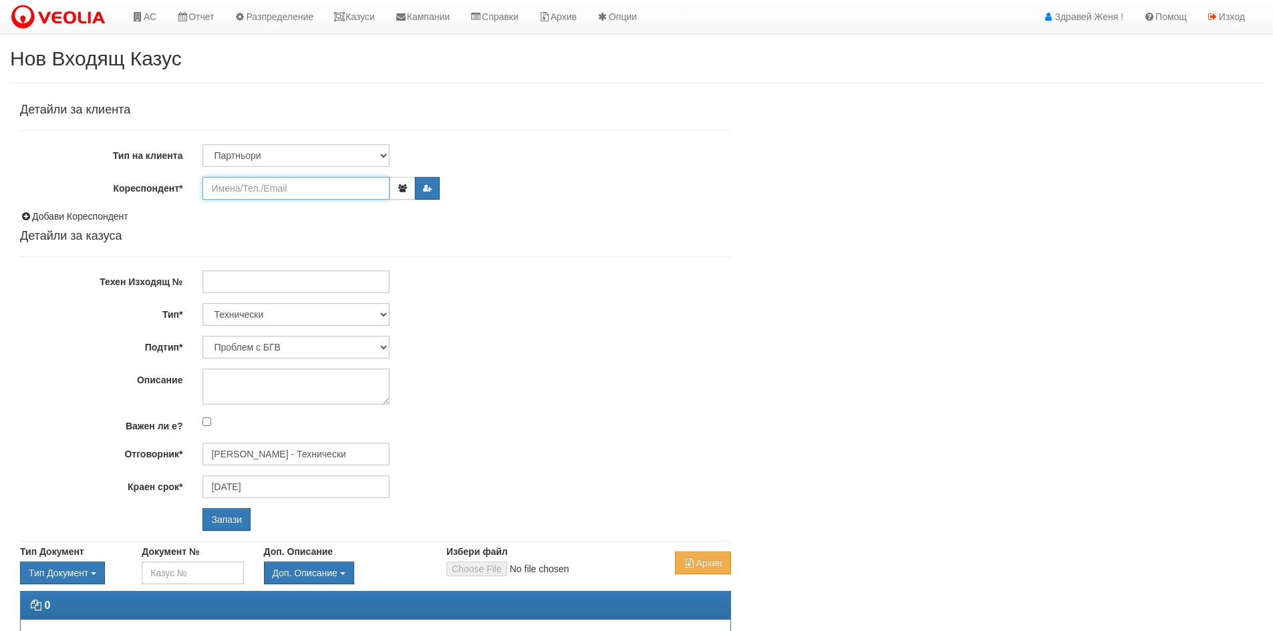
click at [287, 189] on input "Кореспондент*" at bounding box center [295, 188] width 187 height 23
type input "Агенция по заетоста"
click at [383, 154] on select "Клиент по Топлопреносната Мрежа Институция Партньори Други" at bounding box center [295, 155] width 187 height 23
select select "Other"
click at [202, 144] on select "Клиент по Топлопреносната Мрежа Институция Партньори Други" at bounding box center [295, 155] width 187 height 23
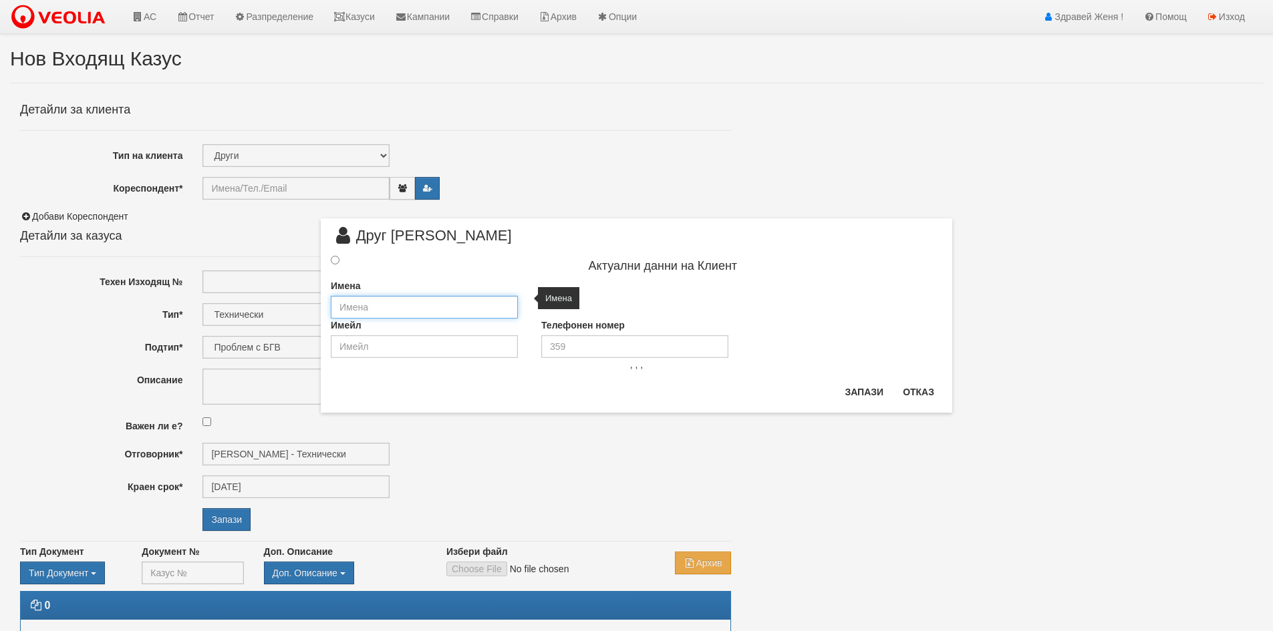
click at [371, 307] on input "text" at bounding box center [424, 307] width 187 height 23
type input "Агенция по заетоста"
click at [334, 261] on input "radio" at bounding box center [335, 260] width 9 height 9
radio input "true"
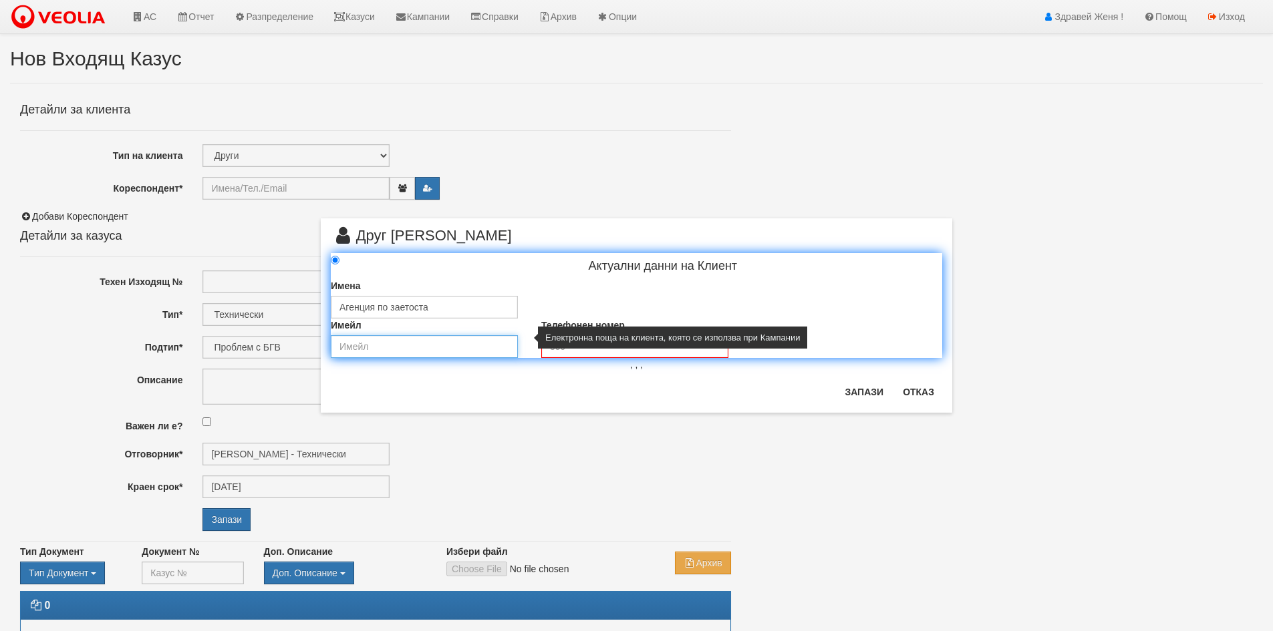
click at [496, 349] on input "email" at bounding box center [424, 346] width 187 height 23
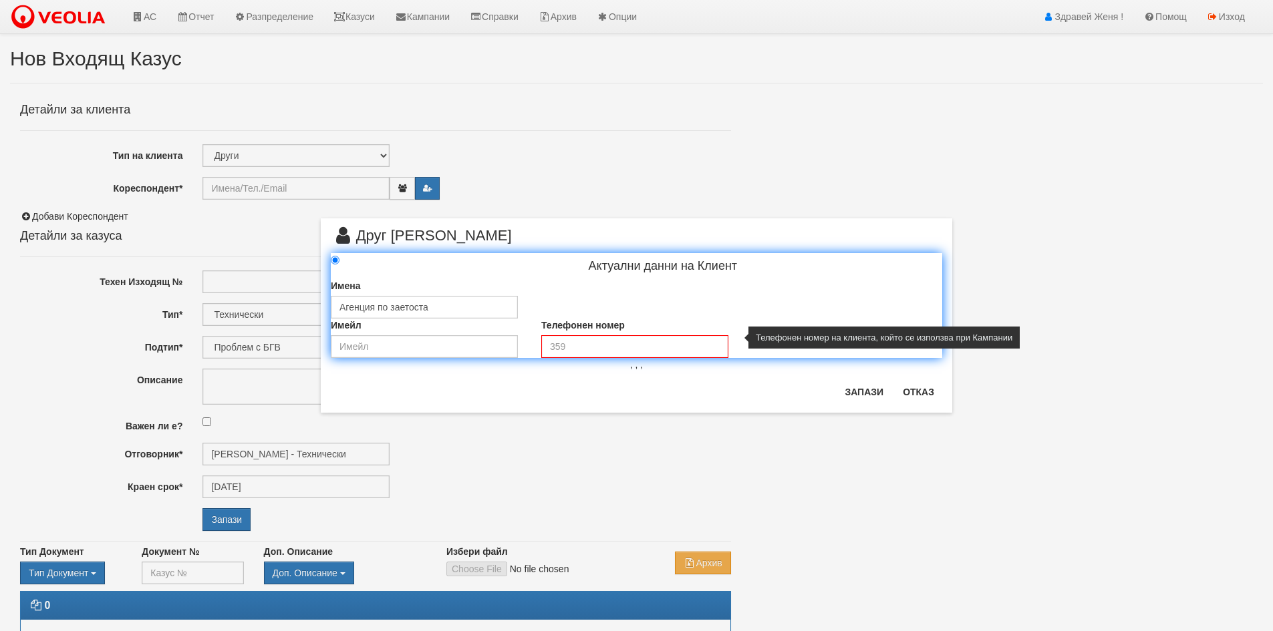
click at [582, 333] on div "Телефонен номер" at bounding box center [636, 338] width 210 height 39
click at [584, 348] on input "tel" at bounding box center [634, 346] width 187 height 23
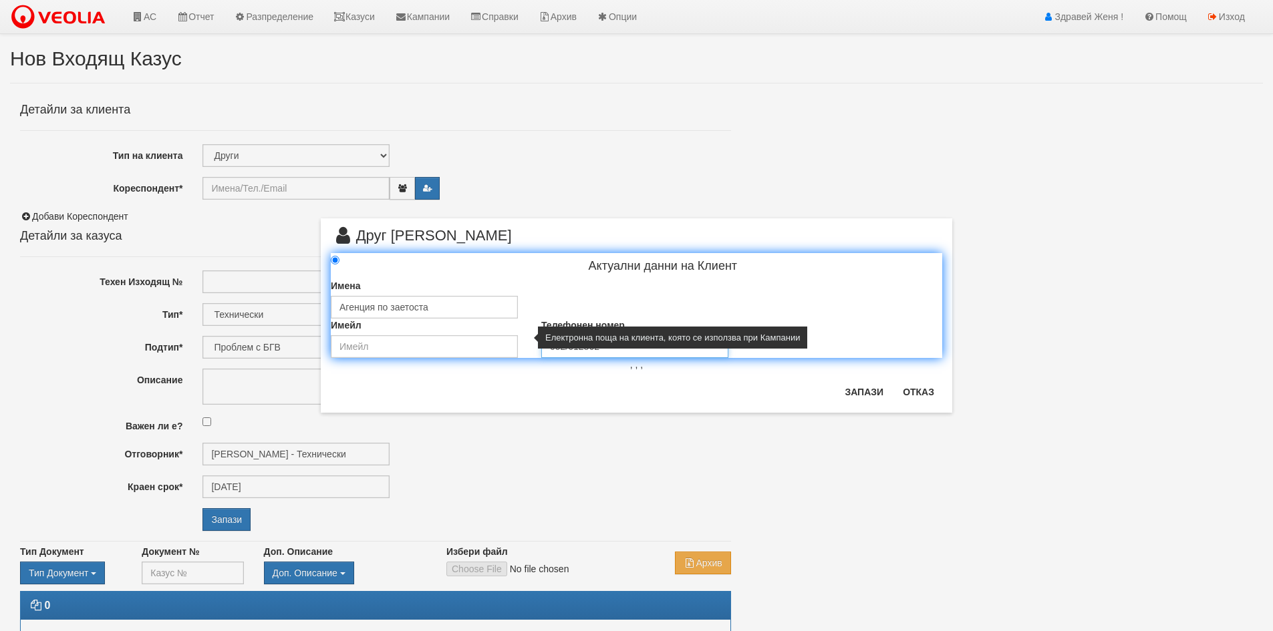
type input "052/612862"
click at [347, 345] on input "email" at bounding box center [424, 346] width 187 height 23
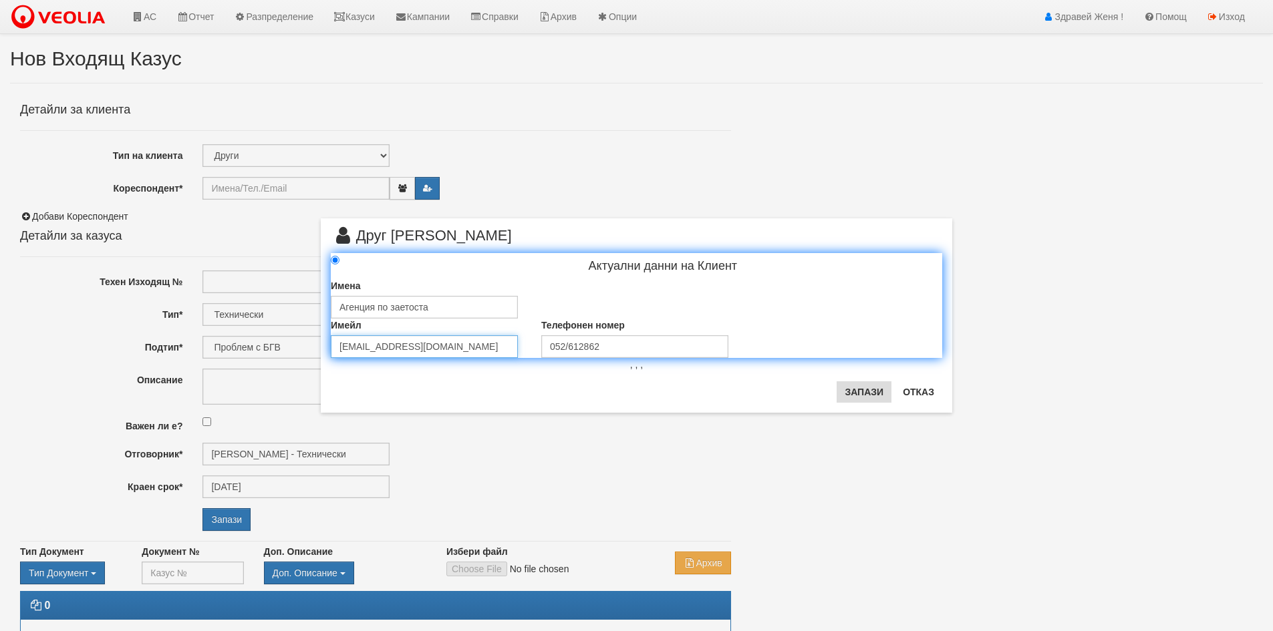
type input "dbt-302@az.government.bg"
click at [854, 393] on button "Запази" at bounding box center [863, 391] width 55 height 21
type input "Агенция по заетоста"
radio input "true"
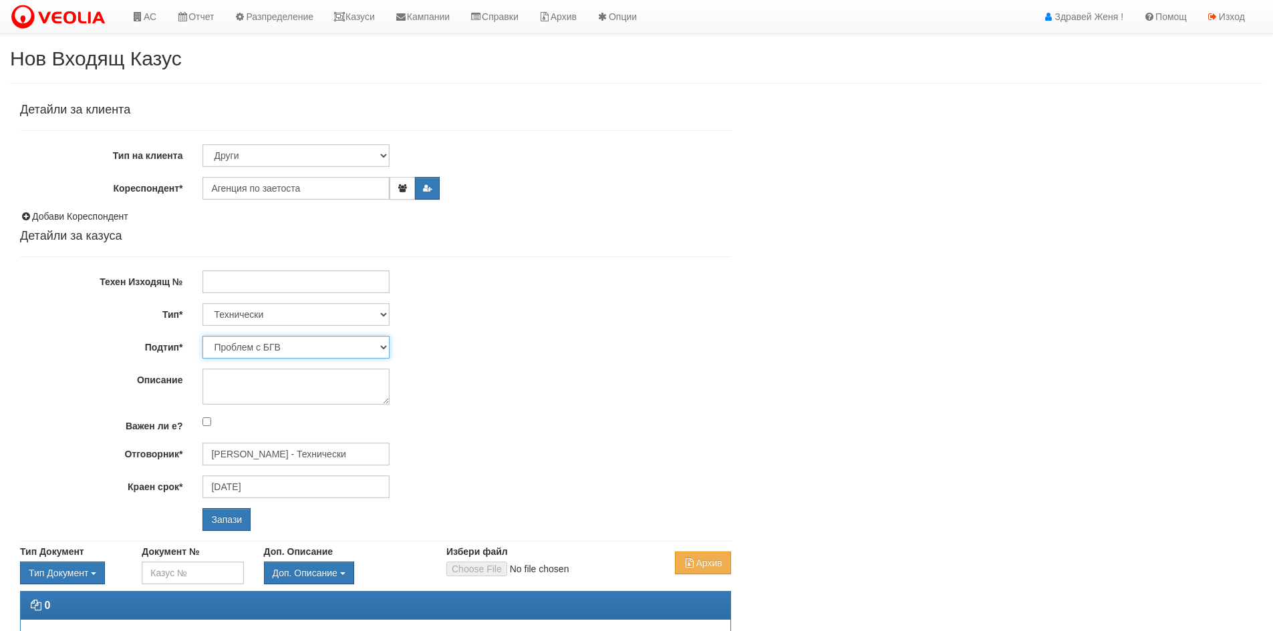
click at [383, 342] on select "Проблем с БГВ Теч ВОИ Теч БГВ Теч в АС Теч от водомер Проблем в АС Интервенция …" at bounding box center [295, 347] width 187 height 23
click at [548, 337] on div "Проблем с БГВ Теч ВОИ Теч БГВ Теч в АС Теч от водомер Проблем в АС Интервенция …" at bounding box center [466, 347] width 548 height 23
click at [385, 312] on select "Технически ФТС Търговски Административен Производствен Експлоатационен Финансов…" at bounding box center [295, 314] width 187 height 23
select select "3"
click at [202, 303] on select "Технически ФТС Търговски Административен Производствен Експлоатационен Финансов…" at bounding box center [295, 314] width 187 height 23
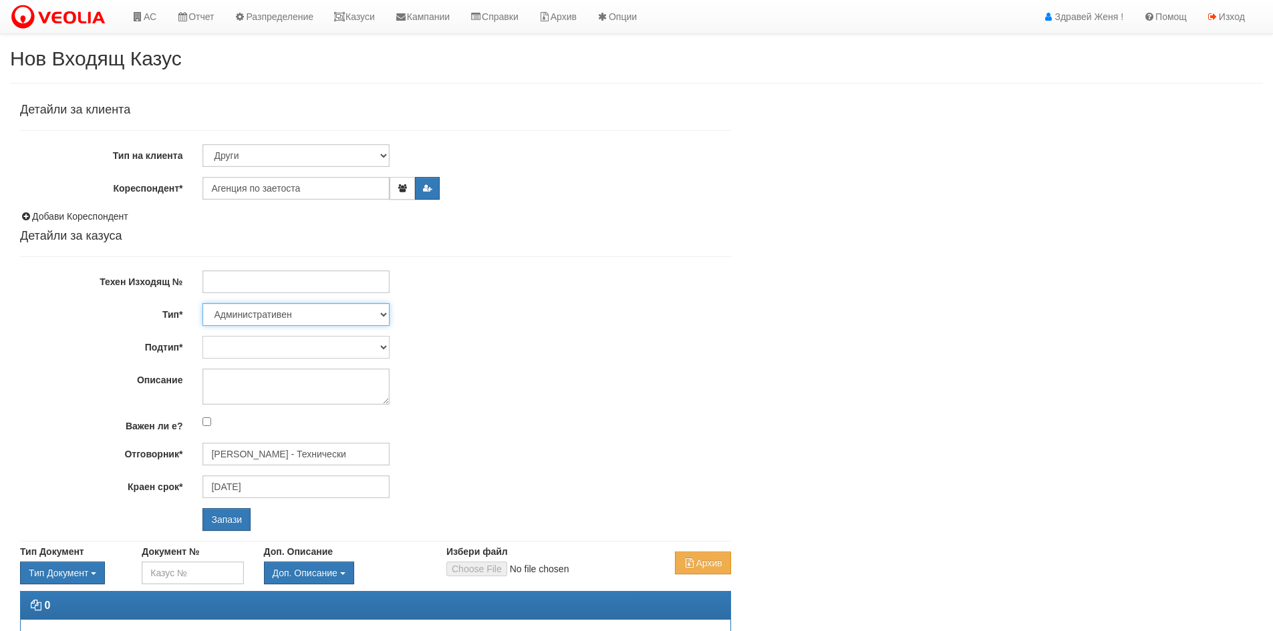
type input "[DATE]"
click at [217, 455] on input "Отговорник*" at bounding box center [295, 454] width 187 height 23
click at [240, 491] on div "[PERSON_NAME] - Технически" at bounding box center [584, 490] width 761 height 17
type input "[PERSON_NAME] - Технически"
click at [234, 526] on input "Запази" at bounding box center [226, 519] width 48 height 23
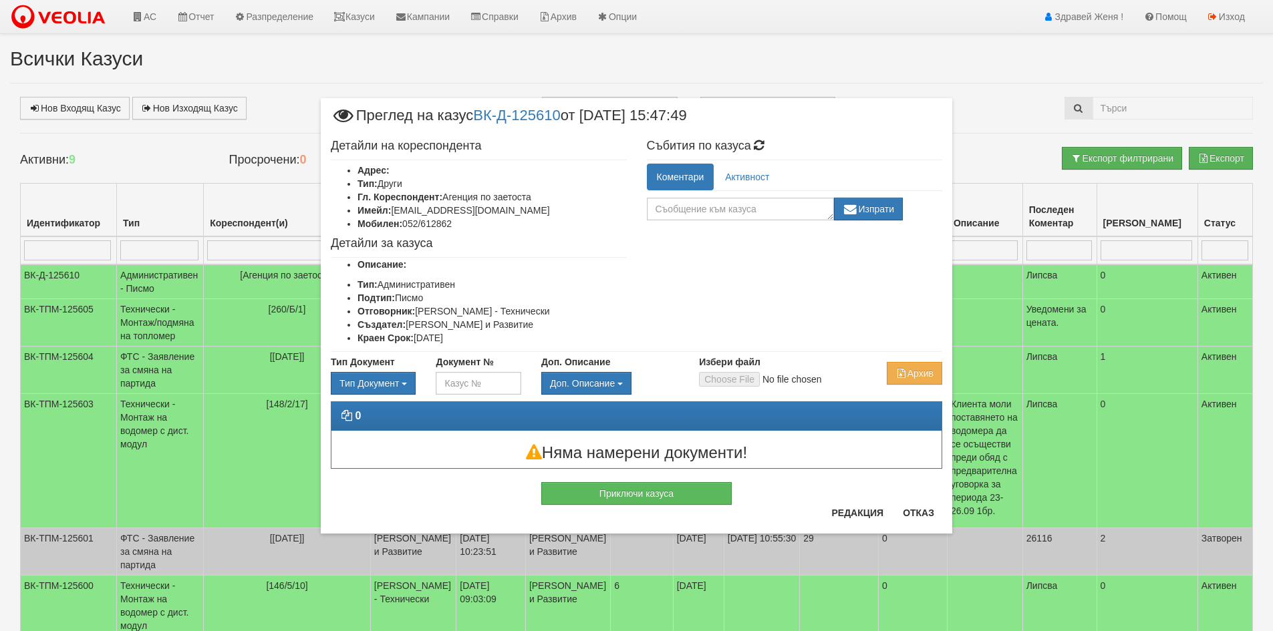
click at [976, 277] on div "× Преглед на казус ВК-Д-125610 от [DATE] 15:47:49 Детайли на кореспондента Адре…" at bounding box center [637, 283] width 782 height 567
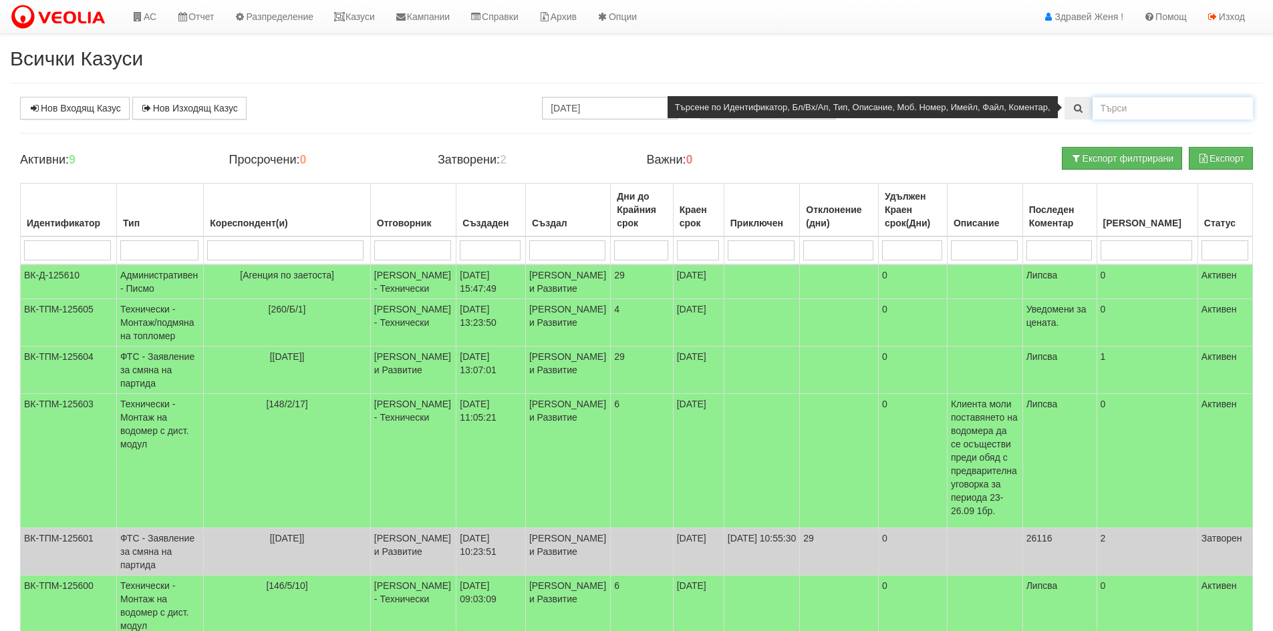
click at [1114, 109] on input "text" at bounding box center [1172, 108] width 160 height 23
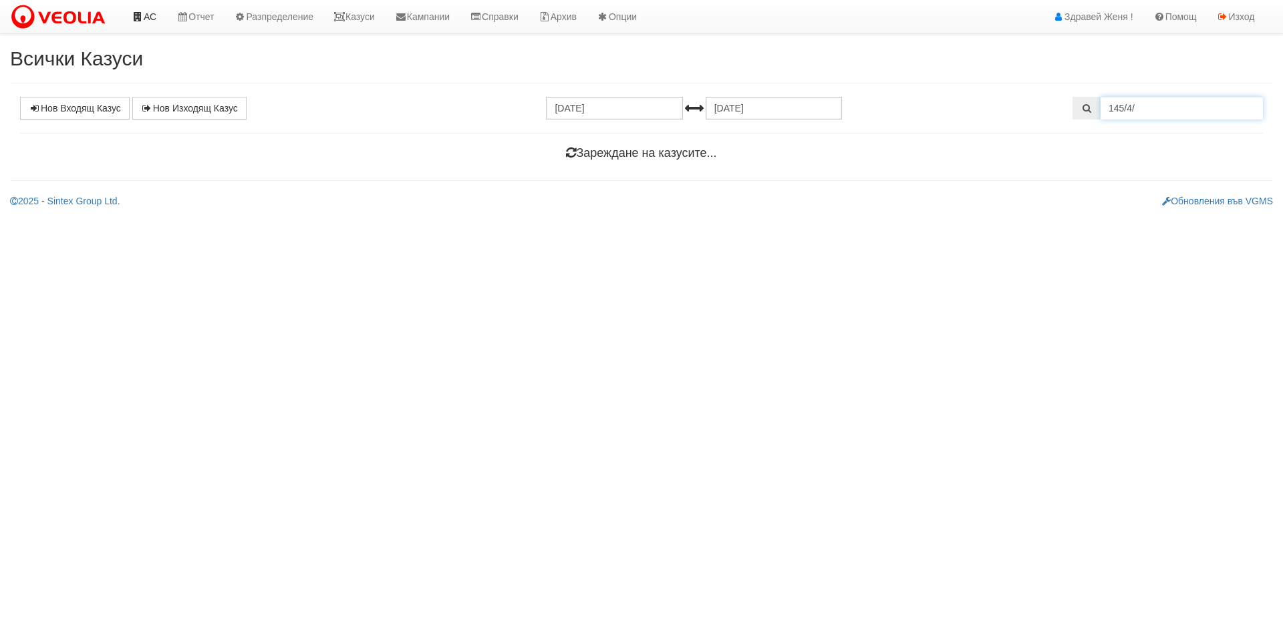
type input "145/4/"
click at [148, 16] on link "АС" at bounding box center [144, 16] width 45 height 33
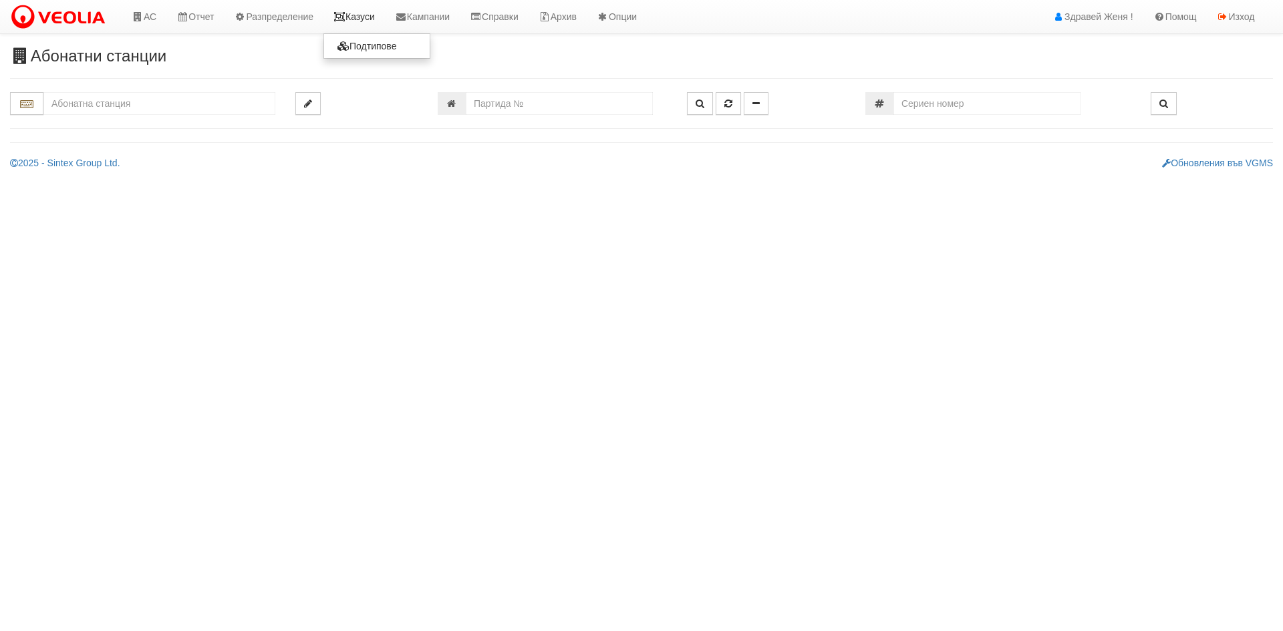
click at [365, 21] on link "Казуси" at bounding box center [353, 16] width 61 height 33
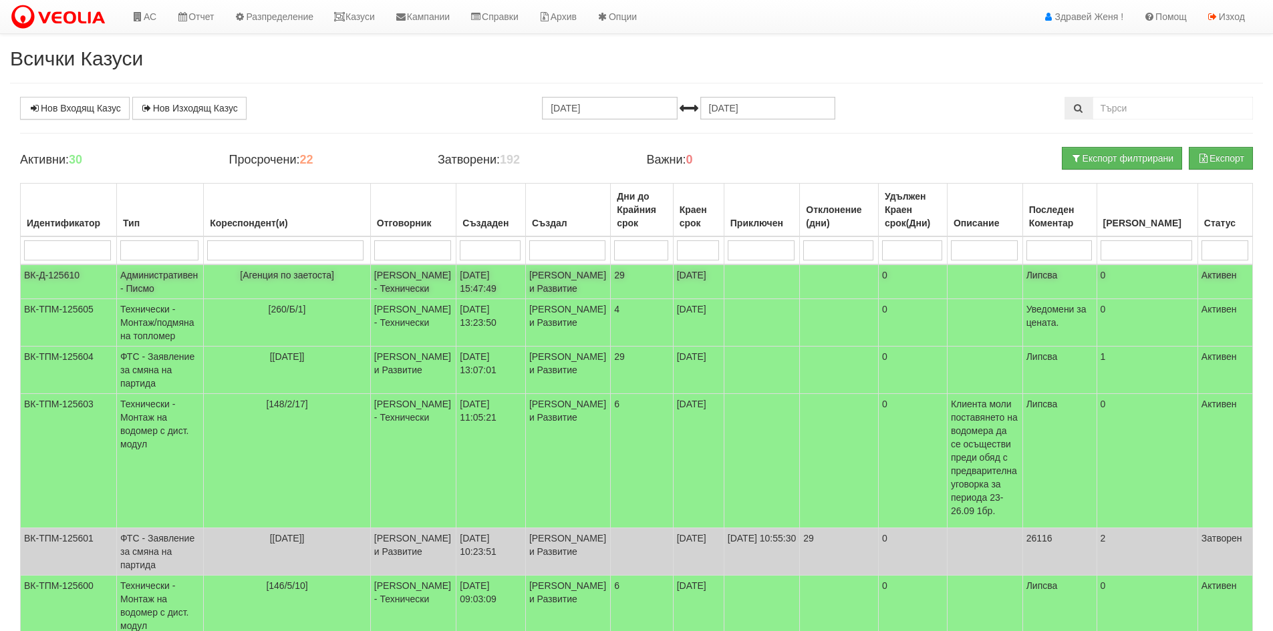
click at [370, 289] on td "[PERSON_NAME] - Технически" at bounding box center [413, 282] width 86 height 35
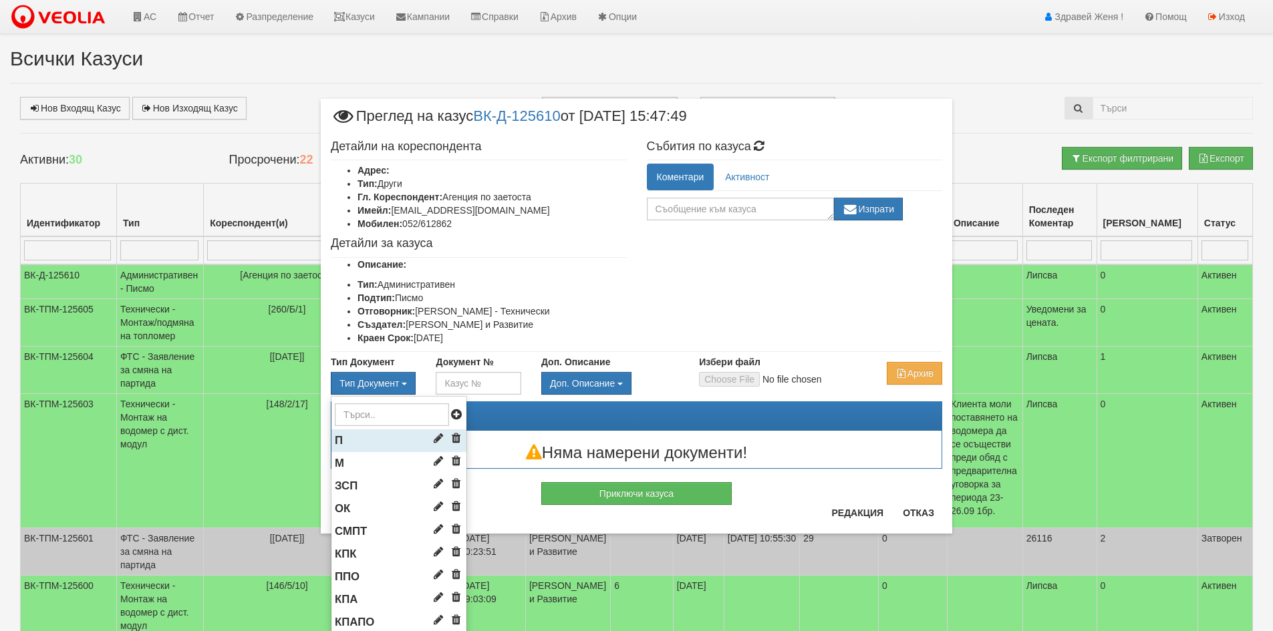
click at [373, 433] on li "П" at bounding box center [398, 441] width 135 height 23
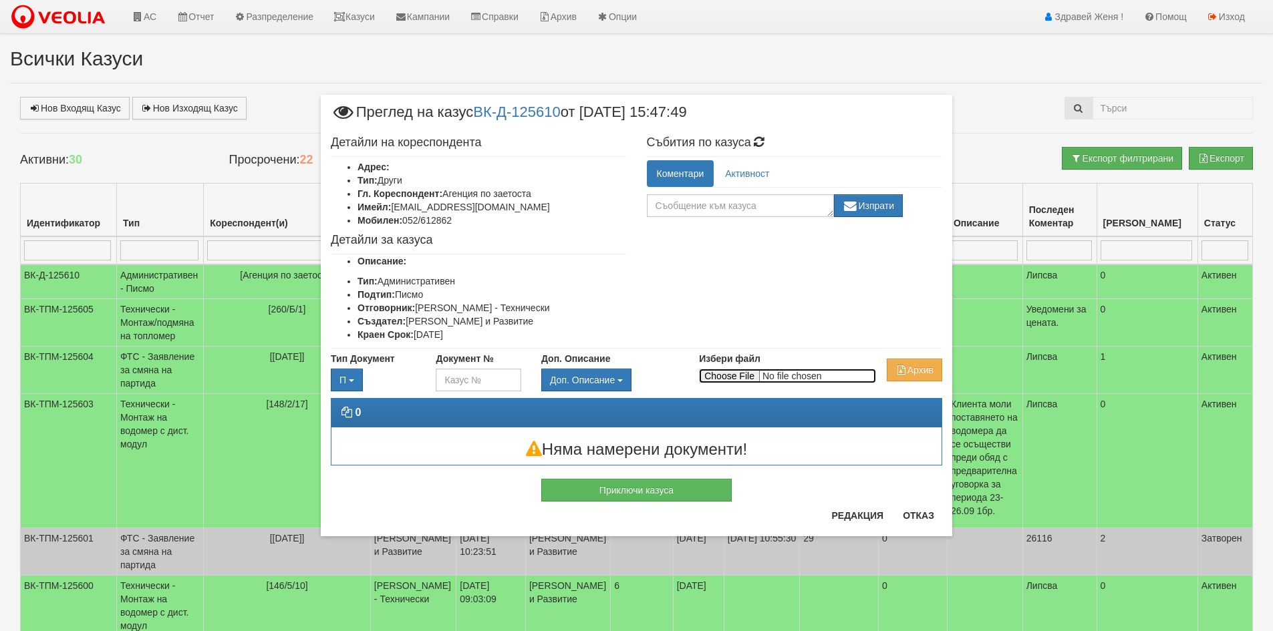
click at [728, 377] on input "Избери файл" at bounding box center [787, 376] width 177 height 15
click at [741, 378] on input "Избери файл" at bounding box center [787, 376] width 177 height 15
type input "C:\fakepath\DOC141.pdf"
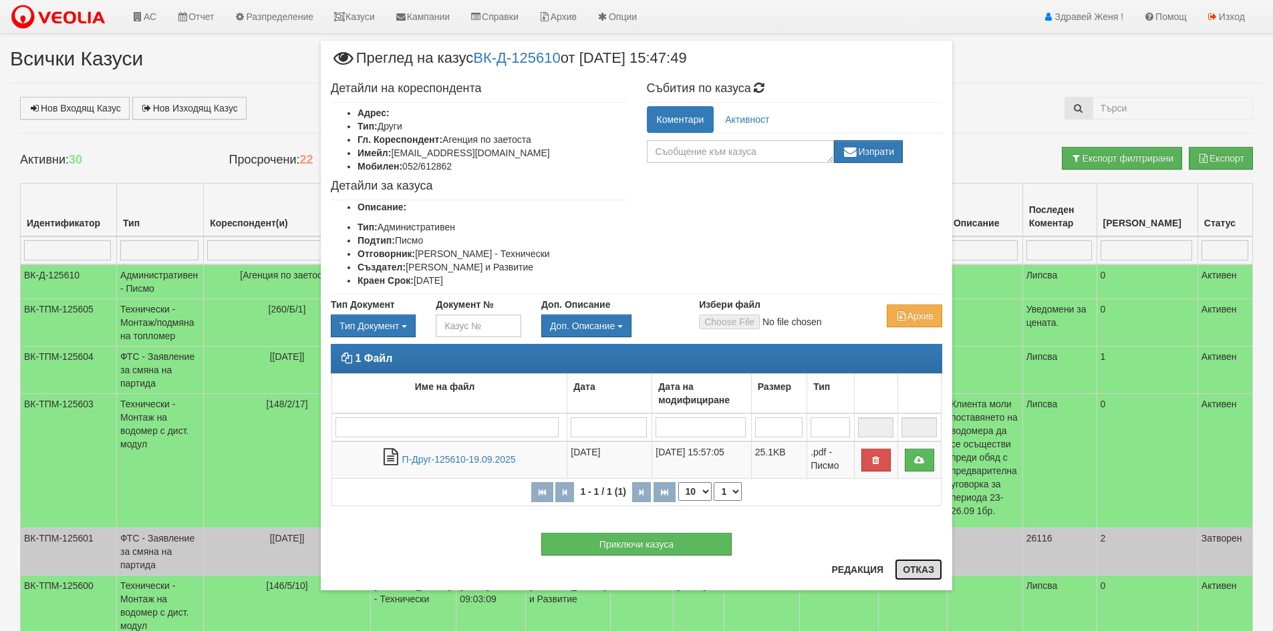
click at [938, 574] on button "Отказ" at bounding box center [917, 569] width 47 height 21
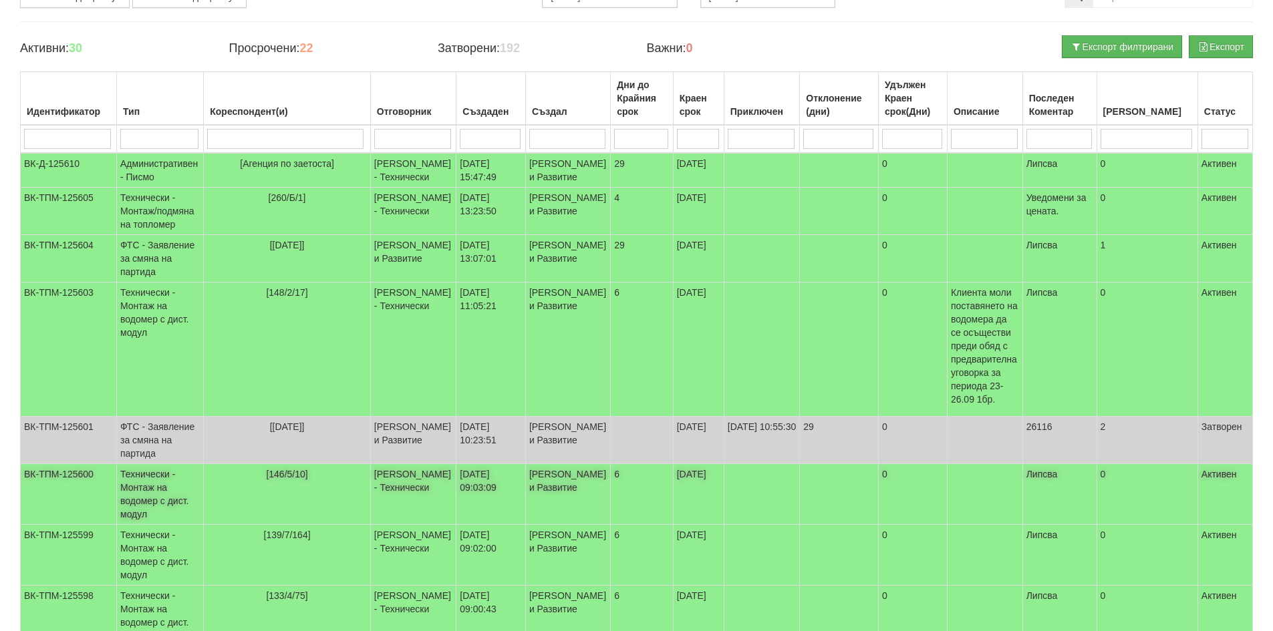
scroll to position [200, 0]
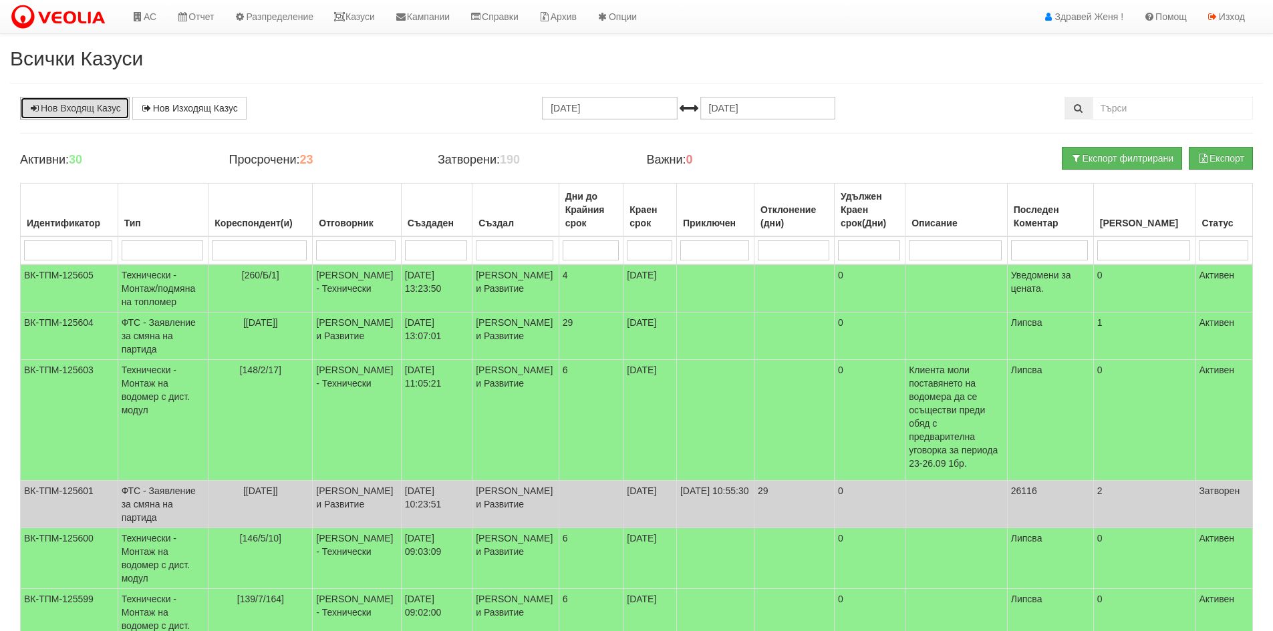
click at [106, 104] on link "Нов Входящ Казус" at bounding box center [75, 108] width 110 height 23
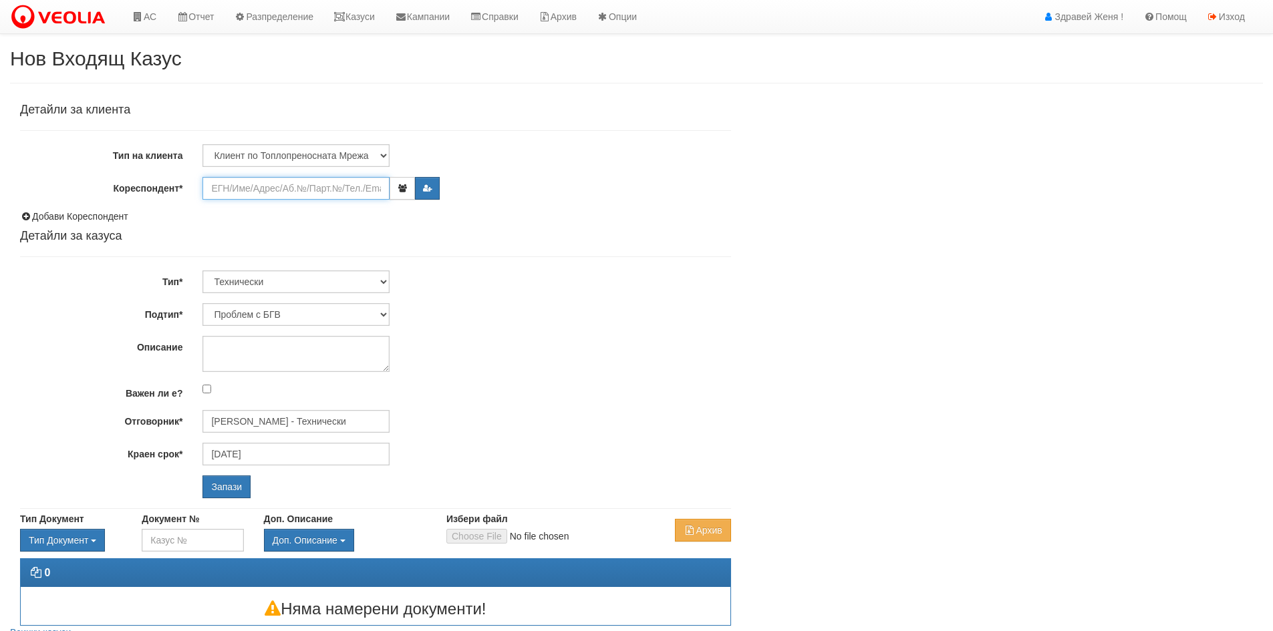
click at [226, 185] on input "Кореспондент*" at bounding box center [295, 188] width 187 height 23
